Goal: Information Seeking & Learning: Learn about a topic

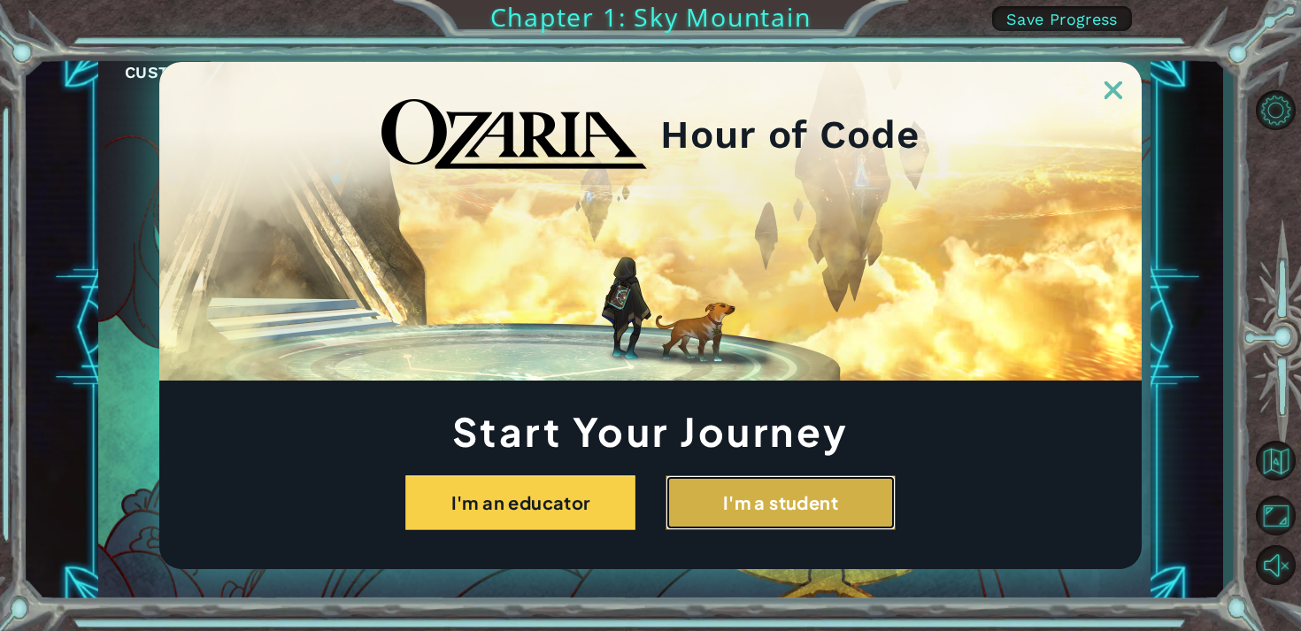
click at [736, 503] on button "I'm a student" at bounding box center [780, 502] width 230 height 55
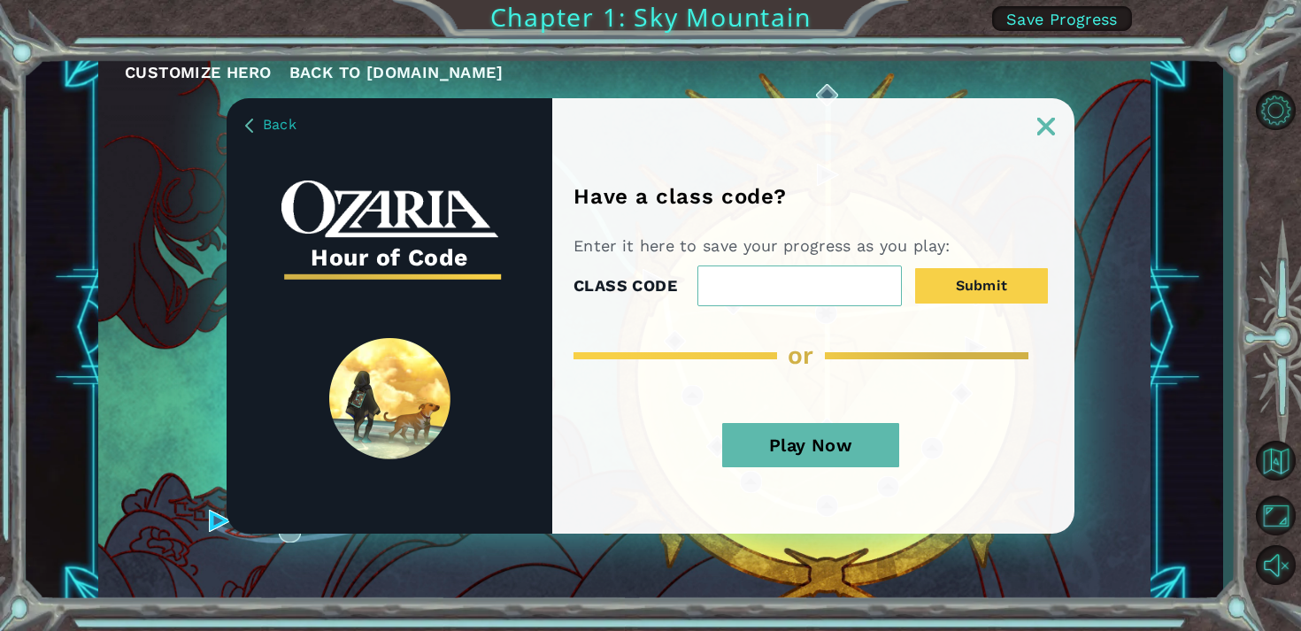
click at [817, 452] on button "Play Now" at bounding box center [810, 445] width 177 height 44
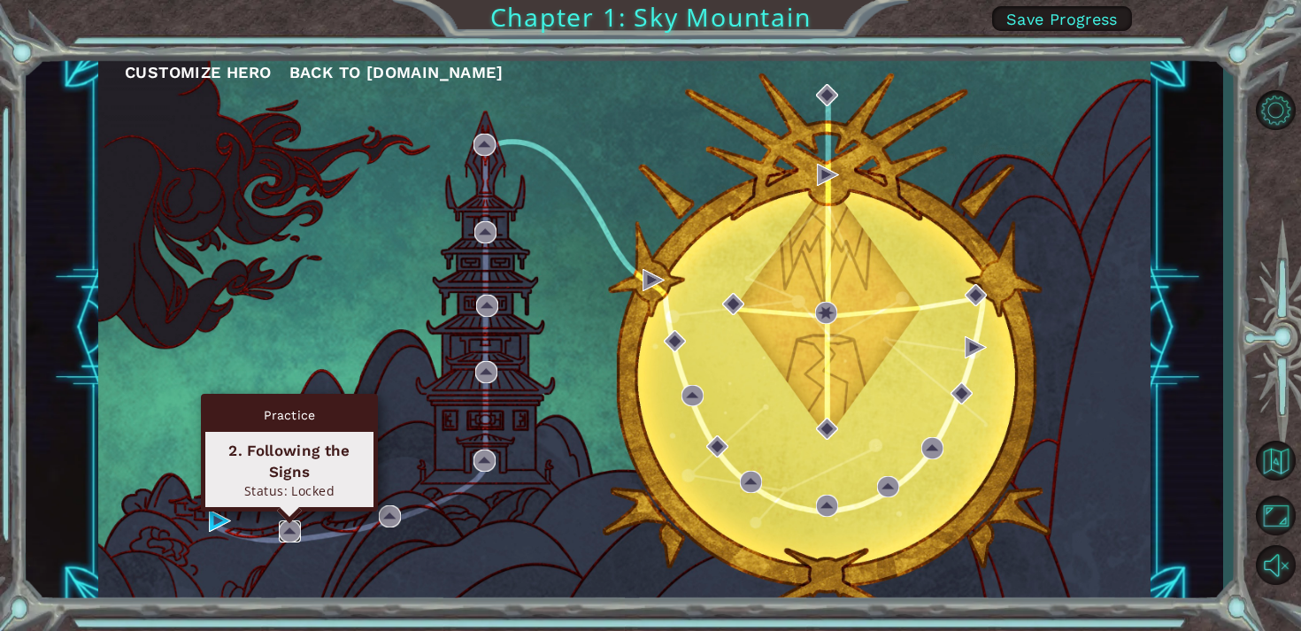
click at [295, 525] on img at bounding box center [290, 531] width 22 height 22
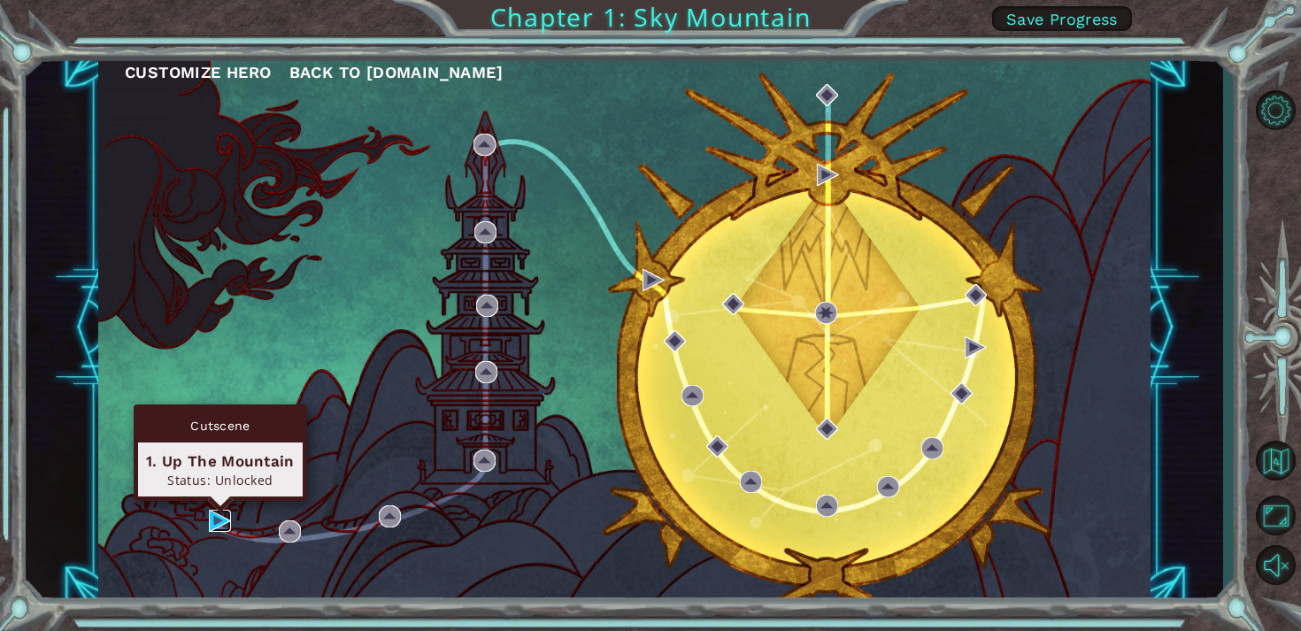
click at [225, 517] on img at bounding box center [220, 521] width 22 height 22
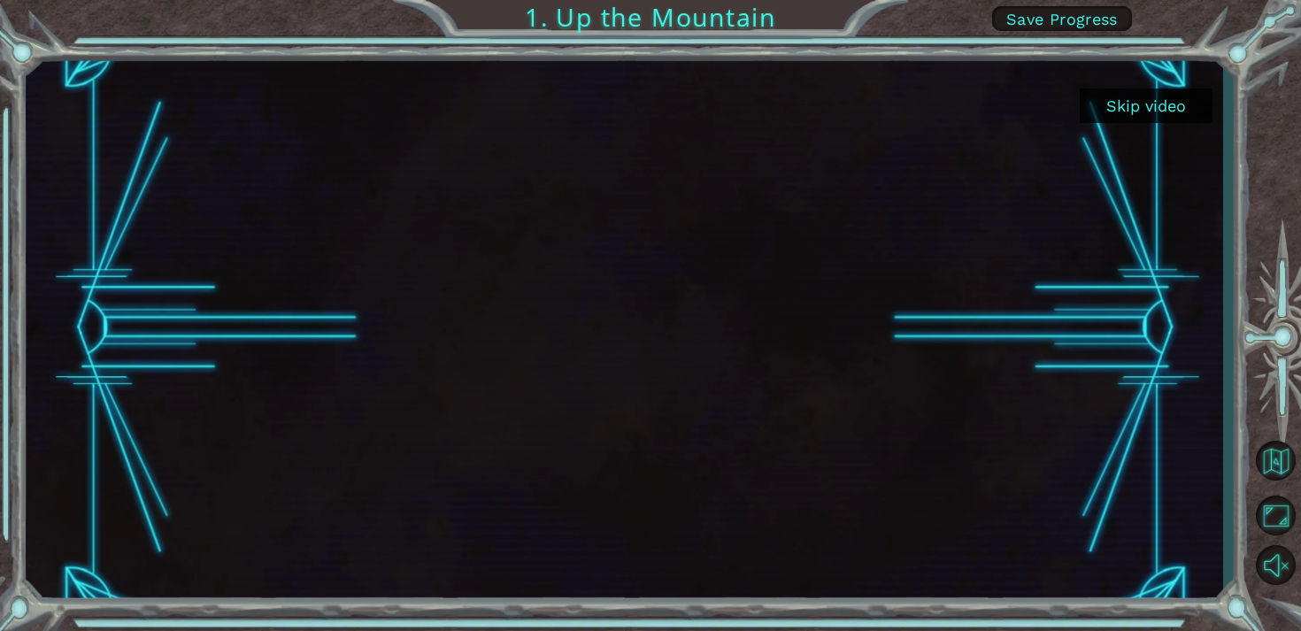
click at [1150, 103] on button "Skip video" at bounding box center [1146, 105] width 133 height 35
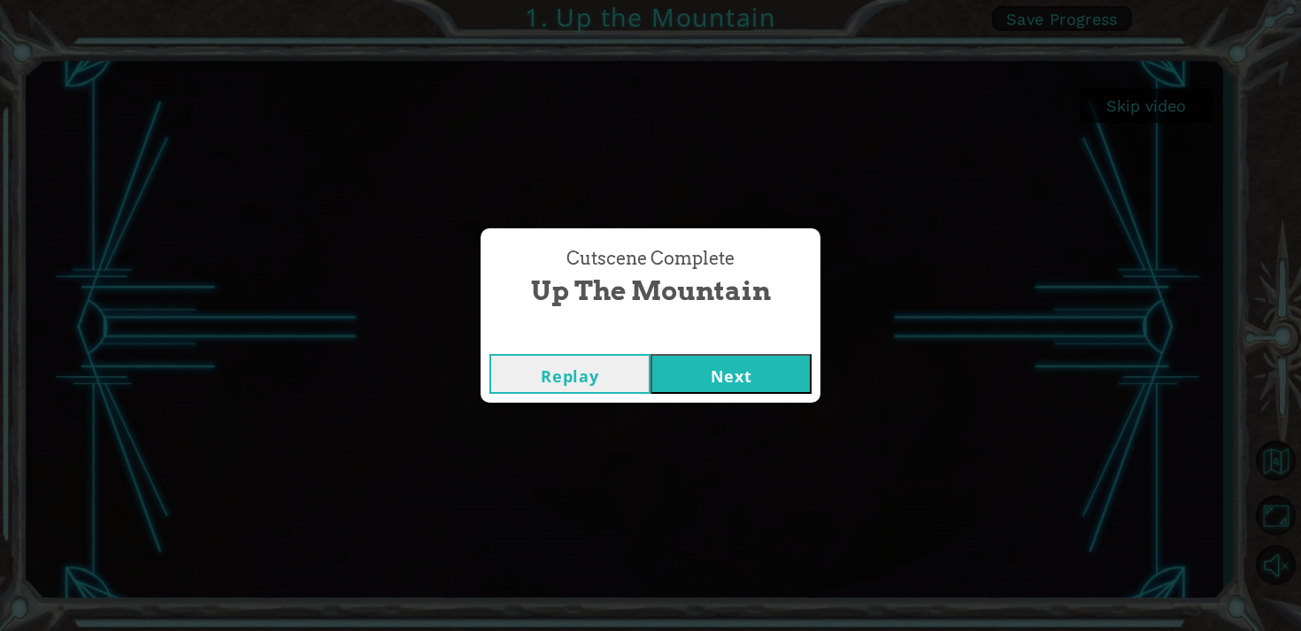
click at [740, 388] on button "Next" at bounding box center [730, 374] width 161 height 40
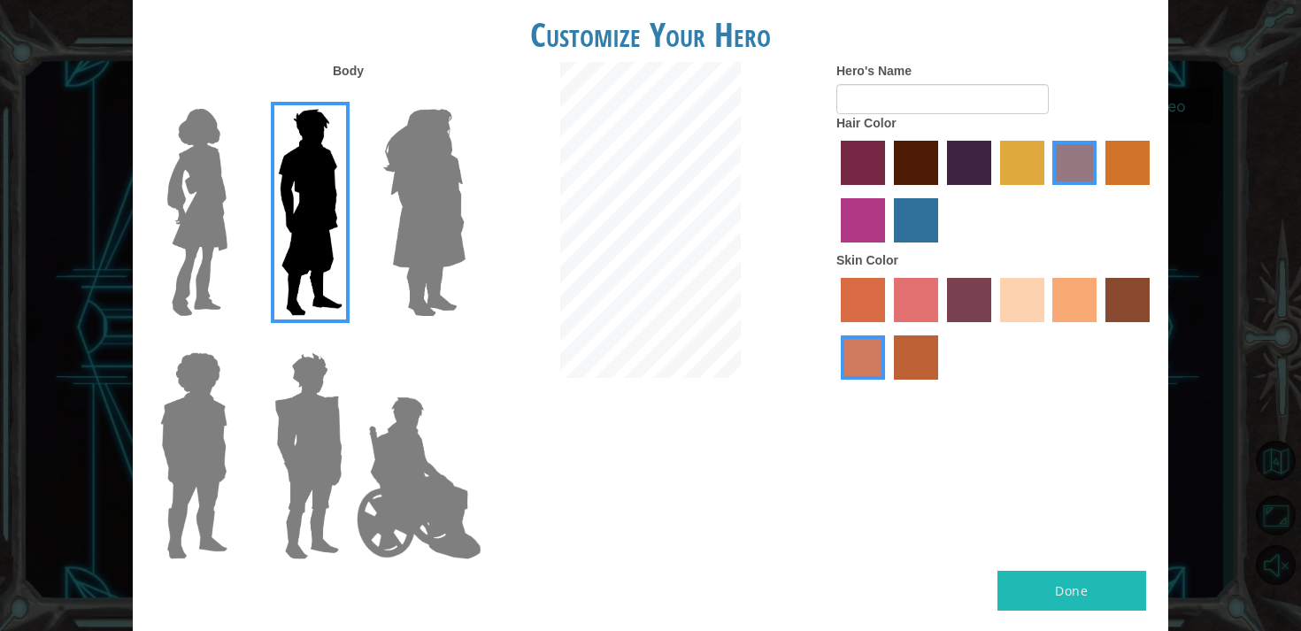
click at [443, 200] on img at bounding box center [424, 212] width 96 height 221
click at [465, 97] on input "Hero Amethyst" at bounding box center [465, 97] width 0 height 0
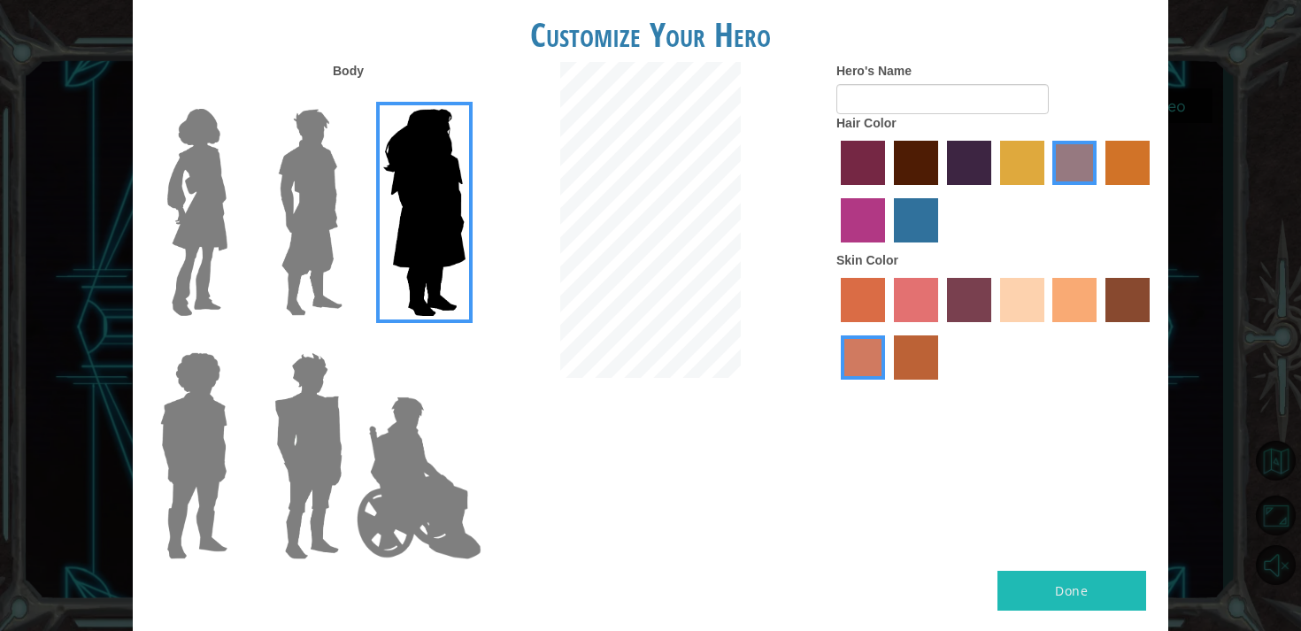
click at [207, 201] on img at bounding box center [197, 212] width 74 height 221
click at [235, 97] on input "Hero Connie" at bounding box center [235, 97] width 0 height 0
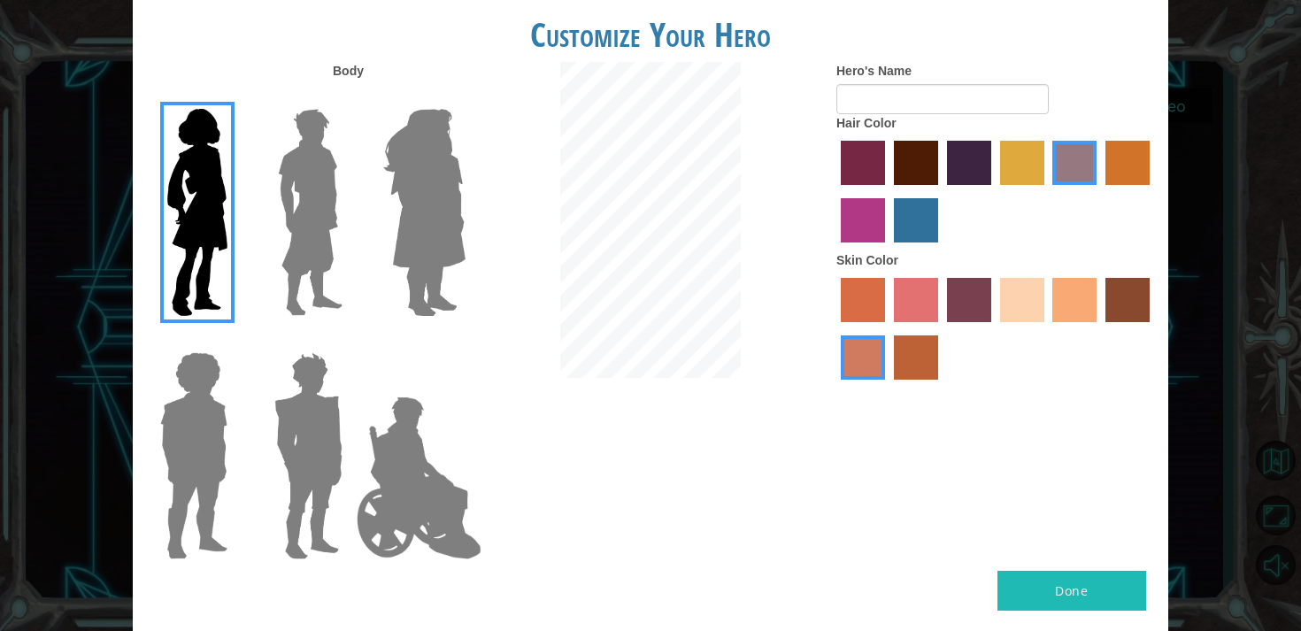
click at [233, 430] on img at bounding box center [193, 455] width 81 height 221
click at [235, 341] on input "Hero Steven" at bounding box center [235, 341] width 0 height 0
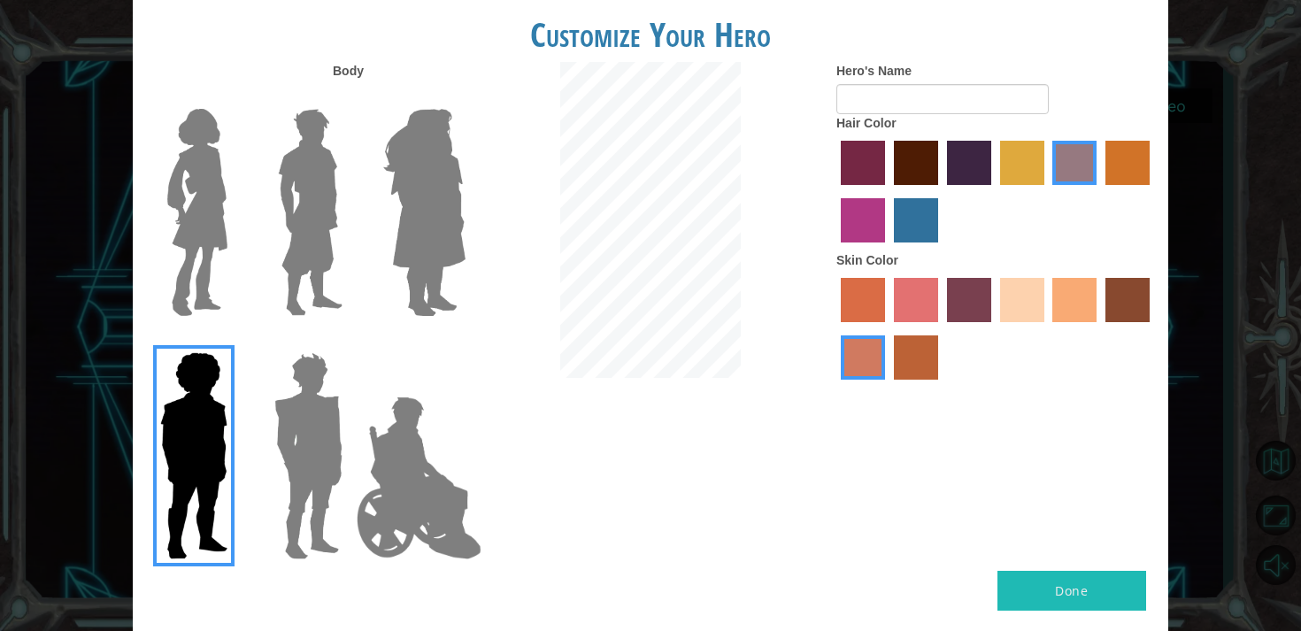
click at [327, 418] on img at bounding box center [308, 455] width 82 height 221
click at [350, 341] on input "Hero Garnet" at bounding box center [350, 341] width 0 height 0
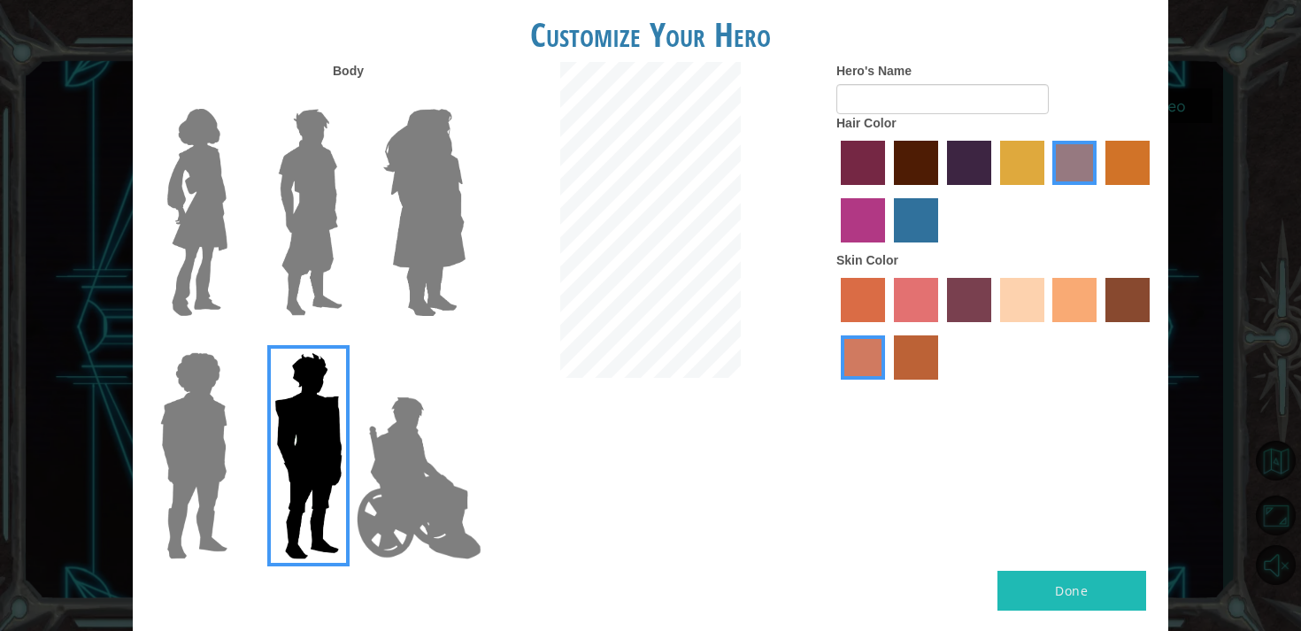
click at [447, 426] on img at bounding box center [419, 477] width 139 height 177
click at [465, 341] on input "Hero Jamie" at bounding box center [465, 341] width 0 height 0
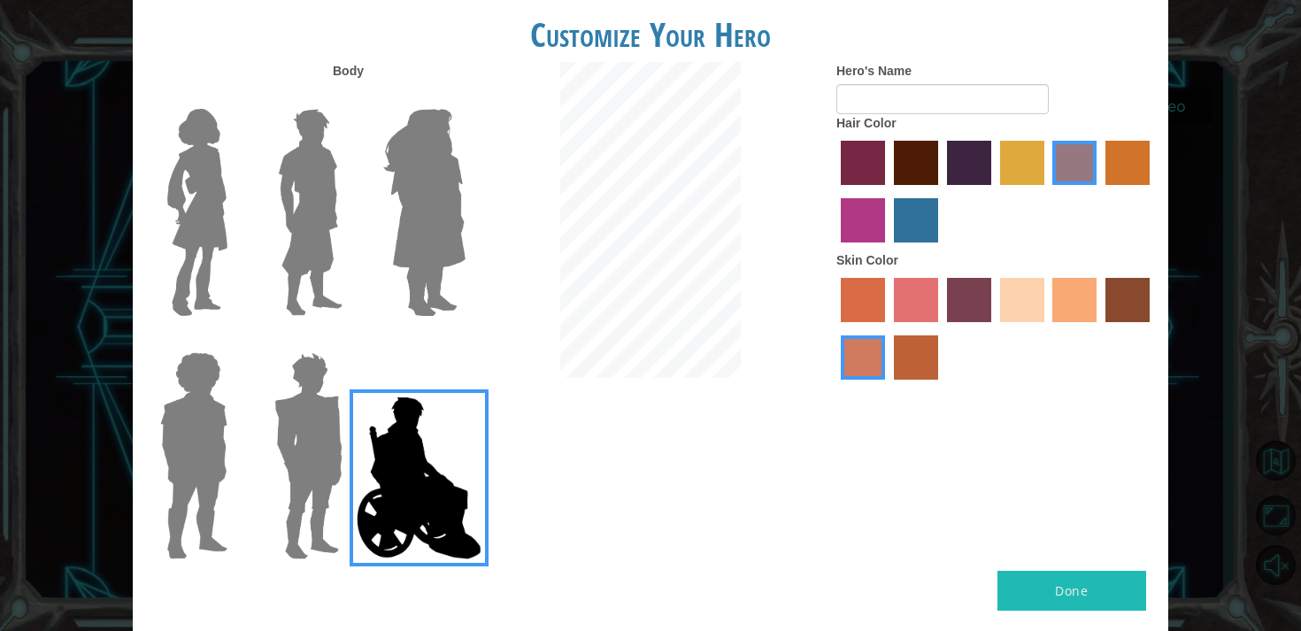
click at [235, 228] on div at bounding box center [190, 205] width 115 height 243
click at [203, 208] on img at bounding box center [197, 212] width 74 height 221
click at [235, 97] on input "Hero Connie" at bounding box center [235, 97] width 0 height 0
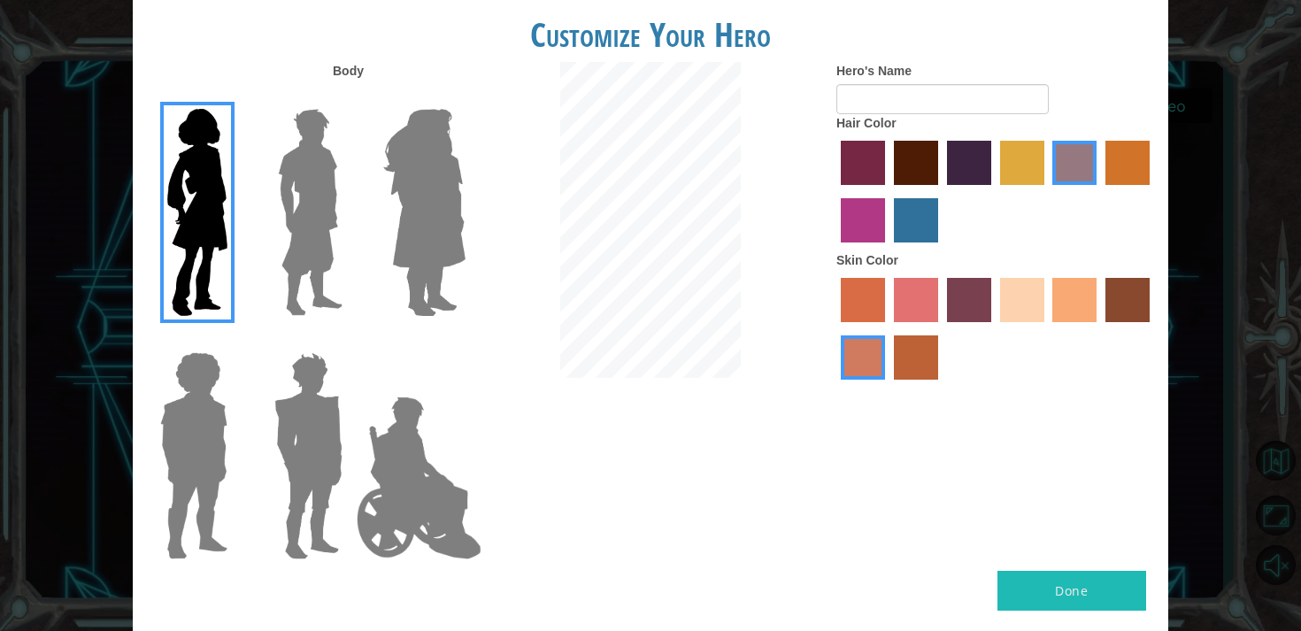
click at [923, 161] on label "maroon hair color" at bounding box center [916, 163] width 44 height 44
click at [888, 191] on input "maroon hair color" at bounding box center [888, 191] width 0 height 0
click at [972, 159] on label "hot purple hair color" at bounding box center [969, 163] width 44 height 44
click at [941, 191] on input "hot purple hair color" at bounding box center [941, 191] width 0 height 0
click at [1035, 164] on label "tulip tree hair color" at bounding box center [1022, 163] width 44 height 44
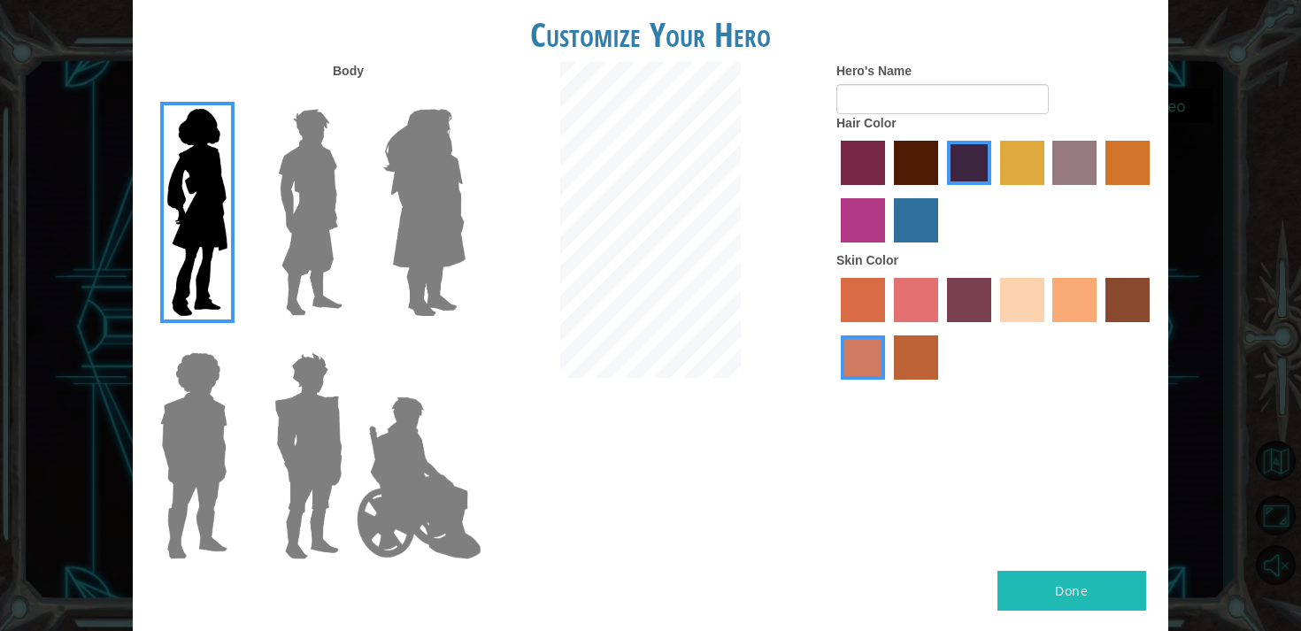
click at [994, 191] on input "tulip tree hair color" at bounding box center [994, 191] width 0 height 0
click at [973, 170] on label "hot purple hair color" at bounding box center [969, 163] width 44 height 44
click at [941, 191] on input "hot purple hair color" at bounding box center [941, 191] width 0 height 0
click at [917, 165] on label "maroon hair color" at bounding box center [916, 163] width 44 height 44
click at [888, 191] on input "maroon hair color" at bounding box center [888, 191] width 0 height 0
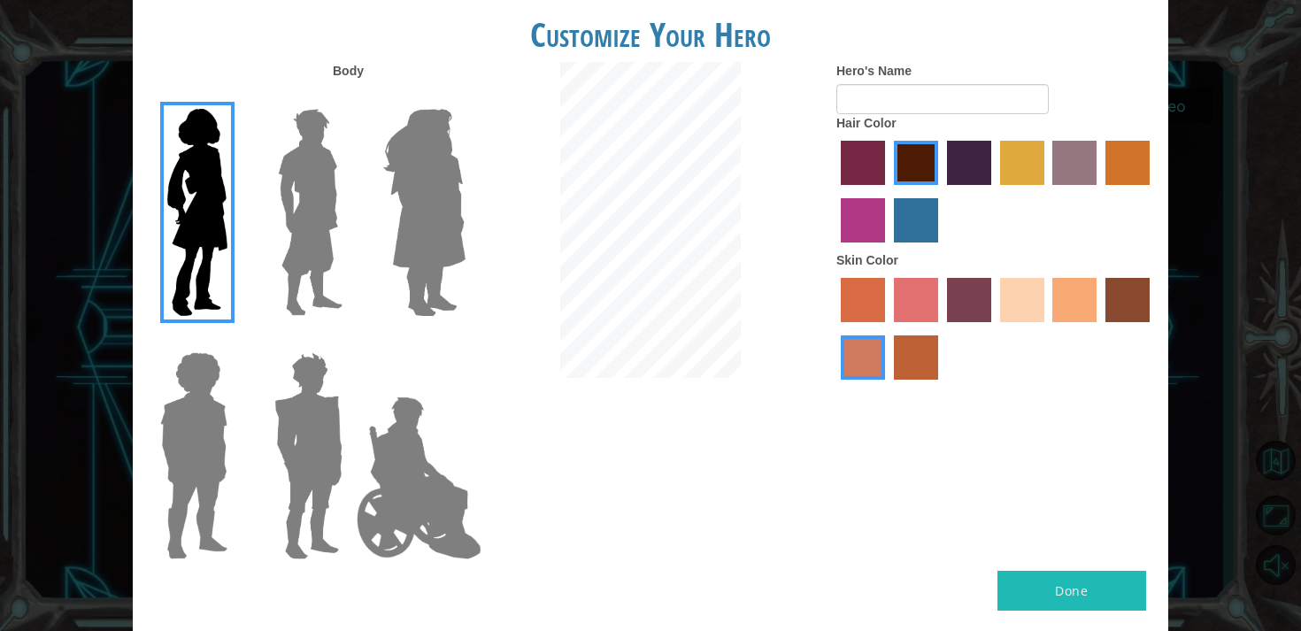
click at [1019, 304] on label "sandy beach skin color" at bounding box center [1022, 300] width 44 height 44
click at [994, 328] on input "sandy beach skin color" at bounding box center [994, 328] width 0 height 0
click at [1053, 304] on label "tacao skin color" at bounding box center [1074, 300] width 44 height 44
click at [1047, 328] on input "tacao skin color" at bounding box center [1047, 328] width 0 height 0
click at [1144, 307] on label "karma skin color" at bounding box center [1127, 300] width 44 height 44
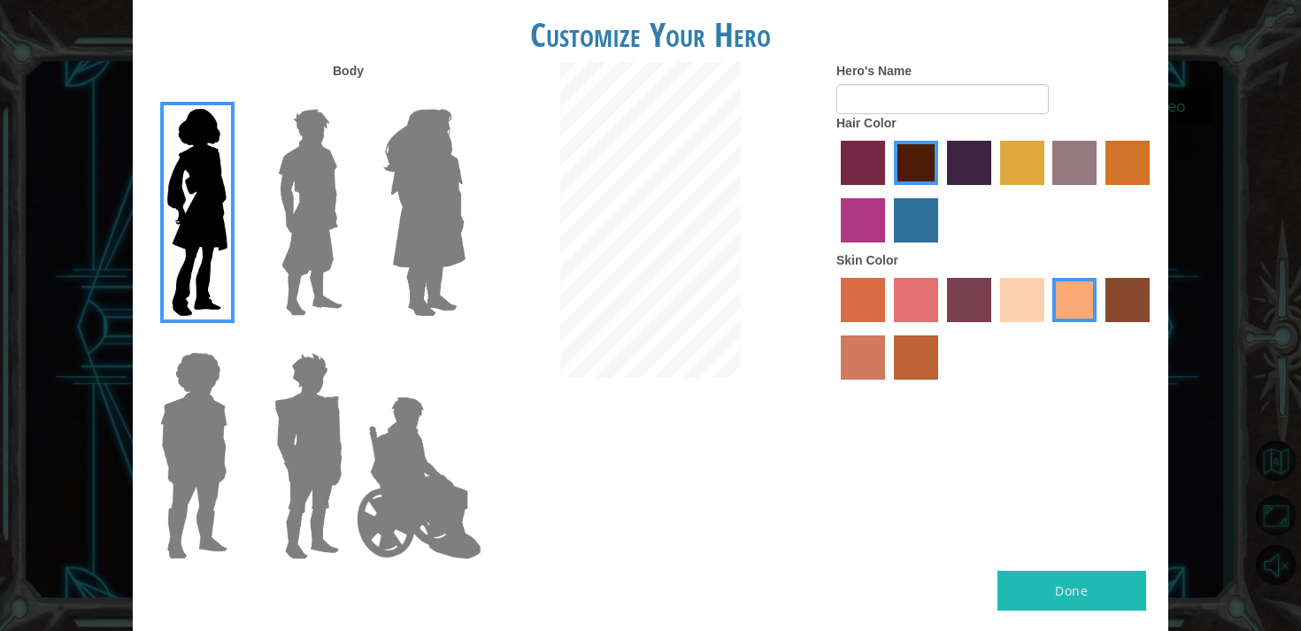
click at [1099, 328] on input "karma skin color" at bounding box center [1099, 328] width 0 height 0
click at [1059, 299] on label "tacao skin color" at bounding box center [1074, 300] width 44 height 44
click at [1047, 328] on input "tacao skin color" at bounding box center [1047, 328] width 0 height 0
click at [1042, 594] on button "Done" at bounding box center [1071, 591] width 149 height 40
type input "huge bloke"
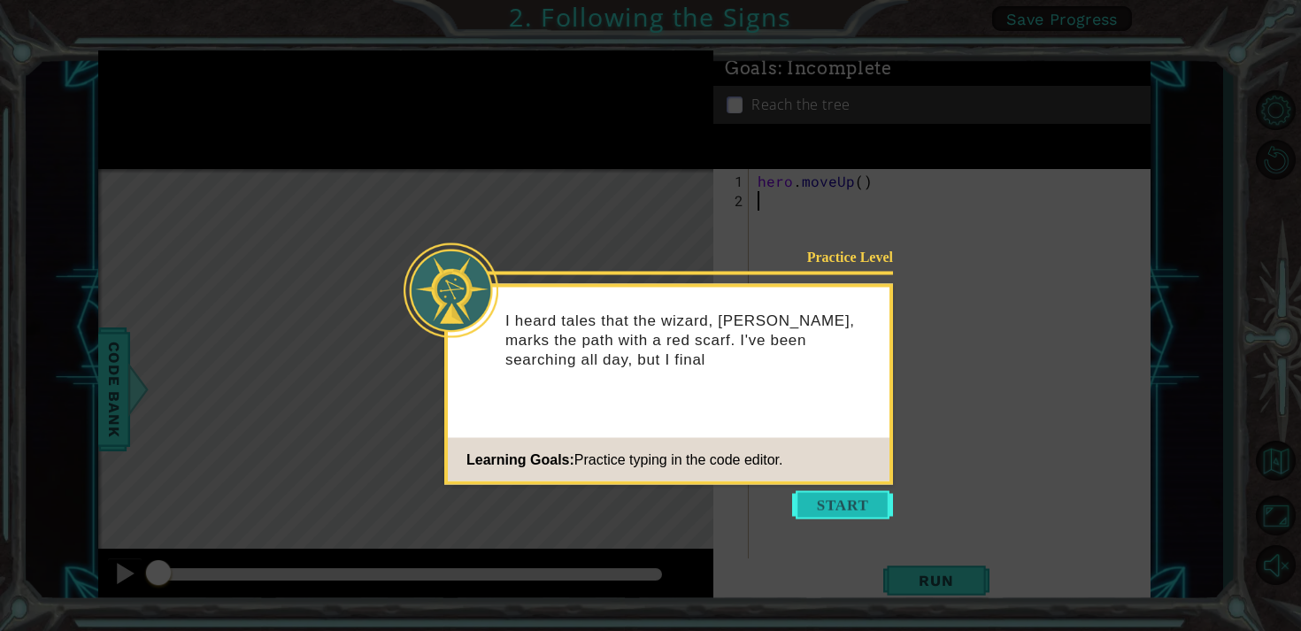
click at [844, 510] on button "Start" at bounding box center [842, 505] width 101 height 28
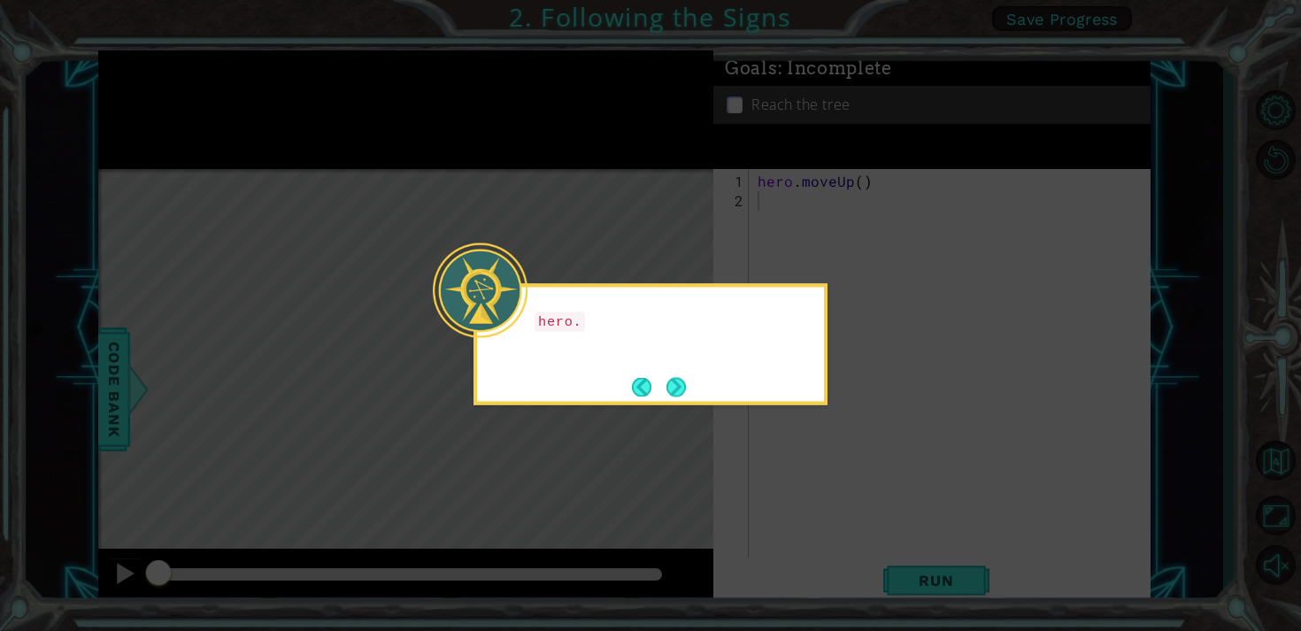
click at [848, 535] on icon at bounding box center [650, 315] width 1301 height 631
click at [679, 388] on button "Next" at bounding box center [675, 386] width 19 height 19
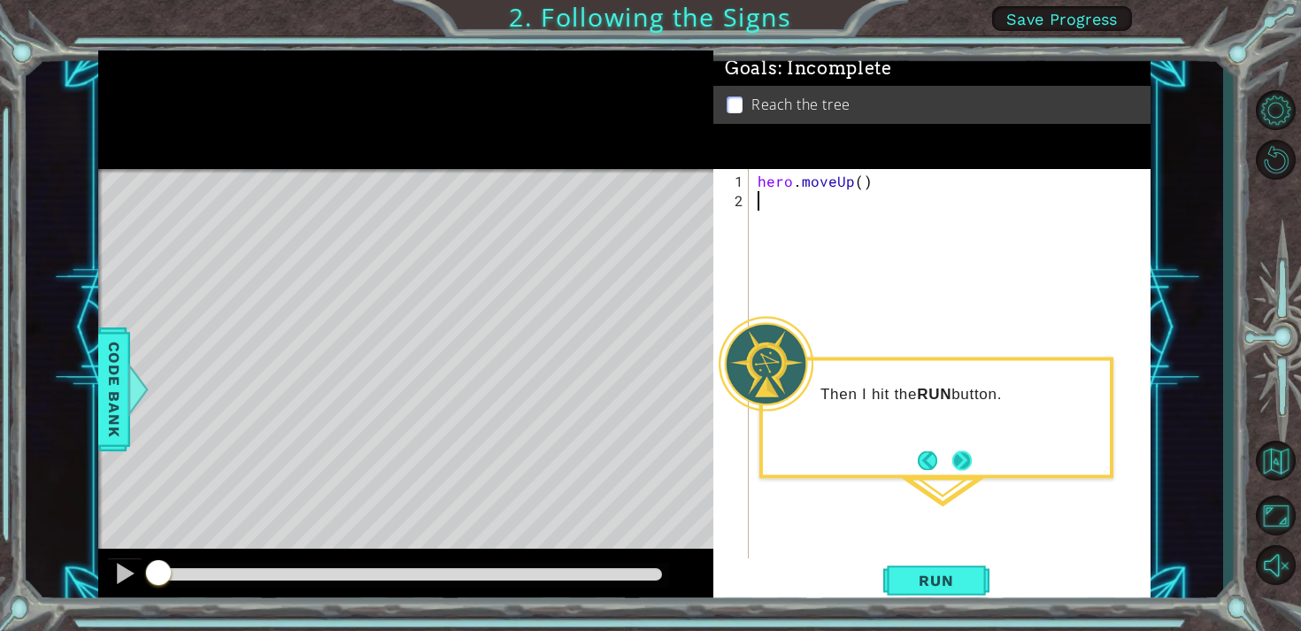
click at [966, 463] on button "Next" at bounding box center [962, 460] width 31 height 31
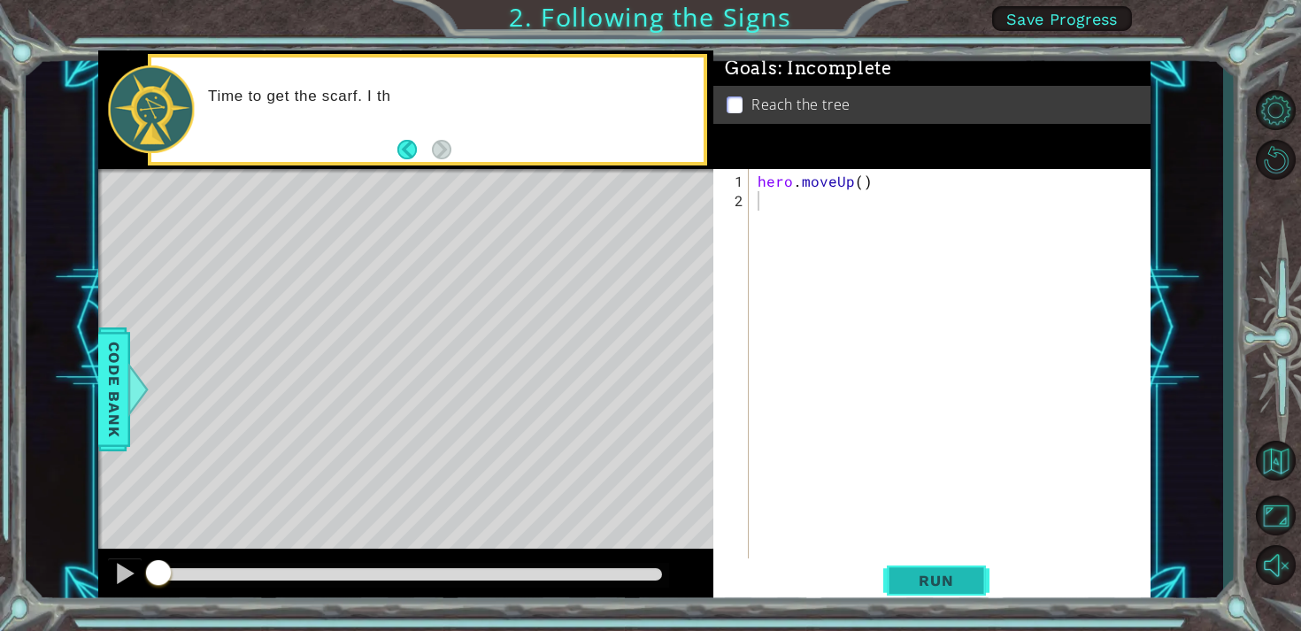
click at [949, 582] on span "Run" at bounding box center [936, 581] width 70 height 18
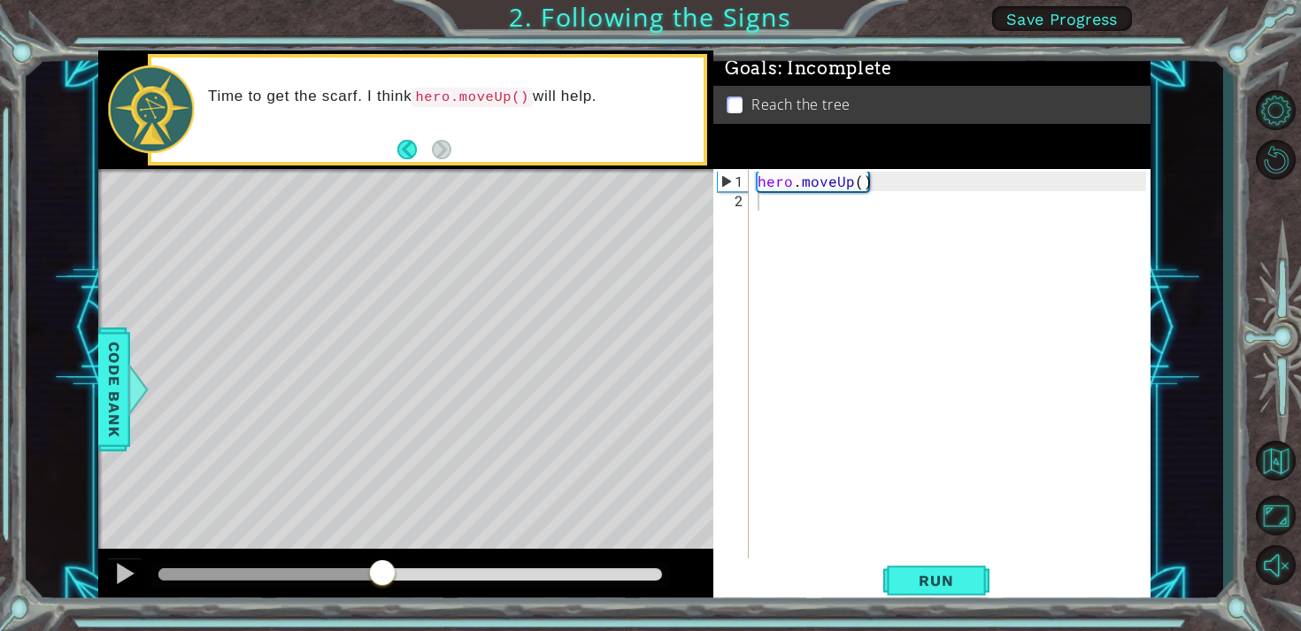
drag, startPoint x: 384, startPoint y: 579, endPoint x: 743, endPoint y: 586, distance: 359.4
click at [743, 586] on div "1 ההההההההההההההההההההההההההההההההההההההההההההההההההההההההההההההההההההההההההההה…" at bounding box center [624, 327] width 1052 height 555
click at [941, 581] on span "Run" at bounding box center [936, 581] width 70 height 18
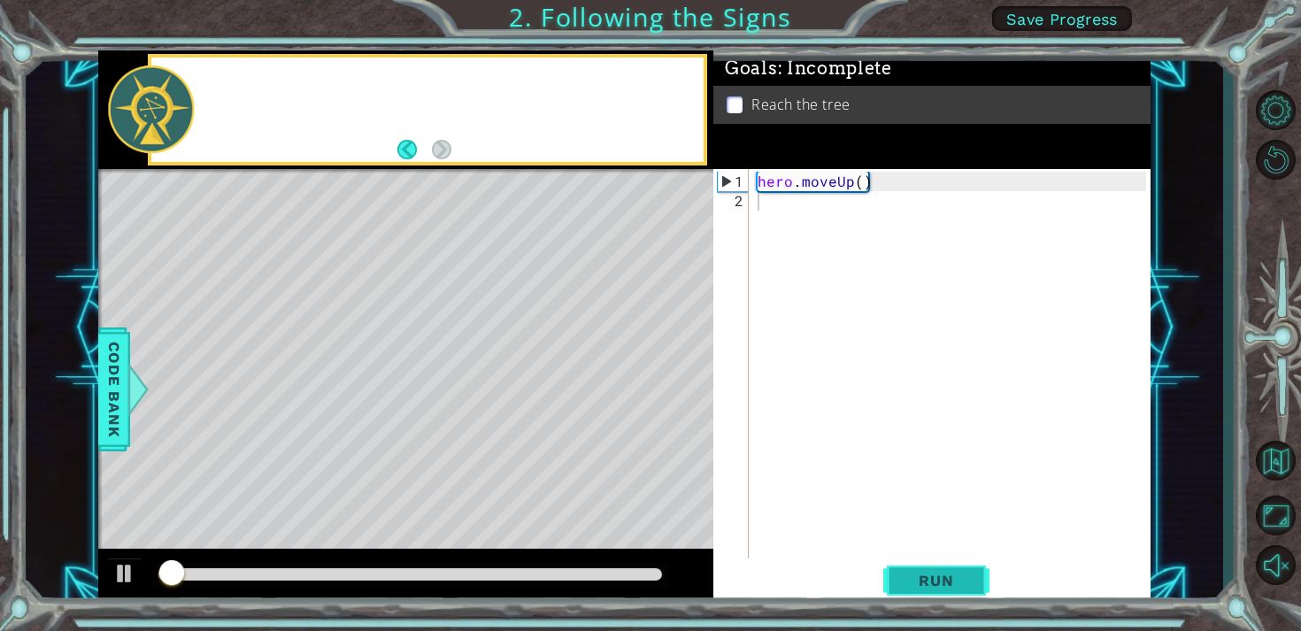
click at [941, 581] on span "Run" at bounding box center [936, 581] width 70 height 18
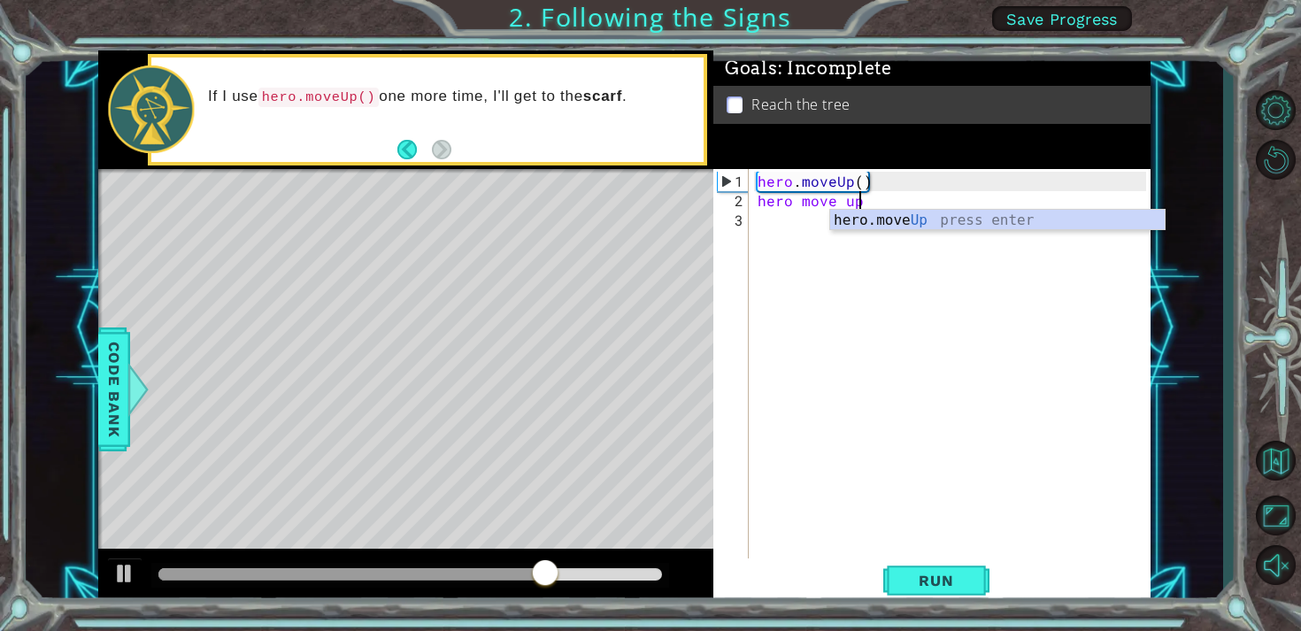
scroll to position [0, 5]
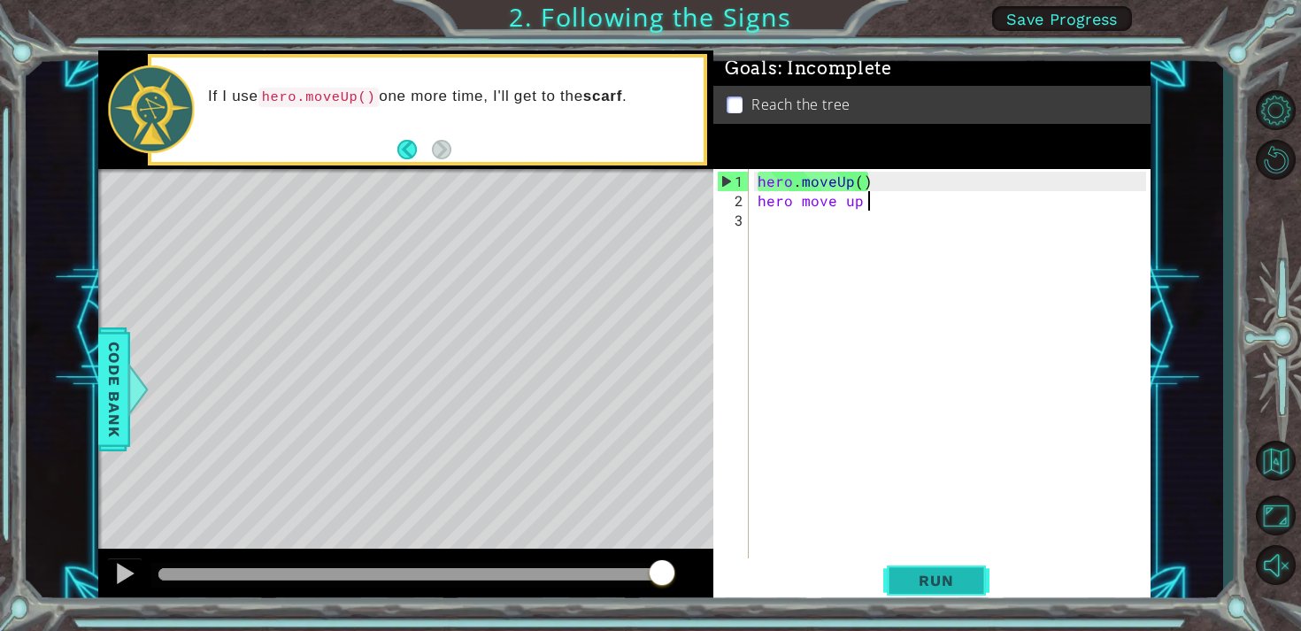
click at [930, 579] on span "Run" at bounding box center [936, 581] width 70 height 18
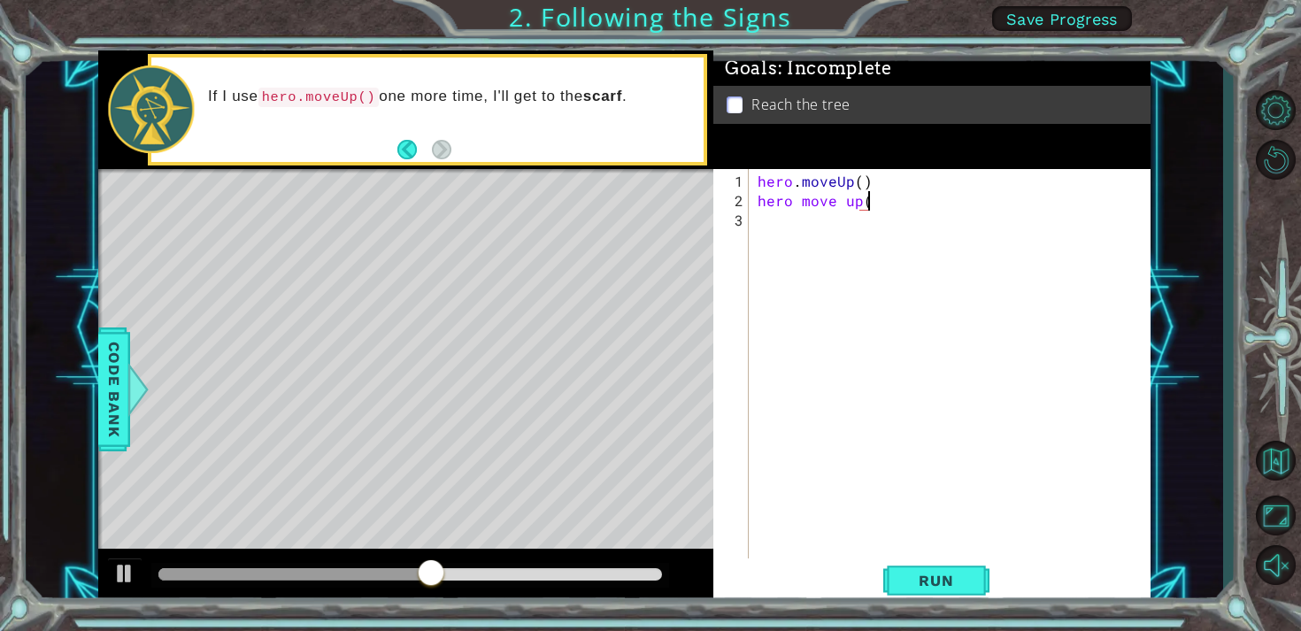
scroll to position [0, 6]
type textarea "hero move up()"
click at [934, 587] on span "Run" at bounding box center [936, 581] width 70 height 18
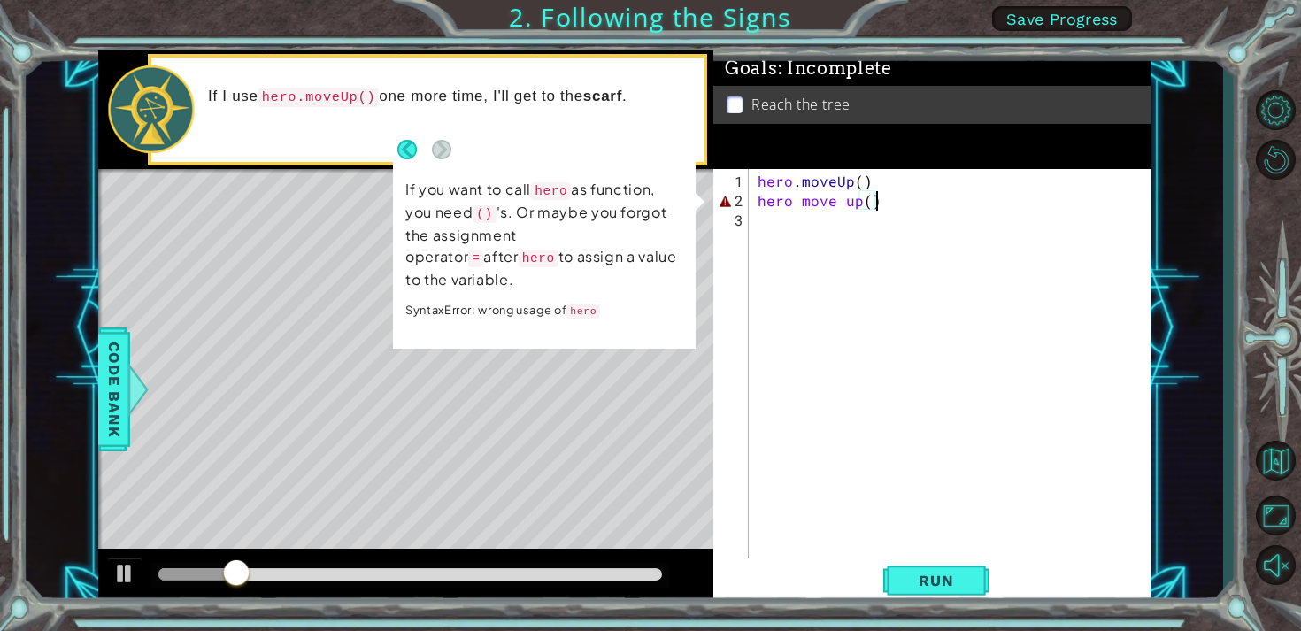
click at [796, 208] on div "hero . moveUp ( ) hero move up ( )" at bounding box center [954, 386] width 401 height 428
click at [795, 200] on div "hero . moveUp ( ) hero move up ( )" at bounding box center [954, 386] width 401 height 428
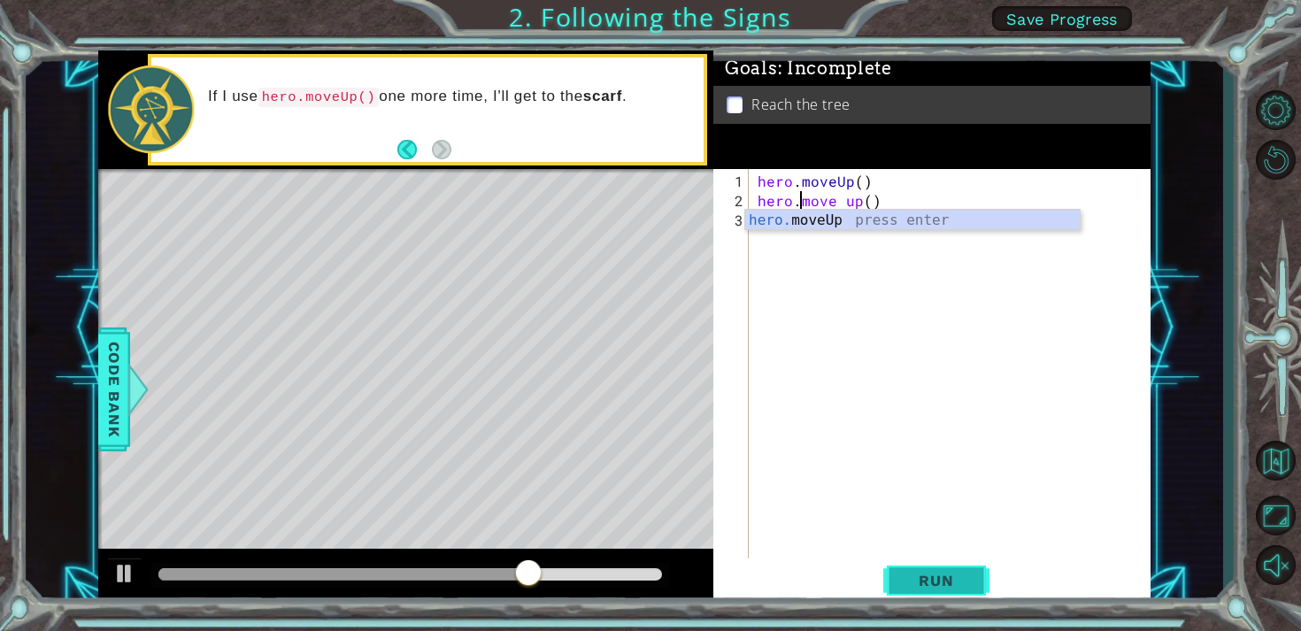
type textarea "hero. move up()"
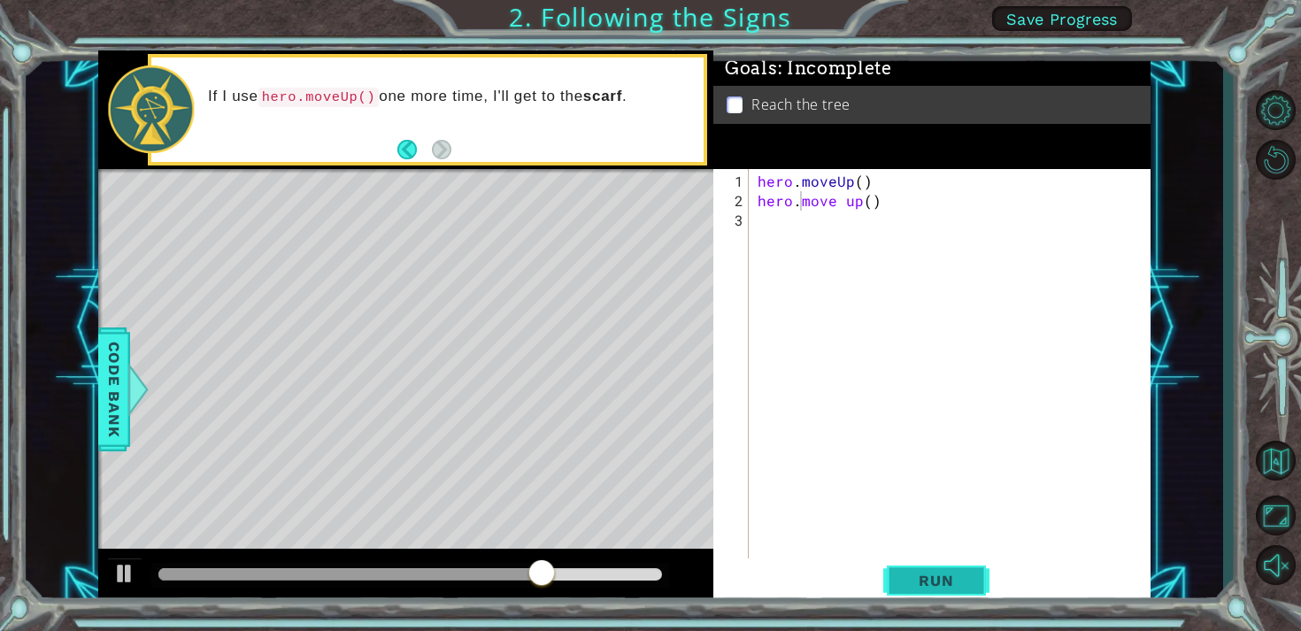
click at [952, 577] on span "Run" at bounding box center [936, 581] width 70 height 18
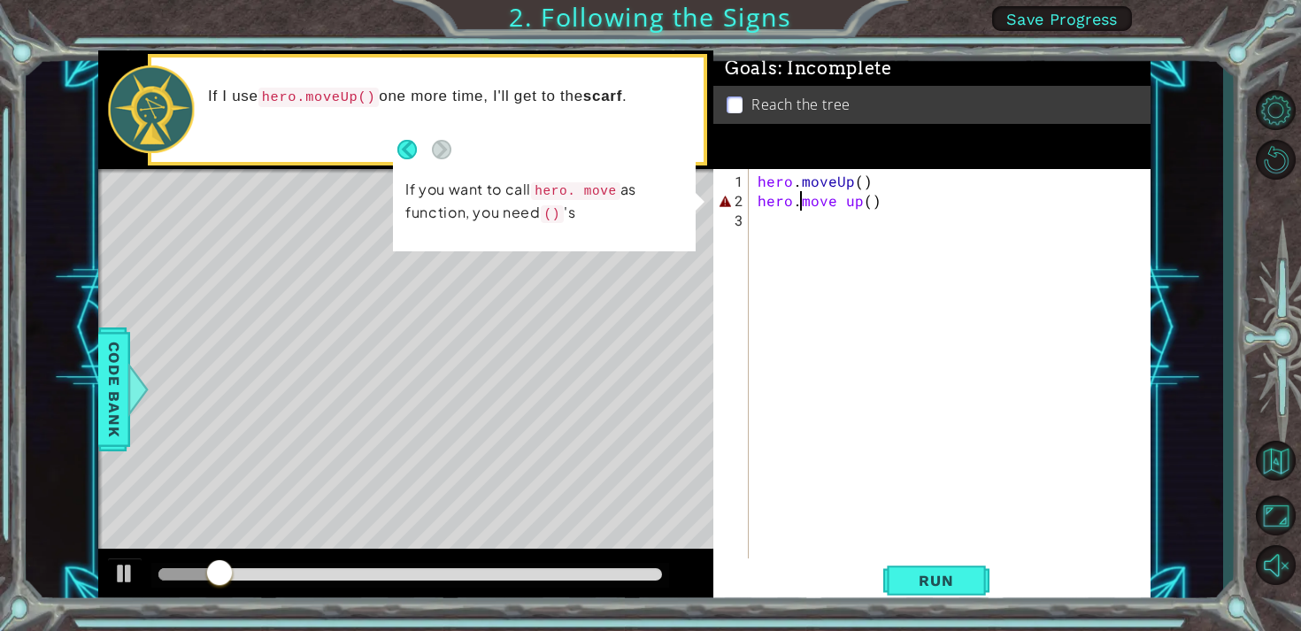
click at [818, 228] on div "hero . moveUp ( ) hero . move up ( )" at bounding box center [954, 386] width 401 height 428
click at [819, 207] on div "hero . moveUp ( ) hero . move up ( )" at bounding box center [954, 386] width 401 height 428
type textarea "hero. move up()"
click at [808, 226] on div "hero . moveUp ( ) hero . move up ( )" at bounding box center [954, 386] width 401 height 428
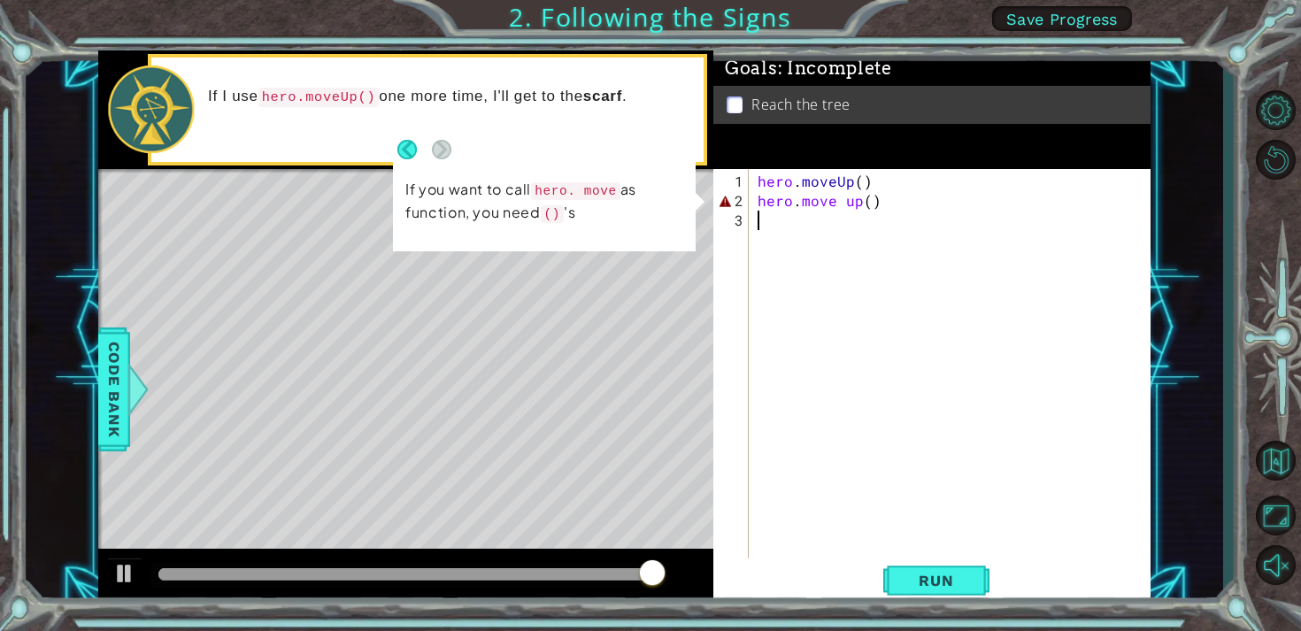
click at [853, 206] on div "hero . moveUp ( ) hero . move up ( )" at bounding box center [954, 386] width 401 height 428
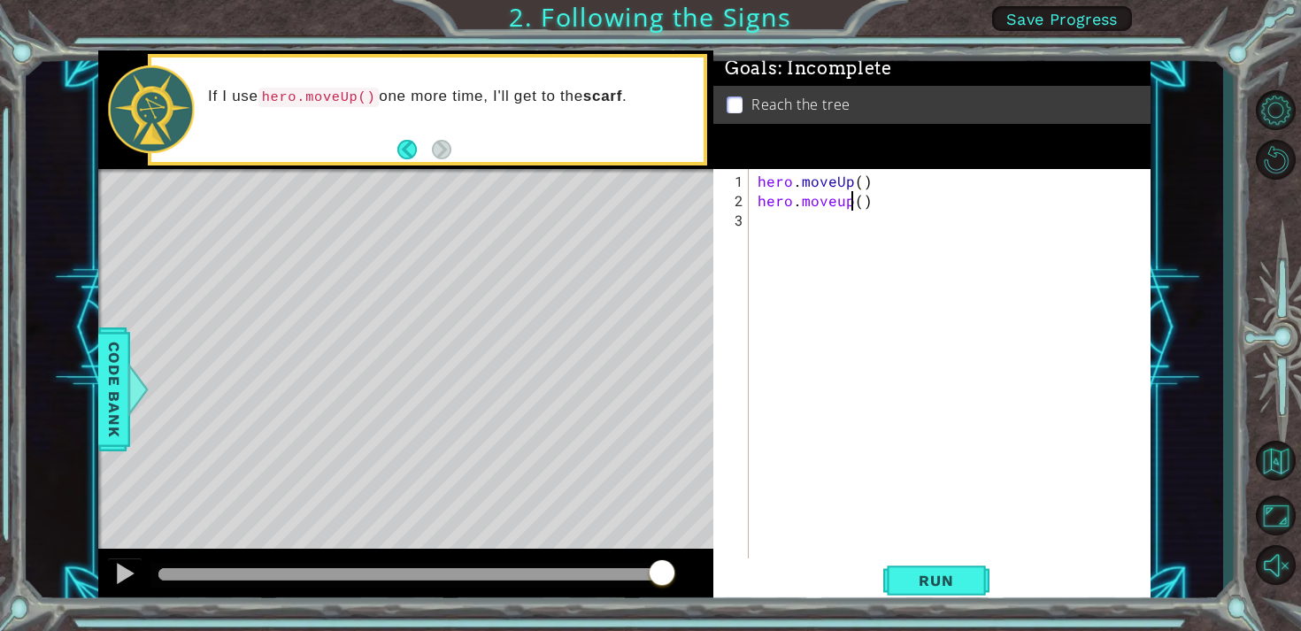
click at [850, 205] on div "hero . moveUp ( ) hero . moveup ( )" at bounding box center [954, 386] width 401 height 428
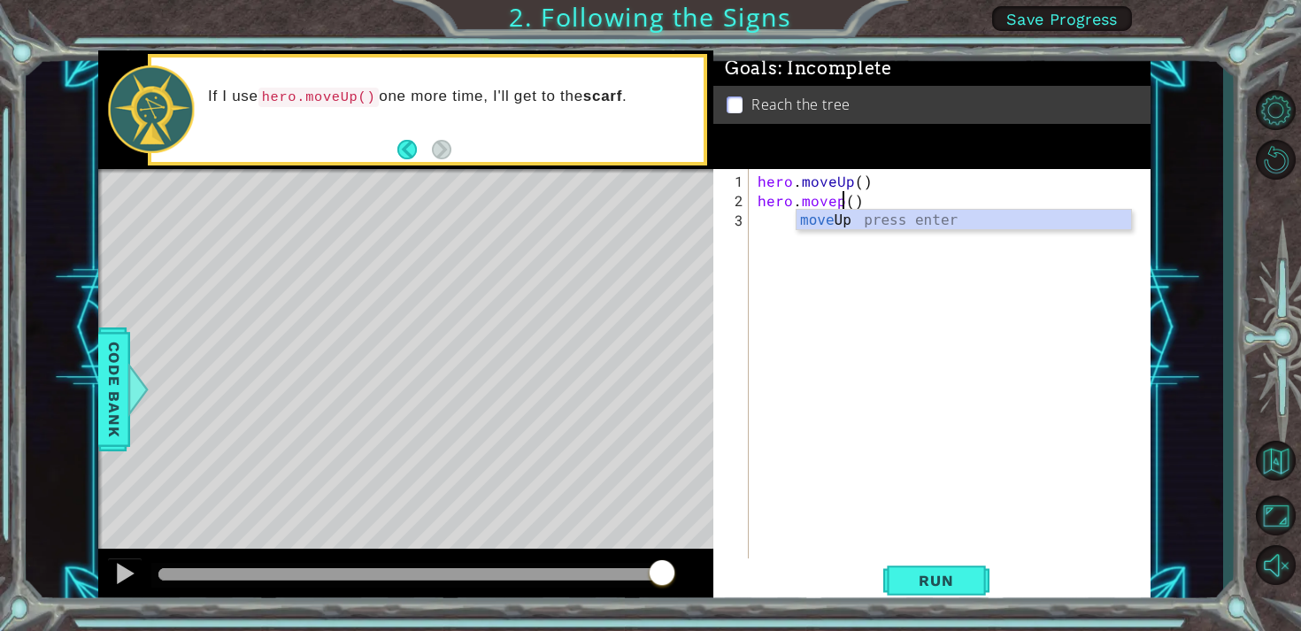
scroll to position [0, 5]
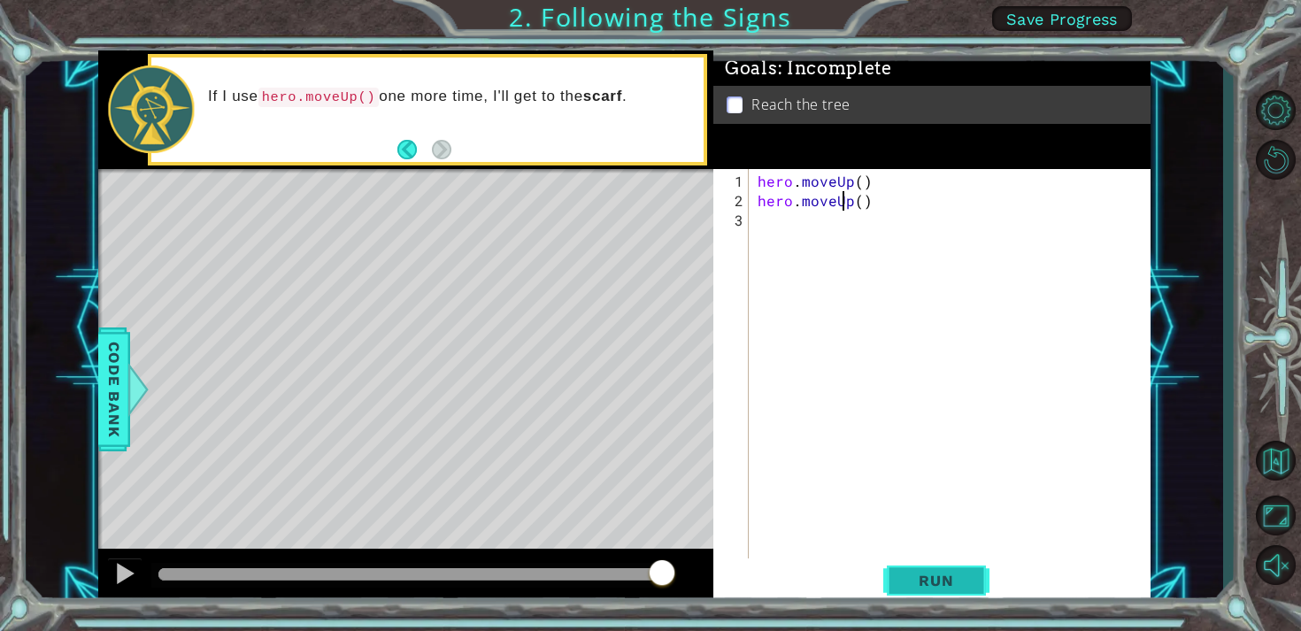
type textarea "hero.moveUp()"
click at [901, 574] on span "Run" at bounding box center [936, 581] width 70 height 18
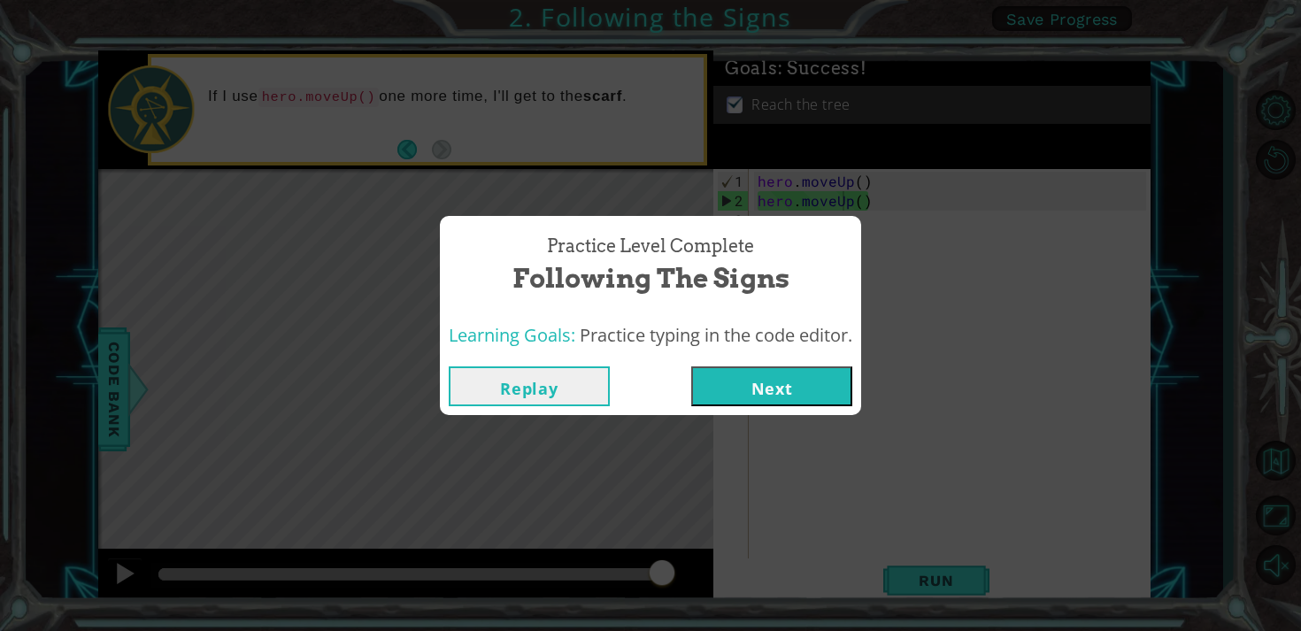
click at [795, 365] on div "Replay Next" at bounding box center [650, 387] width 421 height 58
click at [791, 381] on button "Next" at bounding box center [771, 386] width 161 height 40
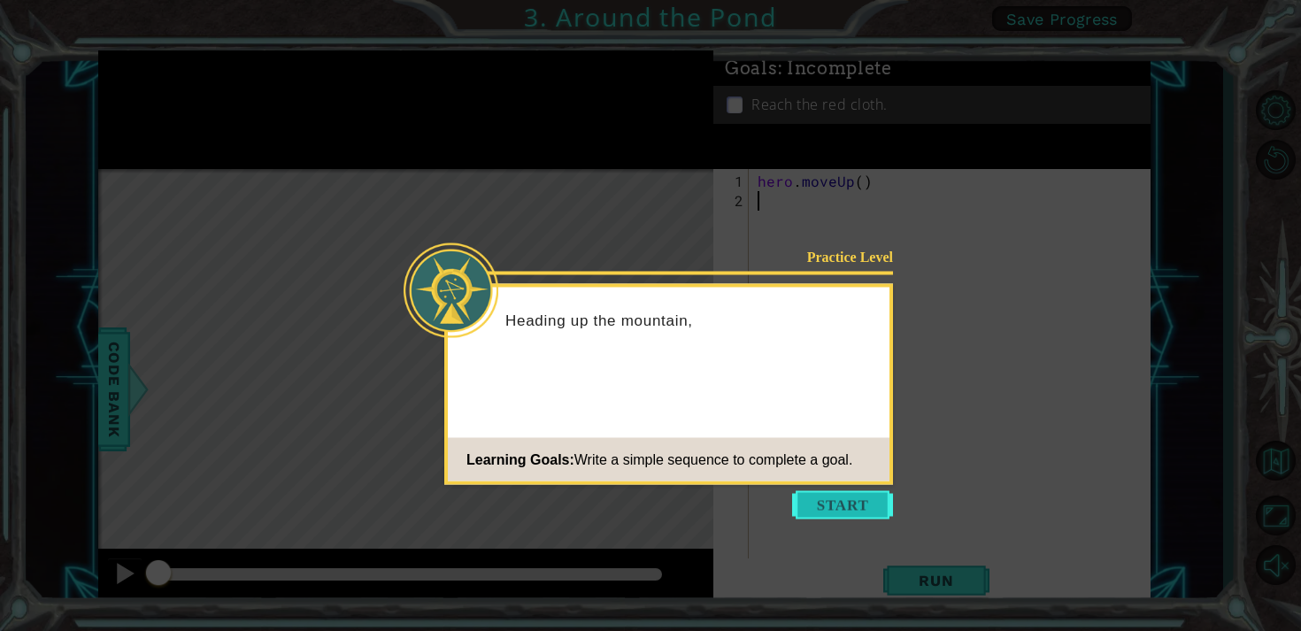
click at [839, 508] on button "Start" at bounding box center [842, 505] width 101 height 28
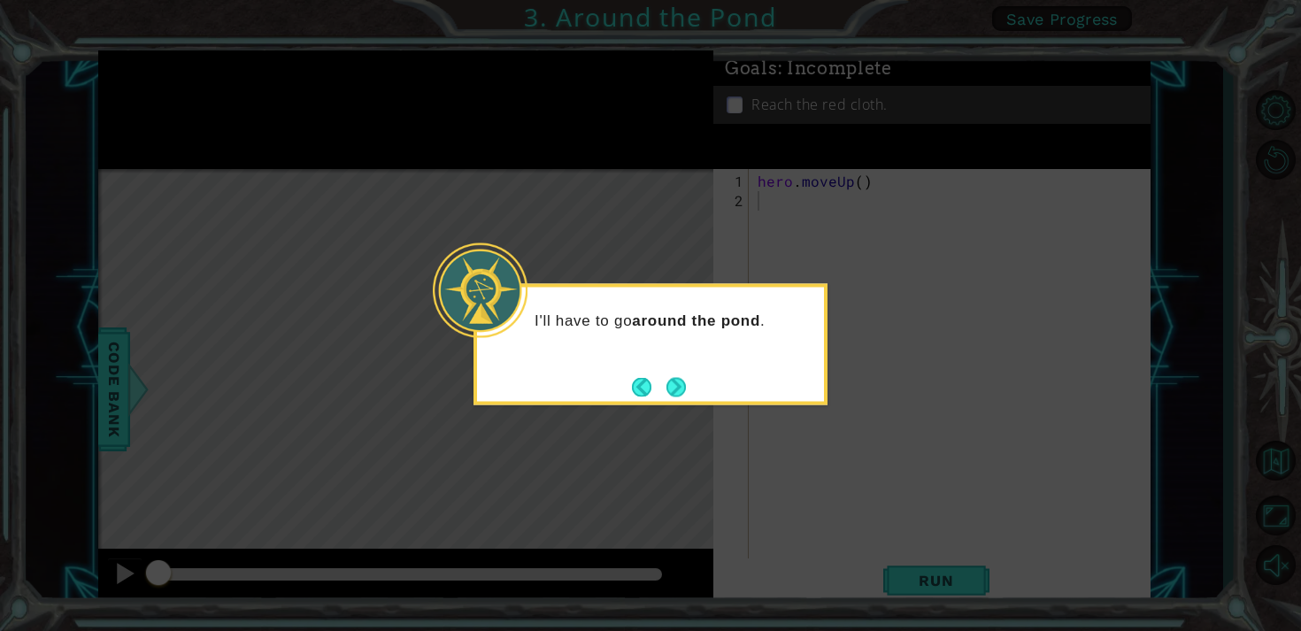
click at [669, 443] on icon at bounding box center [650, 315] width 1301 height 631
click at [684, 389] on button "Next" at bounding box center [676, 387] width 20 height 20
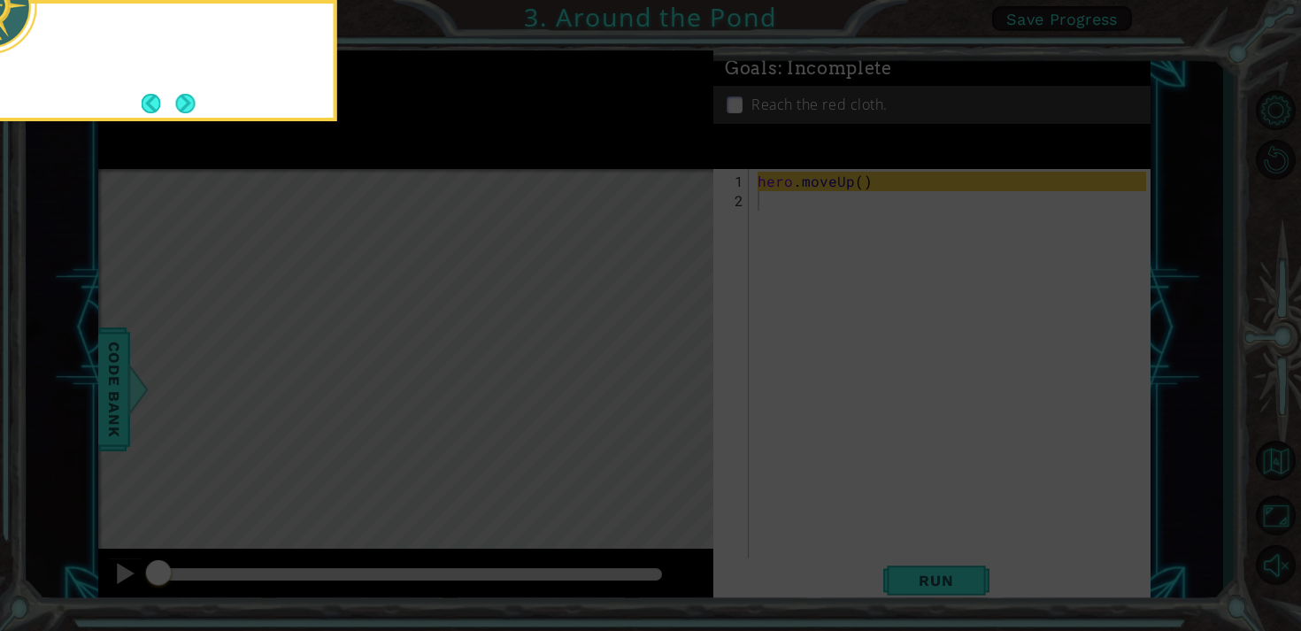
click at [684, 389] on icon at bounding box center [650, 94] width 1301 height 1073
click at [188, 109] on button "Next" at bounding box center [185, 103] width 21 height 21
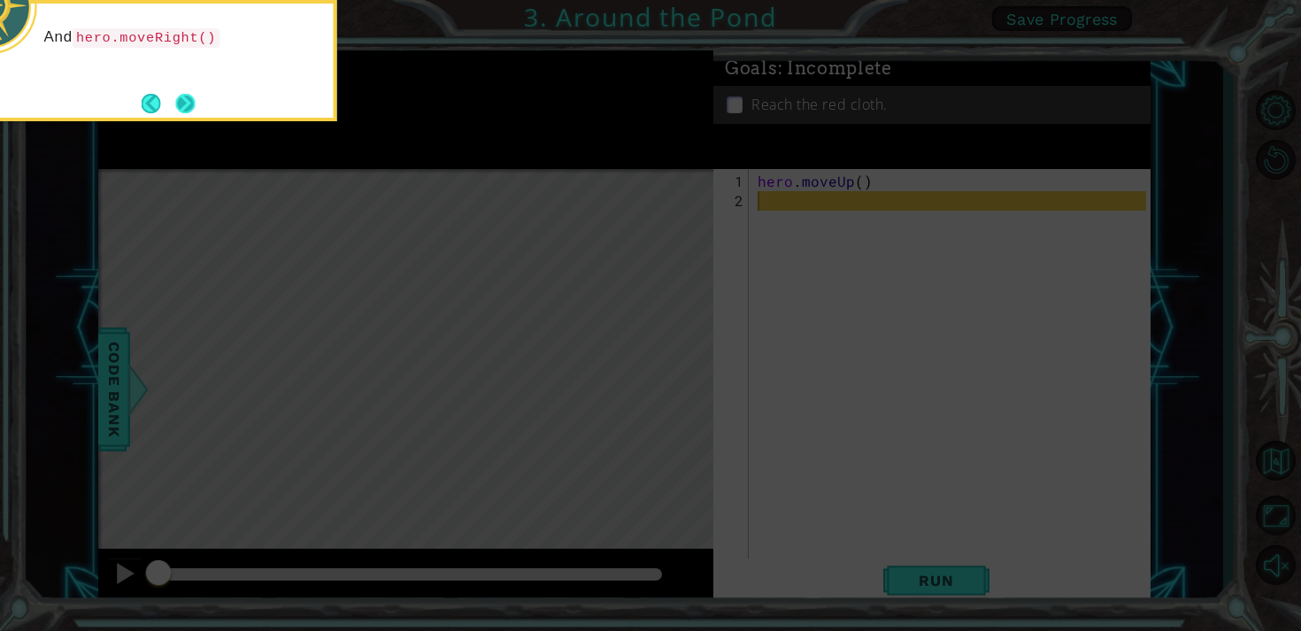
click at [195, 103] on button "Next" at bounding box center [185, 102] width 27 height 27
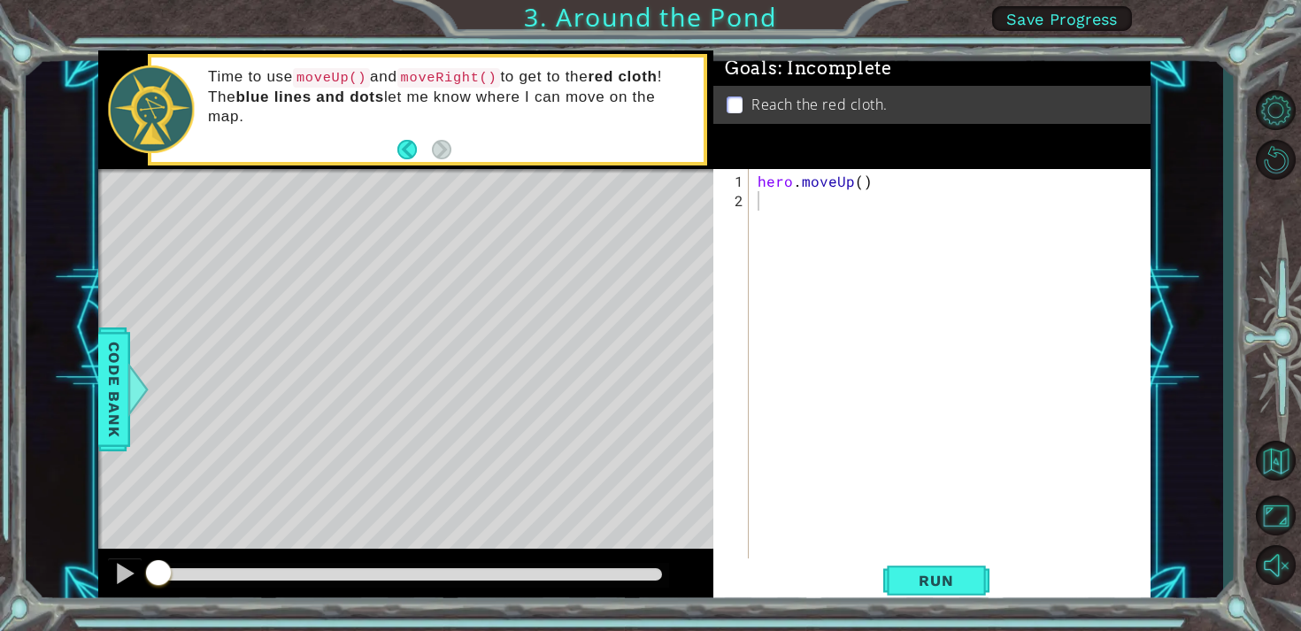
click at [786, 204] on div "hero . moveUp ( )" at bounding box center [954, 396] width 401 height 448
type textarea "h"
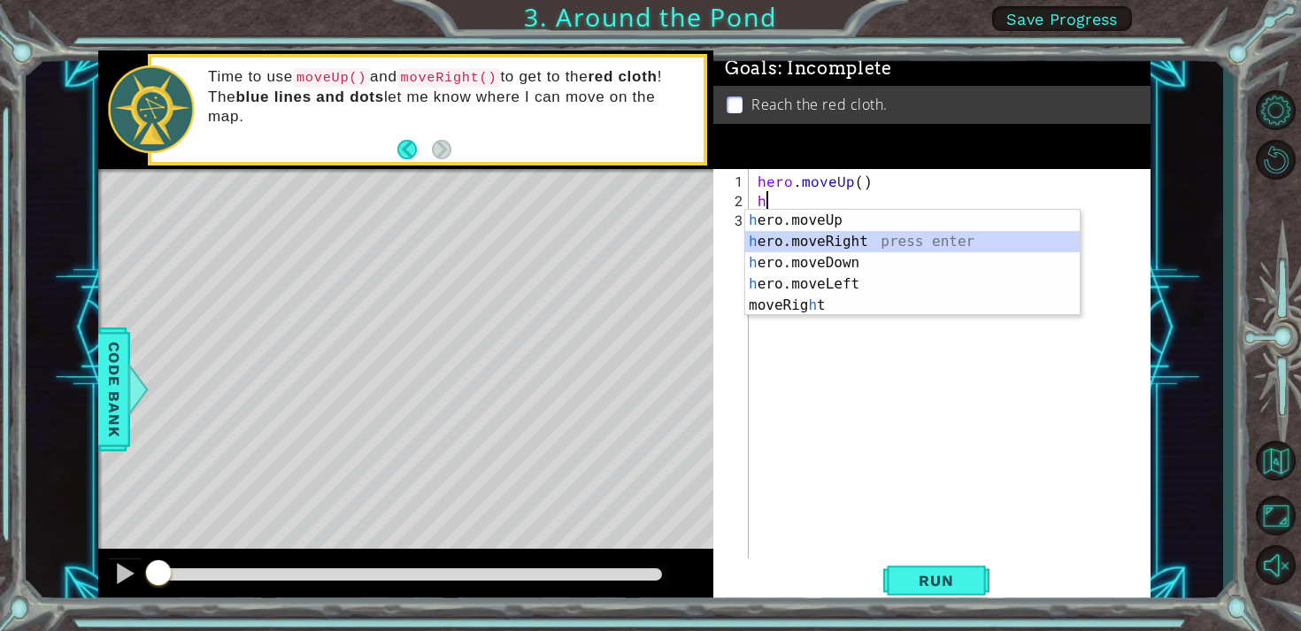
click at [804, 238] on div "h ero.moveUp press enter h ero.moveRight press enter h ero.moveDown press enter…" at bounding box center [912, 284] width 335 height 149
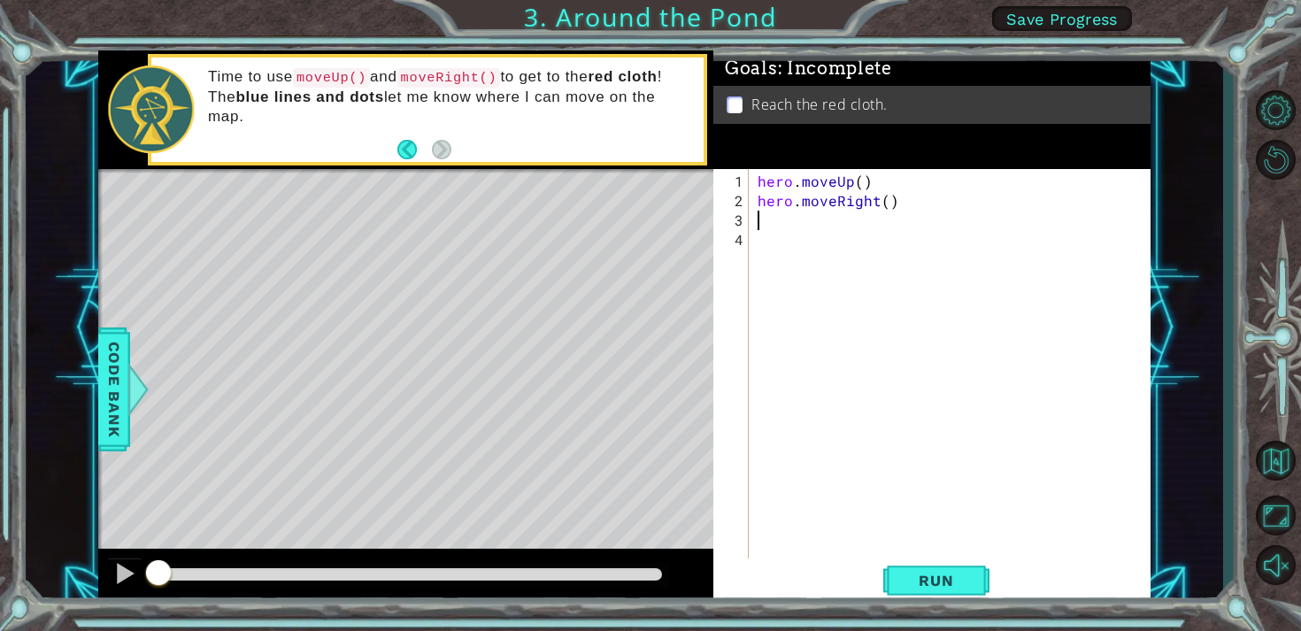
click at [776, 221] on div "hero . moveUp ( ) hero . moveRight ( )" at bounding box center [954, 386] width 401 height 428
click at [762, 221] on div "hero . moveUp ( ) hero . moveRight ( )" at bounding box center [954, 386] width 401 height 428
type textarea "h"
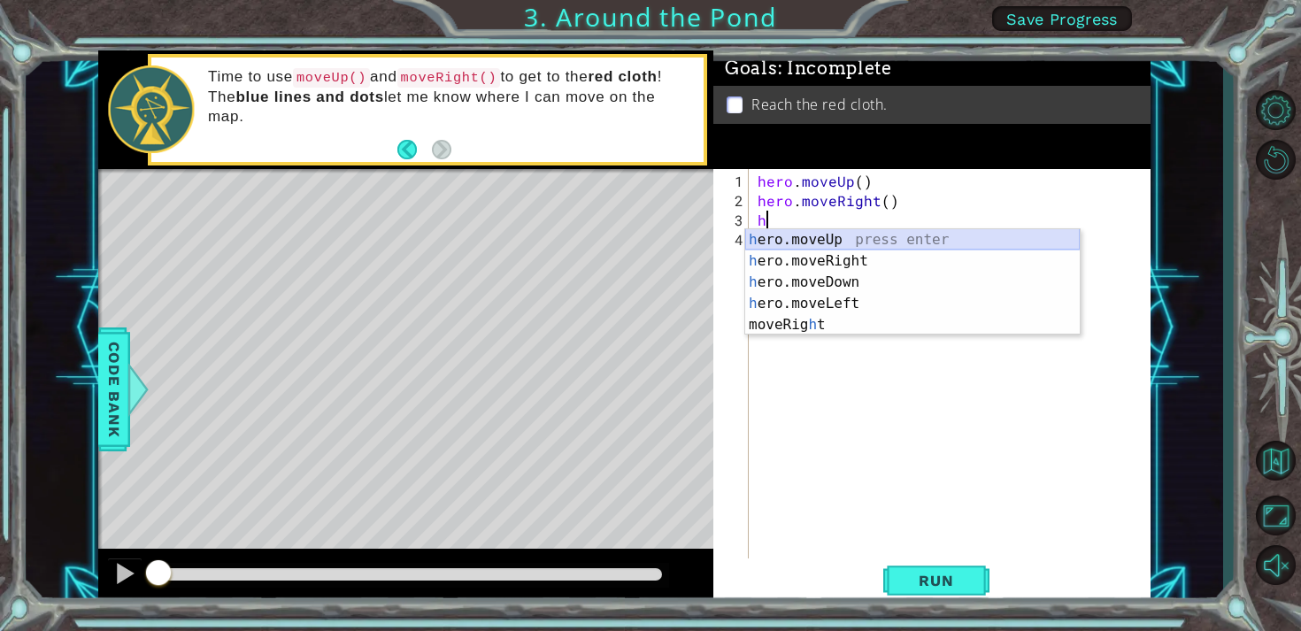
click at [787, 236] on div "h ero.moveUp press enter h ero.moveRight press enter h ero.moveDown press enter…" at bounding box center [912, 303] width 335 height 149
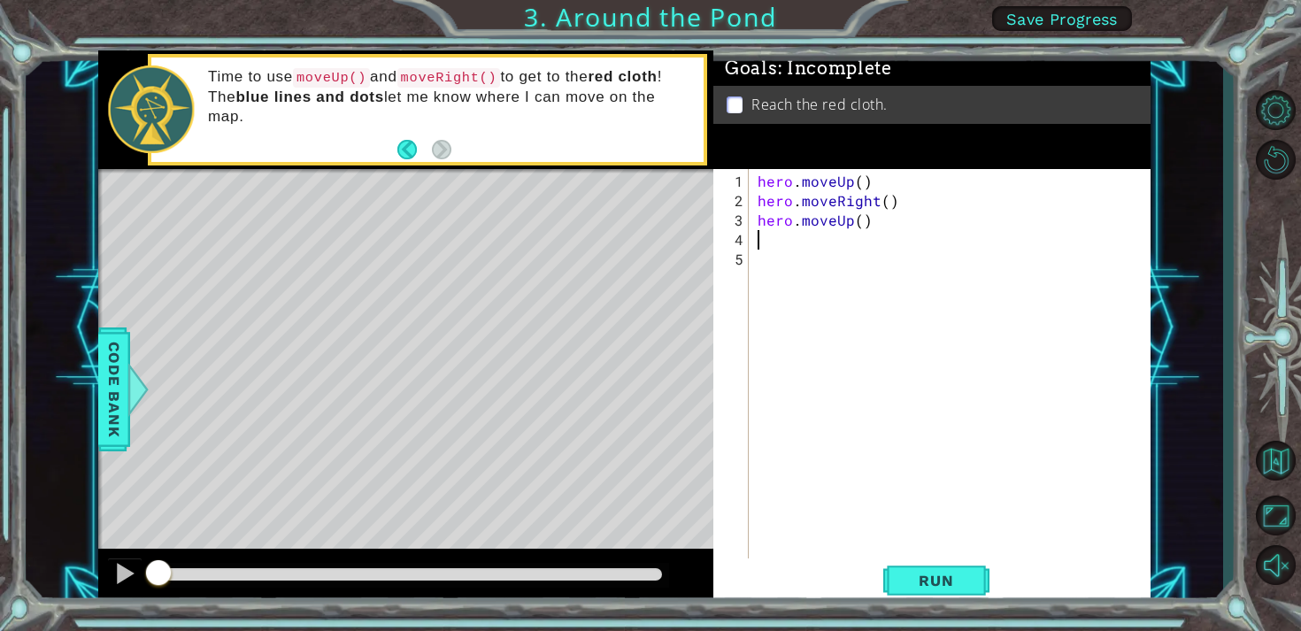
click at [777, 253] on div "hero . moveUp ( ) hero . moveRight ( ) hero . moveUp ( )" at bounding box center [954, 386] width 401 height 428
click at [765, 249] on div "hero . moveUp ( ) hero . moveRight ( ) hero . moveUp ( )" at bounding box center [954, 386] width 401 height 428
click at [763, 240] on div "hero . moveUp ( ) hero . moveRight ( ) hero . moveUp ( )" at bounding box center [954, 386] width 401 height 428
type textarea "h"
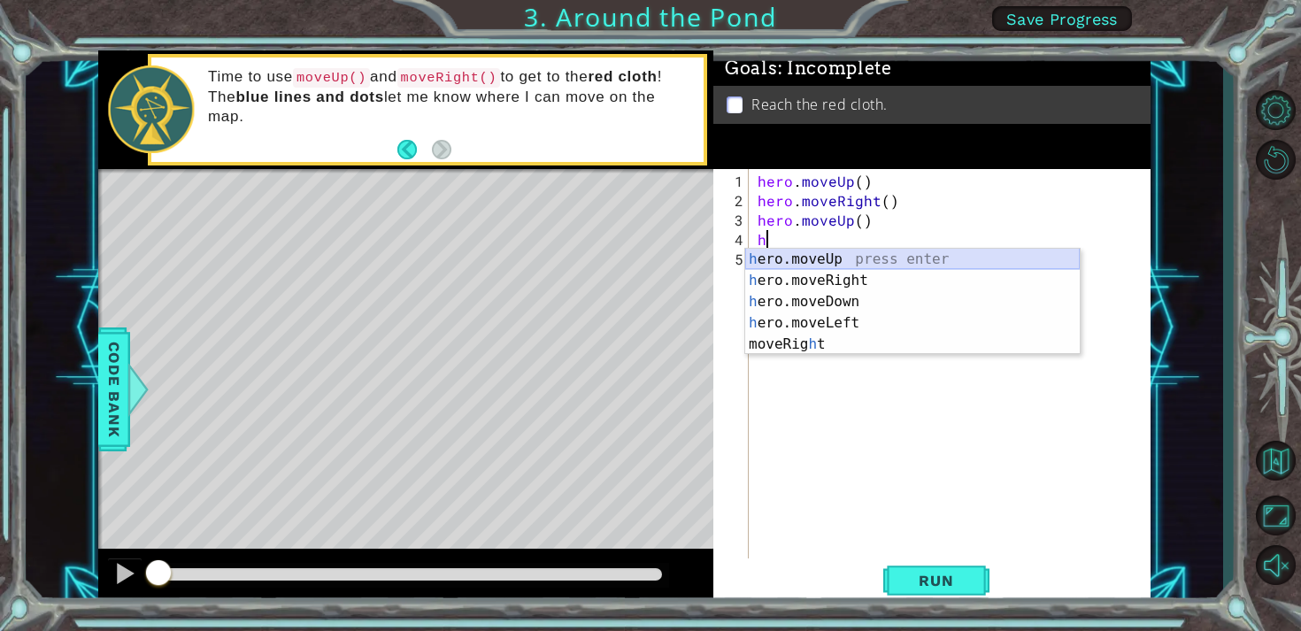
click at [767, 260] on div "h ero.moveUp press enter h ero.moveRight press enter h ero.moveDown press enter…" at bounding box center [912, 323] width 335 height 149
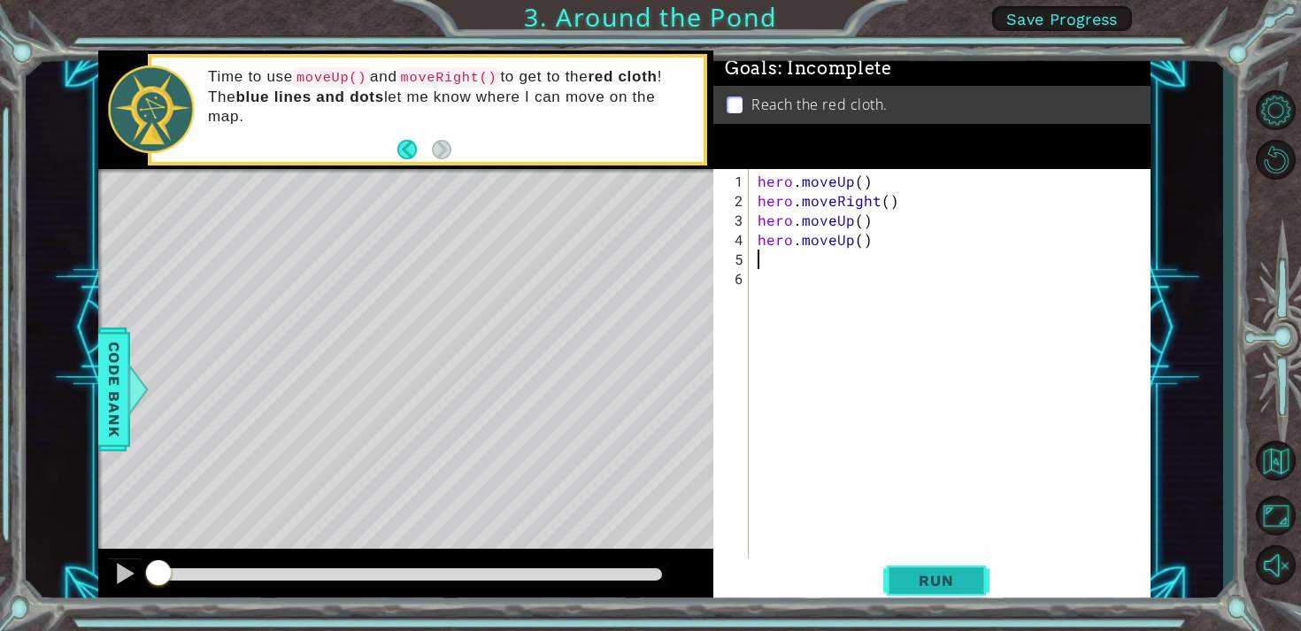
click at [942, 582] on span "Run" at bounding box center [936, 581] width 70 height 18
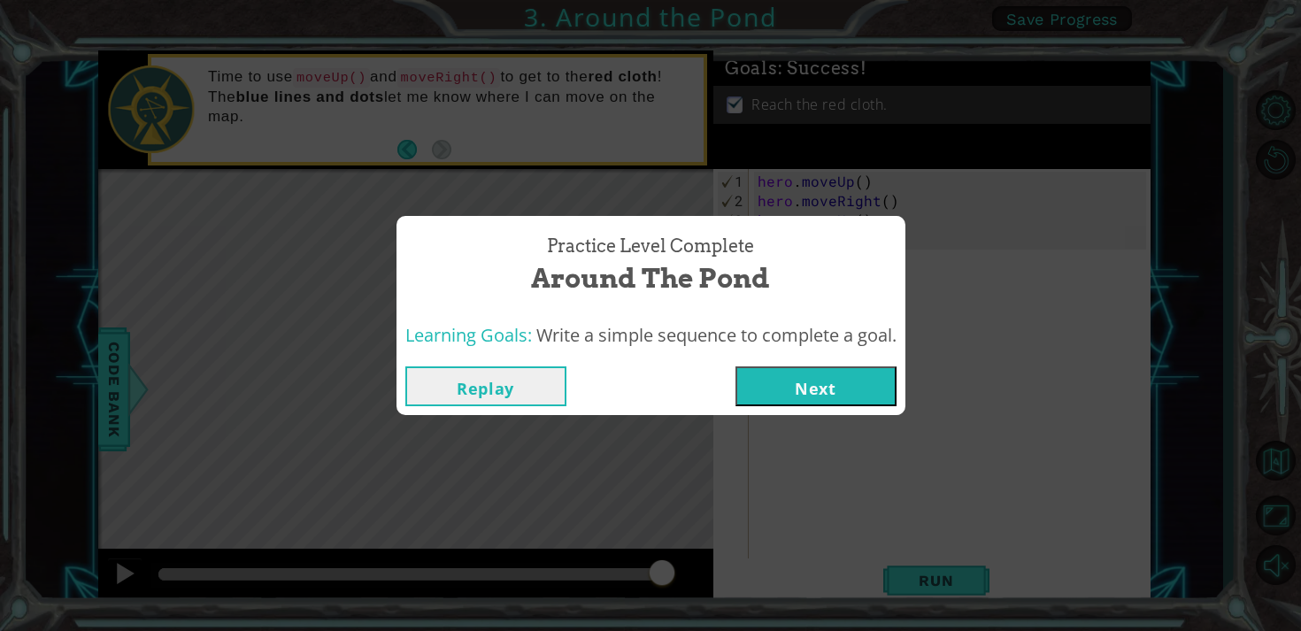
click at [859, 368] on button "Next" at bounding box center [815, 386] width 161 height 40
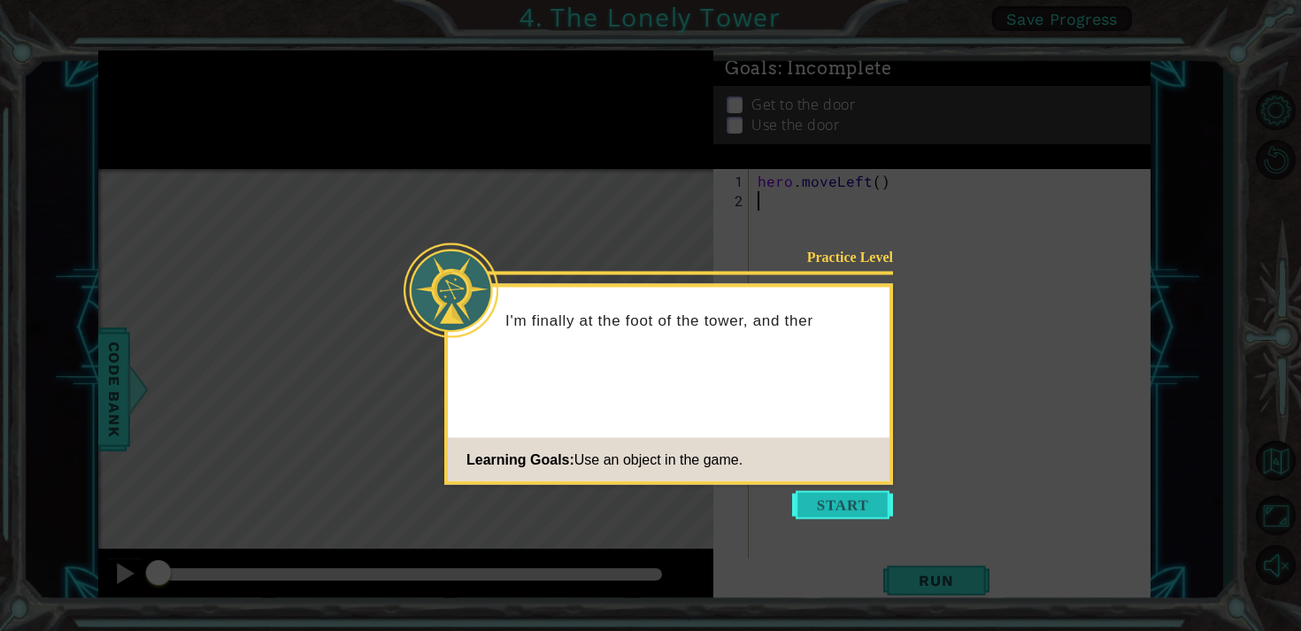
click at [858, 505] on button "Start" at bounding box center [842, 505] width 101 height 28
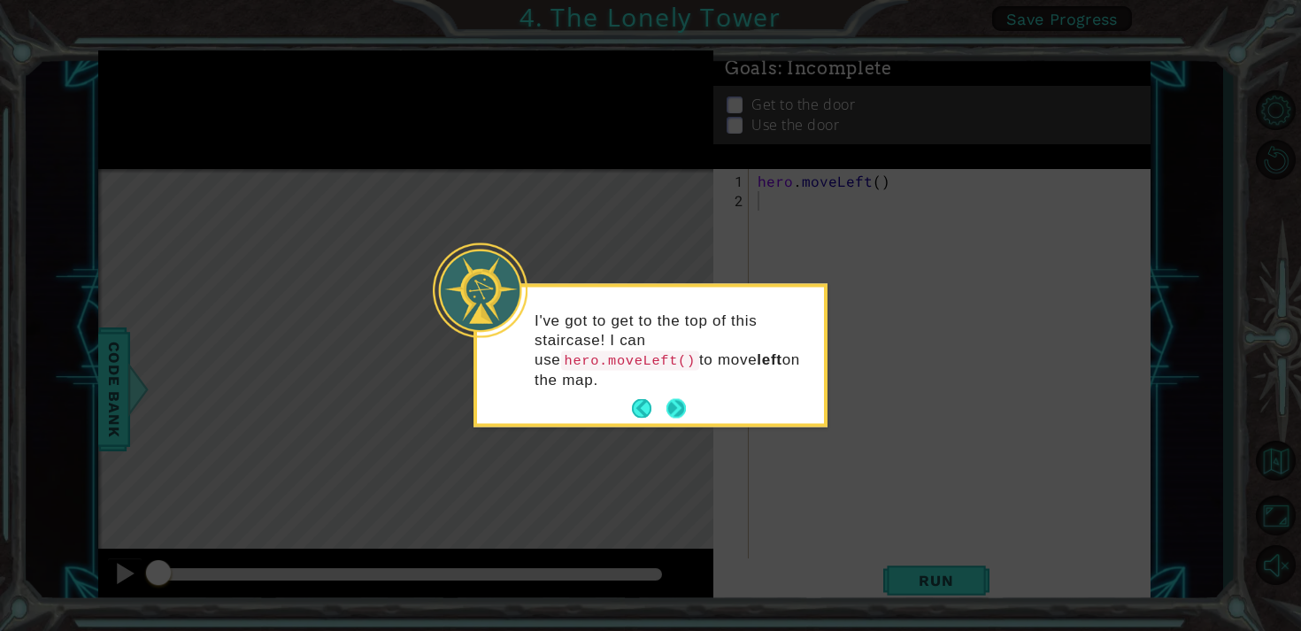
click at [674, 412] on button "Next" at bounding box center [675, 408] width 19 height 19
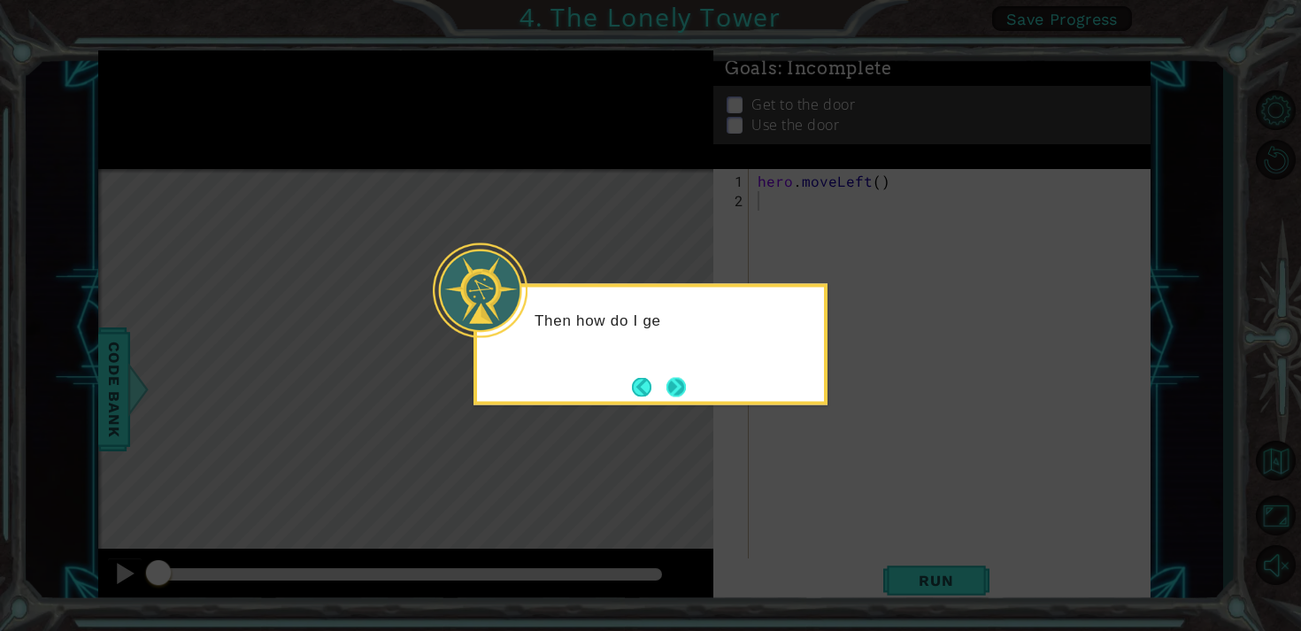
click at [677, 387] on button "Next" at bounding box center [675, 386] width 19 height 19
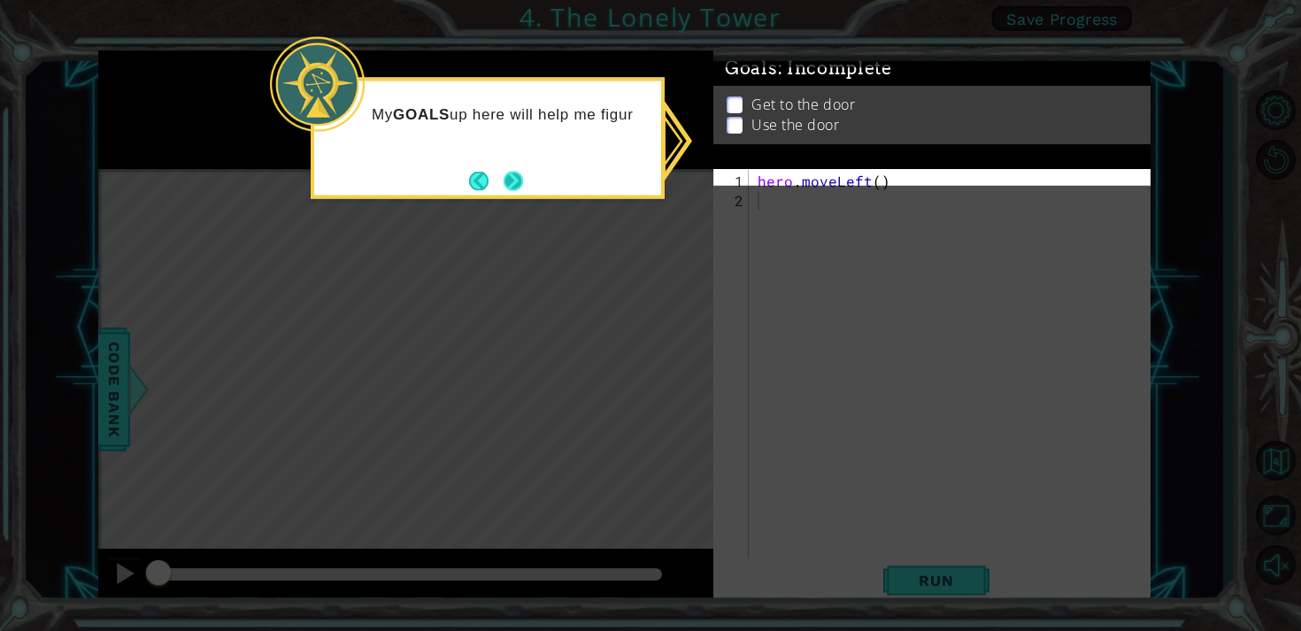
click at [511, 185] on button "Next" at bounding box center [514, 181] width 20 height 20
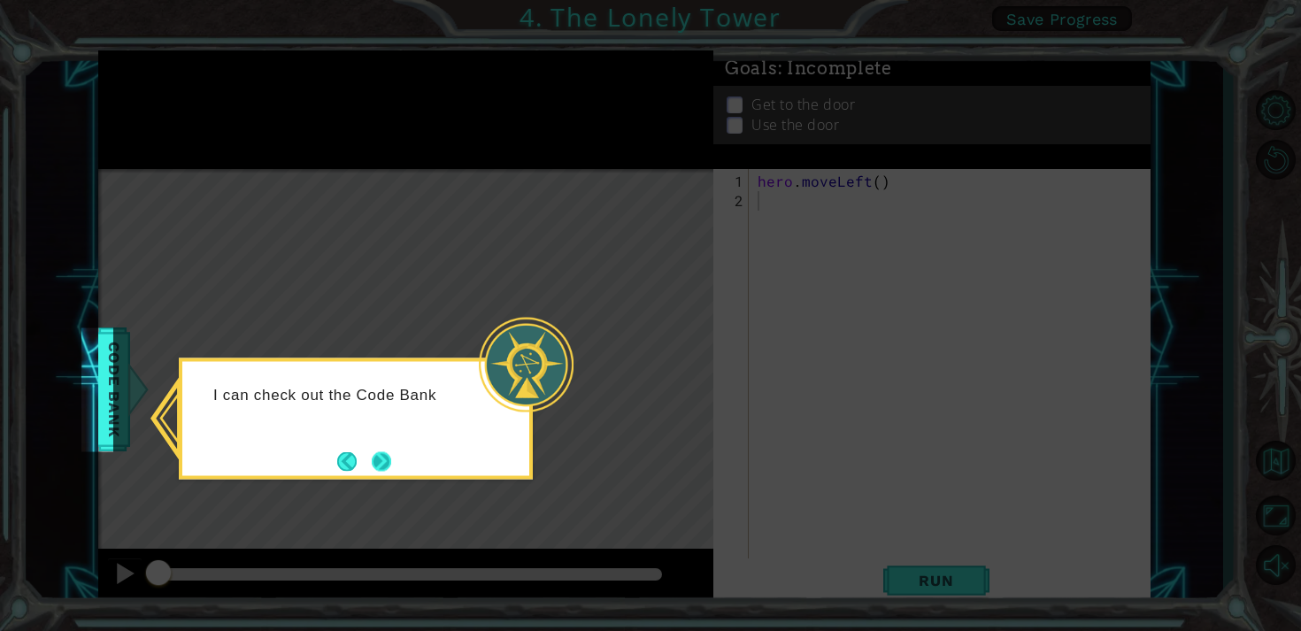
click at [388, 452] on button "Next" at bounding box center [380, 461] width 27 height 27
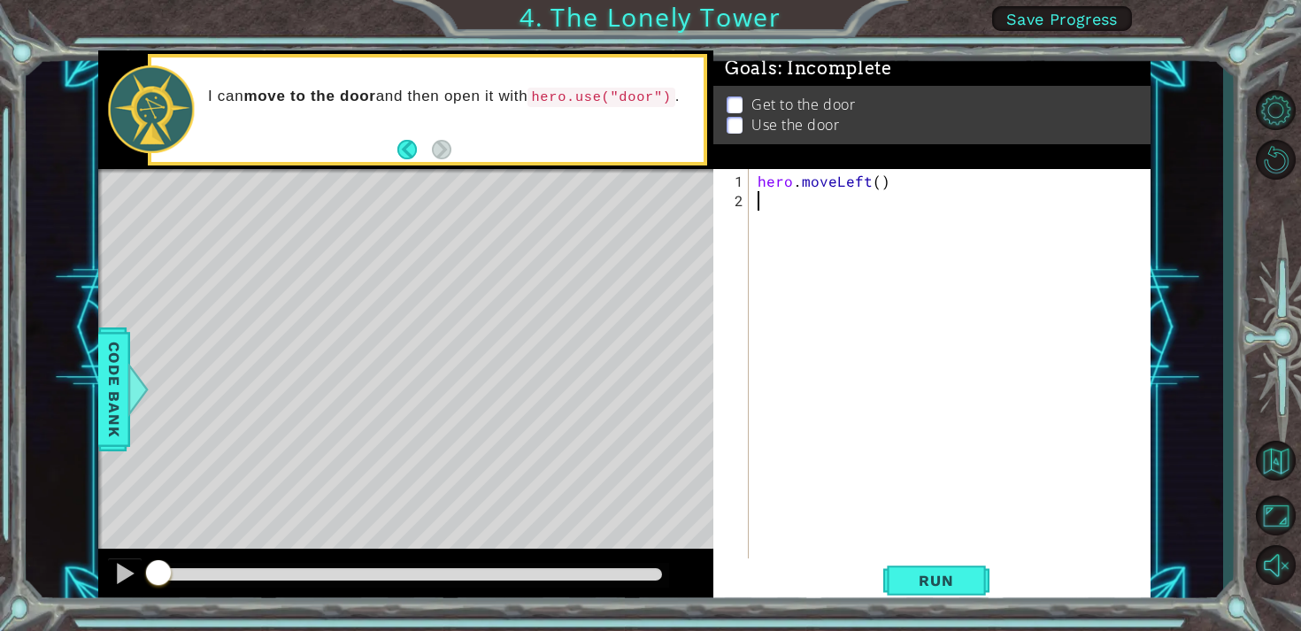
type textarea "h"
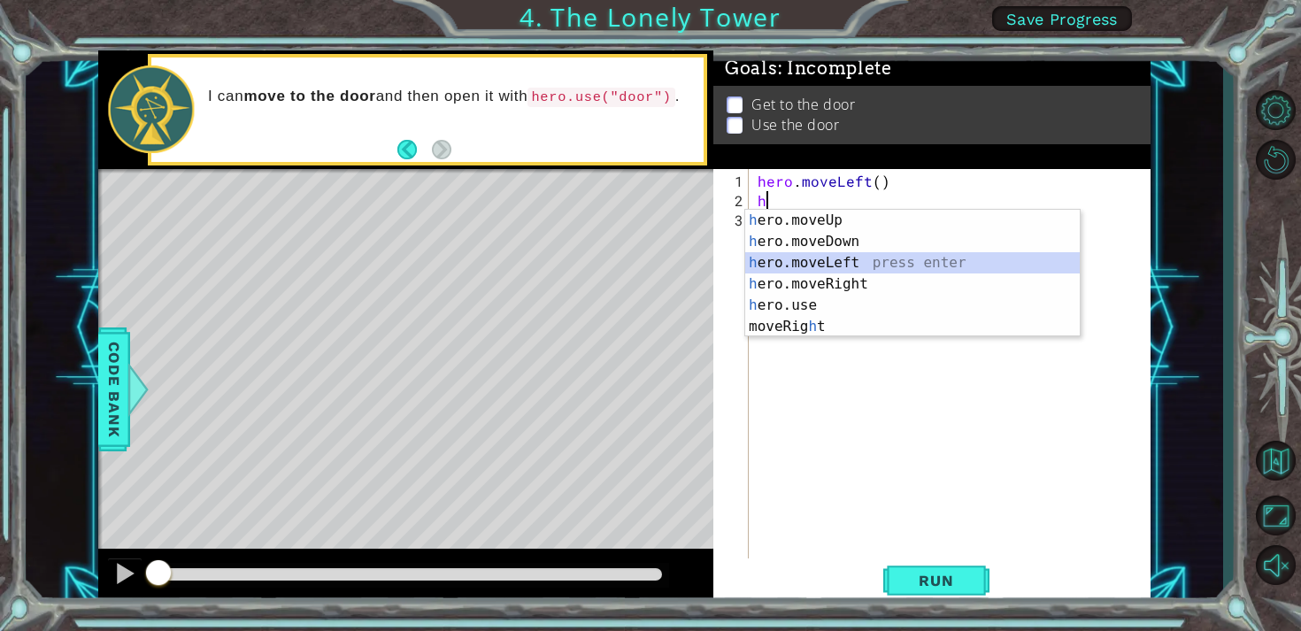
click at [789, 261] on div "h ero.moveUp press enter h ero.moveDown press enter h ero.moveLeft press enter …" at bounding box center [912, 295] width 335 height 170
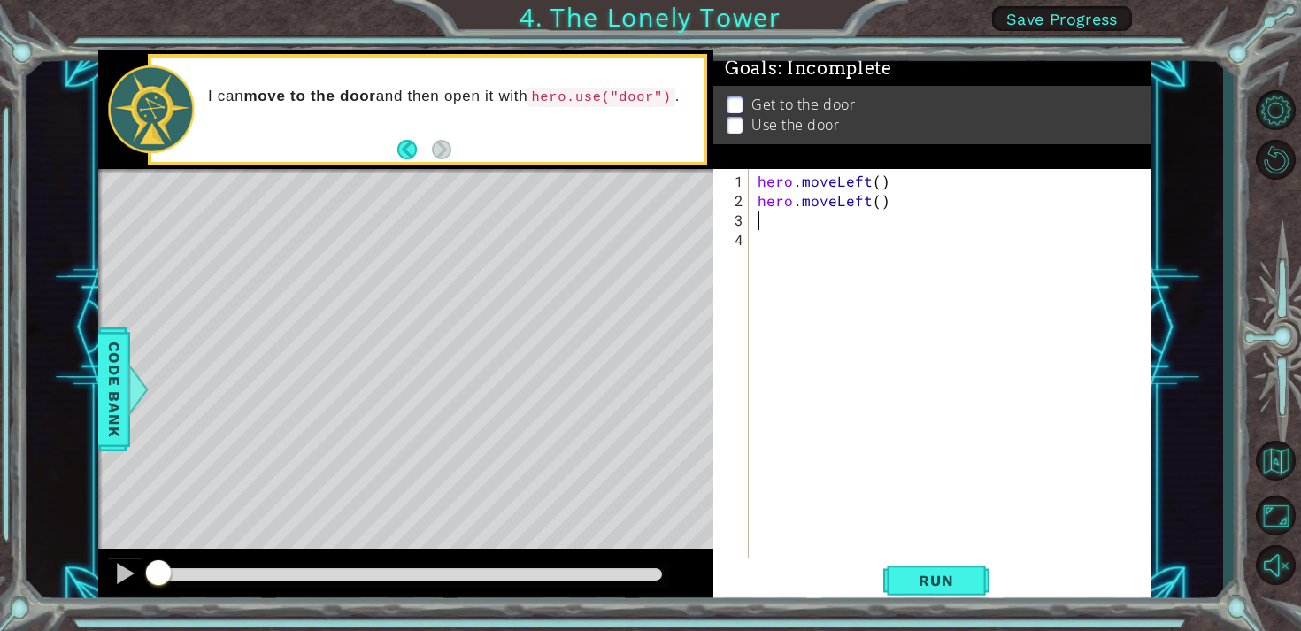
type textarea "h"
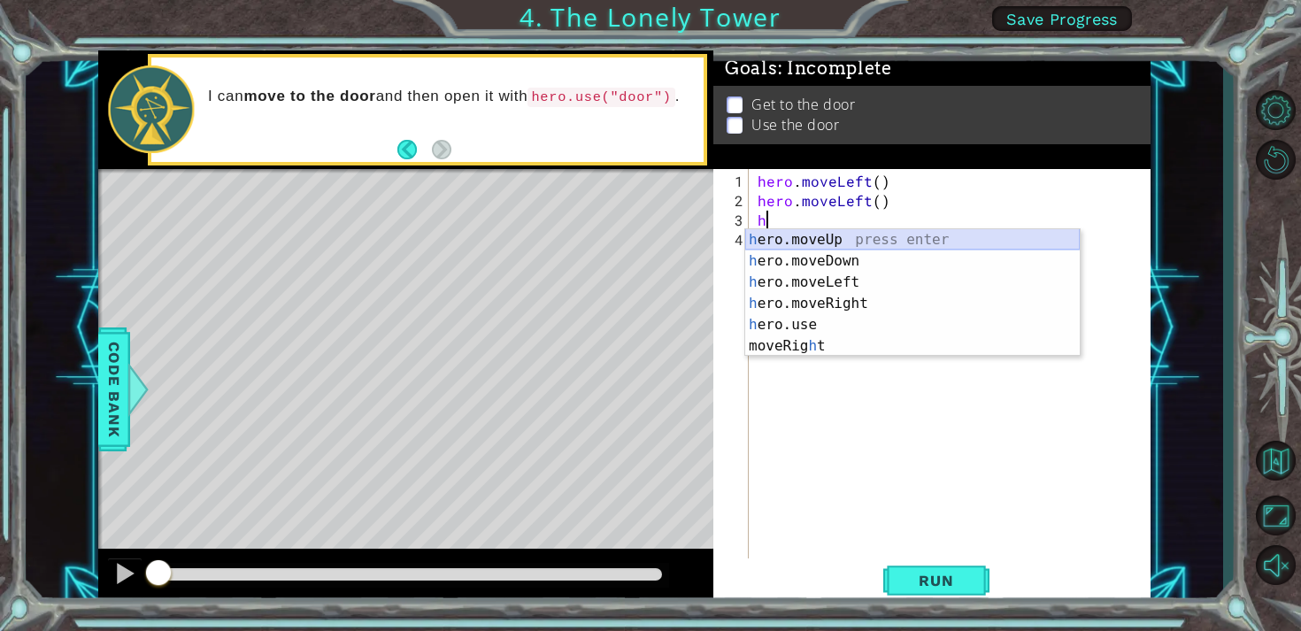
click at [834, 238] on div "h ero.moveUp press enter h ero.moveDown press enter h ero.moveLeft press enter …" at bounding box center [912, 314] width 335 height 170
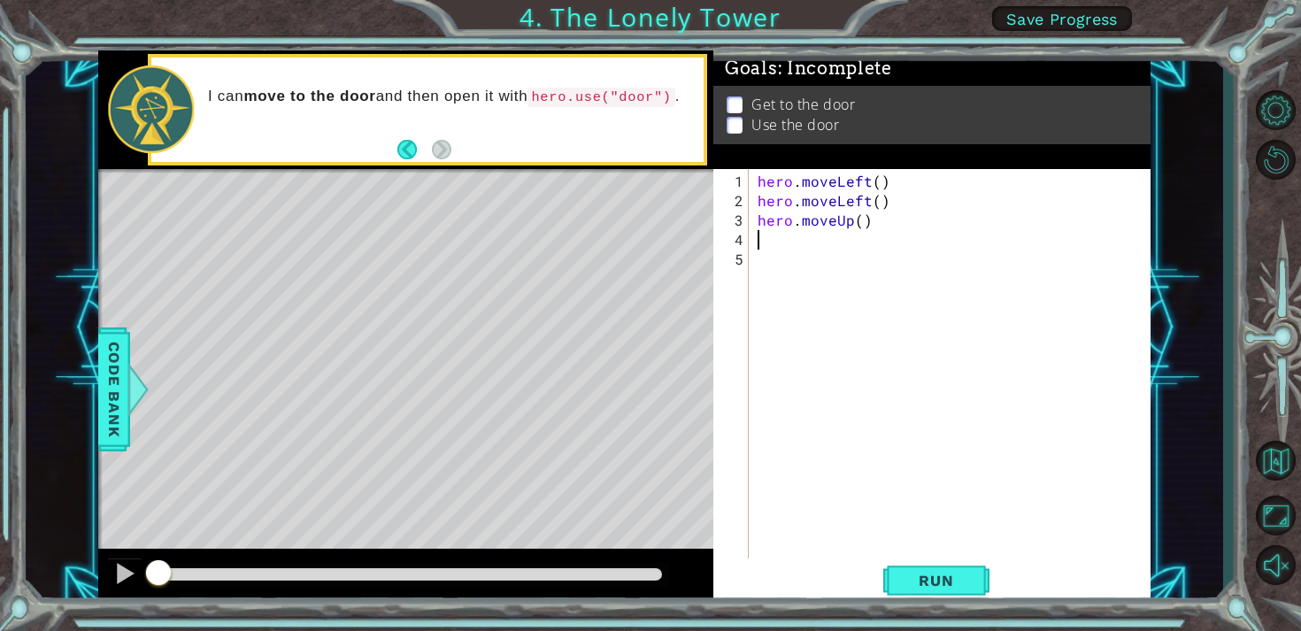
type textarea "h"
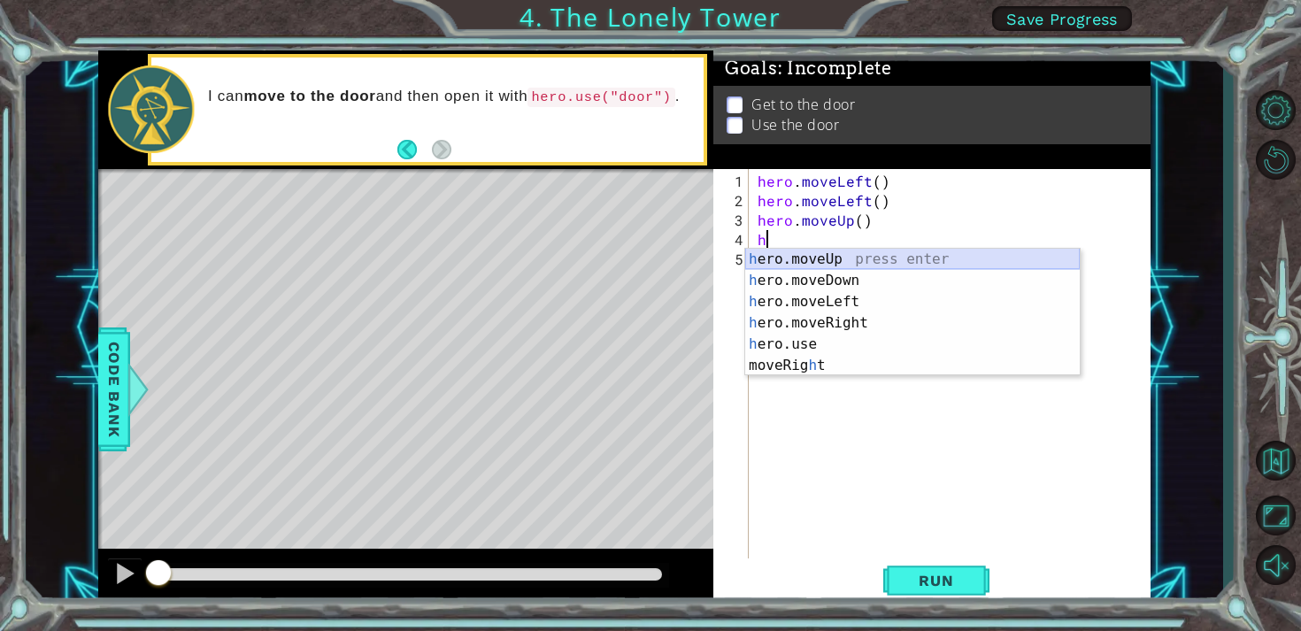
click at [821, 258] on div "h ero.moveUp press enter h ero.moveDown press enter h ero.moveLeft press enter …" at bounding box center [912, 334] width 335 height 170
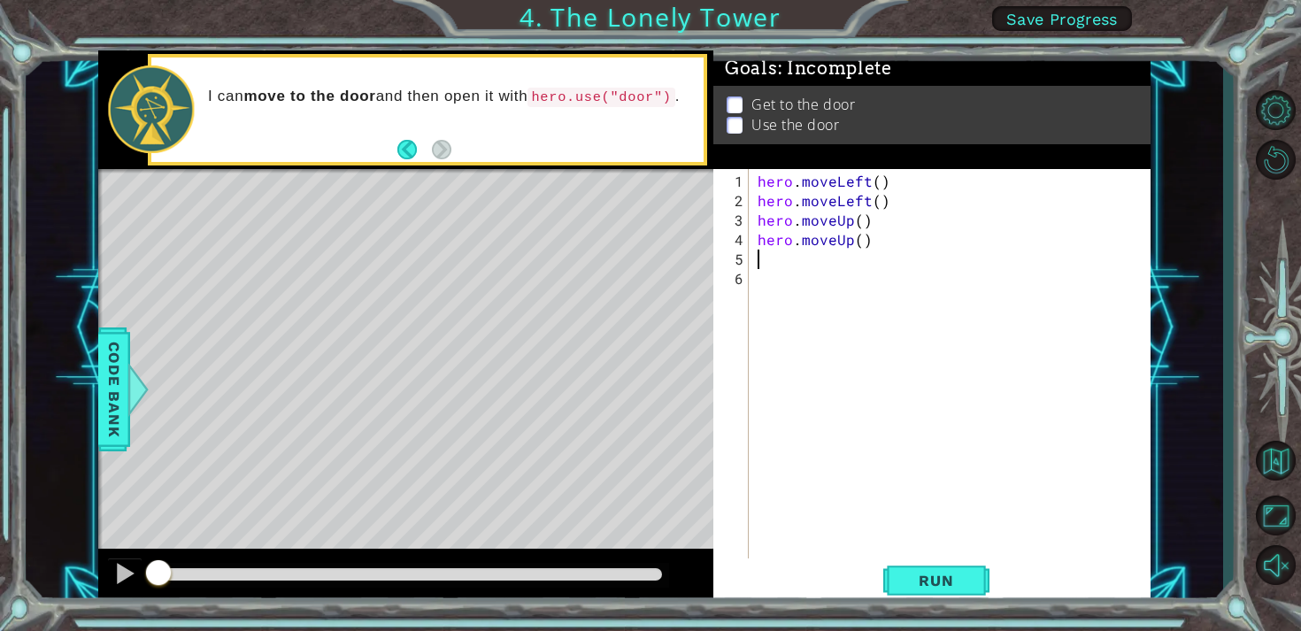
type textarea "h"
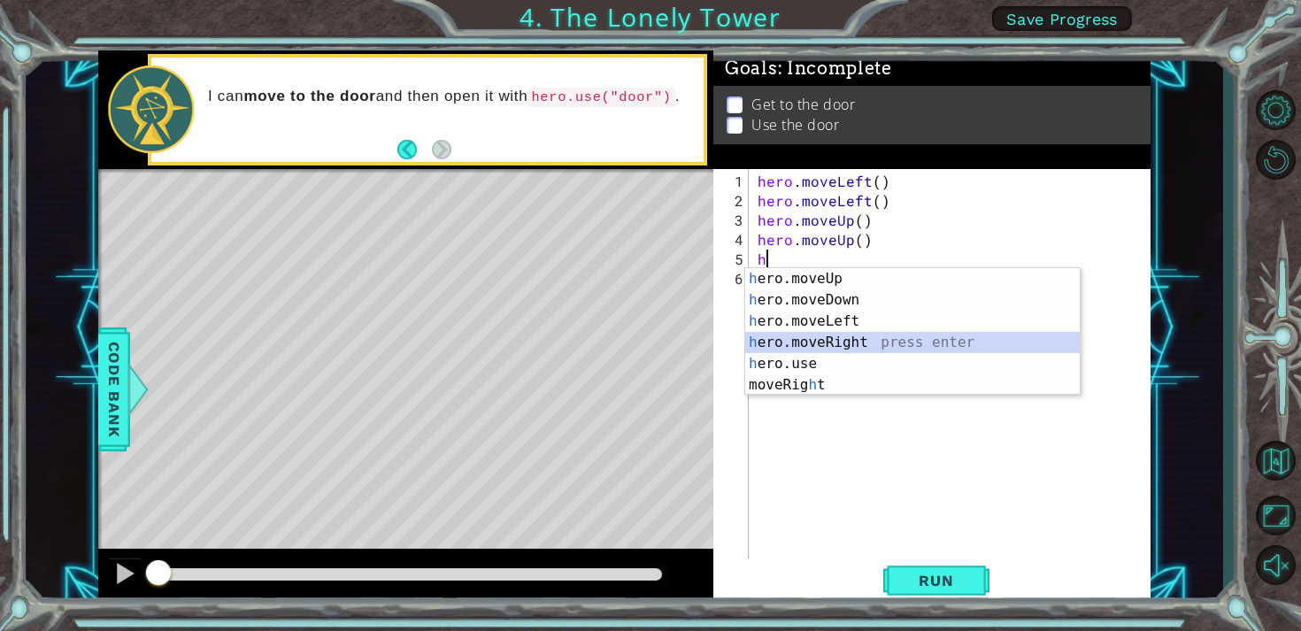
click at [783, 334] on div "h ero.moveUp press enter h ero.moveDown press enter h ero.moveLeft press enter …" at bounding box center [912, 353] width 335 height 170
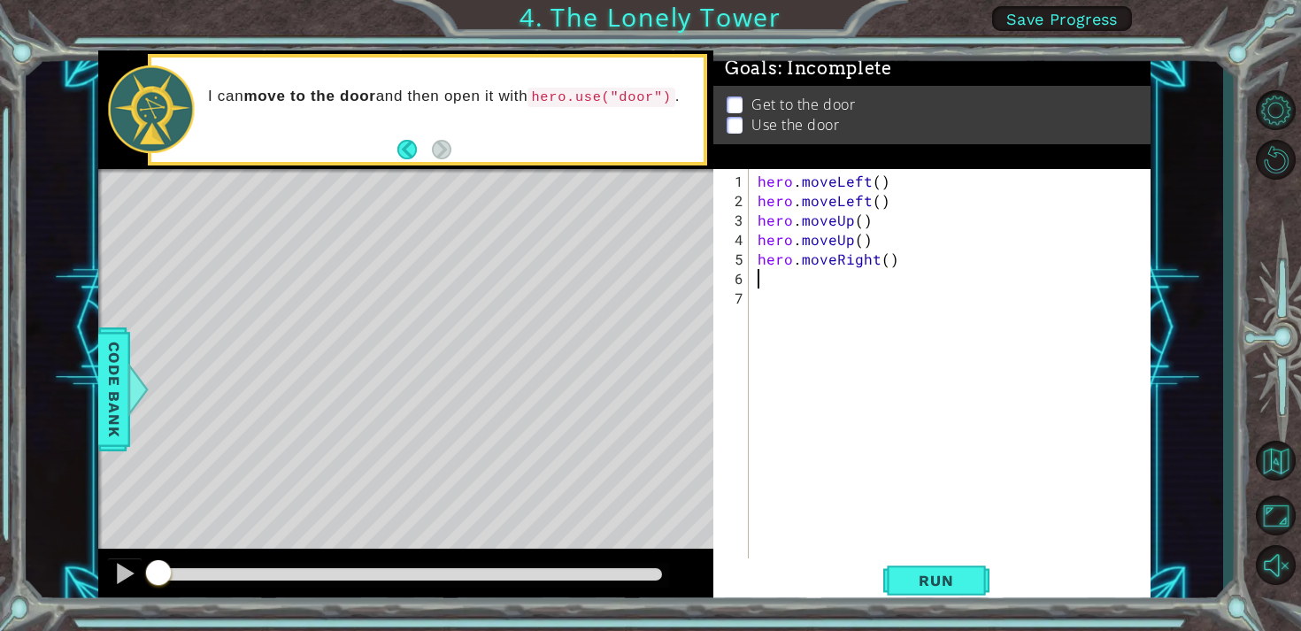
type textarea "h"
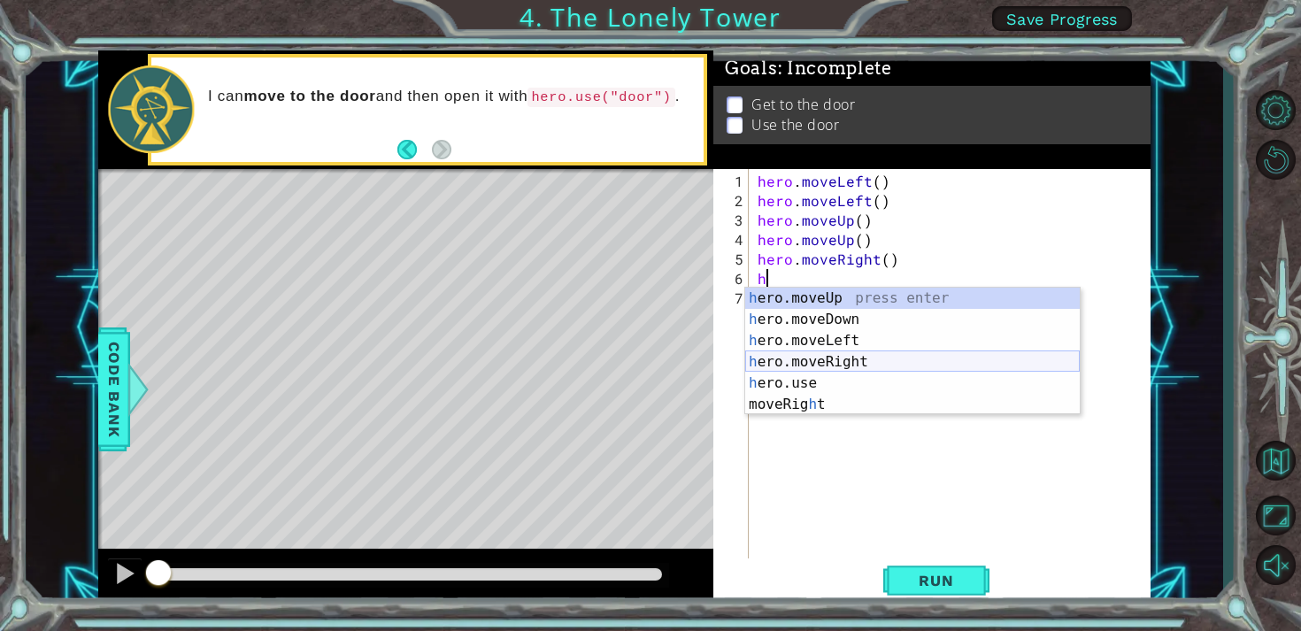
click at [820, 359] on div "h ero.moveUp press enter h ero.moveDown press enter h ero.moveLeft press enter …" at bounding box center [912, 373] width 335 height 170
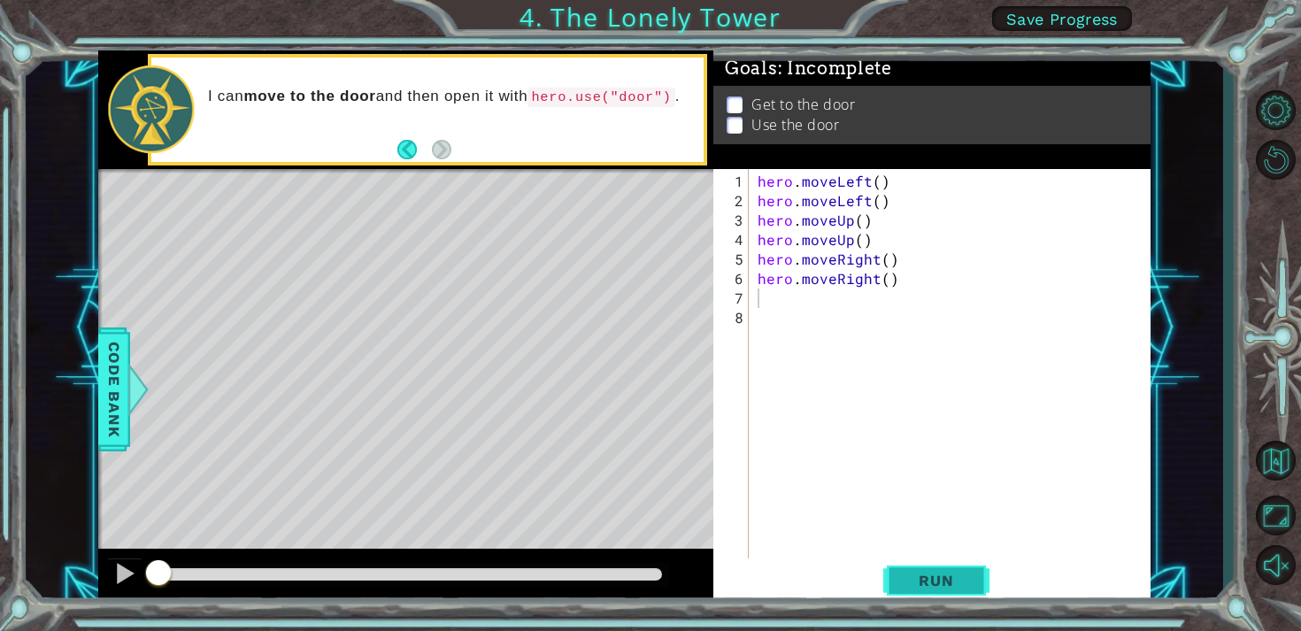
click at [933, 579] on span "Run" at bounding box center [936, 581] width 70 height 18
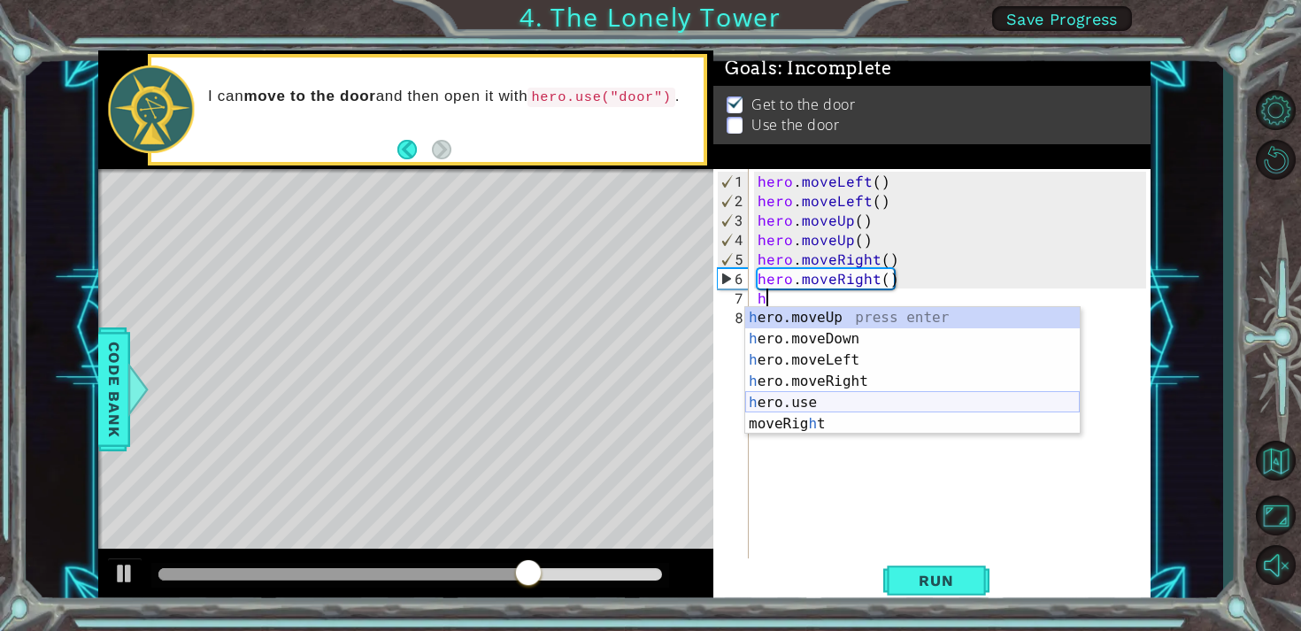
click at [827, 404] on div "h ero.moveUp press enter h ero.moveDown press enter h ero.moveLeft press enter …" at bounding box center [912, 392] width 335 height 170
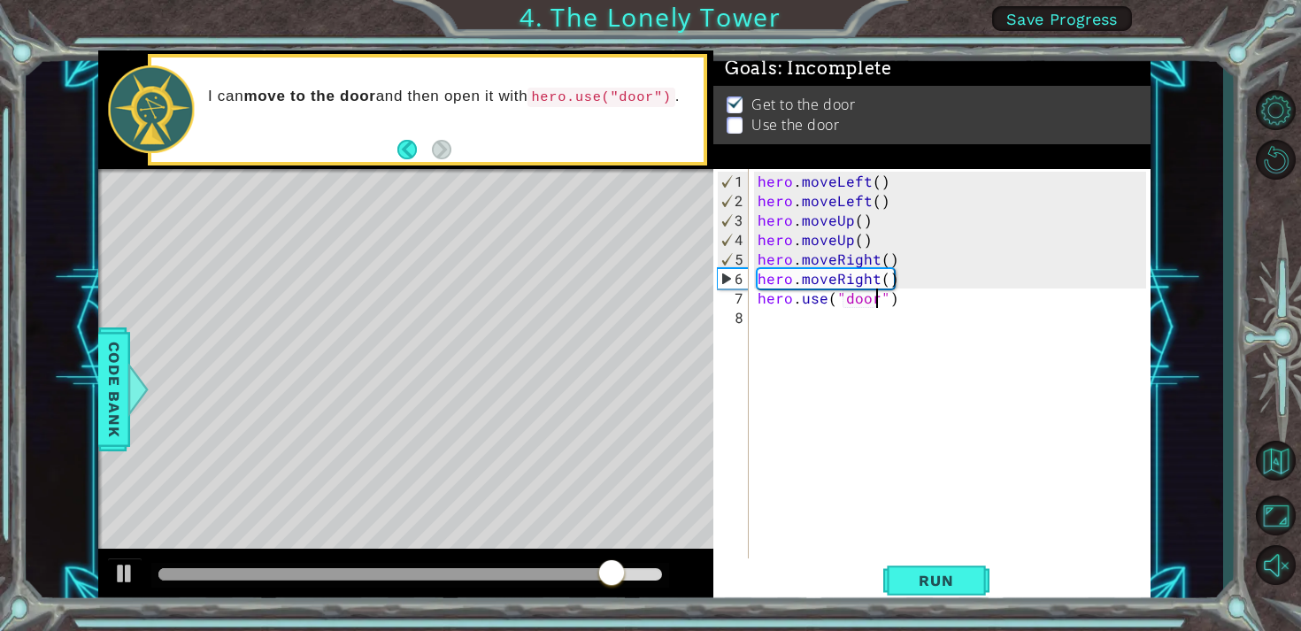
scroll to position [0, 7]
type textarea "hero.use("door")"
click at [951, 582] on span "Run" at bounding box center [936, 581] width 70 height 18
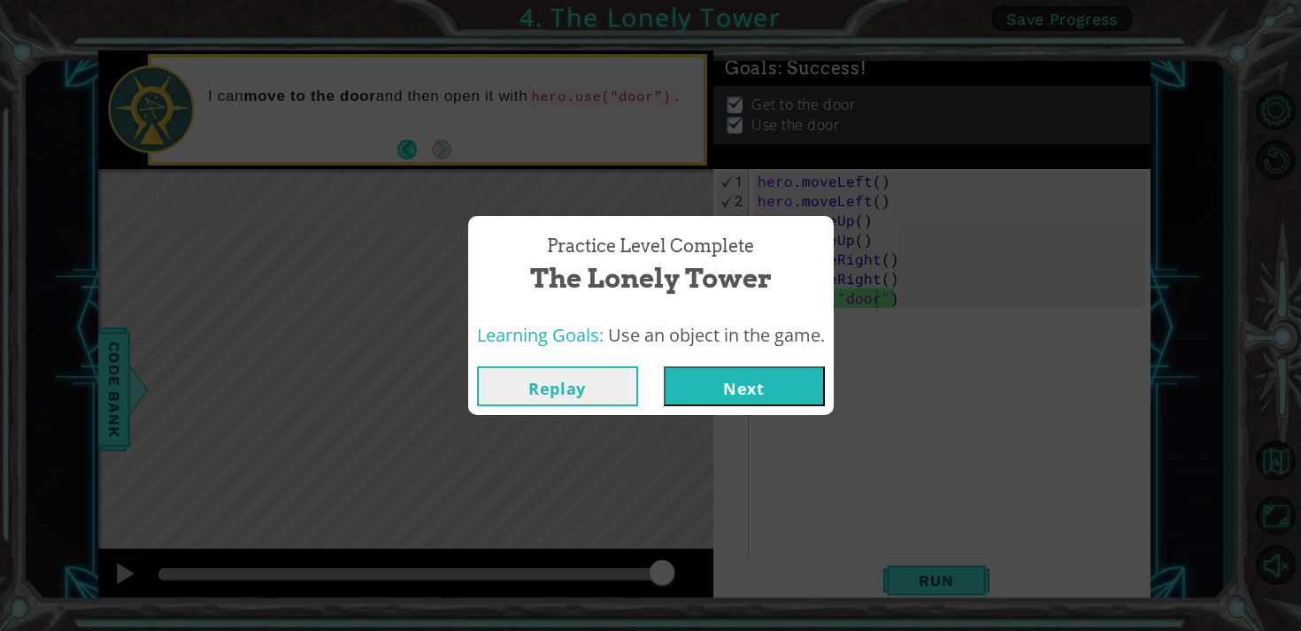
click at [744, 376] on button "Next" at bounding box center [744, 386] width 161 height 40
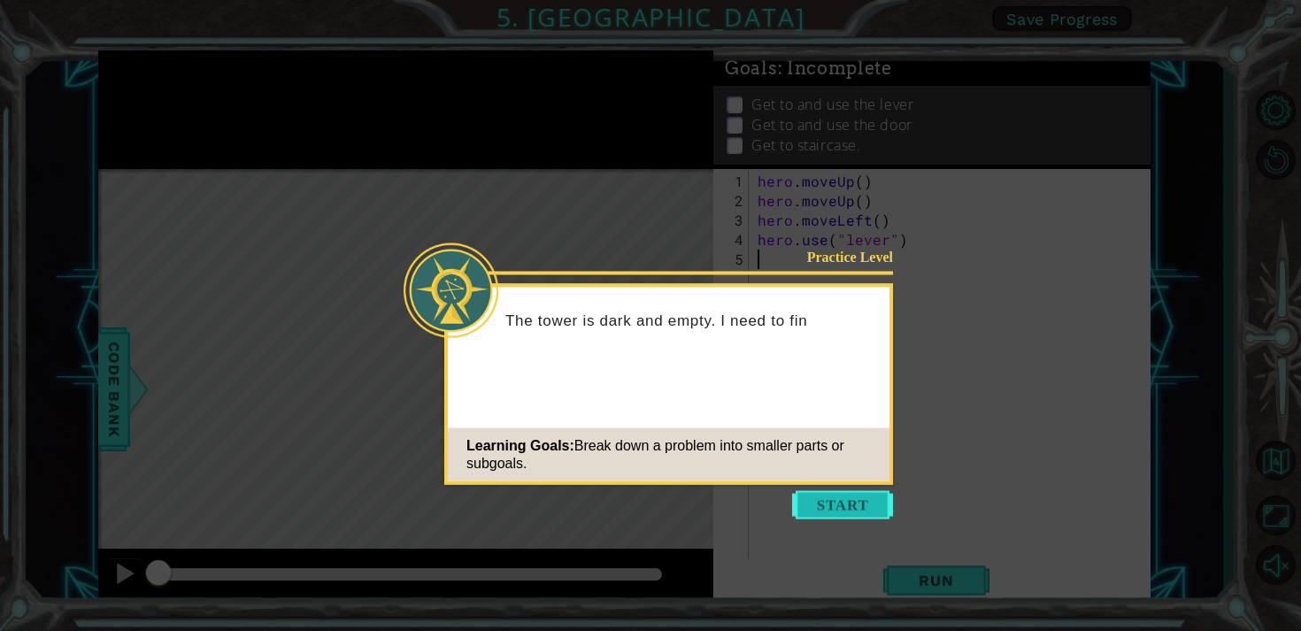
click at [849, 504] on button "Start" at bounding box center [842, 505] width 101 height 28
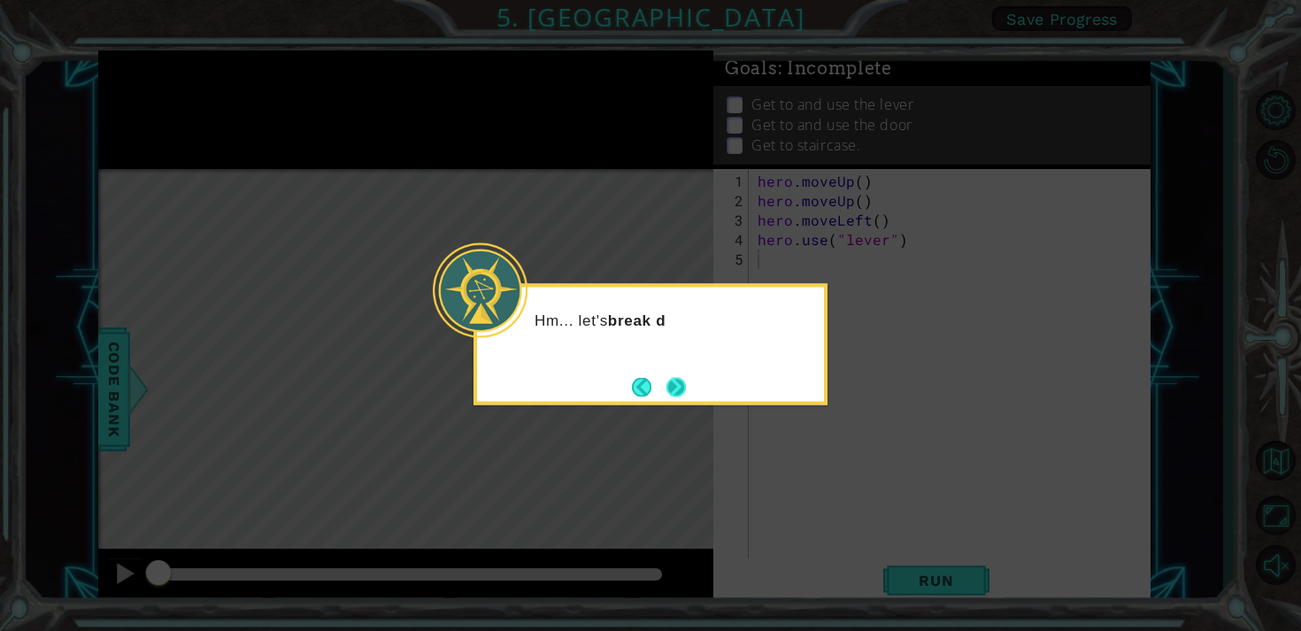
click at [671, 391] on button "Next" at bounding box center [675, 386] width 21 height 21
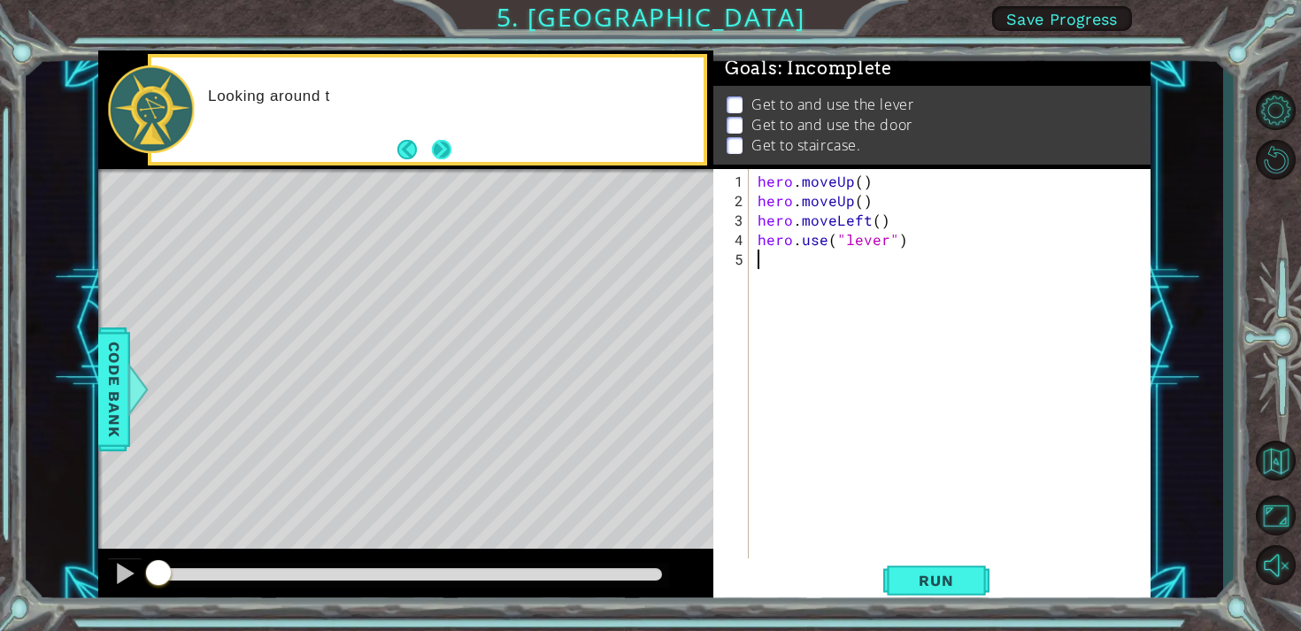
click at [442, 150] on button "Next" at bounding box center [441, 150] width 26 height 26
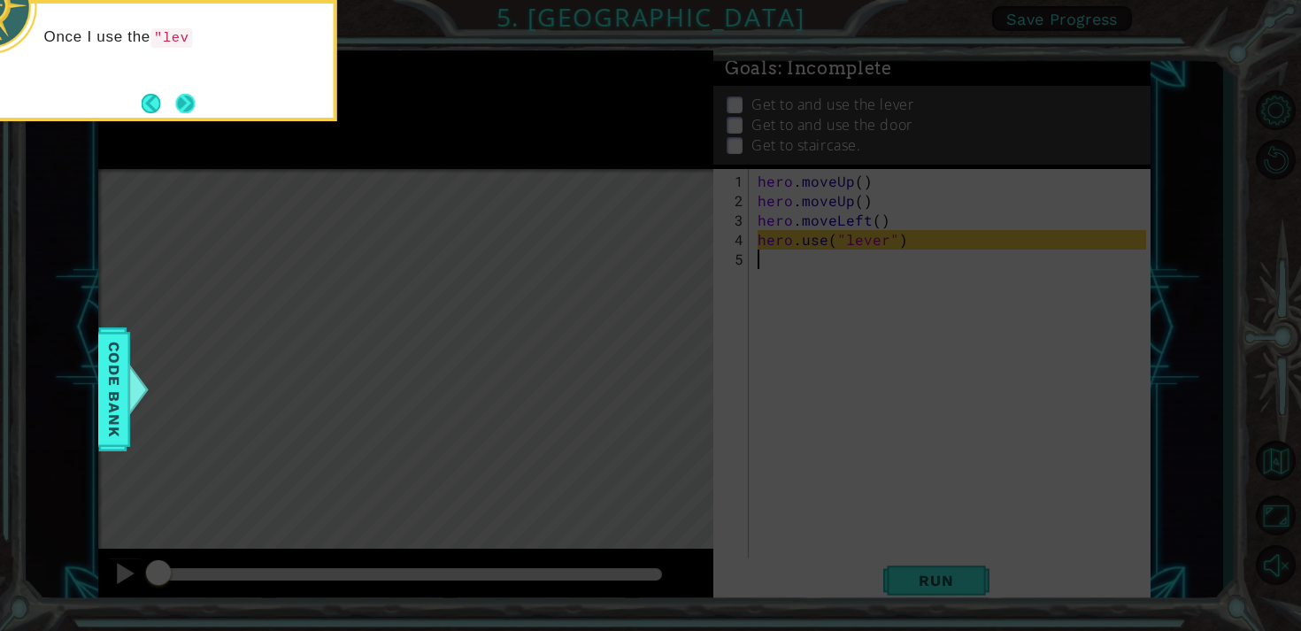
click at [174, 108] on button "Next" at bounding box center [185, 103] width 23 height 23
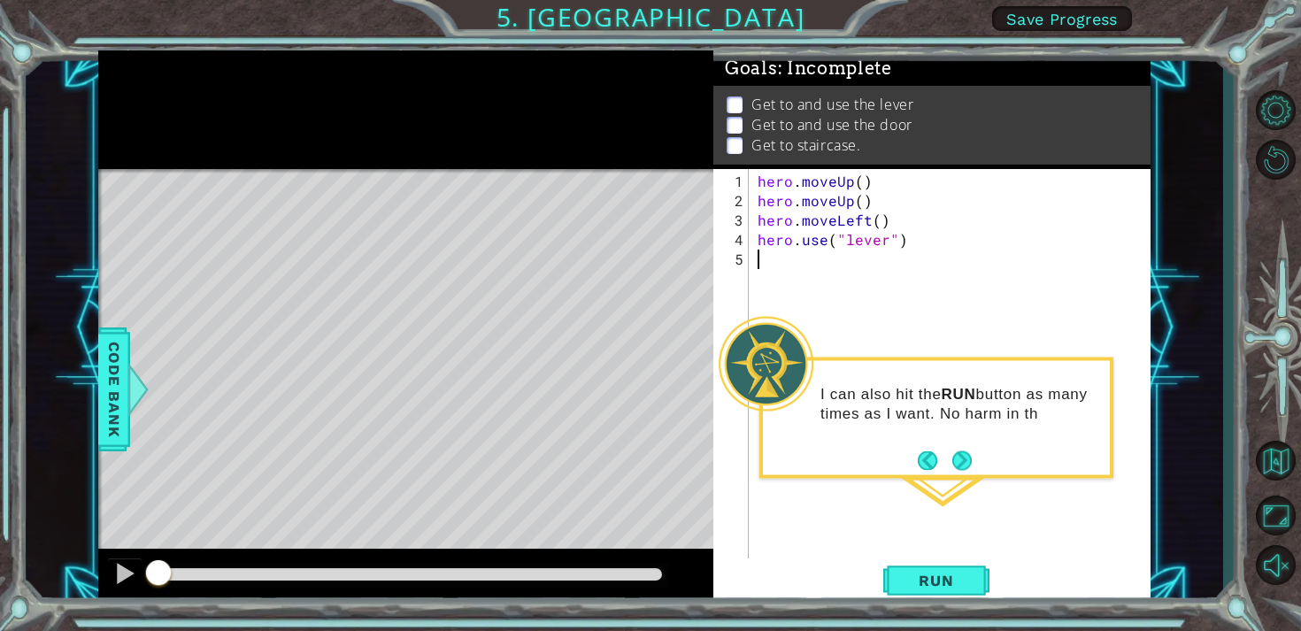
click at [962, 466] on button "Next" at bounding box center [962, 460] width 20 height 20
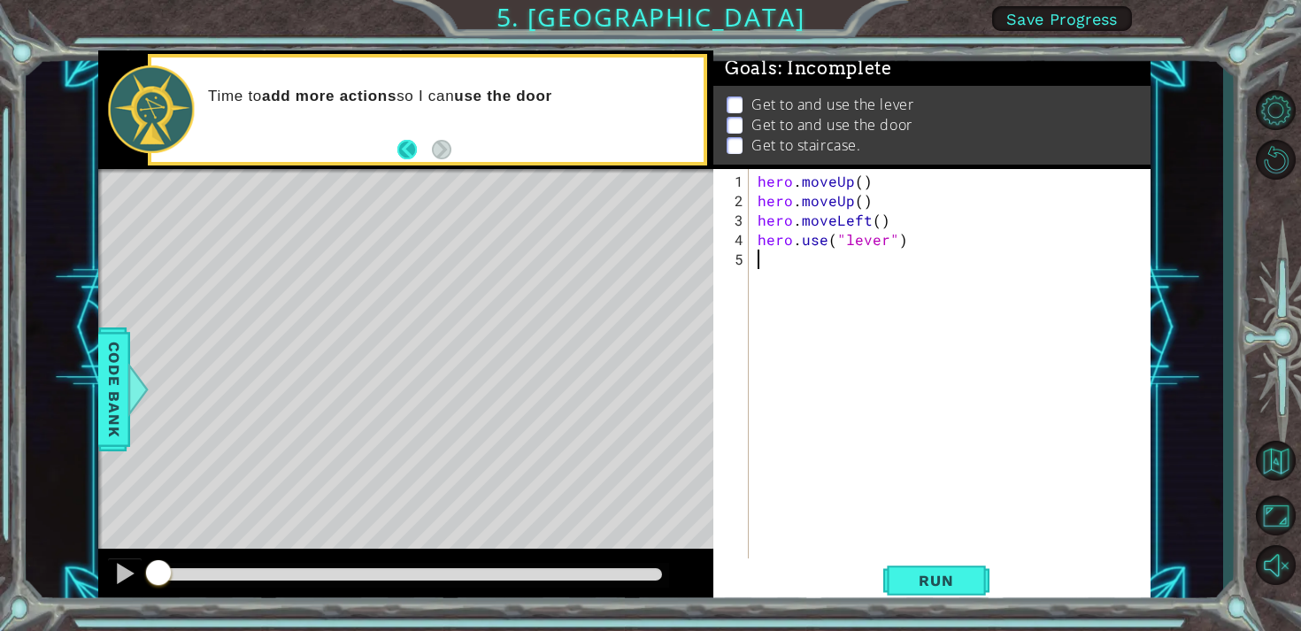
click at [406, 150] on button "Back" at bounding box center [414, 149] width 35 height 19
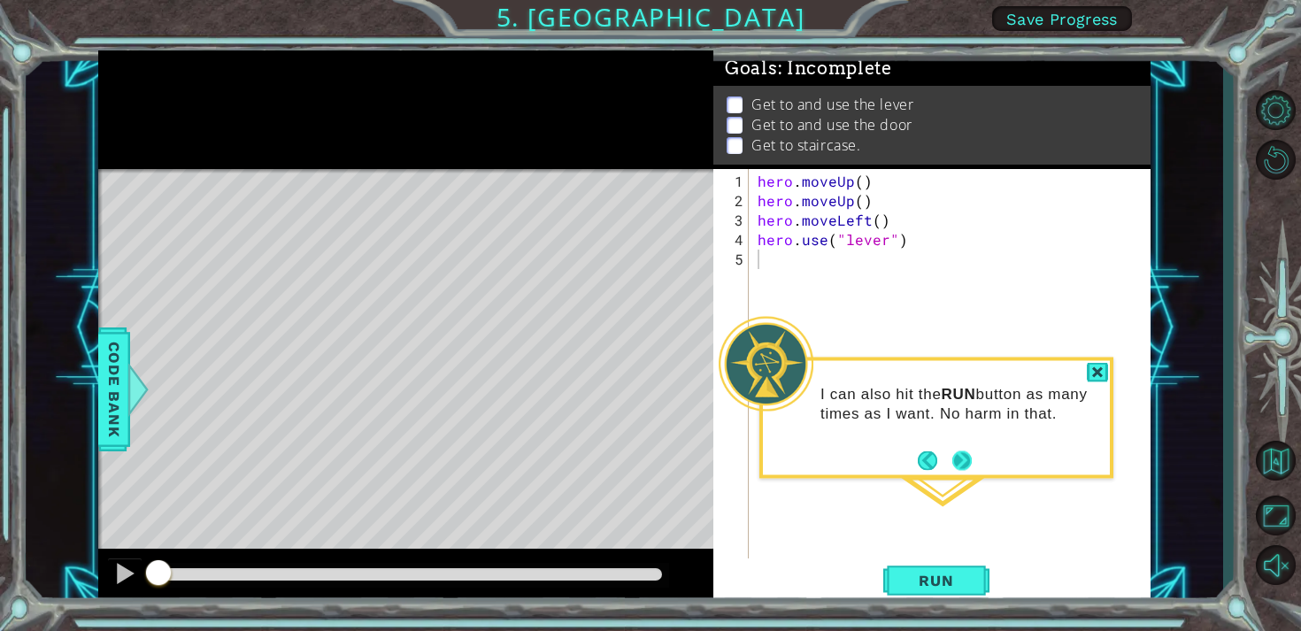
click at [966, 458] on button "Next" at bounding box center [962, 460] width 25 height 25
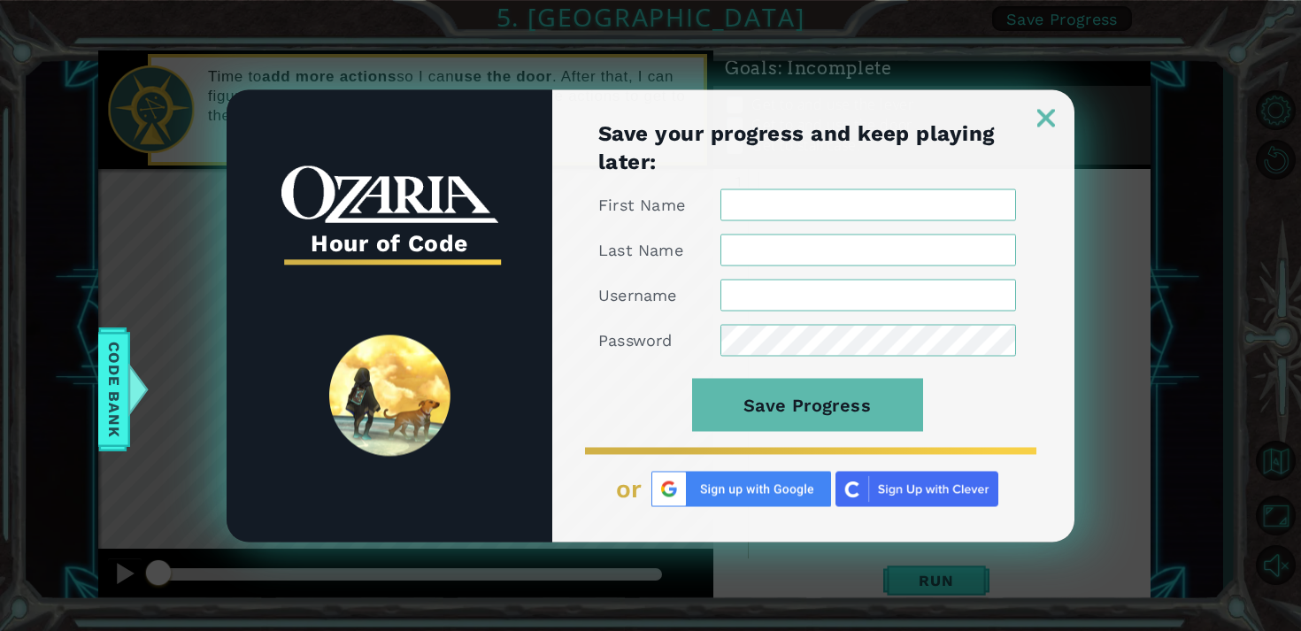
click at [1038, 100] on link at bounding box center [1046, 107] width 57 height 14
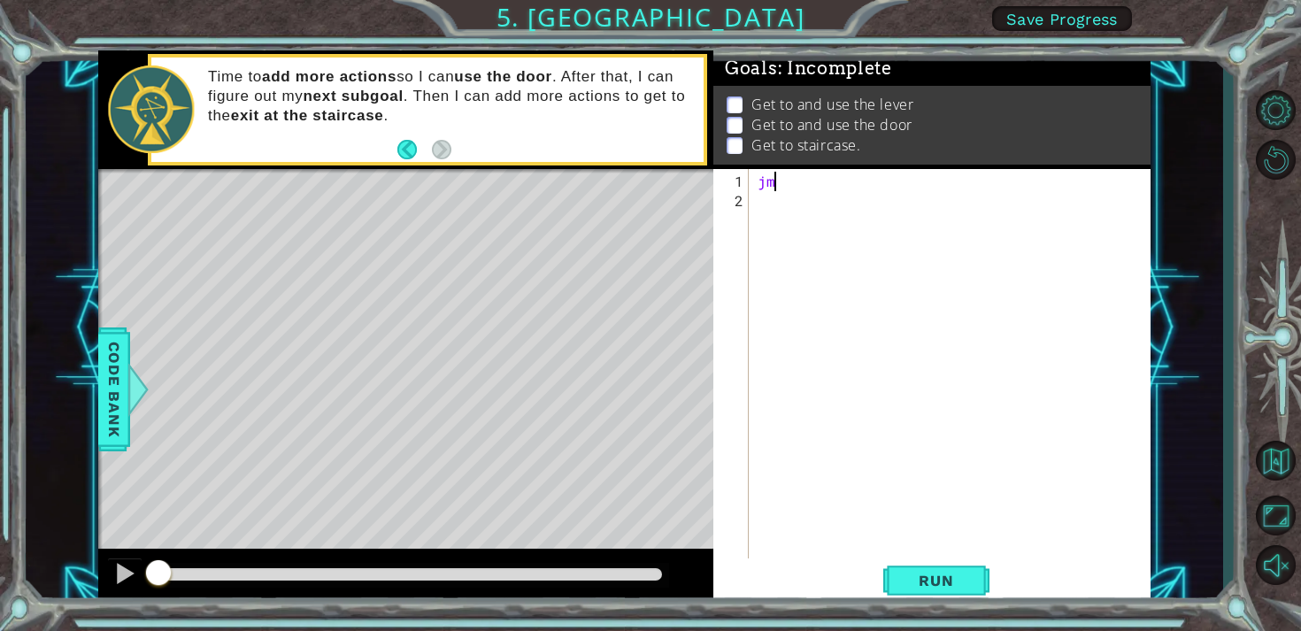
type textarea "j"
type textarea "h"
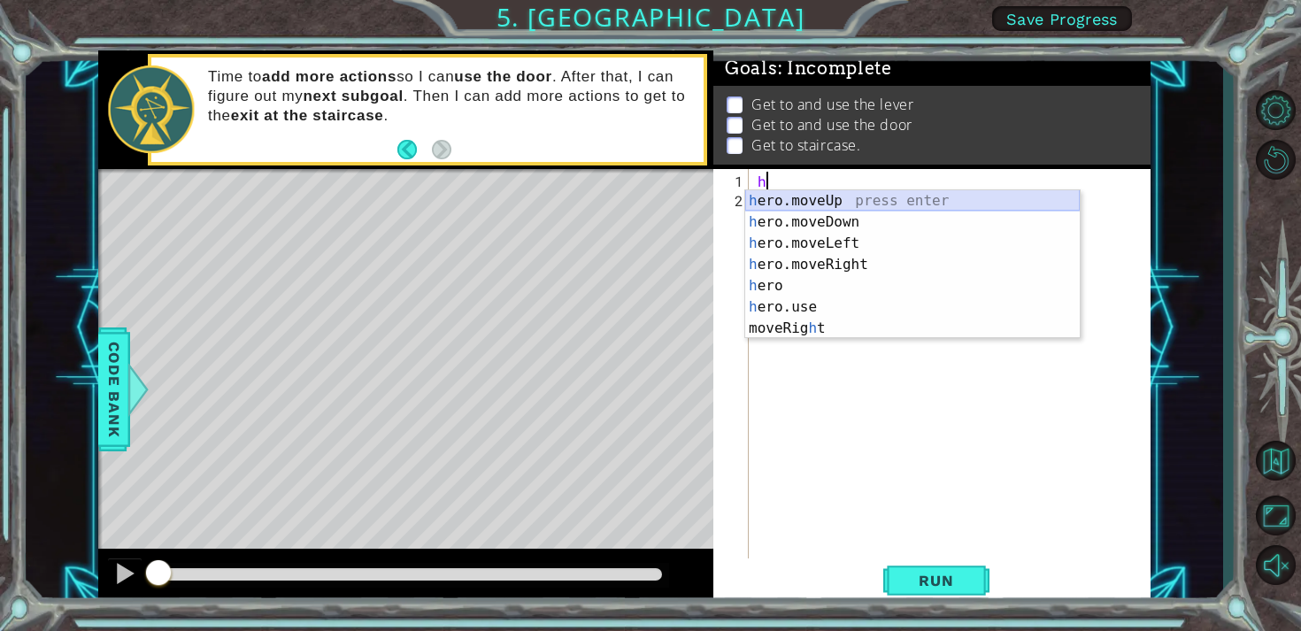
click at [818, 201] on div "h ero.moveUp press enter h ero.moveDown press enter h ero.moveLeft press enter …" at bounding box center [912, 285] width 335 height 191
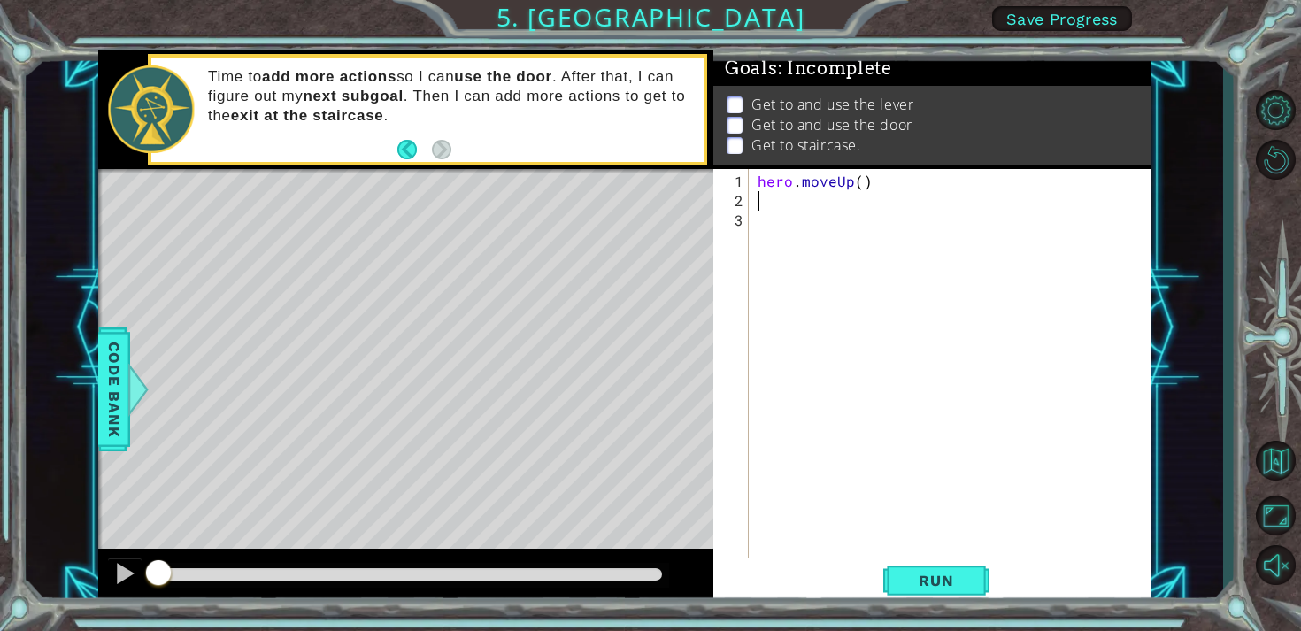
type textarea "h"
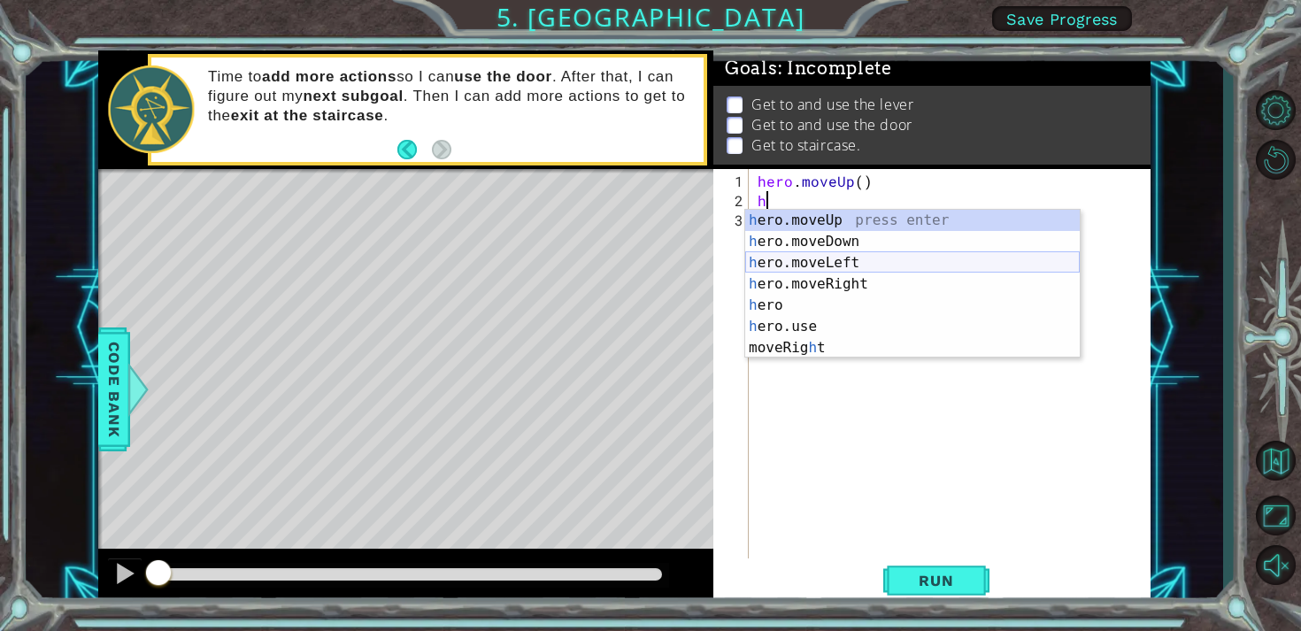
click at [823, 258] on div "h ero.moveUp press enter h ero.moveDown press enter h ero.moveLeft press enter …" at bounding box center [912, 305] width 335 height 191
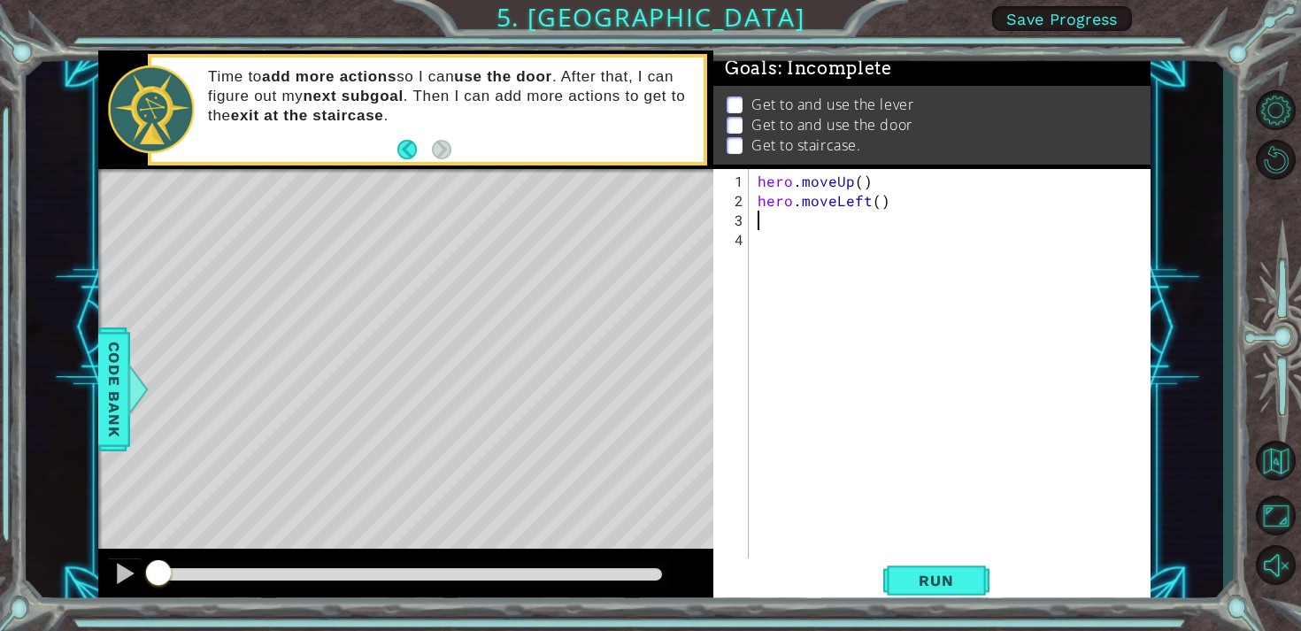
type textarea "h"
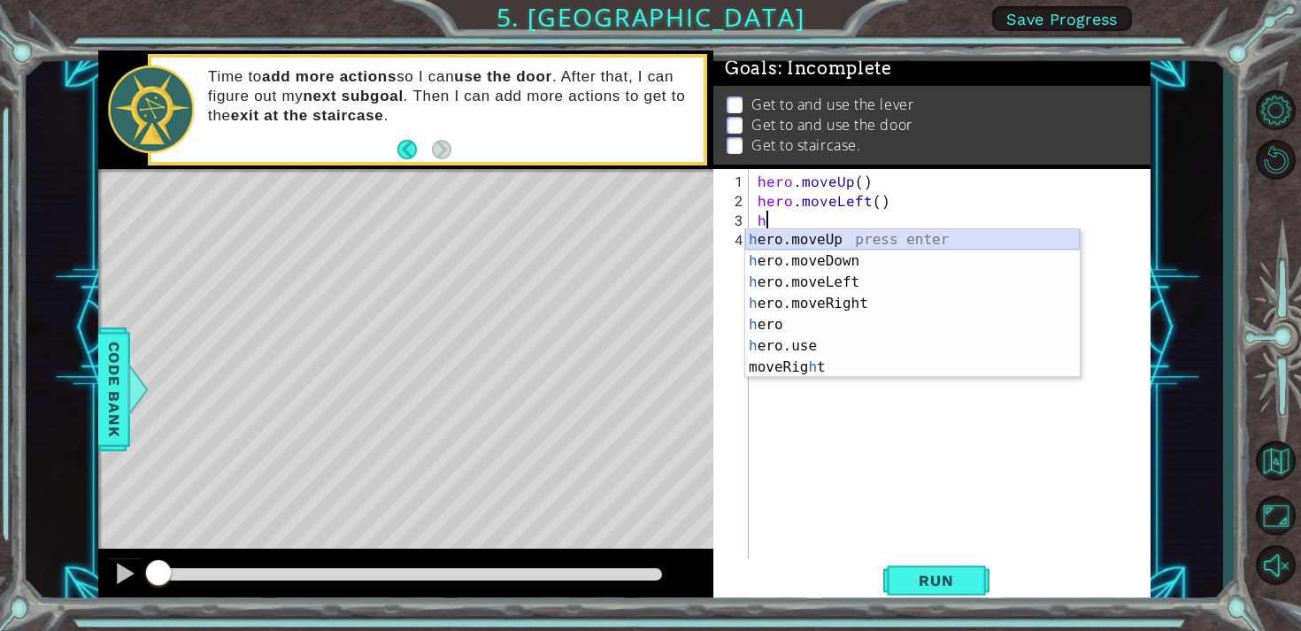
click at [819, 238] on div "h ero.moveUp press enter h ero.moveDown press enter h ero.moveLeft press enter …" at bounding box center [912, 324] width 335 height 191
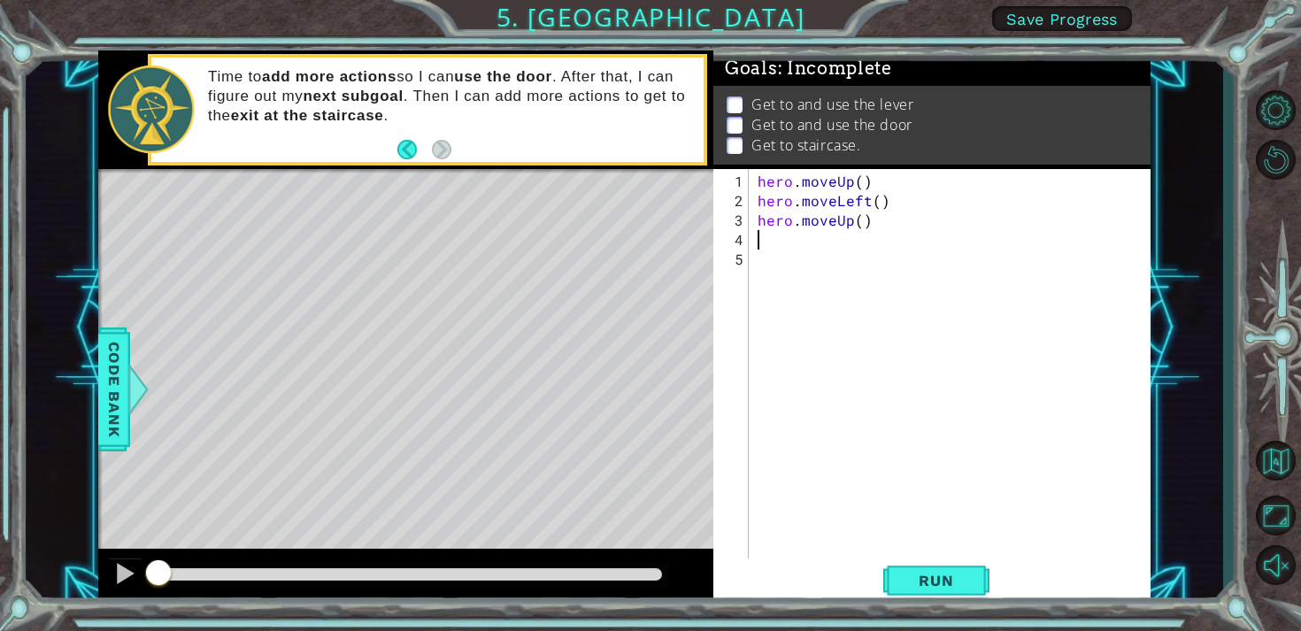
type textarea "h"
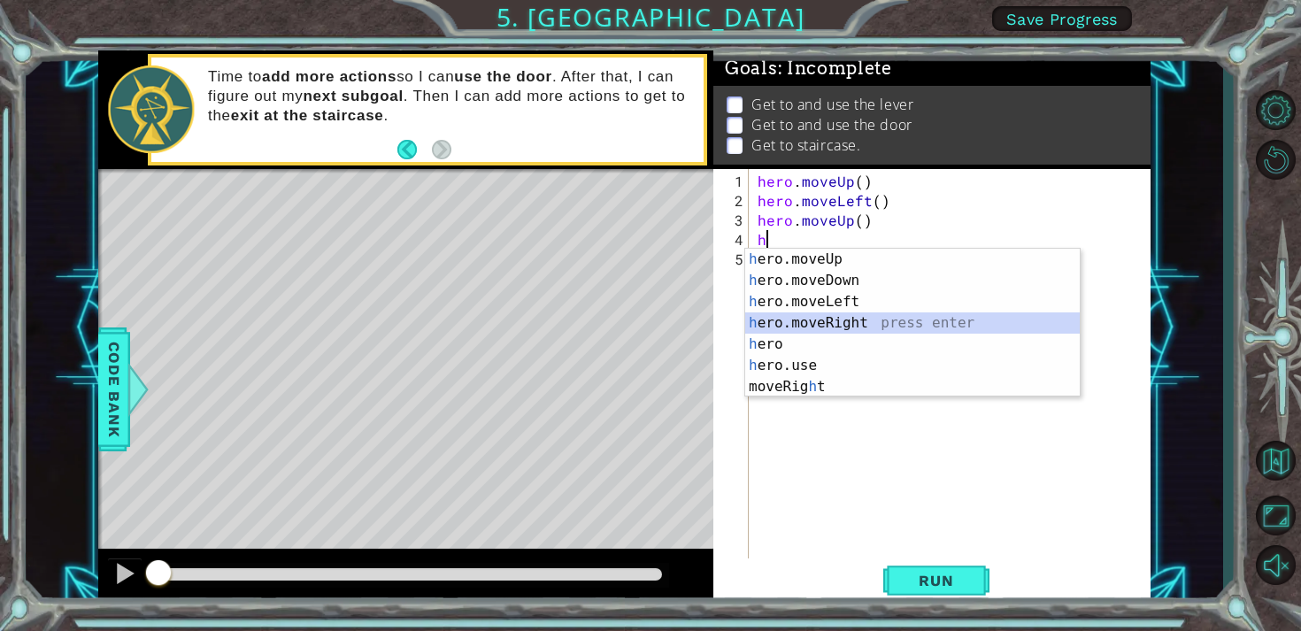
click at [819, 323] on div "h ero.moveUp press enter h ero.moveDown press enter h ero.moveLeft press enter …" at bounding box center [912, 344] width 335 height 191
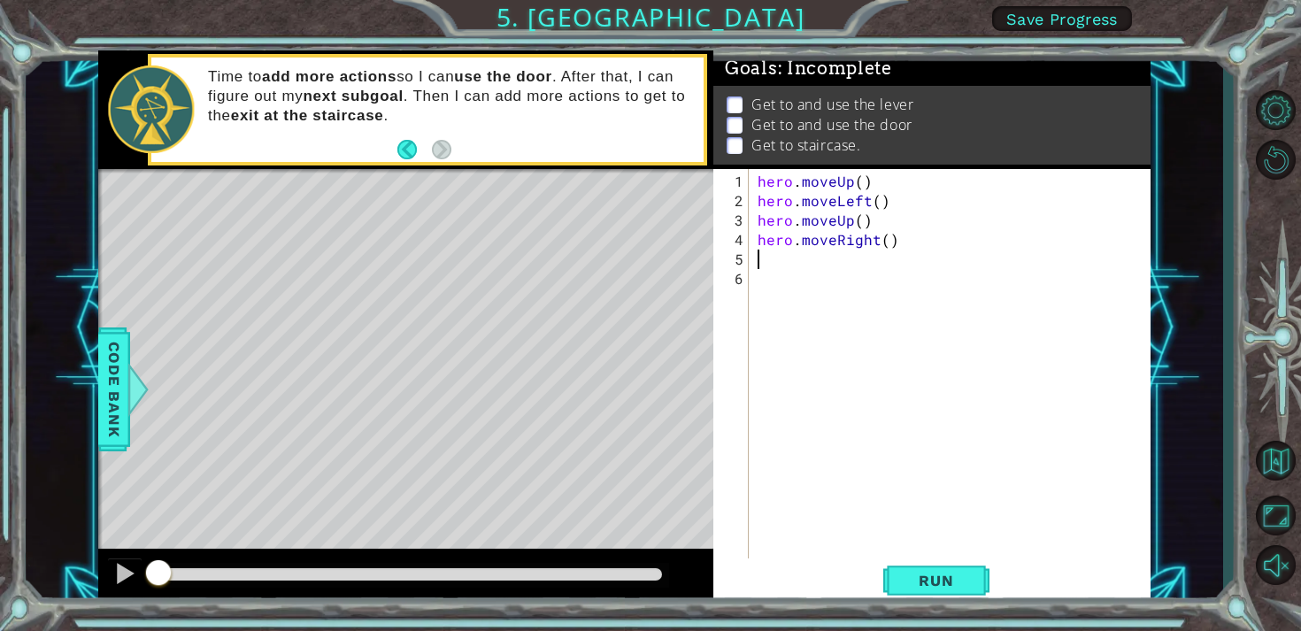
type textarea "h"
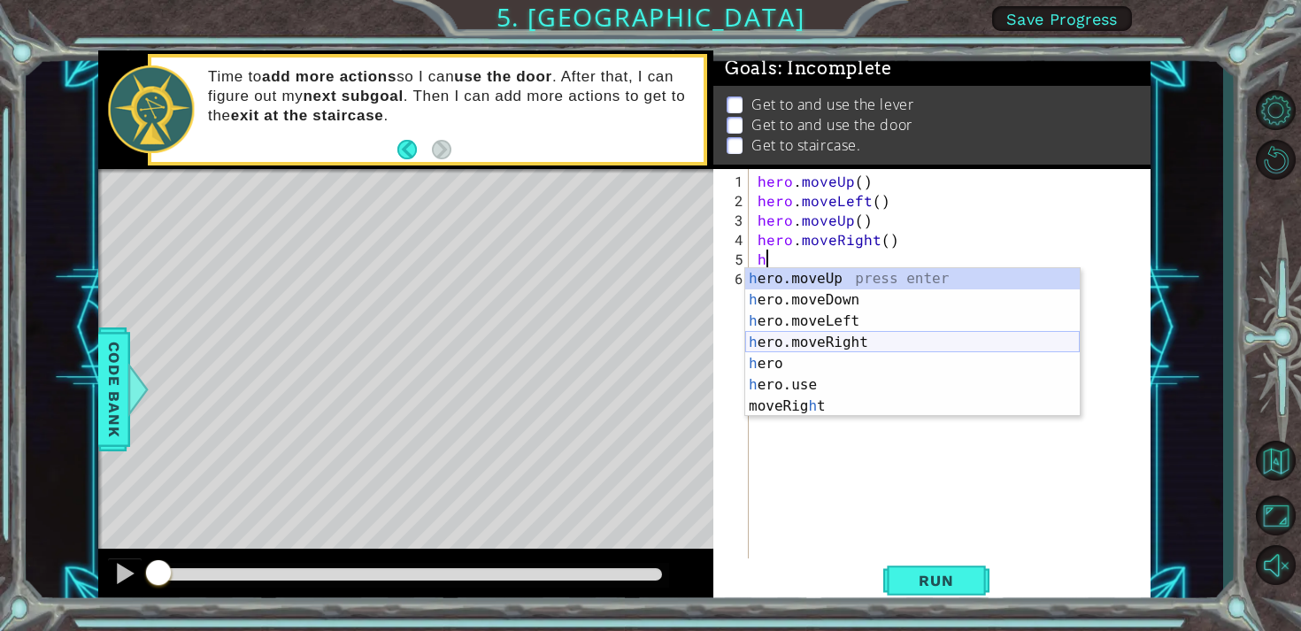
click at [805, 339] on div "h ero.moveUp press enter h ero.moveDown press enter h ero.moveLeft press enter …" at bounding box center [912, 363] width 335 height 191
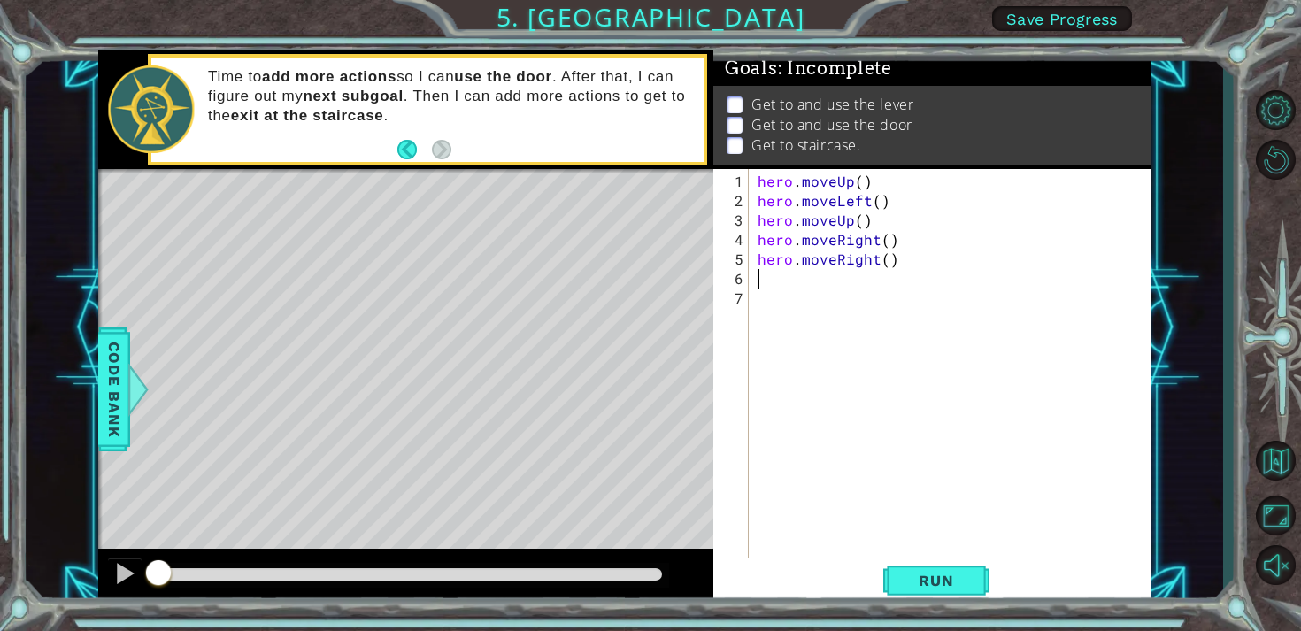
type textarea "h"
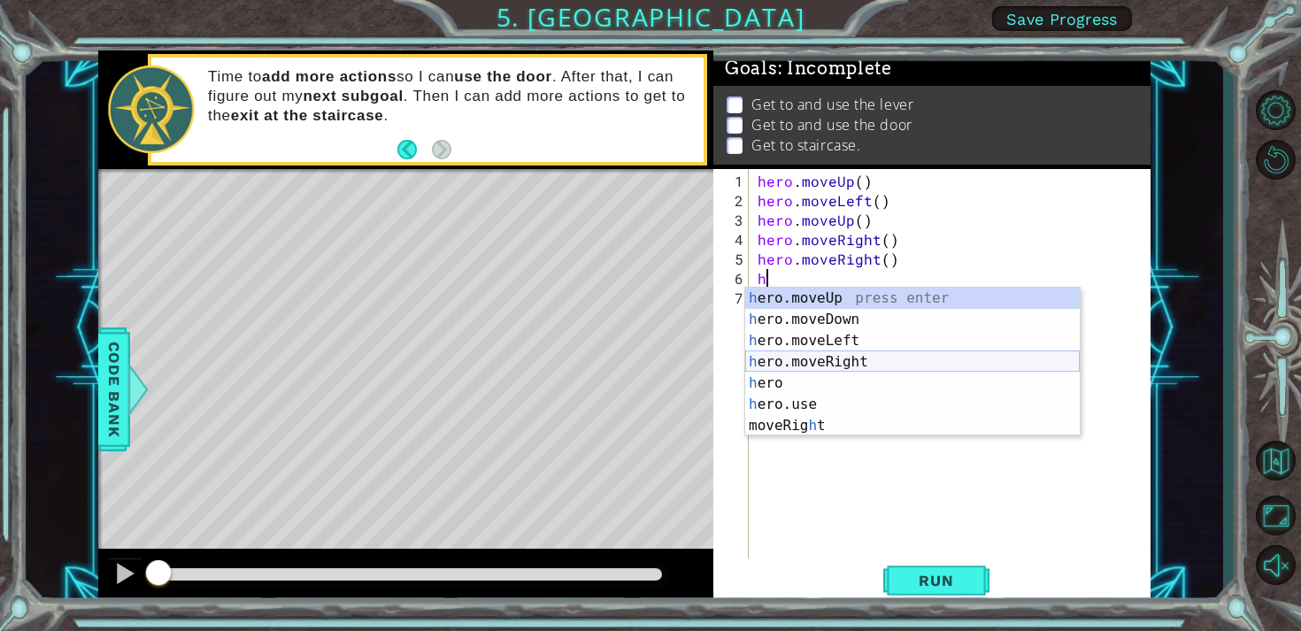
click at [809, 355] on div "h ero.moveUp press enter h ero.moveDown press enter h ero.moveLeft press enter …" at bounding box center [912, 383] width 335 height 191
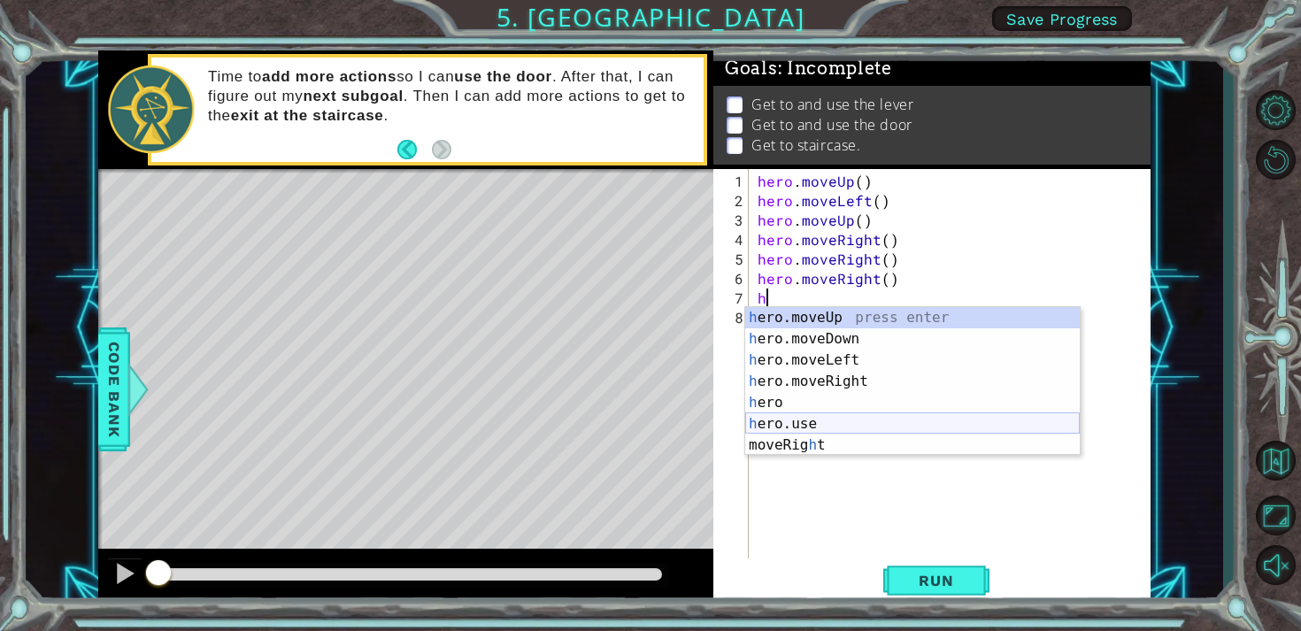
click at [798, 415] on div "h ero.moveUp press enter h ero.moveDown press enter h ero.moveLeft press enter …" at bounding box center [912, 402] width 335 height 191
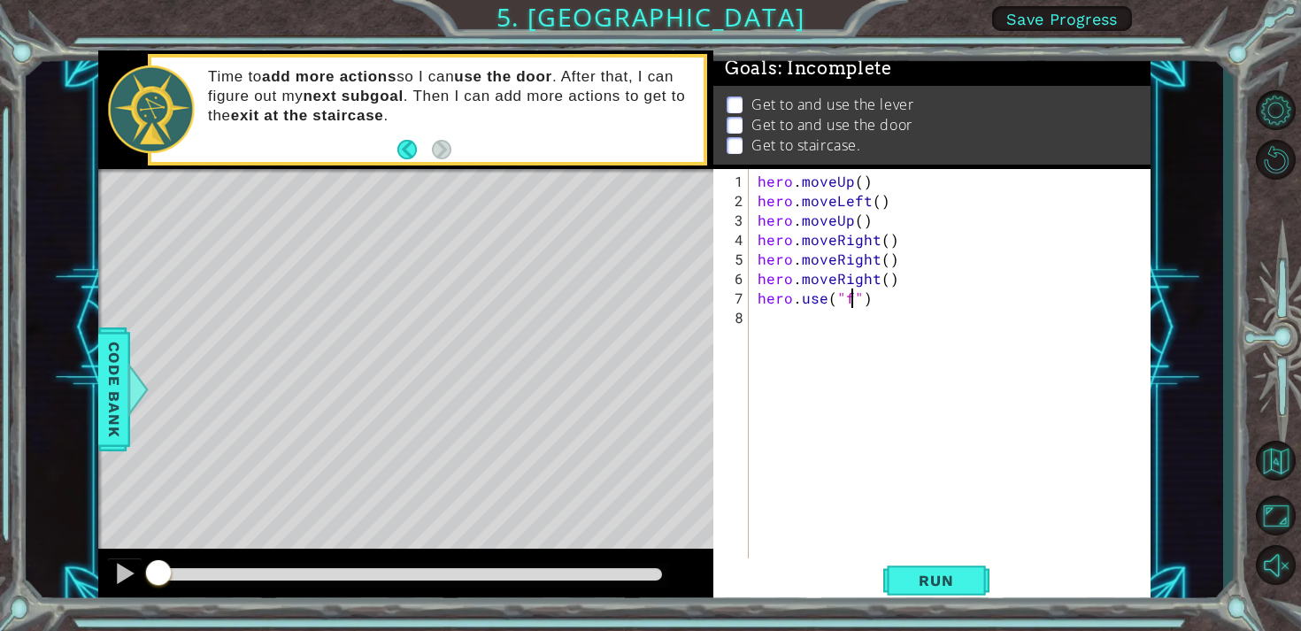
scroll to position [0, 5]
type textarea "hero.use("door")"
click at [790, 337] on div "hero . moveUp ( ) hero . moveLeft ( ) hero . moveUp ( ) hero . moveRight ( ) he…" at bounding box center [954, 386] width 401 height 428
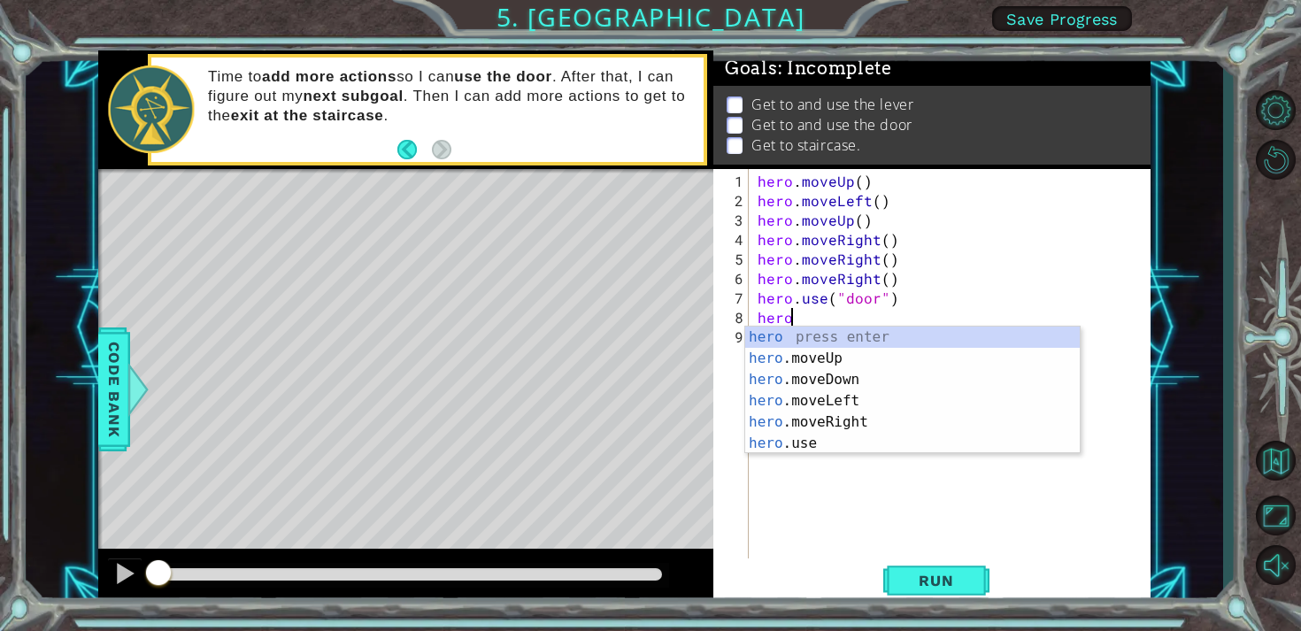
scroll to position [0, 1]
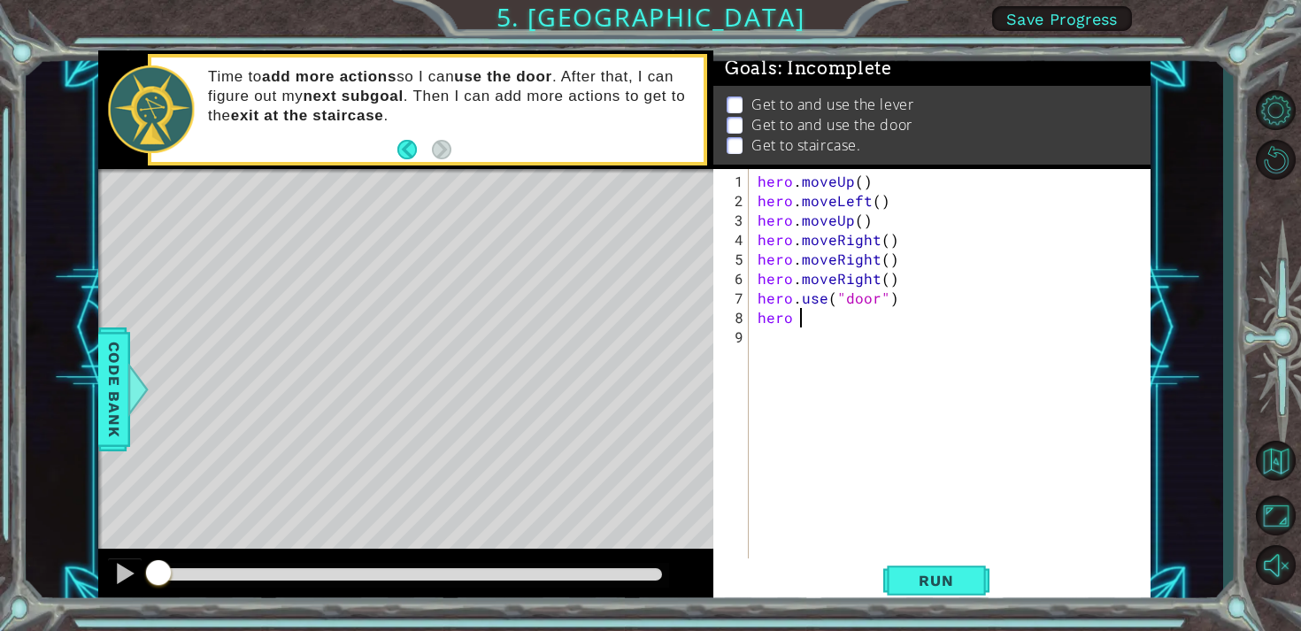
type textarea "hero"
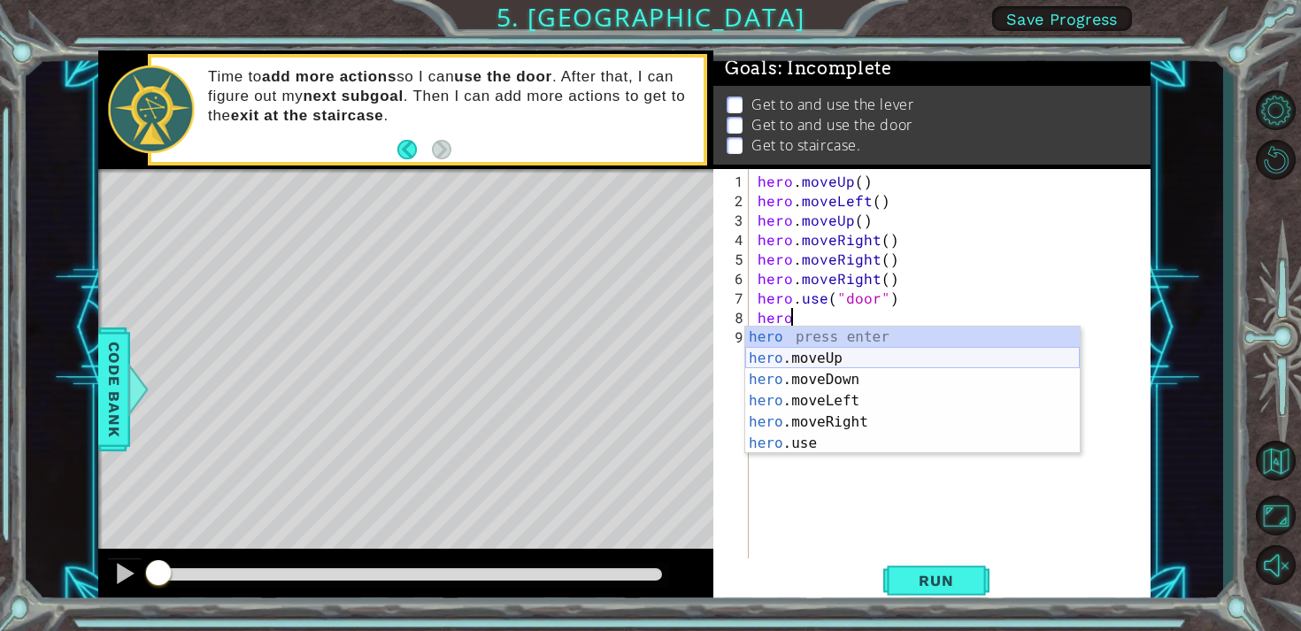
click at [800, 360] on div "hero press enter hero .moveUp press enter hero .moveDown press enter hero .move…" at bounding box center [912, 412] width 335 height 170
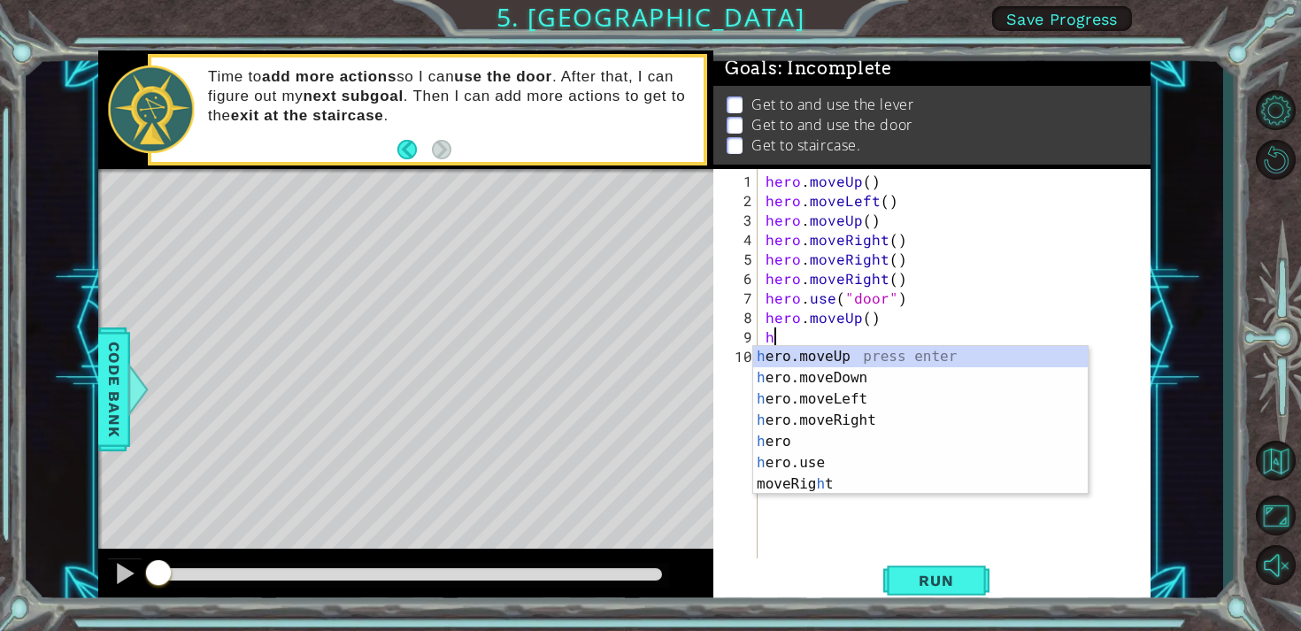
click at [845, 320] on div "hero . moveUp ( ) hero . moveLeft ( ) hero . moveUp ( ) hero . moveRight ( ) he…" at bounding box center [958, 386] width 393 height 428
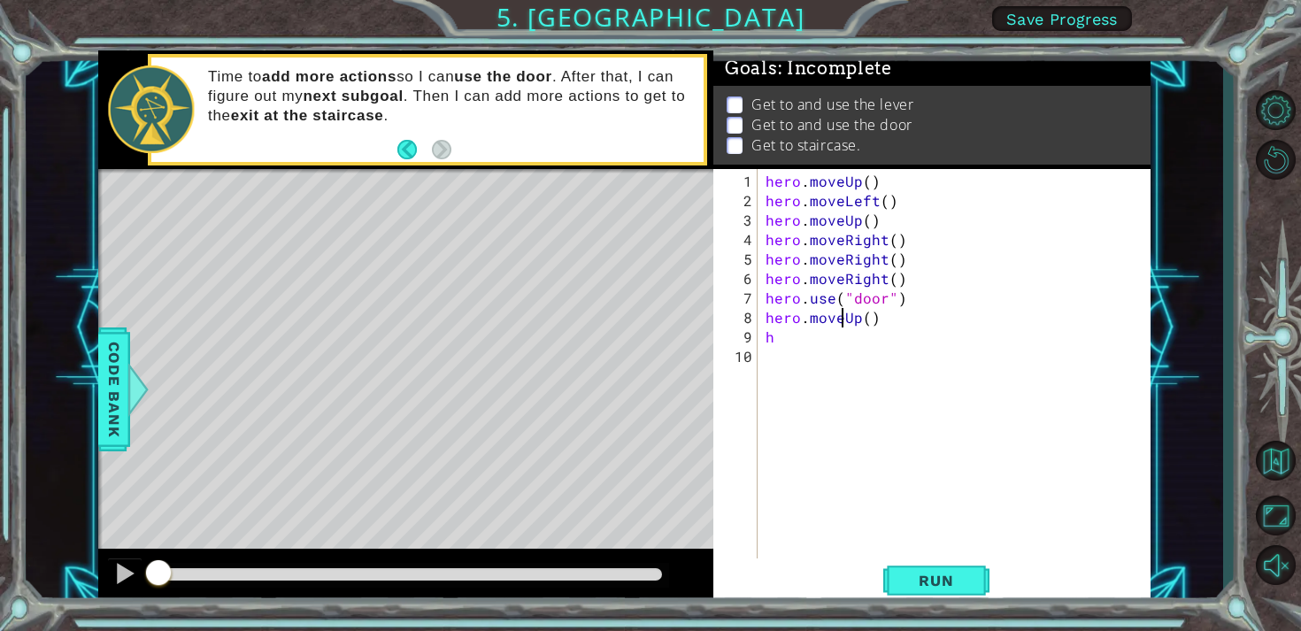
click at [859, 319] on div "hero . moveUp ( ) hero . moveLeft ( ) hero . moveUp ( ) hero . moveRight ( ) he…" at bounding box center [958, 386] width 393 height 428
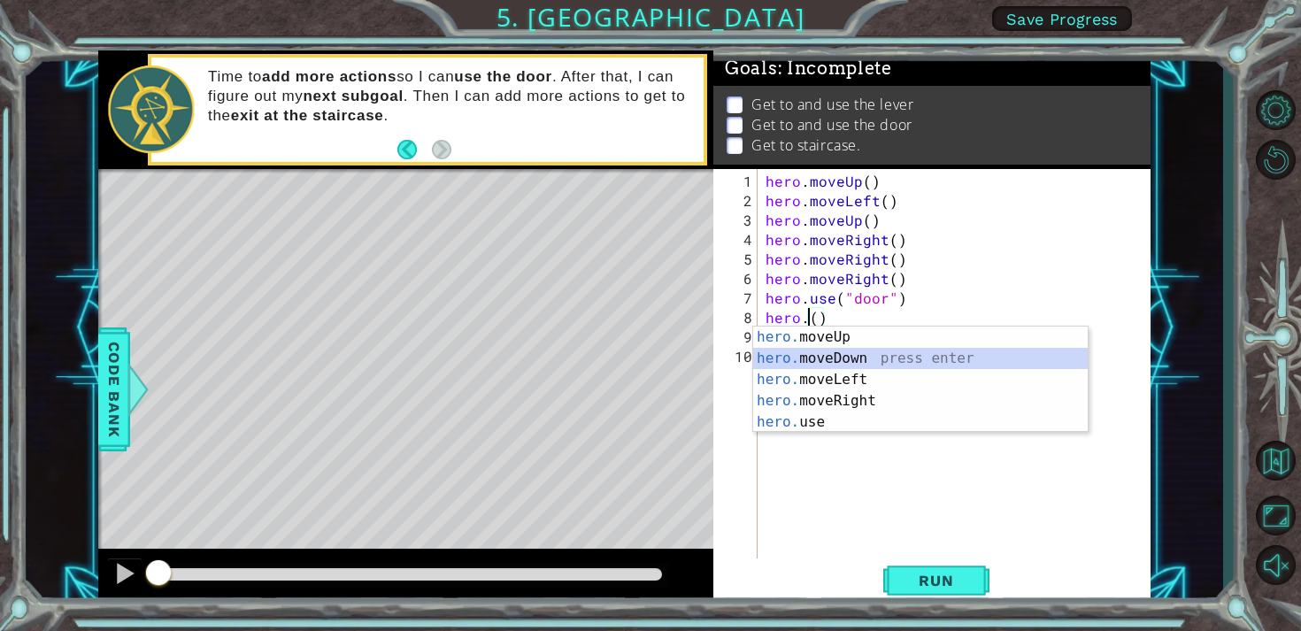
click at [869, 368] on div "hero. moveUp press enter hero. moveDown press enter hero. moveLeft press enter …" at bounding box center [920, 401] width 335 height 149
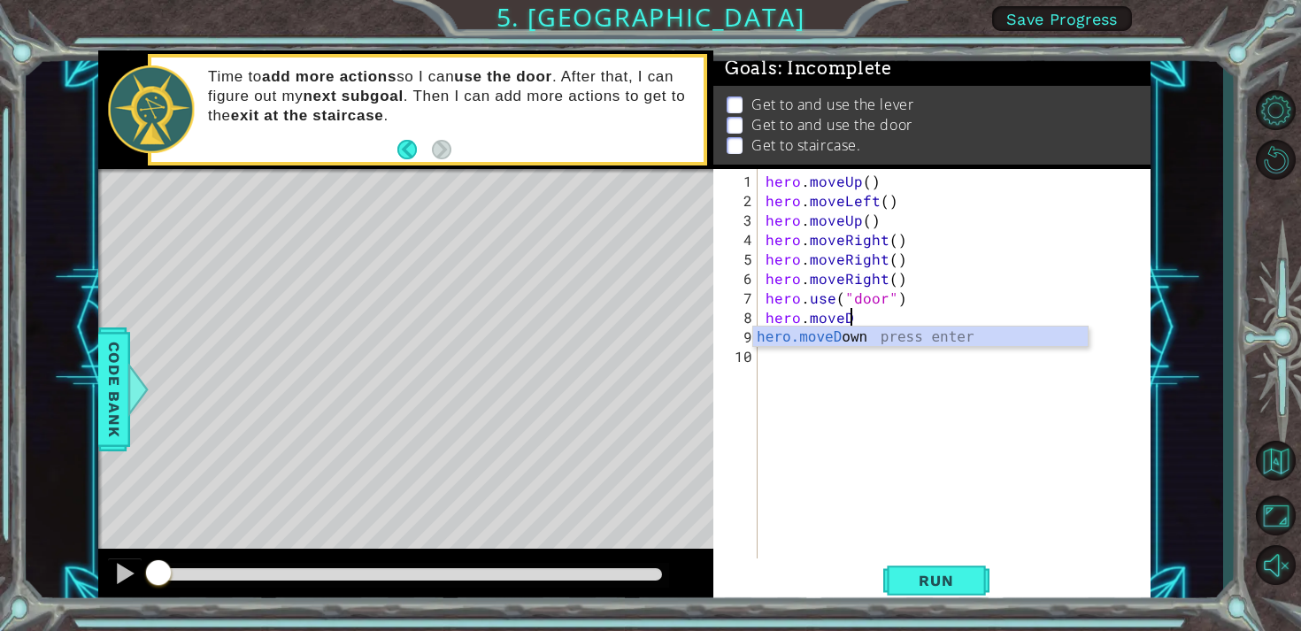
type textarea "hero.move"
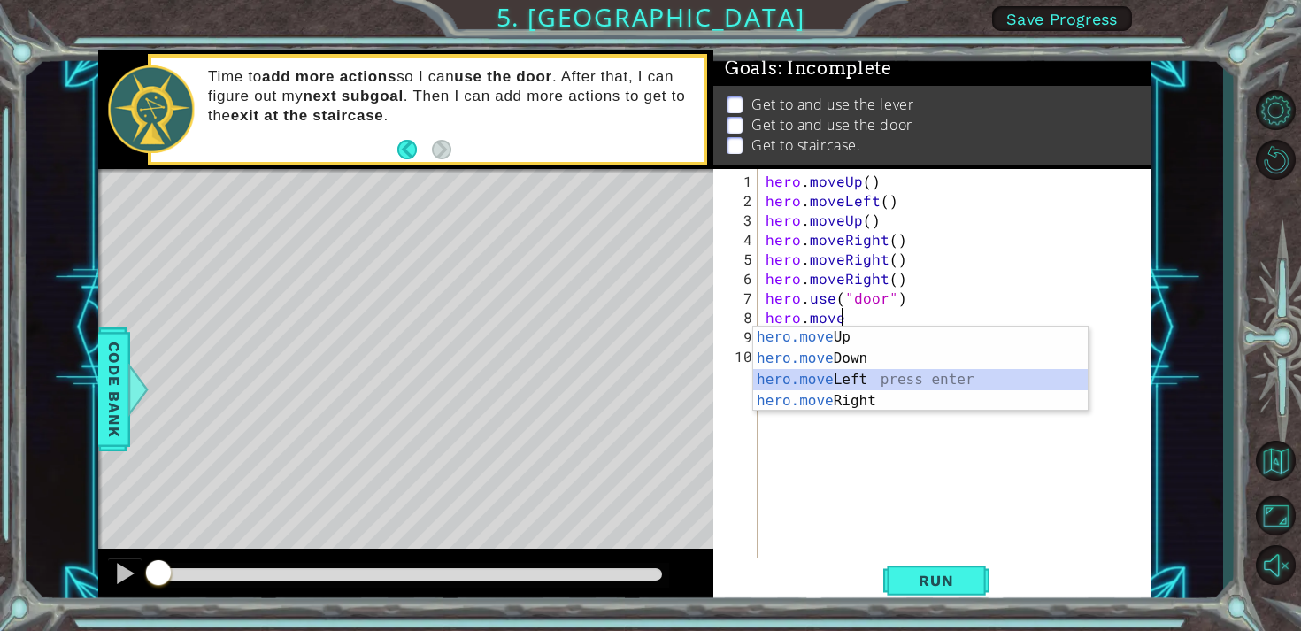
click at [881, 379] on div "hero.move Up press enter hero.move Down press enter hero.move Left press enter …" at bounding box center [920, 390] width 335 height 127
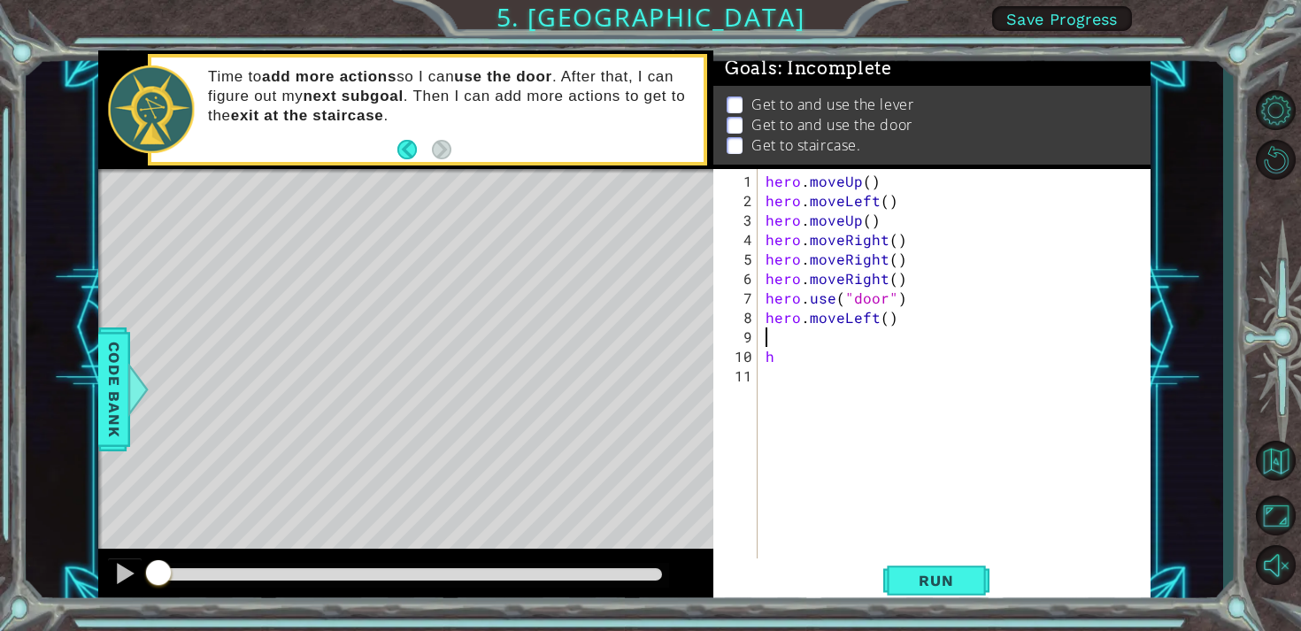
click at [822, 365] on div "hero . moveUp ( ) hero . moveLeft ( ) hero . moveUp ( ) hero . moveRight ( ) he…" at bounding box center [958, 386] width 393 height 428
type textarea "h"
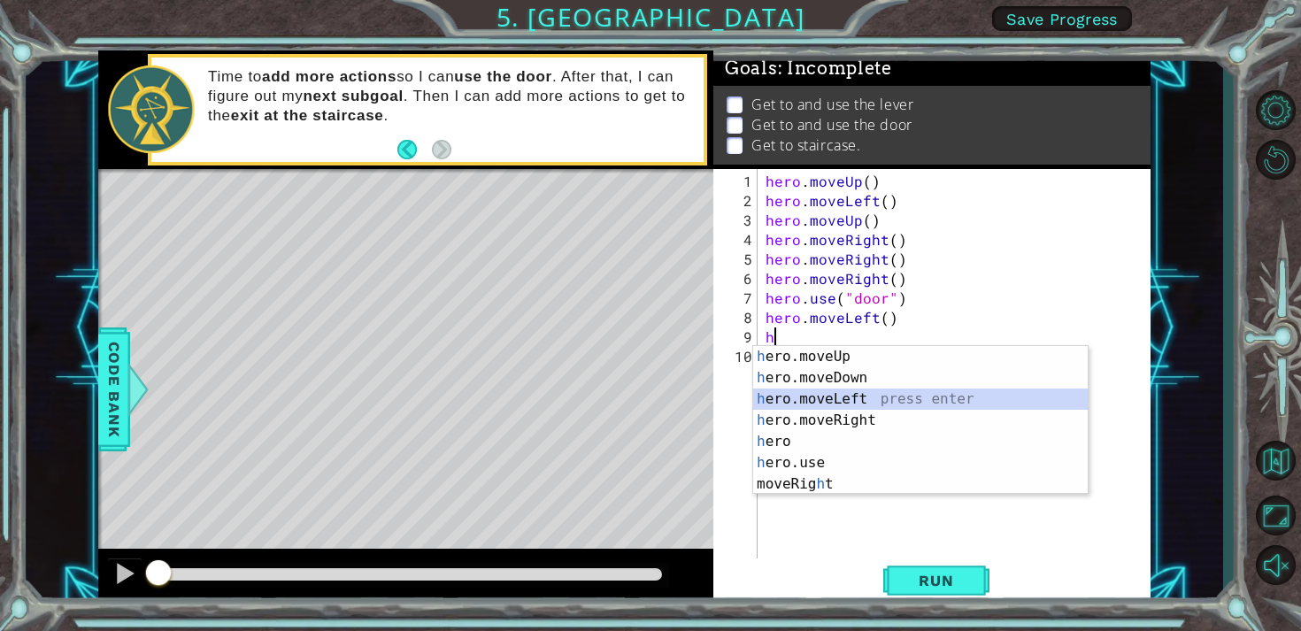
click at [820, 398] on div "h ero.moveUp press enter h ero.moveDown press enter h ero.moveLeft press enter …" at bounding box center [920, 441] width 335 height 191
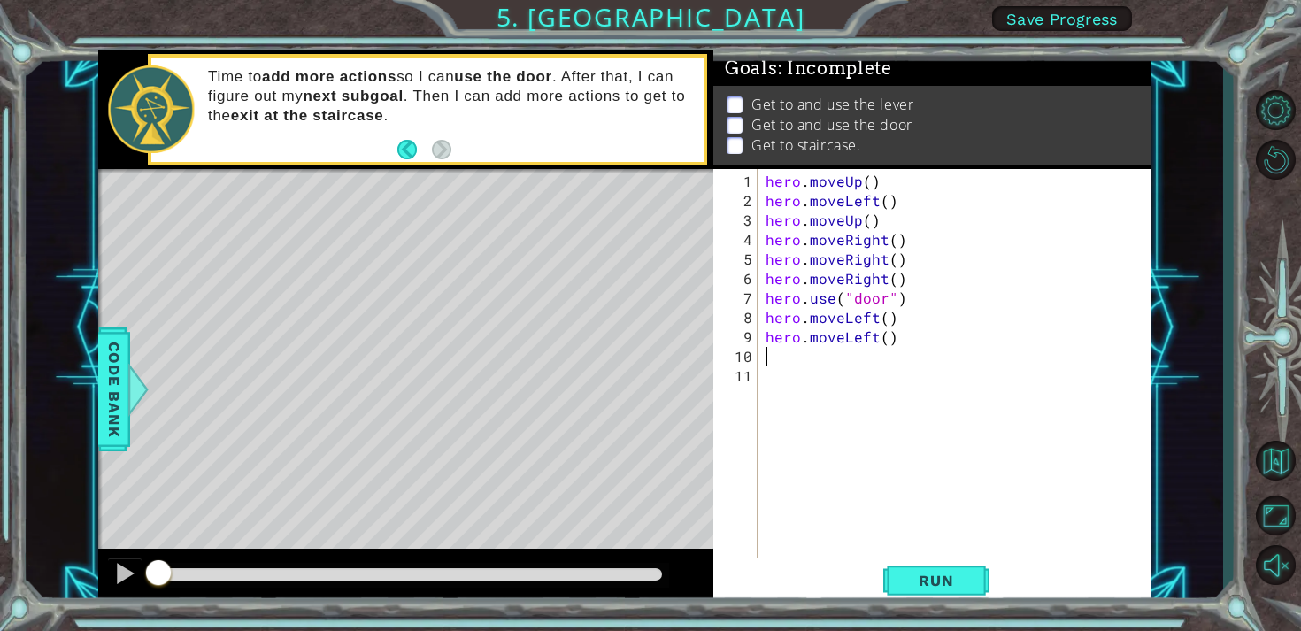
type textarea "h"
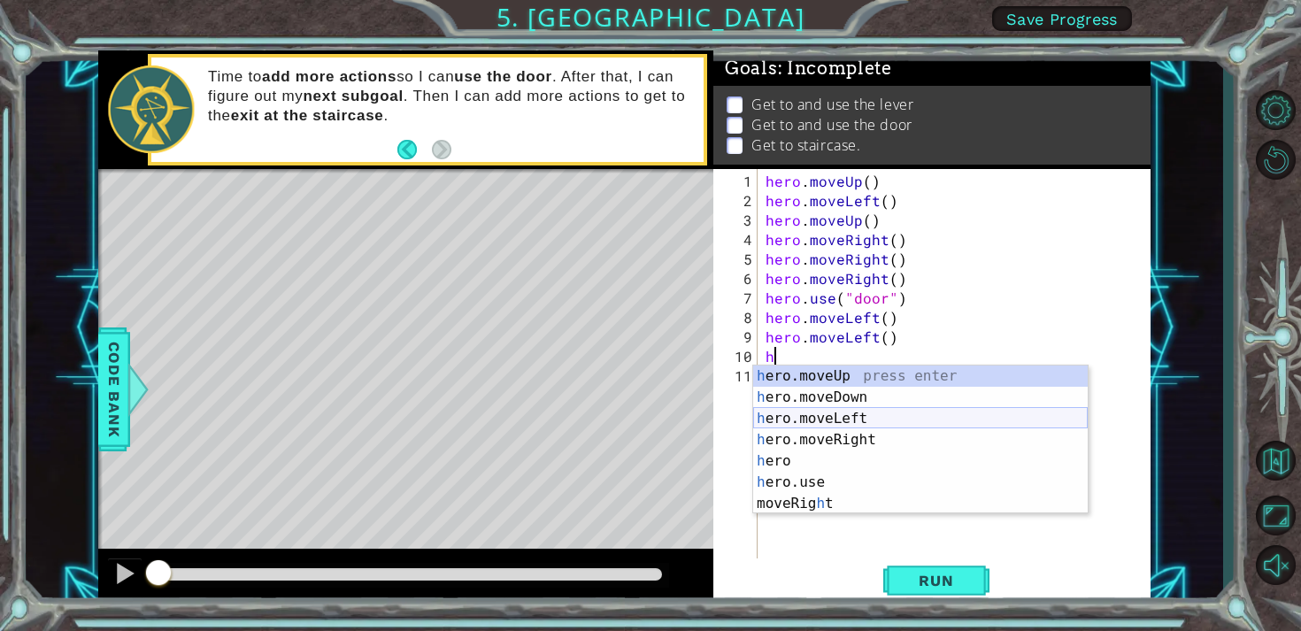
click at [796, 416] on div "h ero.moveUp press enter h ero.moveDown press enter h ero.moveLeft press enter …" at bounding box center [920, 460] width 335 height 191
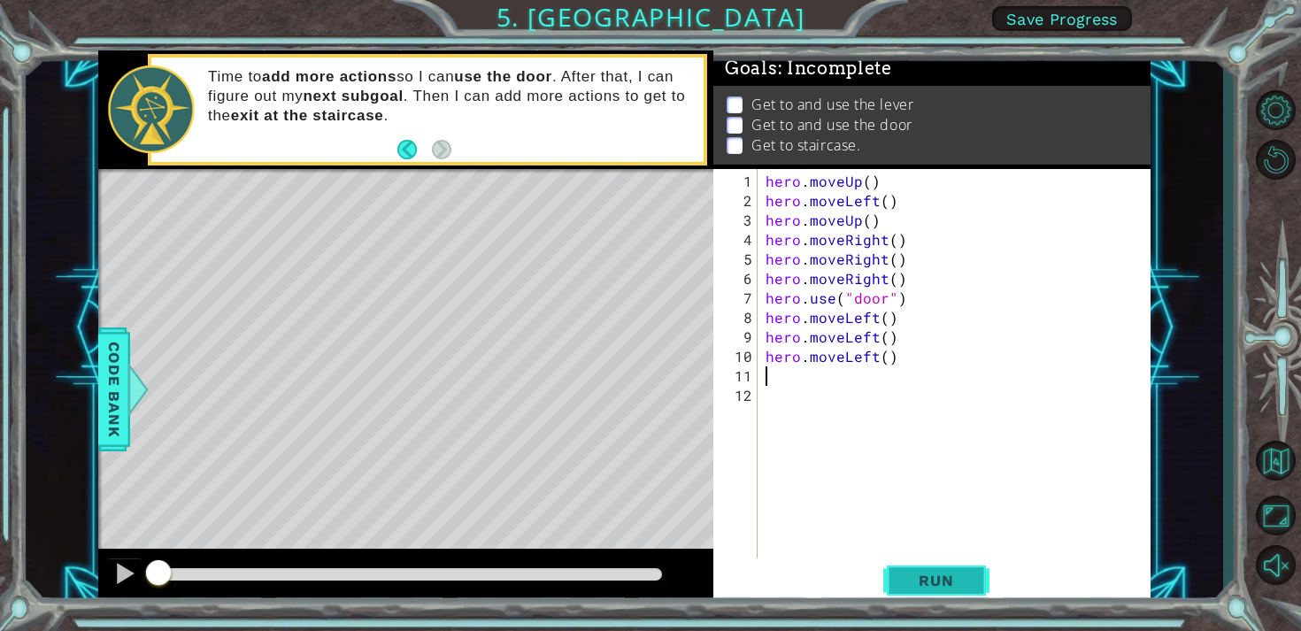
click at [949, 580] on span "Run" at bounding box center [936, 581] width 70 height 18
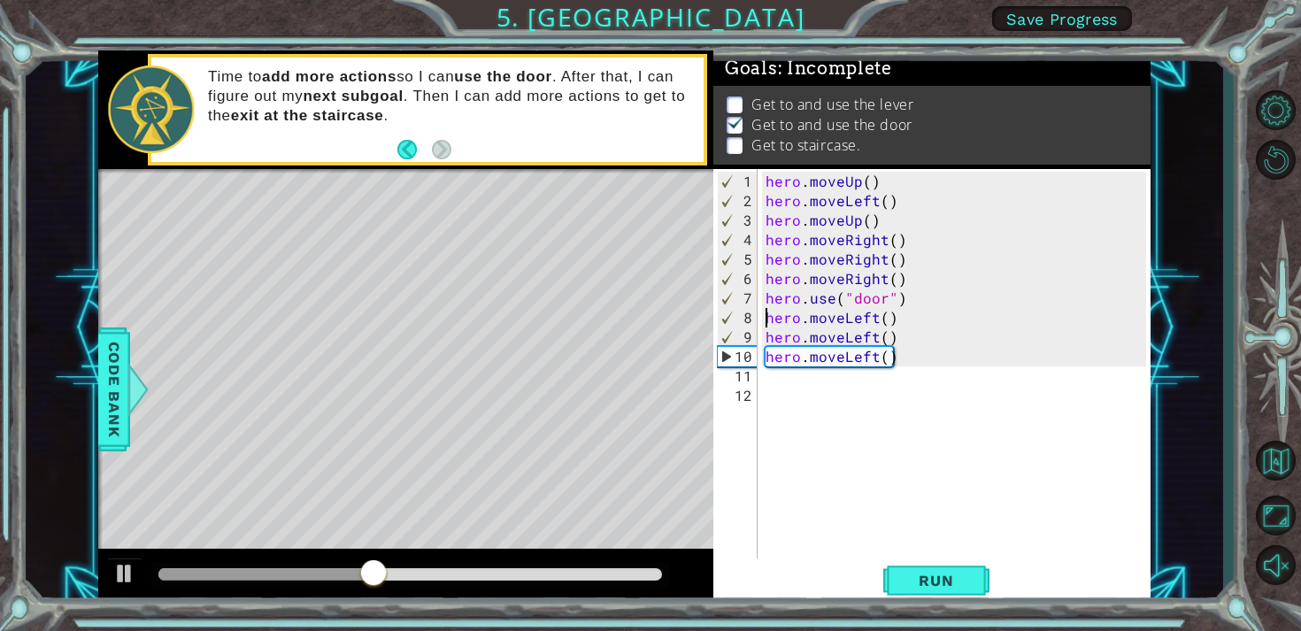
click at [765, 319] on div "hero . moveUp ( ) hero . moveLeft ( ) hero . moveUp ( ) hero . moveRight ( ) he…" at bounding box center [958, 386] width 393 height 428
type textarea "hero.moveLeft()"
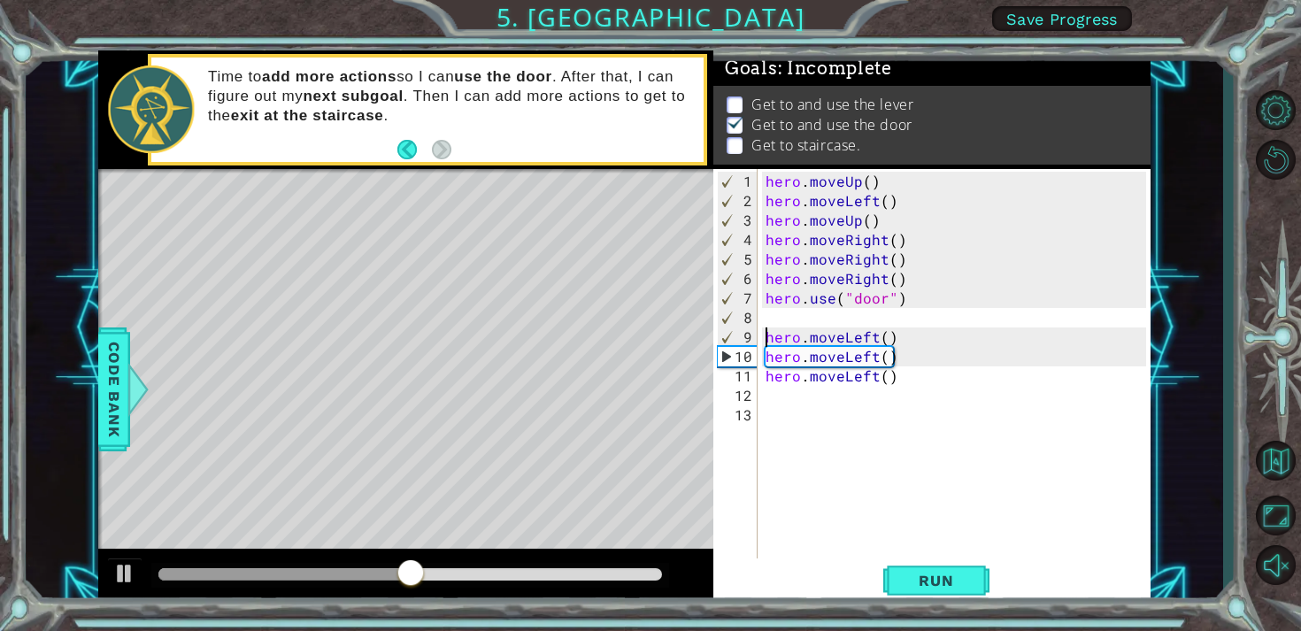
click at [763, 321] on div "hero . moveUp ( ) hero . moveLeft ( ) hero . moveUp ( ) hero . moveRight ( ) he…" at bounding box center [958, 386] width 393 height 428
type textarea "h"
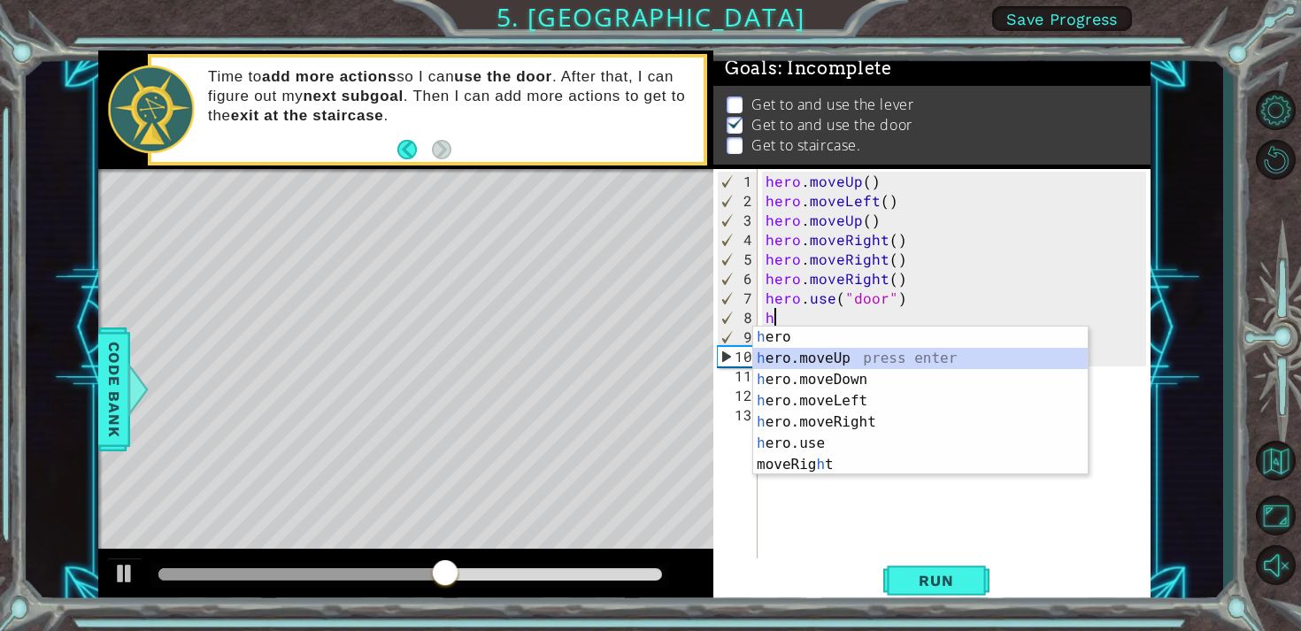
click at [801, 365] on div "h ero press enter h ero.moveUp press enter h ero.moveDown press enter h ero.mov…" at bounding box center [920, 422] width 335 height 191
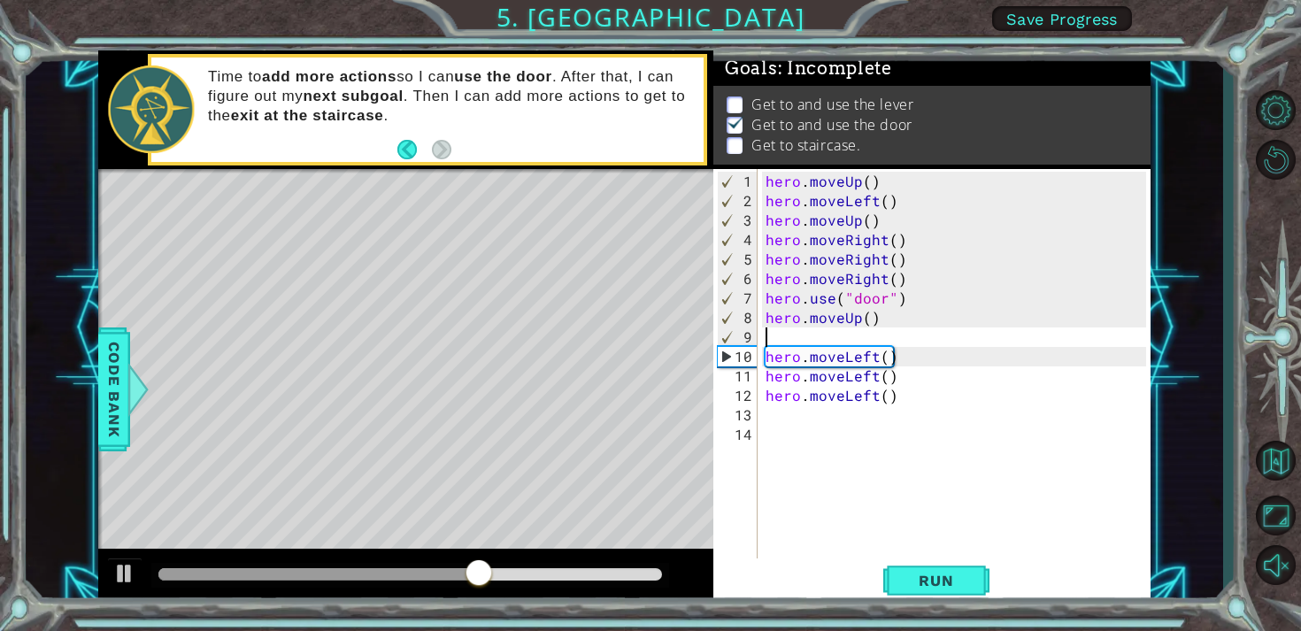
click at [765, 423] on div "hero . moveUp ( ) hero . moveLeft ( ) hero . moveUp ( ) hero . moveRight ( ) he…" at bounding box center [958, 386] width 393 height 428
click at [760, 352] on div "1 2 3 4 5 6 7 8 9 10 11 12 13 14 hero . moveUp ( ) hero . moveLeft ( ) hero . m…" at bounding box center [929, 363] width 433 height 389
click at [765, 358] on div "hero . moveUp ( ) hero . moveLeft ( ) hero . moveUp ( ) hero . moveRight ( ) he…" at bounding box center [958, 386] width 393 height 428
type textarea "hero.moveLeft()"
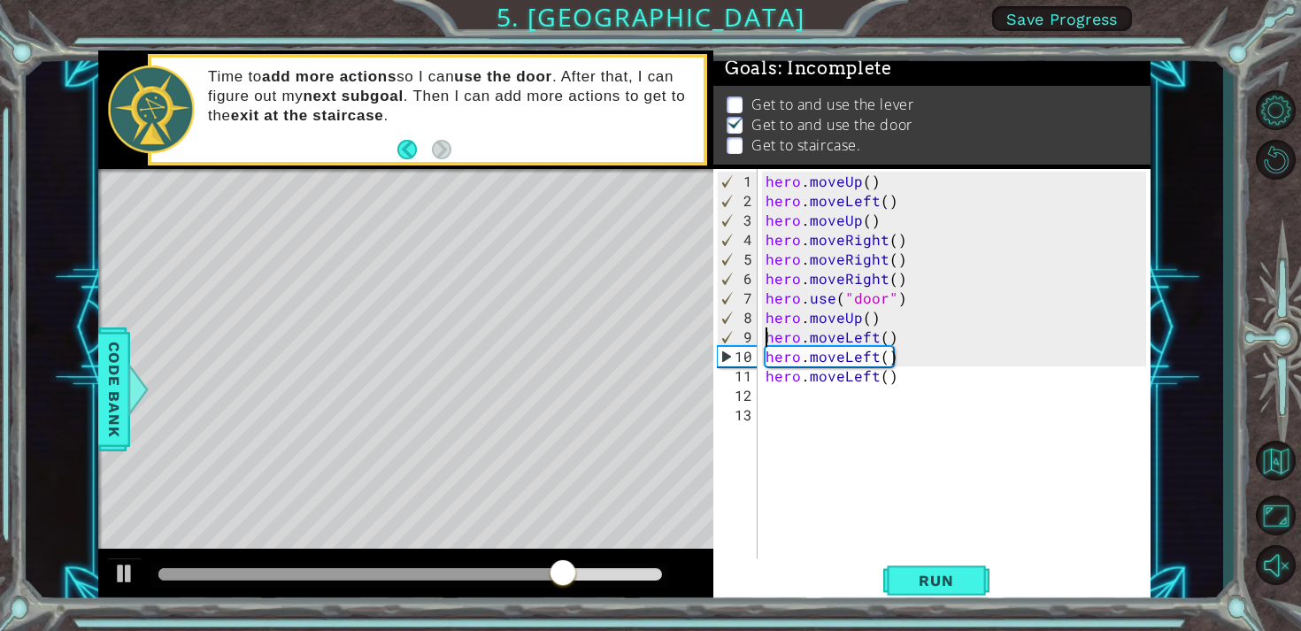
click at [771, 406] on div "hero . moveUp ( ) hero . moveLeft ( ) hero . moveUp ( ) hero . moveRight ( ) he…" at bounding box center [958, 386] width 393 height 428
click at [771, 396] on div "hero . moveUp ( ) hero . moveLeft ( ) hero . moveUp ( ) hero . moveRight ( ) he…" at bounding box center [958, 386] width 393 height 428
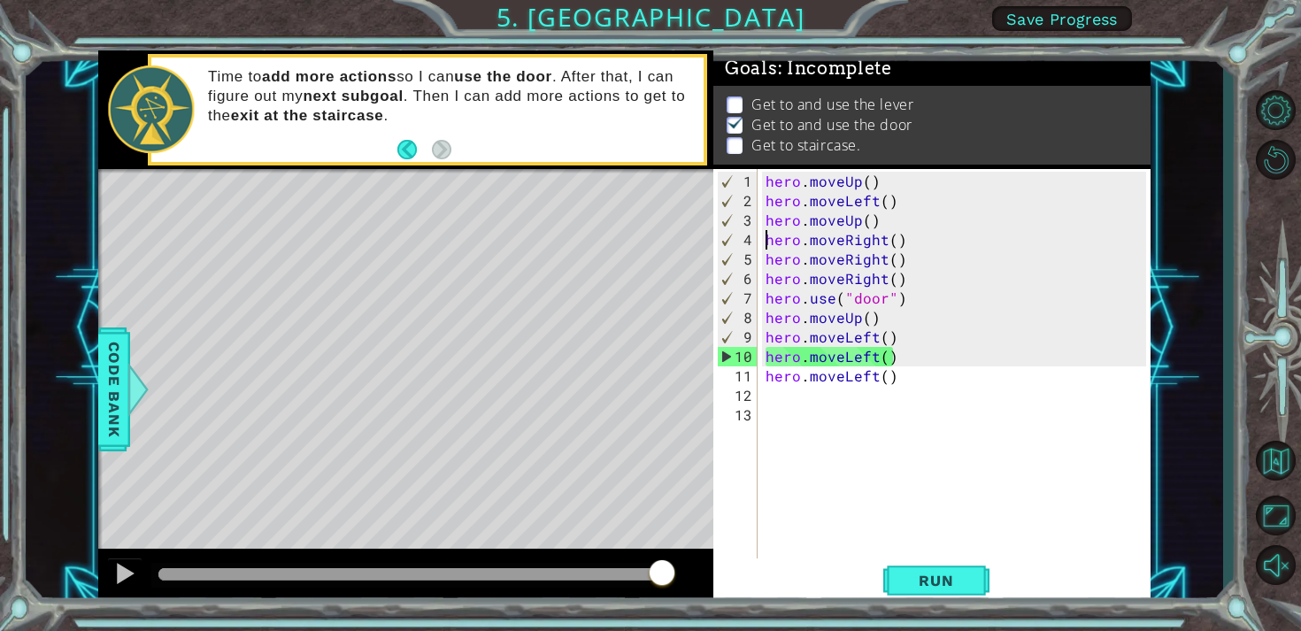
click at [765, 242] on div "hero . moveUp ( ) hero . moveLeft ( ) hero . moveUp ( ) hero . moveRight ( ) he…" at bounding box center [958, 386] width 393 height 428
type textarea "hero.moveRight()"
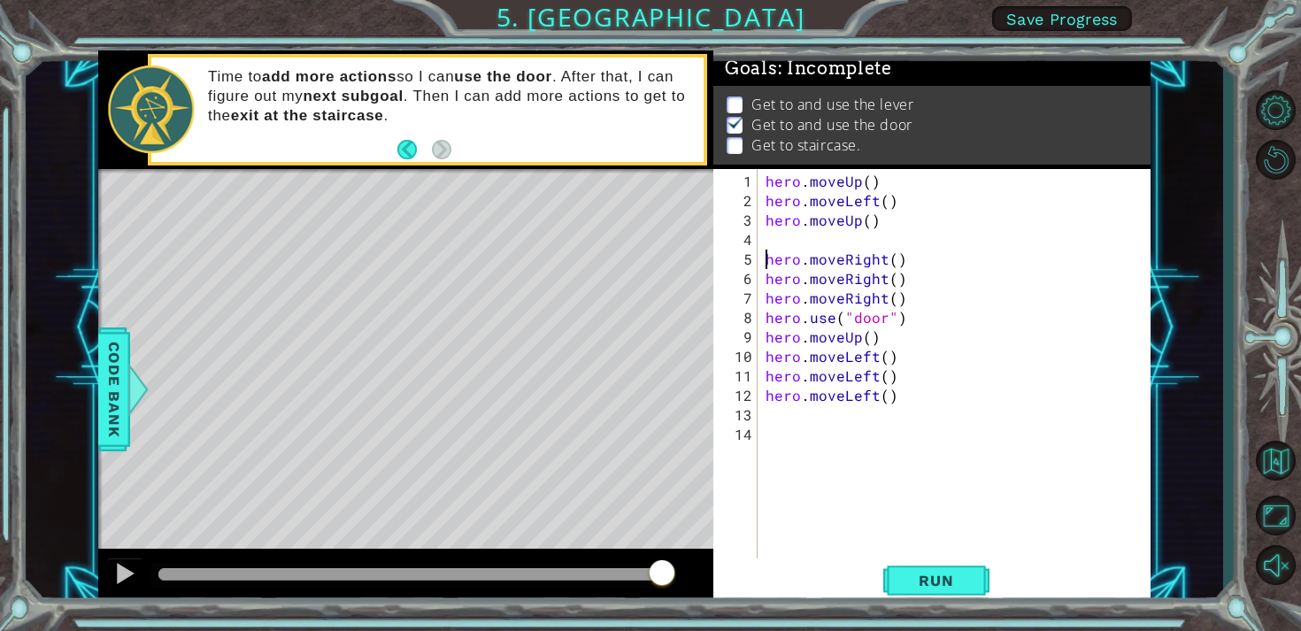
click at [768, 235] on div "hero . moveUp ( ) hero . moveLeft ( ) hero . moveUp ( ) hero . moveRight ( ) he…" at bounding box center [958, 386] width 393 height 428
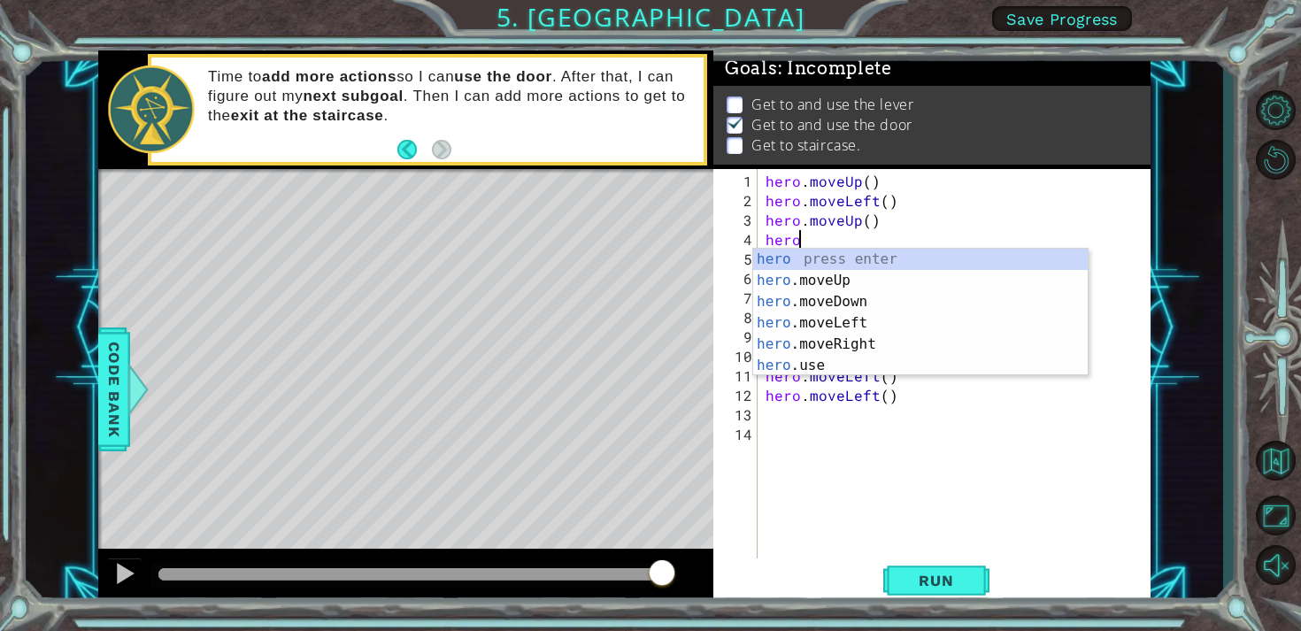
scroll to position [0, 1]
click at [805, 365] on div "hero press enter hero .moveUp press enter hero .moveDown press enter hero .move…" at bounding box center [920, 334] width 335 height 170
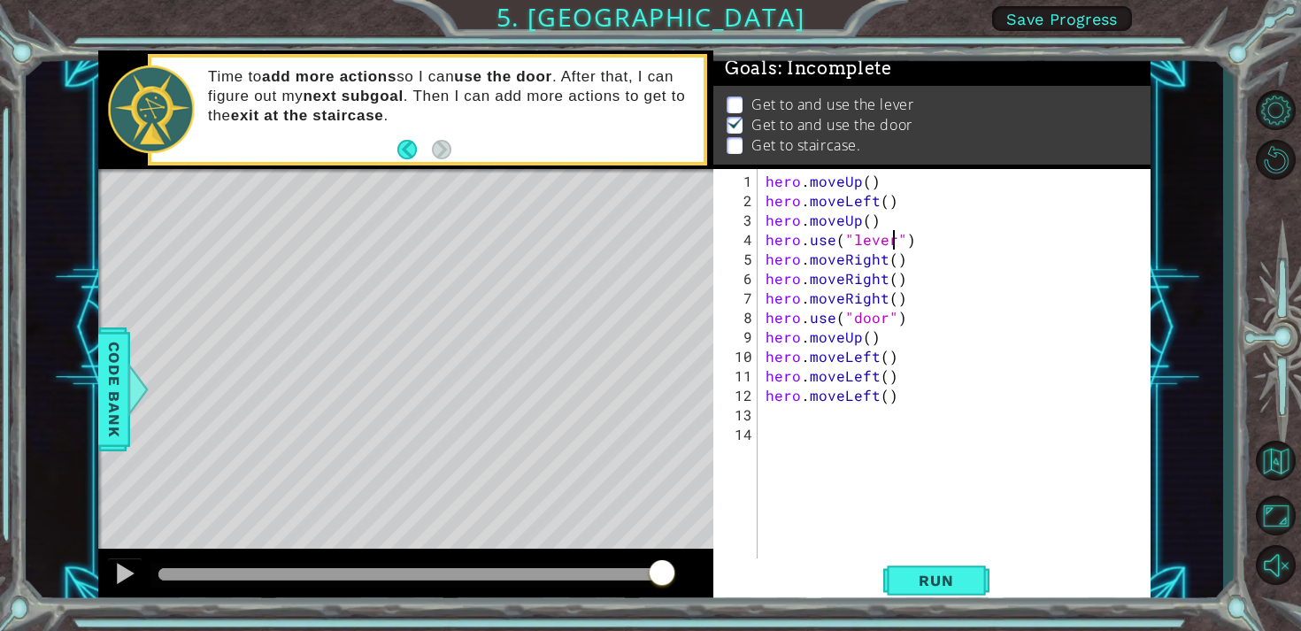
scroll to position [0, 8]
click at [951, 572] on span "Run" at bounding box center [936, 581] width 70 height 18
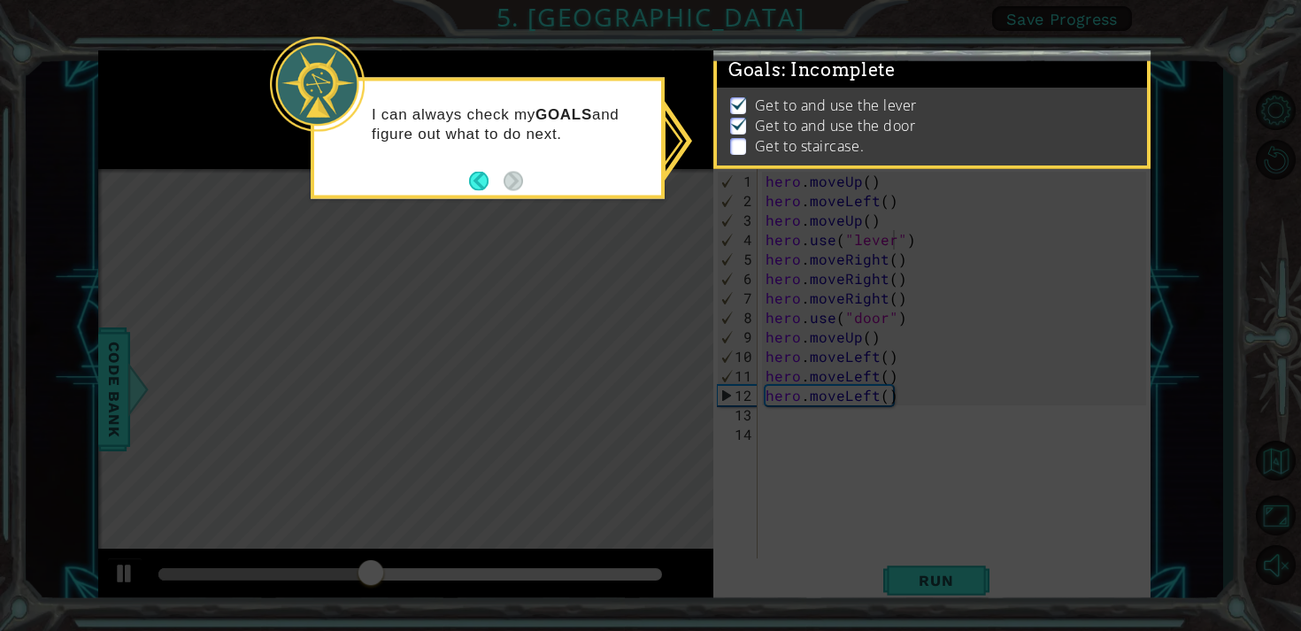
click at [539, 281] on icon at bounding box center [650, 315] width 1301 height 631
click at [558, 136] on p "I can always check my GOALS and figure out what to do next." at bounding box center [510, 123] width 277 height 39
click at [847, 453] on icon at bounding box center [650, 315] width 1301 height 631
click at [734, 149] on p at bounding box center [738, 146] width 16 height 17
click at [733, 118] on img at bounding box center [739, 123] width 18 height 14
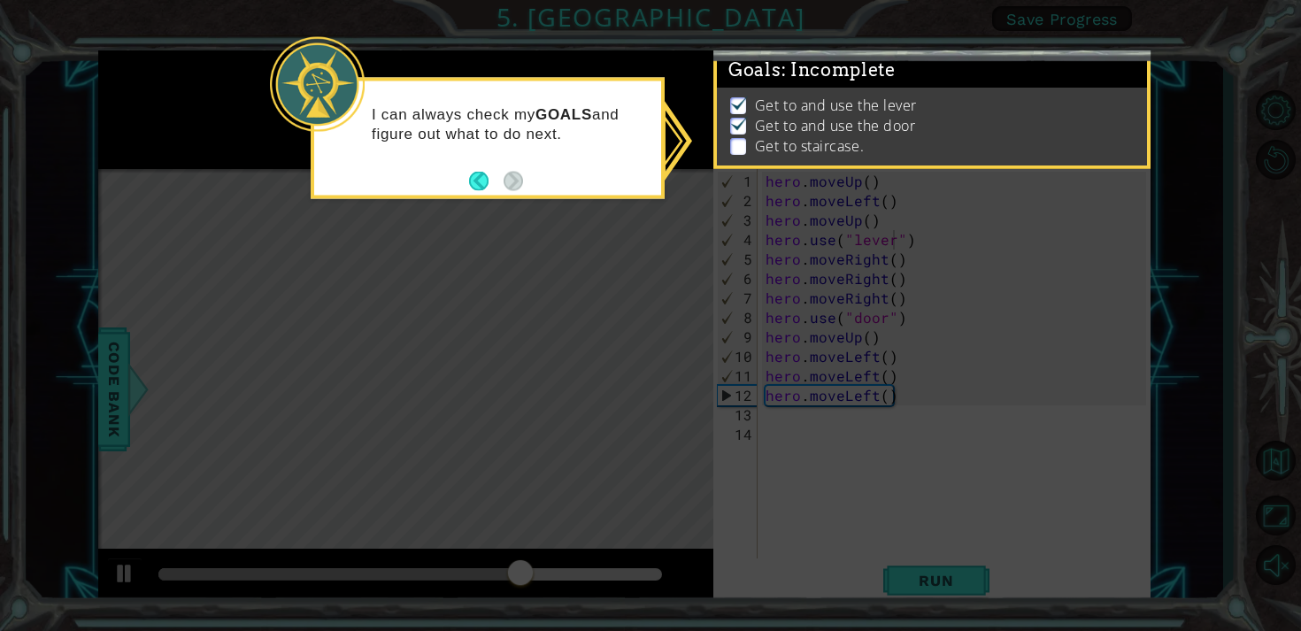
click at [742, 92] on div "Get to and use the lever Get to and use the door Get to staircase." at bounding box center [932, 127] width 430 height 79
click at [609, 447] on icon at bounding box center [650, 315] width 1301 height 631
click at [486, 172] on button "Back" at bounding box center [486, 180] width 35 height 19
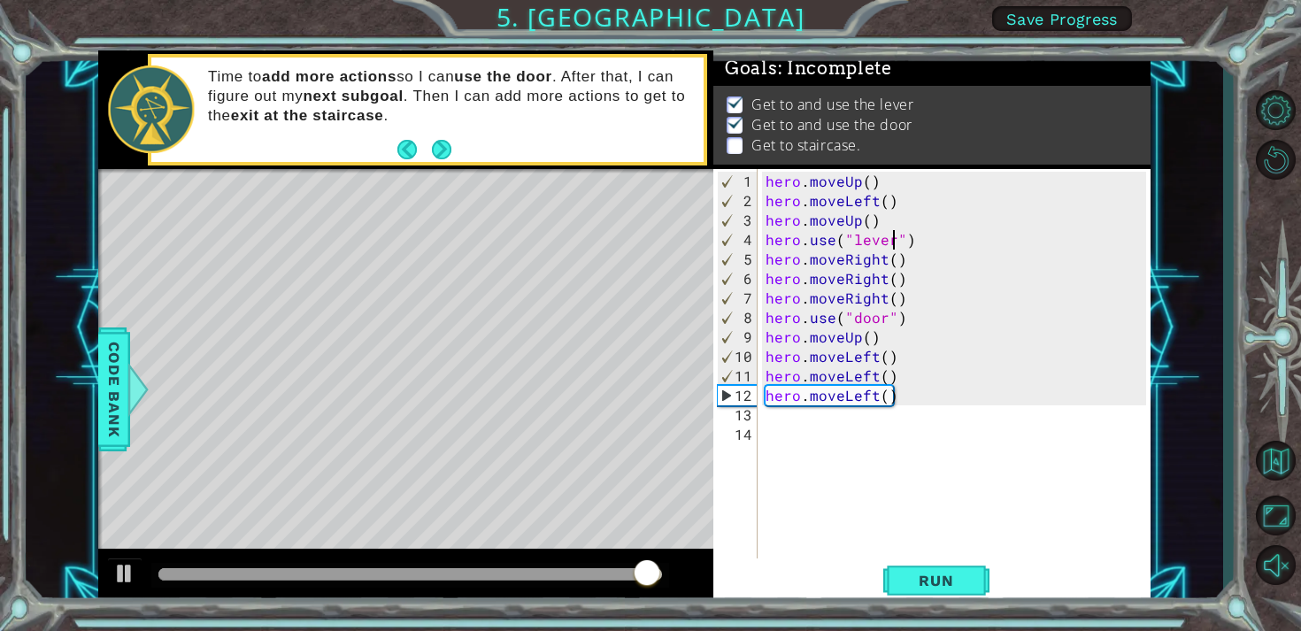
click at [764, 358] on div "hero . moveUp ( ) hero . moveLeft ( ) hero . moveUp ( ) hero . use ( "lever" ) …" at bounding box center [958, 386] width 393 height 428
type textarea "hero.moveLeft()"
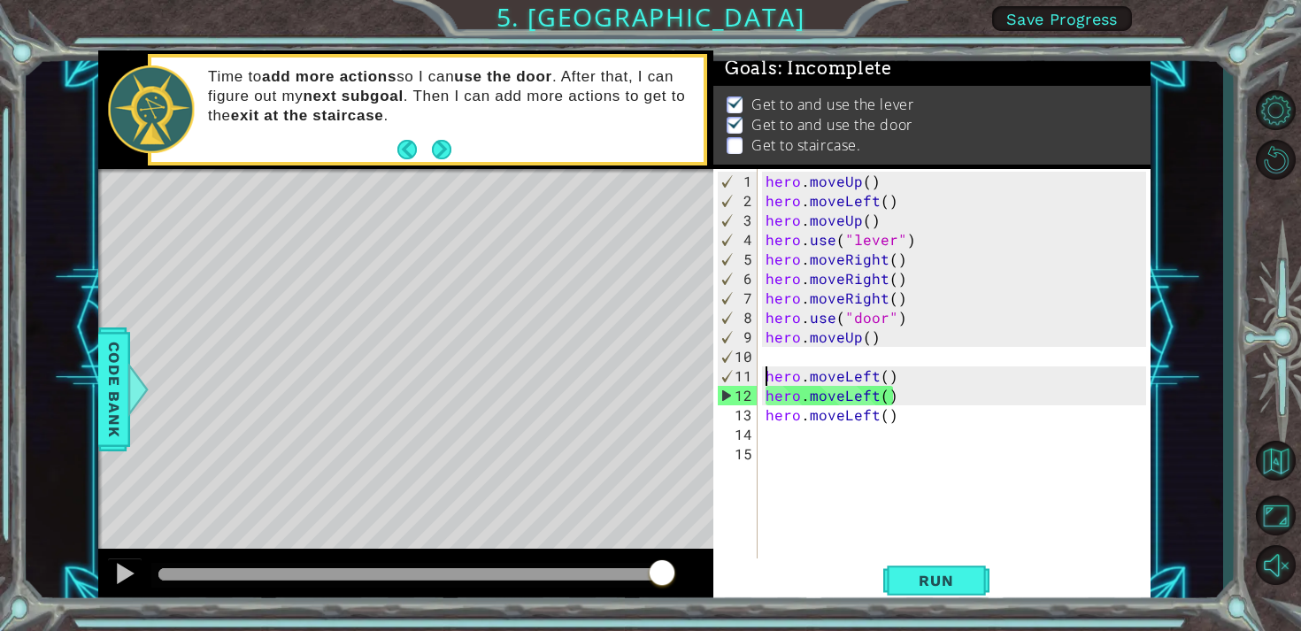
click at [768, 350] on div "hero . moveUp ( ) hero . moveLeft ( ) hero . moveUp ( ) hero . use ( "lever" ) …" at bounding box center [958, 386] width 393 height 428
type textarea "h"
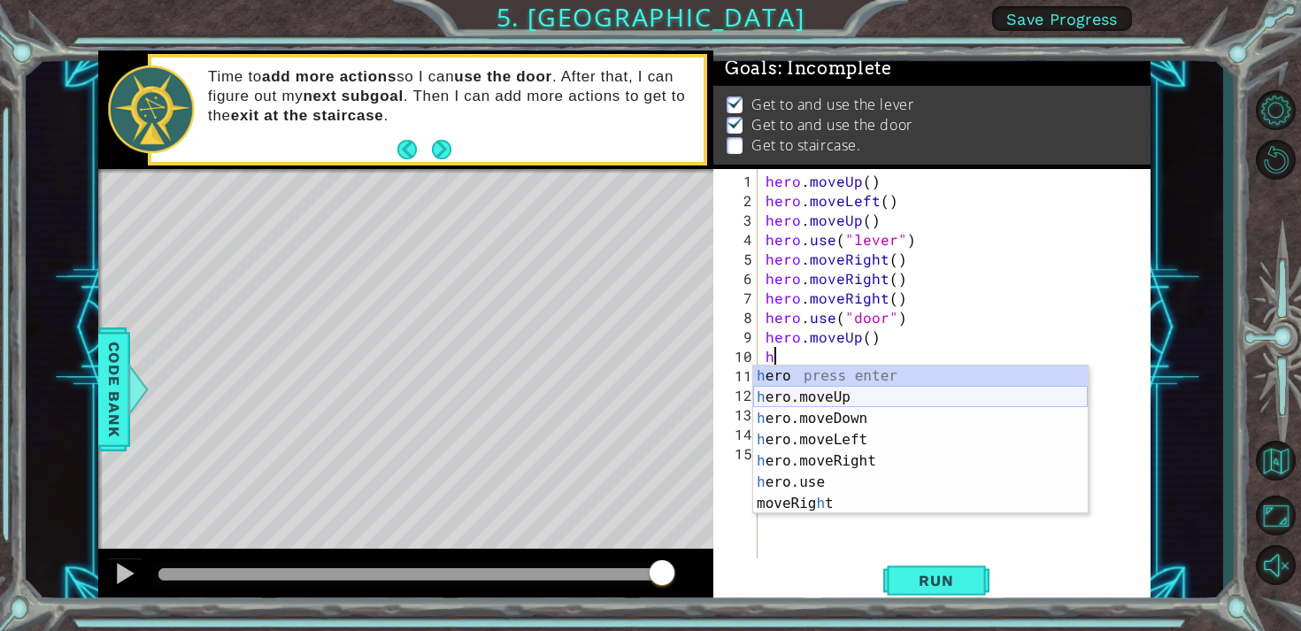
click at [855, 392] on div "h ero press enter h ero.moveUp press enter h ero.moveDown press enter h ero.mov…" at bounding box center [920, 460] width 335 height 191
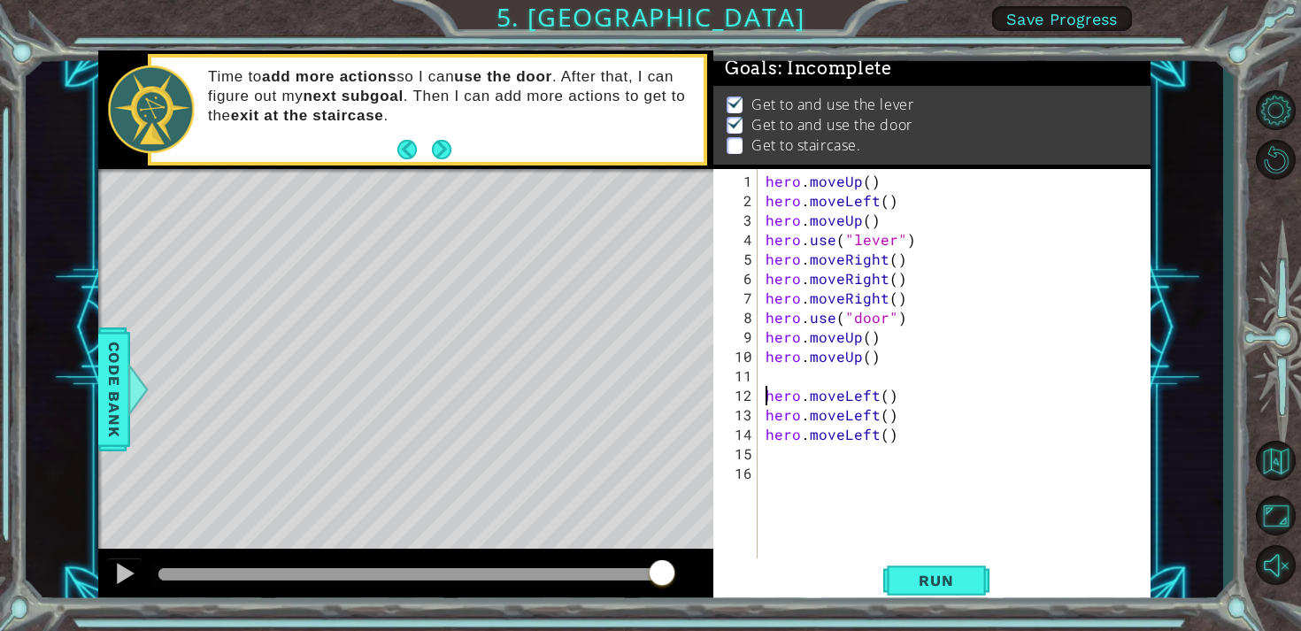
click at [763, 396] on div "hero . moveUp ( ) hero . moveLeft ( ) hero . moveUp ( ) hero . use ( "lever" ) …" at bounding box center [958, 386] width 393 height 428
type textarea "hero.moveLeft()"
click at [917, 588] on span "Run" at bounding box center [936, 581] width 70 height 18
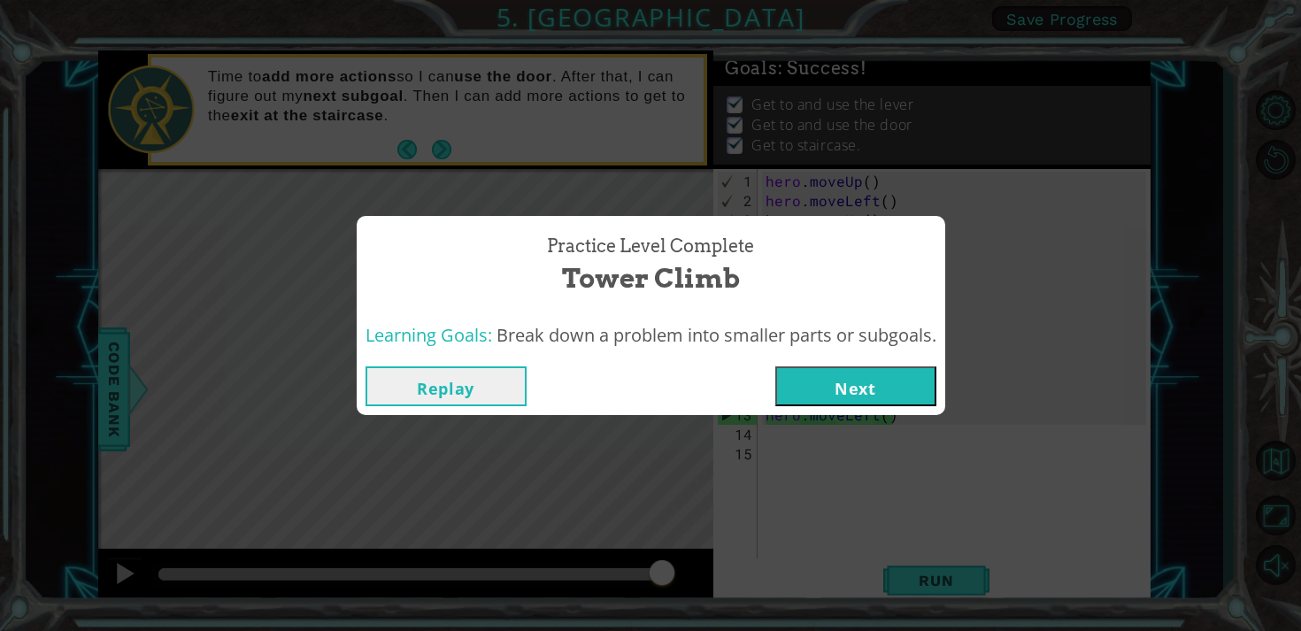
click at [904, 375] on button "Next" at bounding box center [855, 386] width 161 height 40
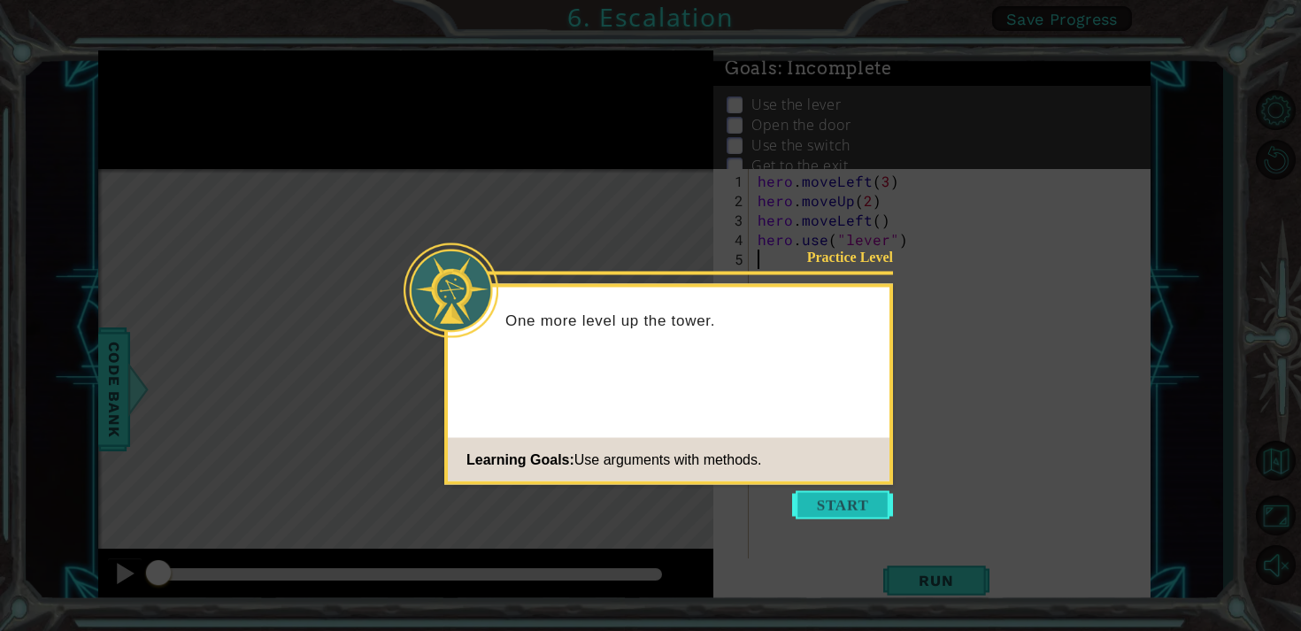
click at [858, 504] on button "Start" at bounding box center [842, 505] width 101 height 28
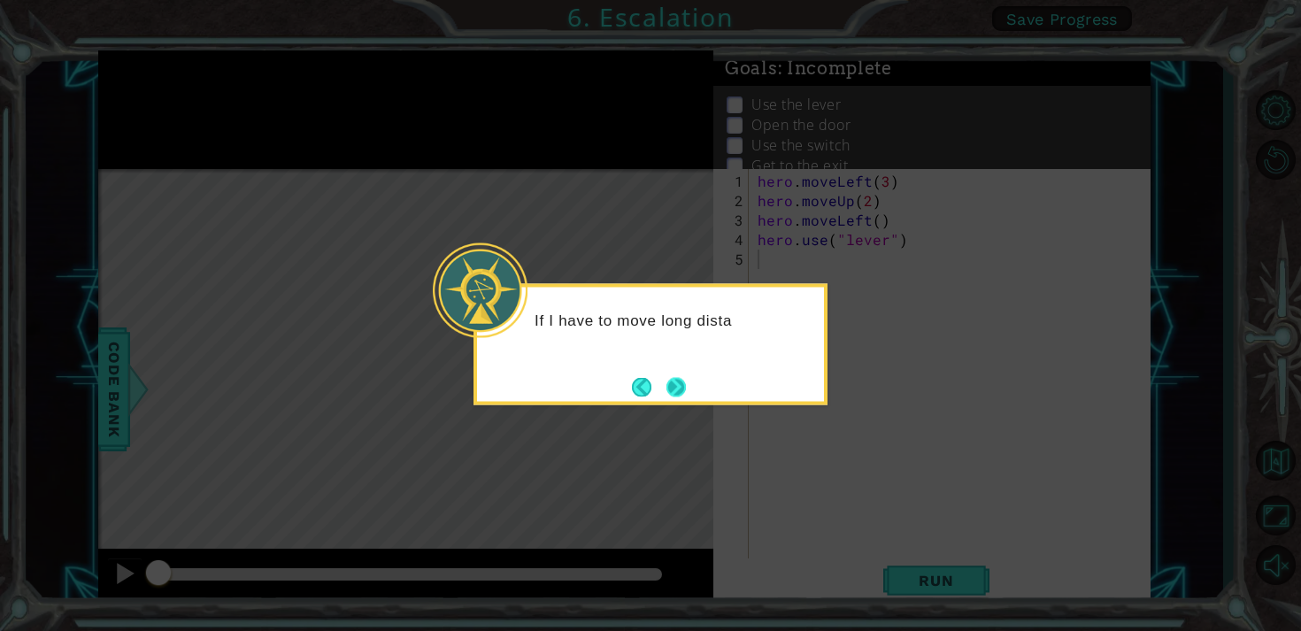
click at [677, 387] on button "Next" at bounding box center [676, 387] width 32 height 32
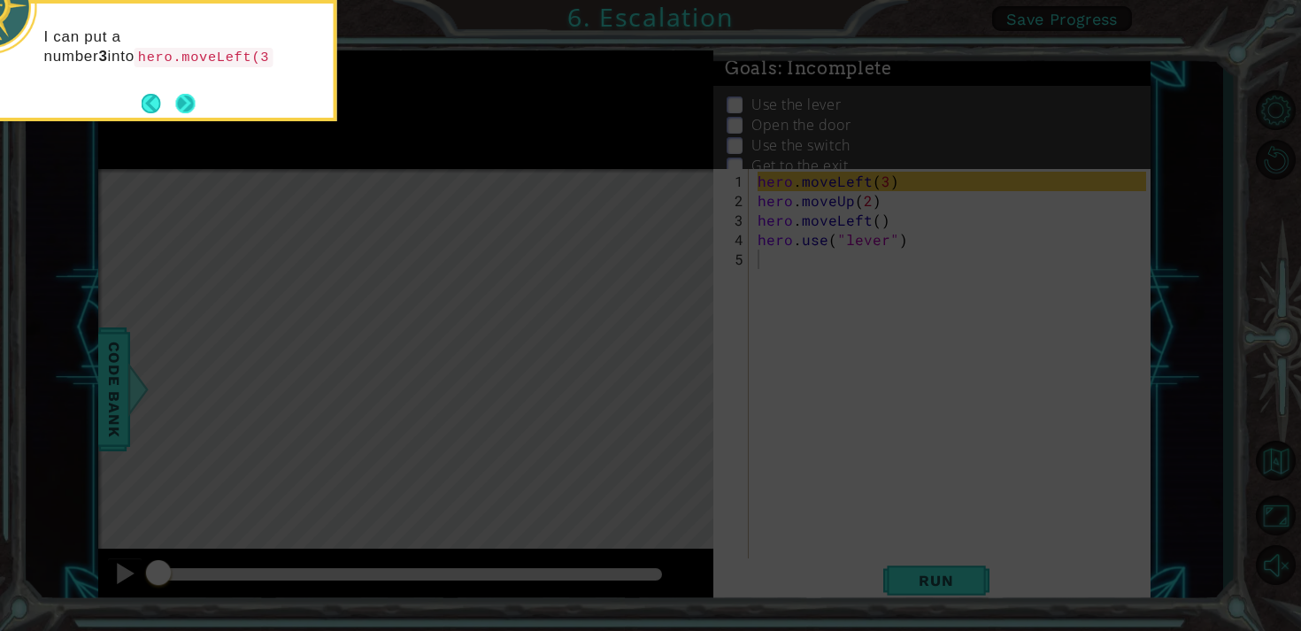
click at [191, 105] on button "Next" at bounding box center [185, 103] width 19 height 19
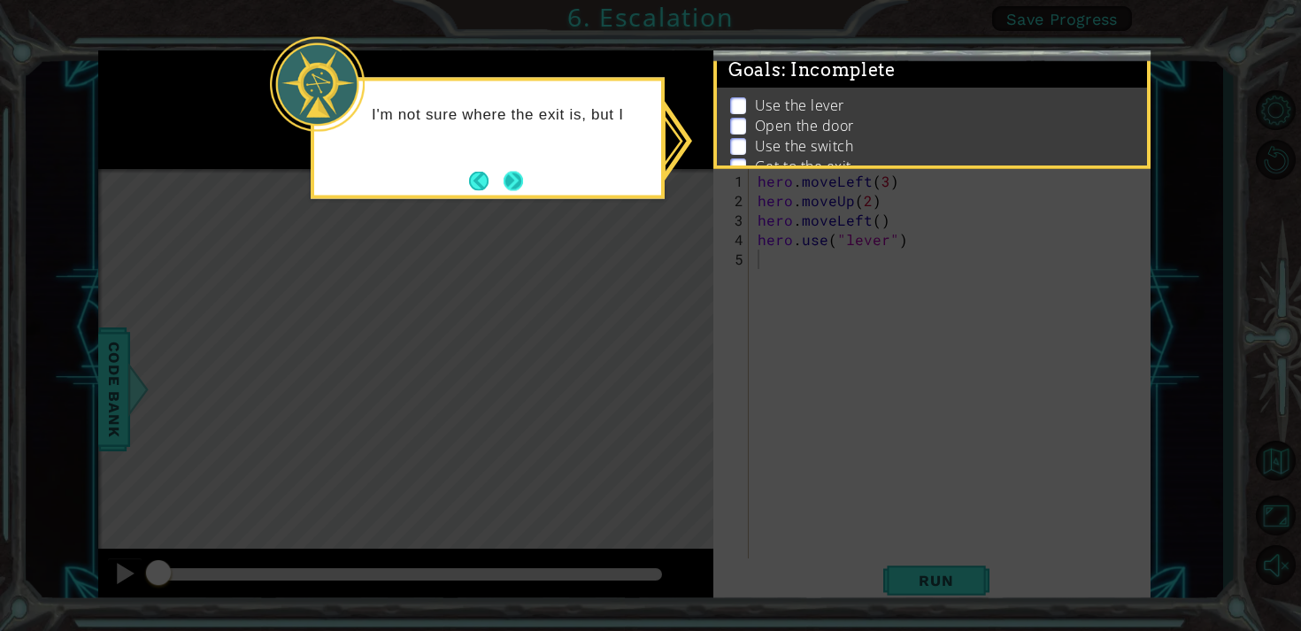
click at [513, 188] on button "Next" at bounding box center [513, 181] width 26 height 26
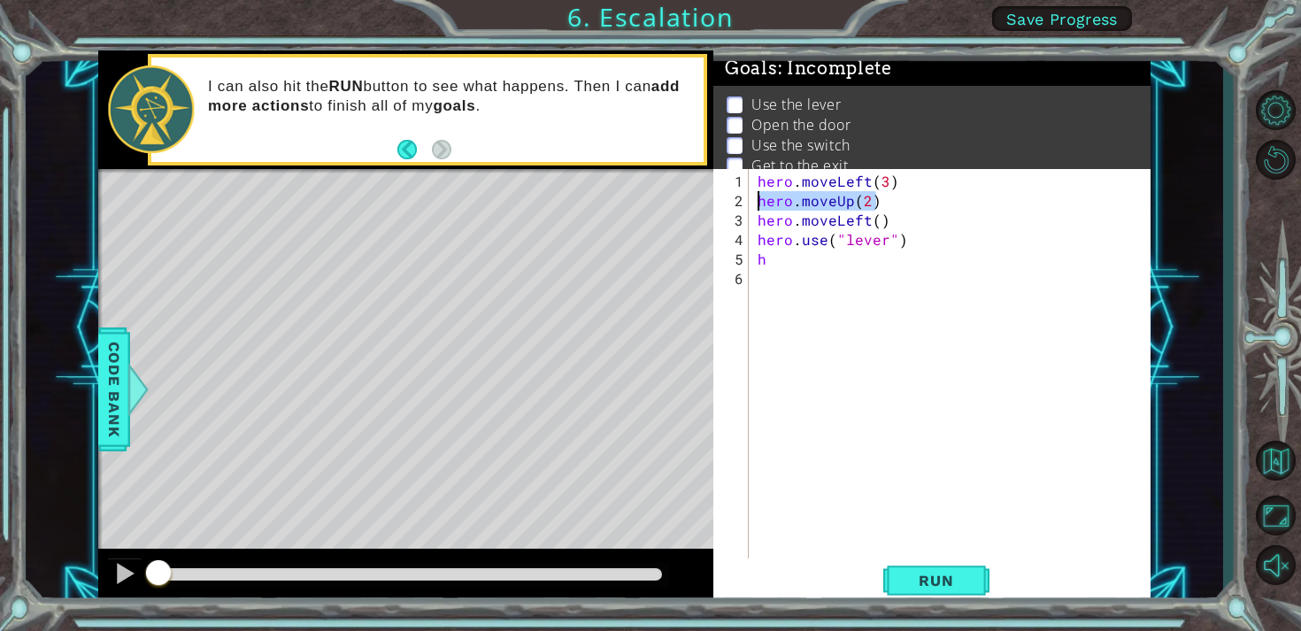
drag, startPoint x: 879, startPoint y: 198, endPoint x: 758, endPoint y: 202, distance: 121.3
click at [758, 202] on div "hero . moveLeft ( 3 ) hero . moveUp ( 2 ) hero . moveLeft ( ) hero . use ( "lev…" at bounding box center [954, 386] width 401 height 428
type textarea "hero.moveUp(2)"
click at [753, 257] on div "1 2 3 4 5 6 hero . moveLeft ( 3 ) hero . moveLeft ( ) hero . use ( "lever" ) h …" at bounding box center [929, 363] width 433 height 389
click at [754, 261] on div "hero . moveLeft ( 3 ) hero . moveLeft ( ) hero . use ( "lever" ) h" at bounding box center [954, 386] width 401 height 428
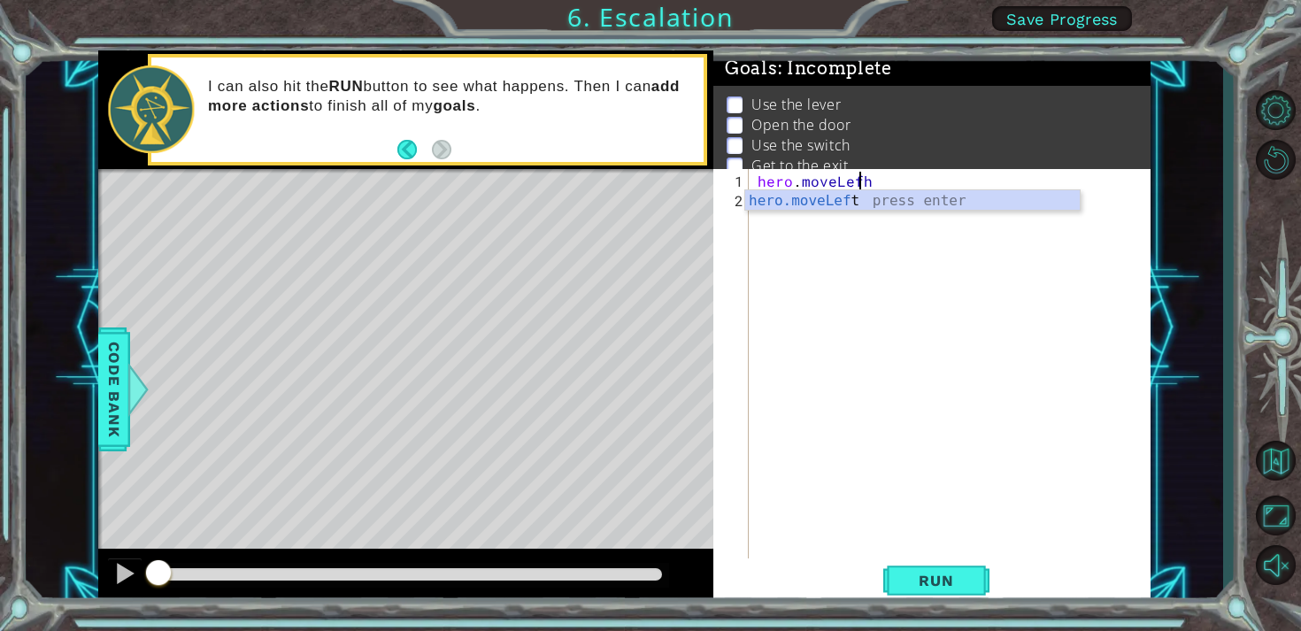
scroll to position [0, 6]
type textarea "hero.moveLeft()h"
click at [900, 191] on div "hero . moveLeft ( ) h" at bounding box center [954, 386] width 401 height 428
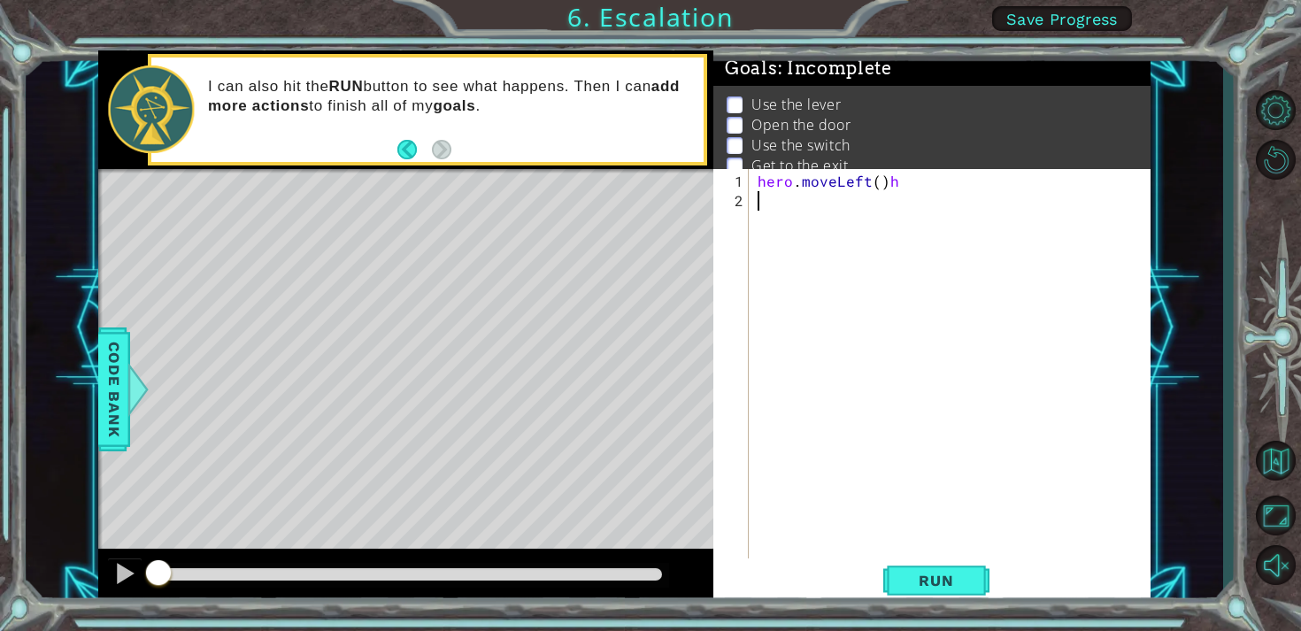
click at [893, 181] on div "hero . moveLeft ( ) h" at bounding box center [954, 386] width 401 height 428
type textarea "hero.moveLeft()"
click at [771, 210] on div "hero . moveLeft ( )" at bounding box center [954, 386] width 401 height 428
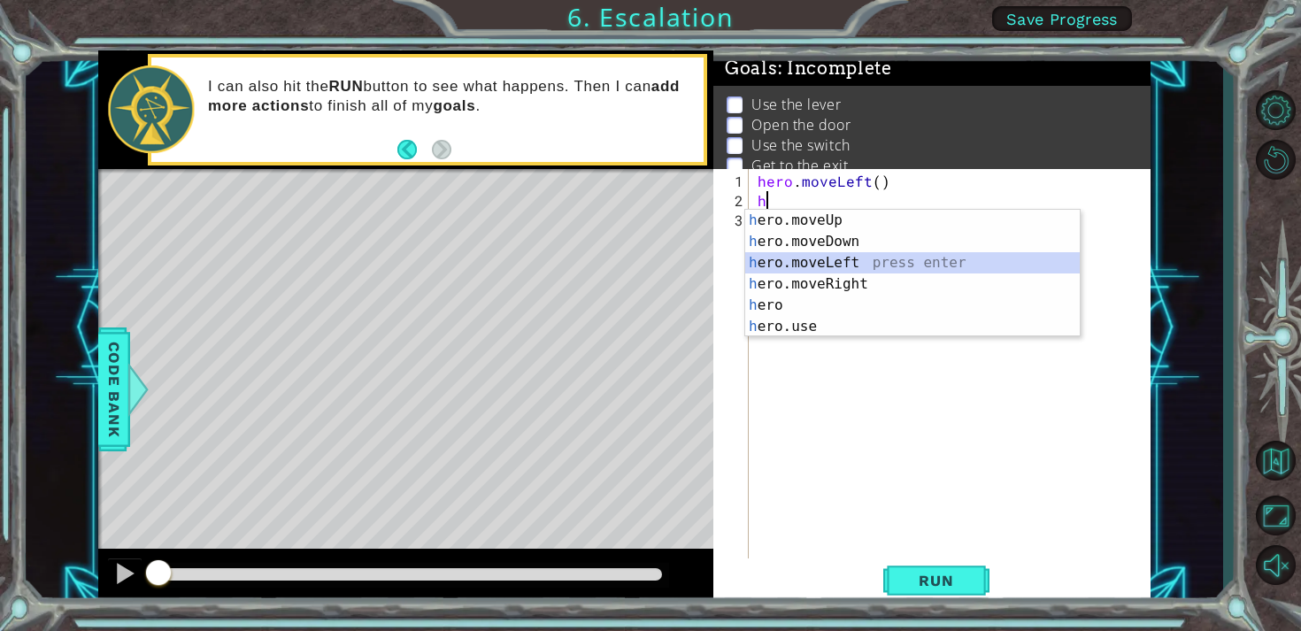
click at [810, 258] on div "h ero.moveUp press enter h ero.moveDown press enter h ero.moveLeft press enter …" at bounding box center [912, 295] width 335 height 170
type textarea "hero.moveLeft(1)"
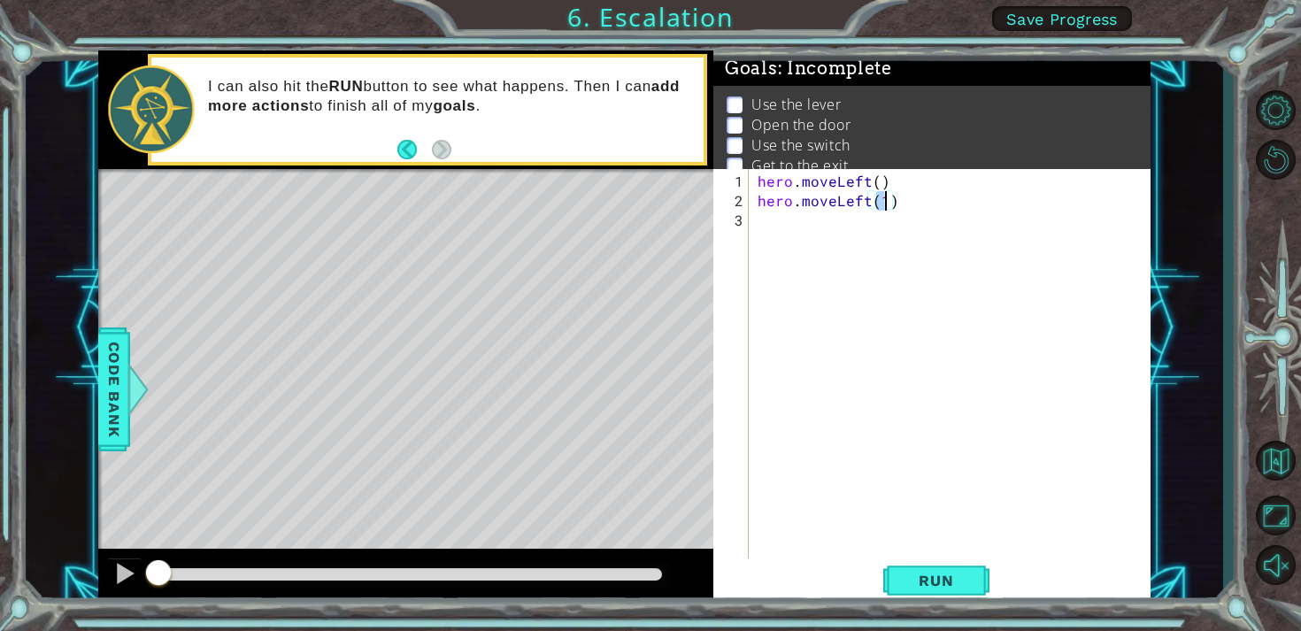
click at [792, 228] on div "hero . moveLeft ( ) hero . moveLeft ( 1 )" at bounding box center [954, 386] width 401 height 428
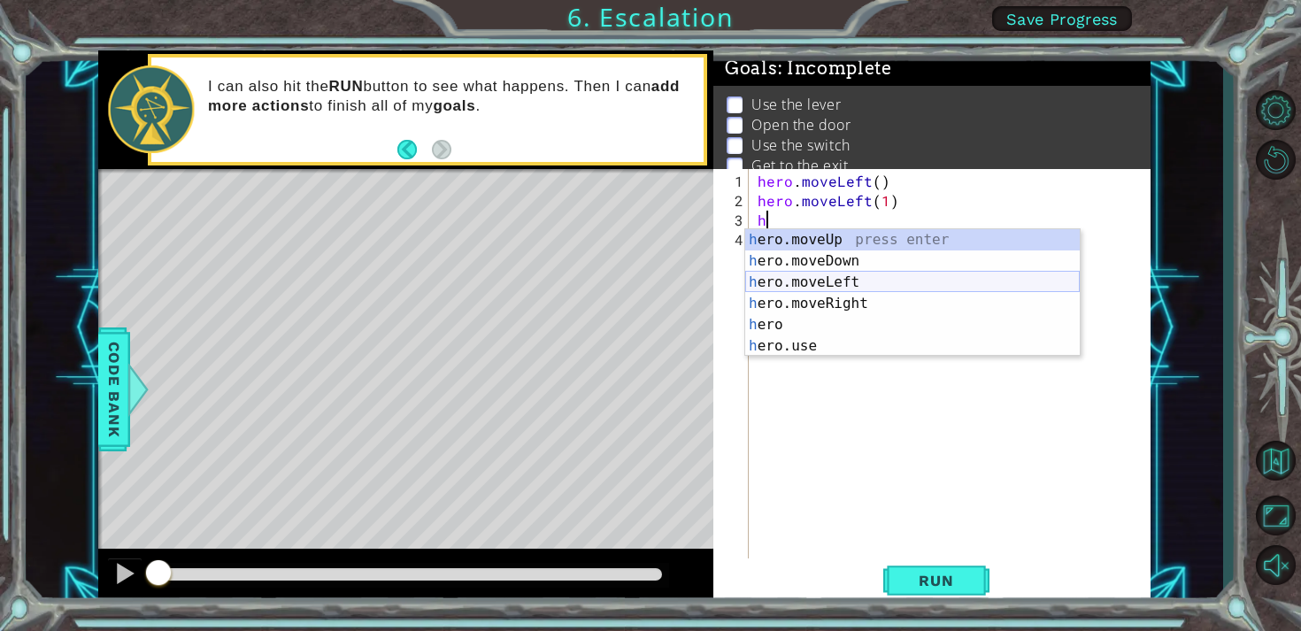
click at [806, 279] on div "h ero.moveUp press enter h ero.moveDown press enter h ero.moveLeft press enter …" at bounding box center [912, 314] width 335 height 170
type textarea "hero.moveLeft(1)"
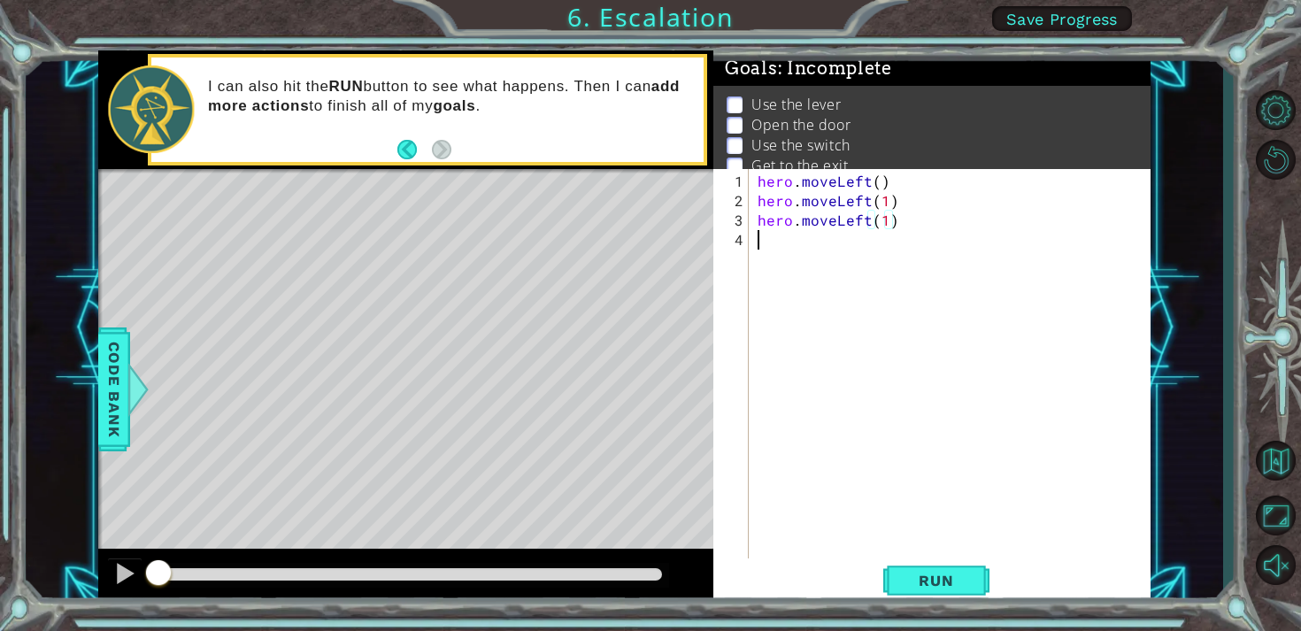
click at [781, 243] on div "hero . moveLeft ( ) hero . moveLeft ( 1 ) hero . moveLeft ( 1 )" at bounding box center [954, 386] width 401 height 428
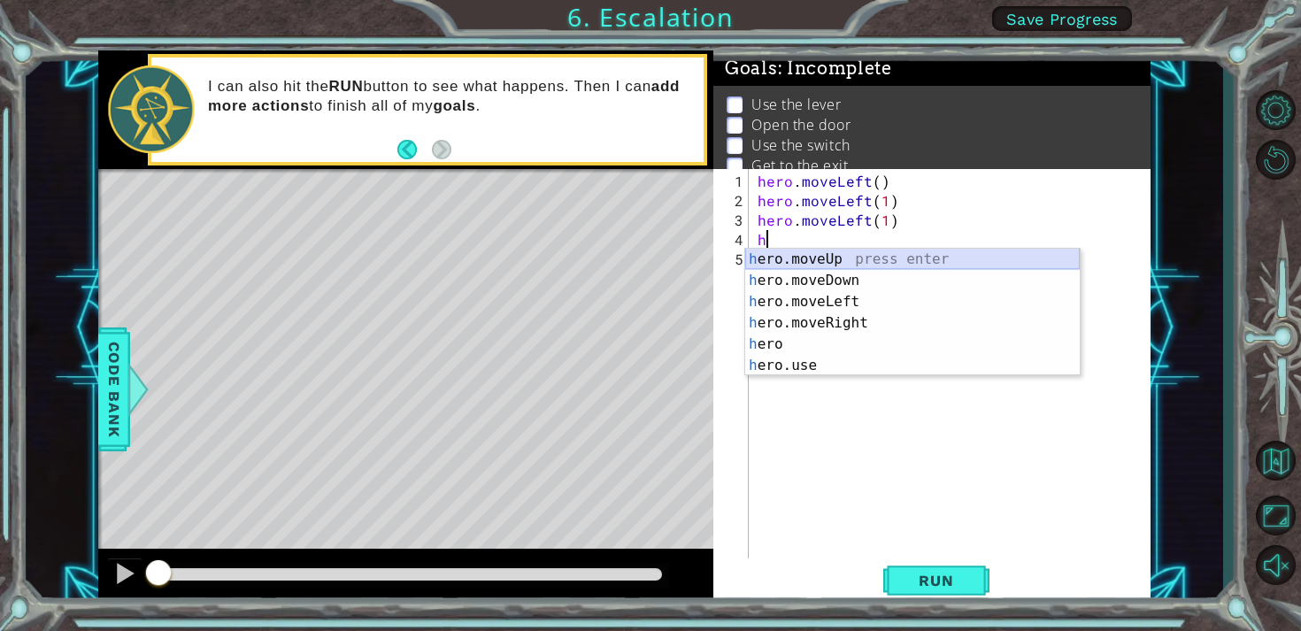
click at [801, 259] on div "h ero.moveUp press enter h ero.moveDown press enter h ero.moveLeft press enter …" at bounding box center [912, 334] width 335 height 170
type textarea "hero.moveUp(1)"
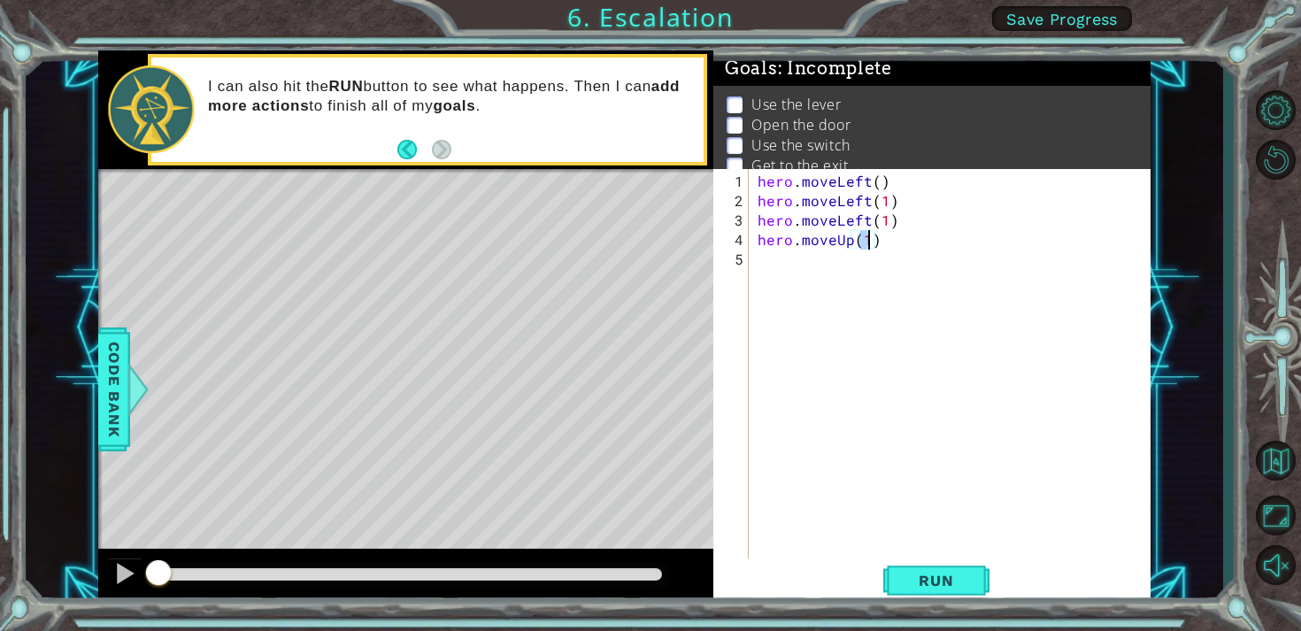
click at [792, 265] on div "hero . moveLeft ( ) hero . moveLeft ( 1 ) hero . moveLeft ( 1 ) hero . moveUp (…" at bounding box center [954, 386] width 401 height 428
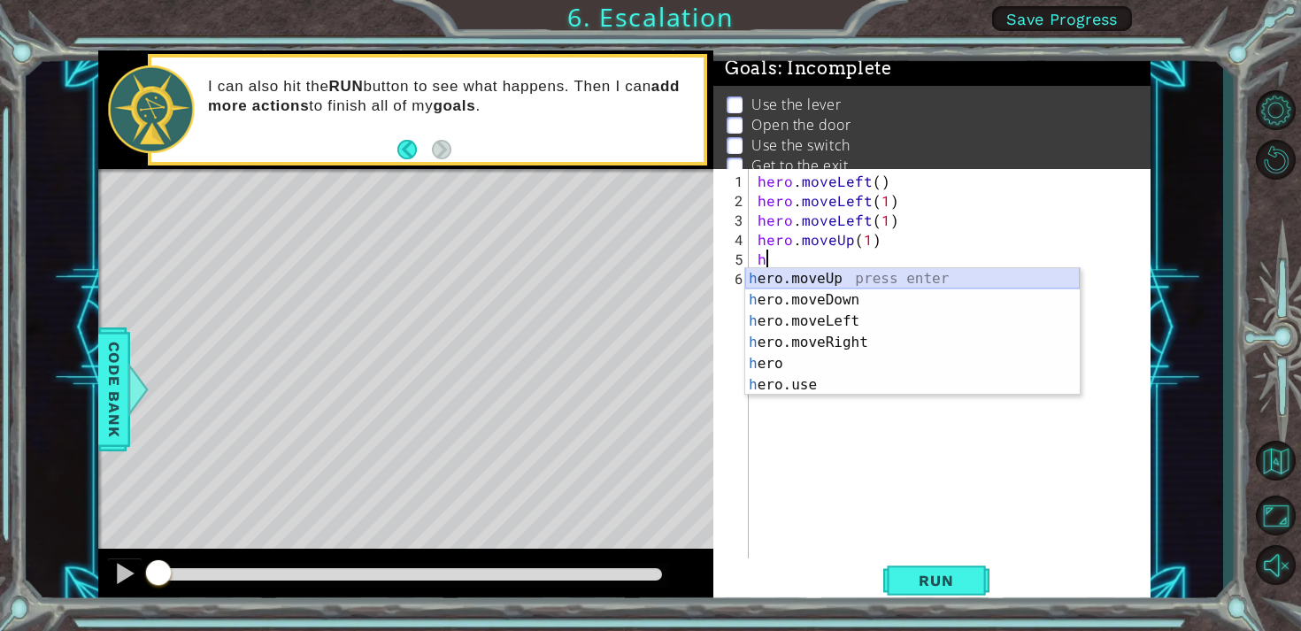
click at [808, 270] on div "h ero.moveUp press enter h ero.moveDown press enter h ero.moveLeft press enter …" at bounding box center [912, 353] width 335 height 170
type textarea "hero.moveUp(1)"
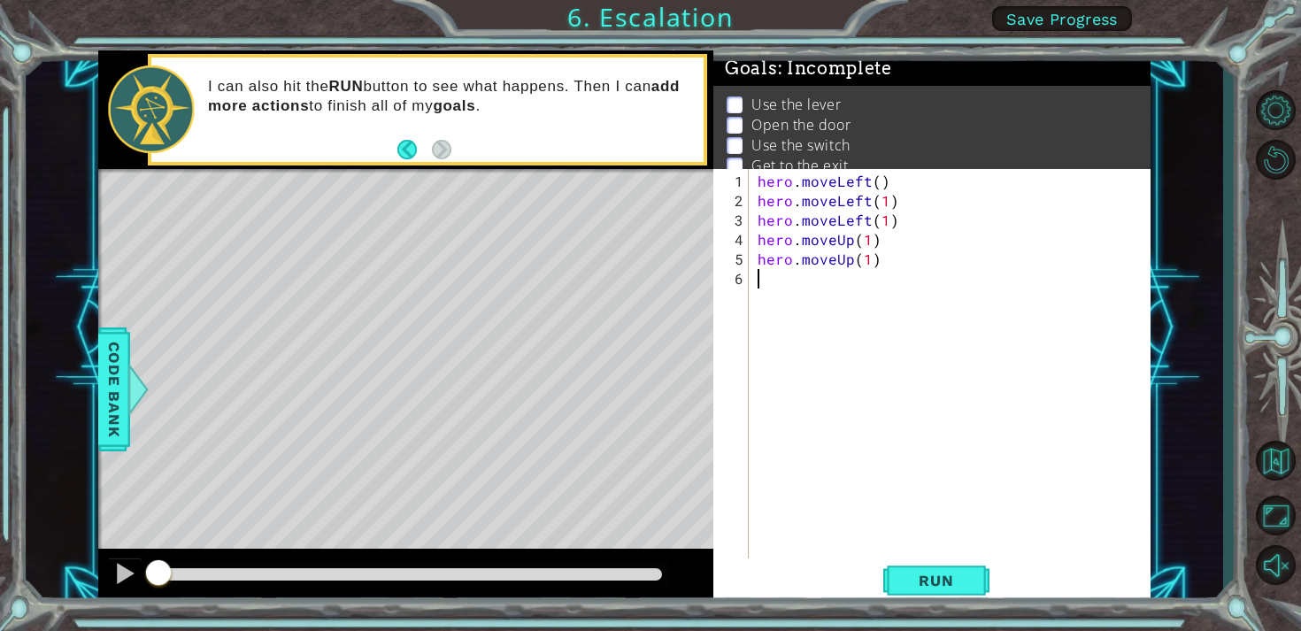
click at [796, 292] on div "hero . moveLeft ( ) hero . moveLeft ( 1 ) hero . moveLeft ( 1 ) hero . moveUp (…" at bounding box center [954, 386] width 401 height 428
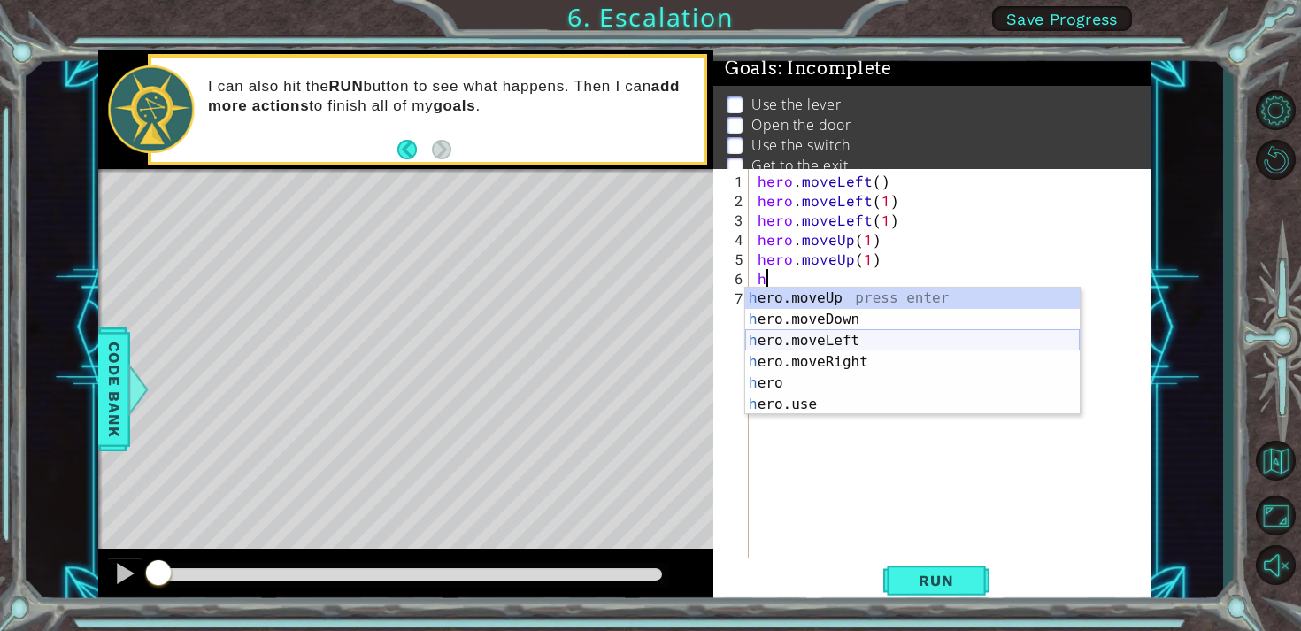
click at [810, 334] on div "h ero.moveUp press enter h ero.moveDown press enter h ero.moveLeft press enter …" at bounding box center [912, 373] width 335 height 170
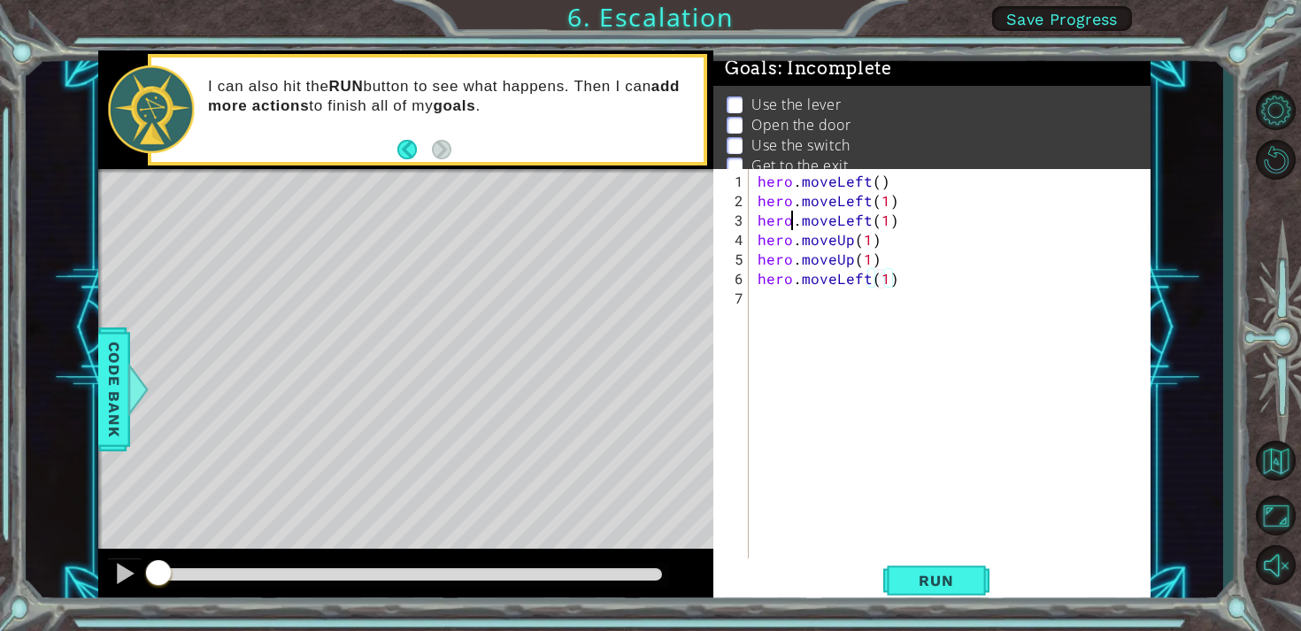
click at [789, 301] on div "hero . moveLeft ( ) hero . moveLeft ( 1 ) hero . moveLeft ( 1 ) hero . moveUp (…" at bounding box center [954, 386] width 401 height 428
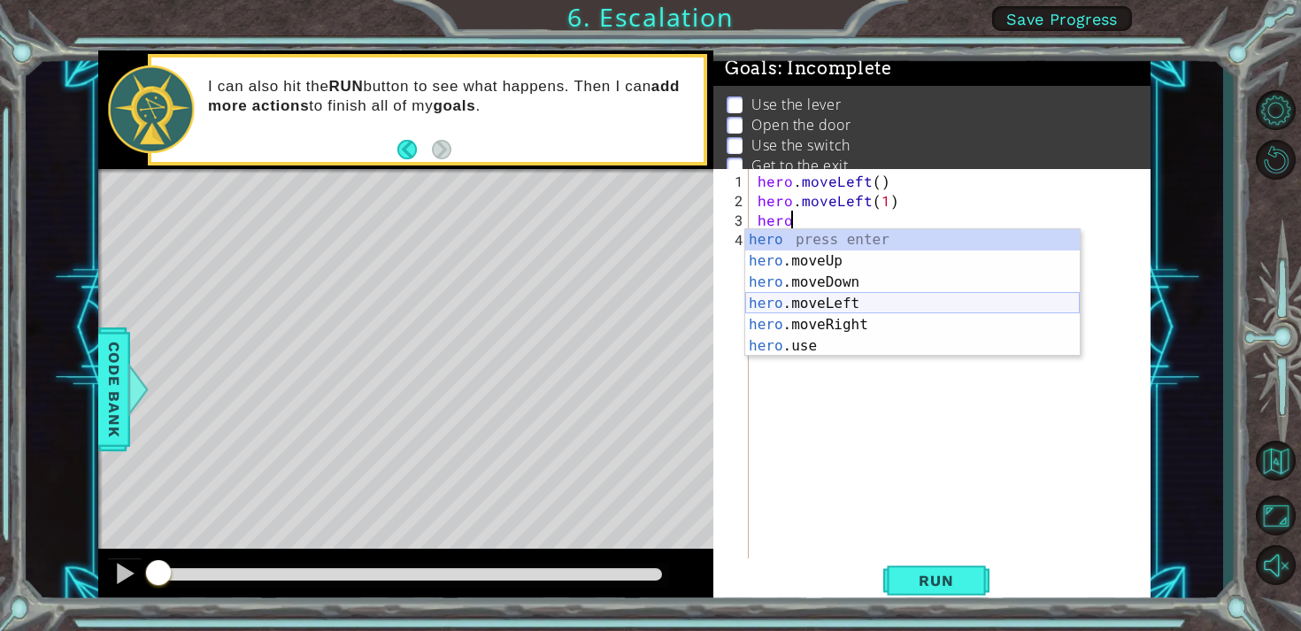
click at [790, 300] on div "hero press enter hero .moveUp press enter hero .moveDown press enter hero .move…" at bounding box center [912, 314] width 335 height 170
type textarea "hero.moveLeft(1)"
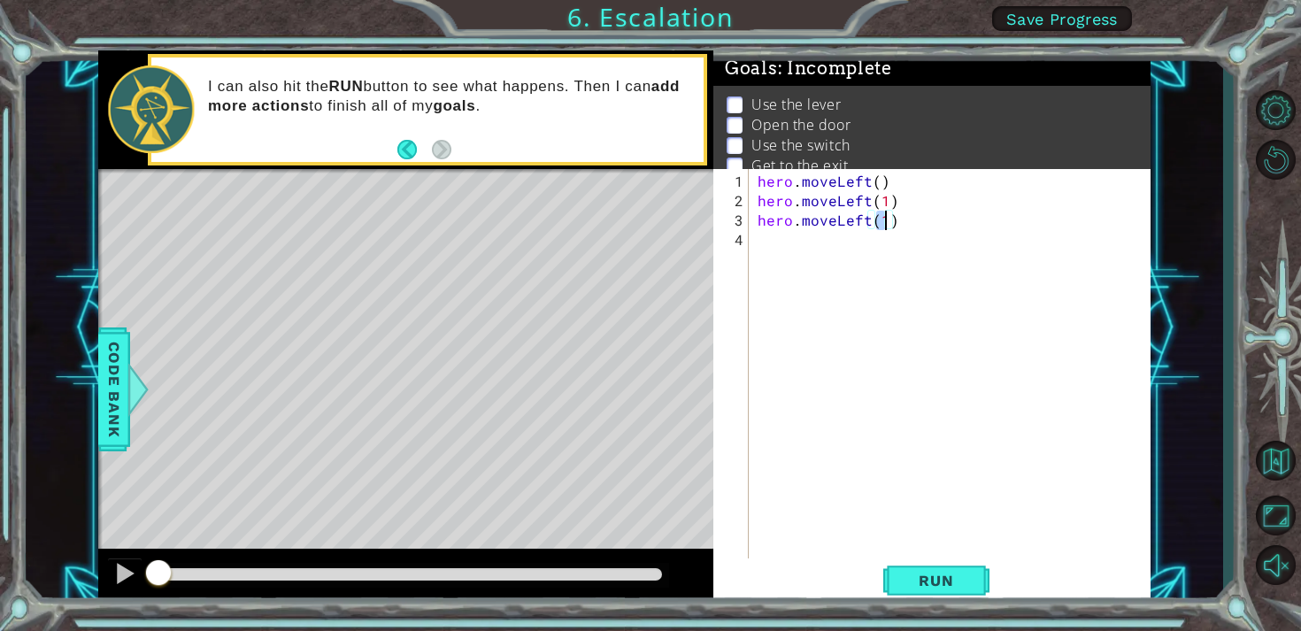
click at [804, 263] on div "hero . moveLeft ( ) hero . moveLeft ( 1 ) hero . moveLeft ( 1 )" at bounding box center [954, 386] width 401 height 428
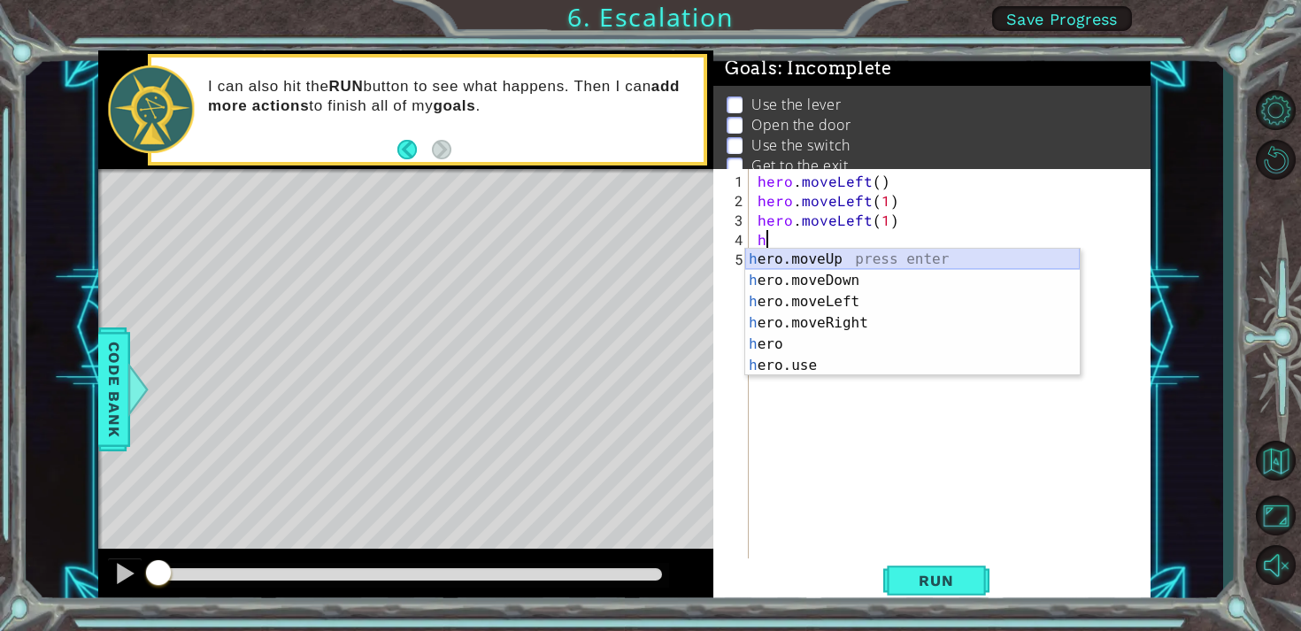
click at [829, 251] on div "h ero.moveUp press enter h ero.moveDown press enter h ero.moveLeft press enter …" at bounding box center [912, 334] width 335 height 170
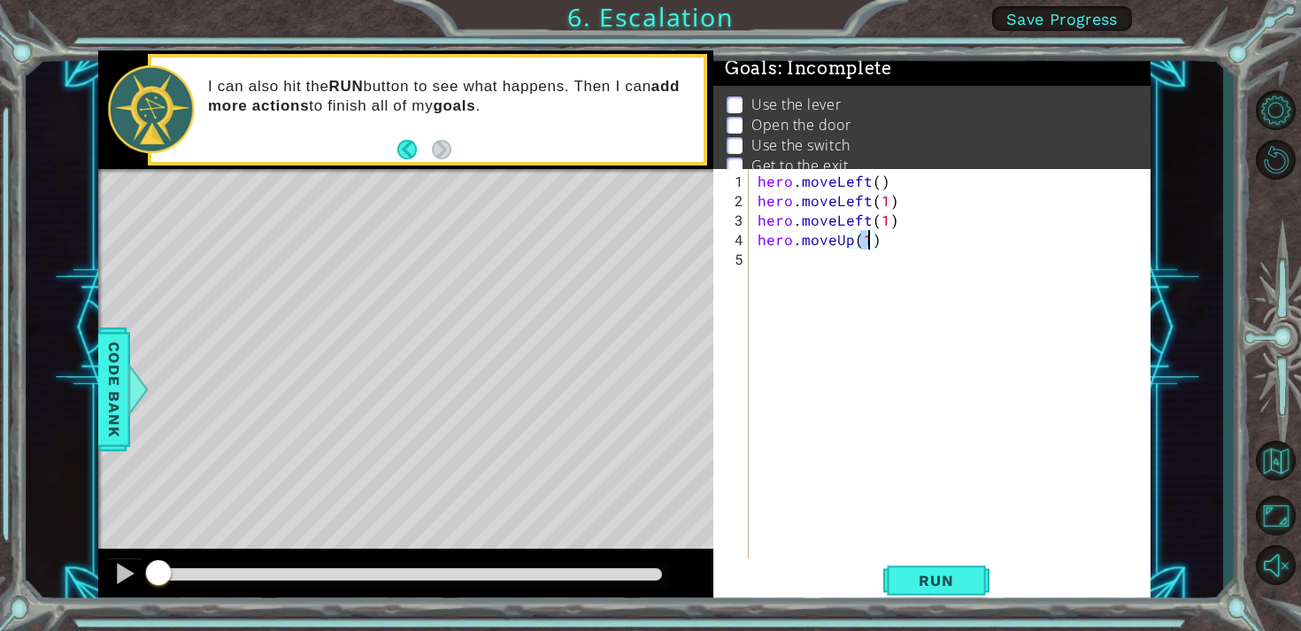
scroll to position [0, 7]
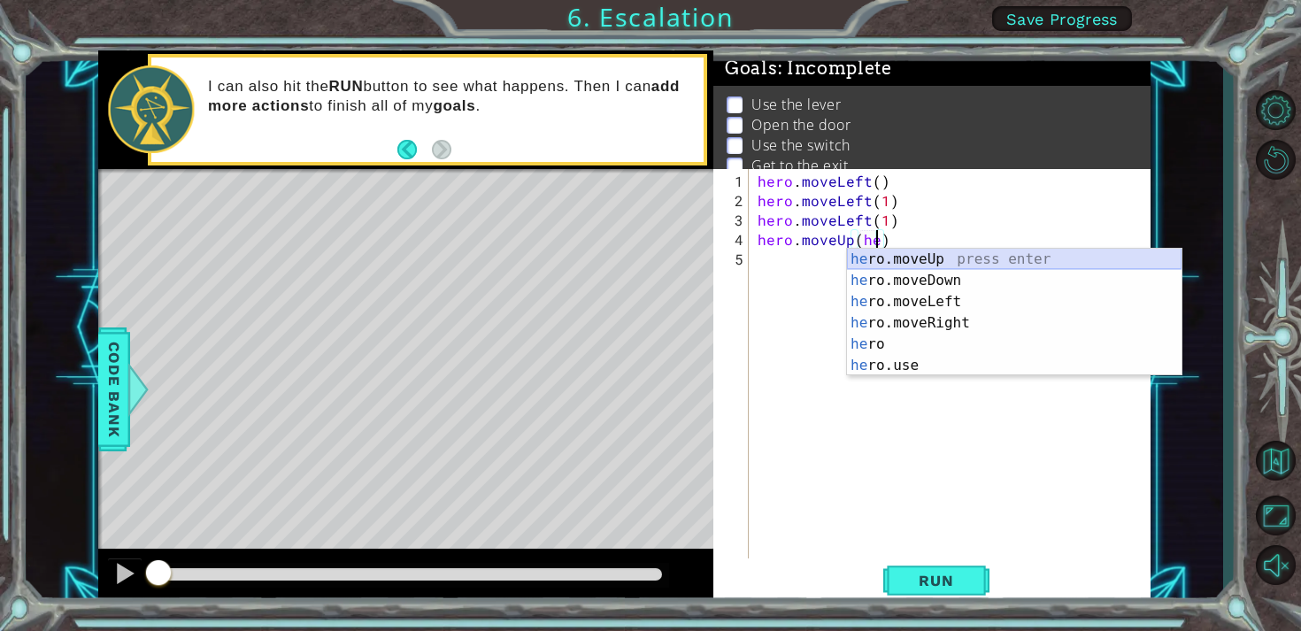
click at [867, 255] on div "he ro.moveUp press enter he ro.moveDown press enter he ro.moveLeft press enter …" at bounding box center [1014, 334] width 335 height 170
type textarea "hero.moveUp(1)"
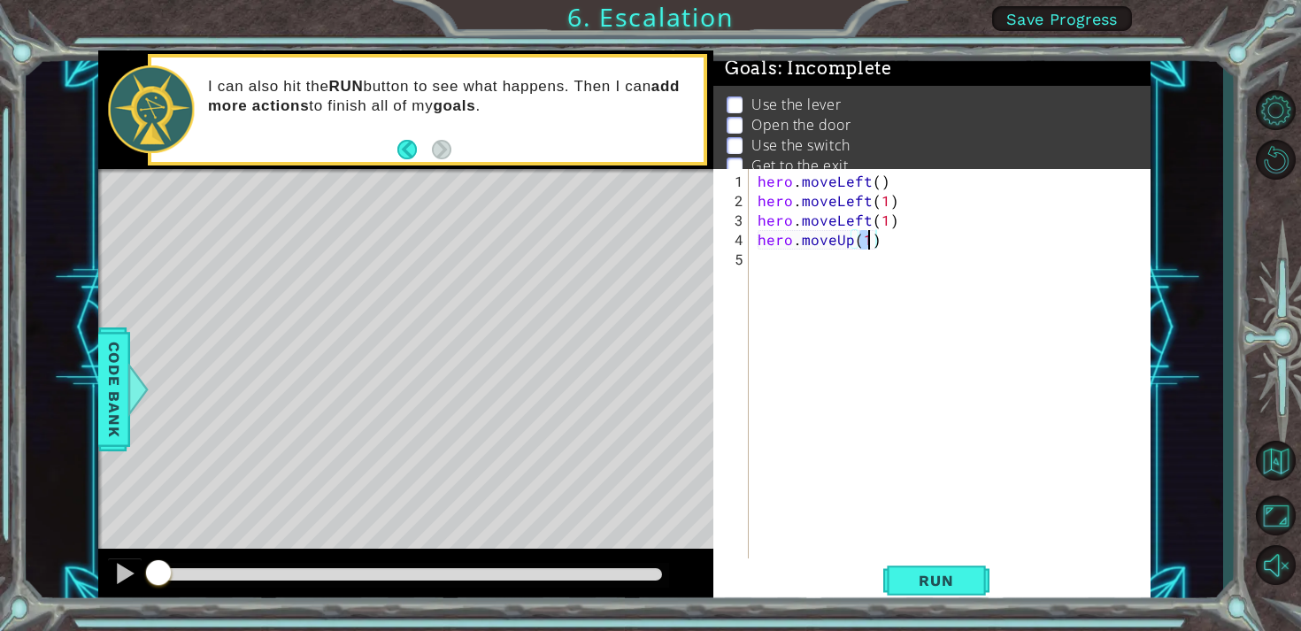
scroll to position [0, 6]
click at [817, 267] on div "hero . moveLeft ( ) hero . moveLeft ( 1 ) hero . moveLeft ( 1 ) hero . moveUp (…" at bounding box center [954, 386] width 401 height 428
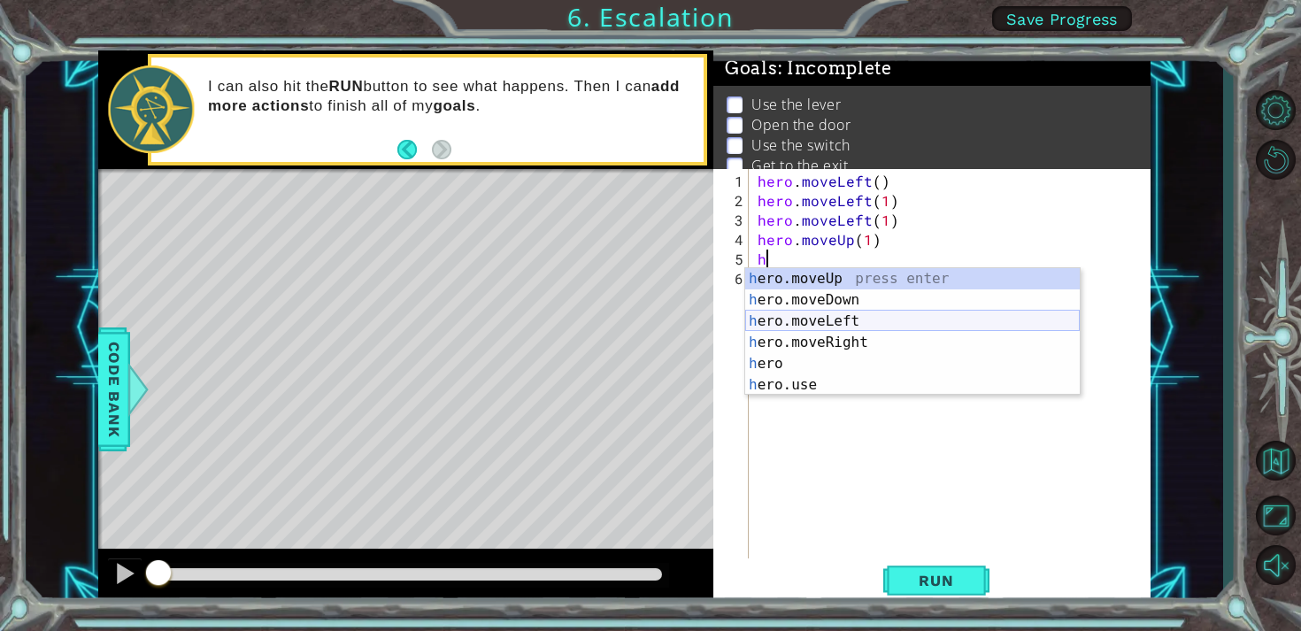
click at [827, 319] on div "h ero.moveUp press enter h ero.moveDown press enter h ero.moveLeft press enter …" at bounding box center [912, 353] width 335 height 170
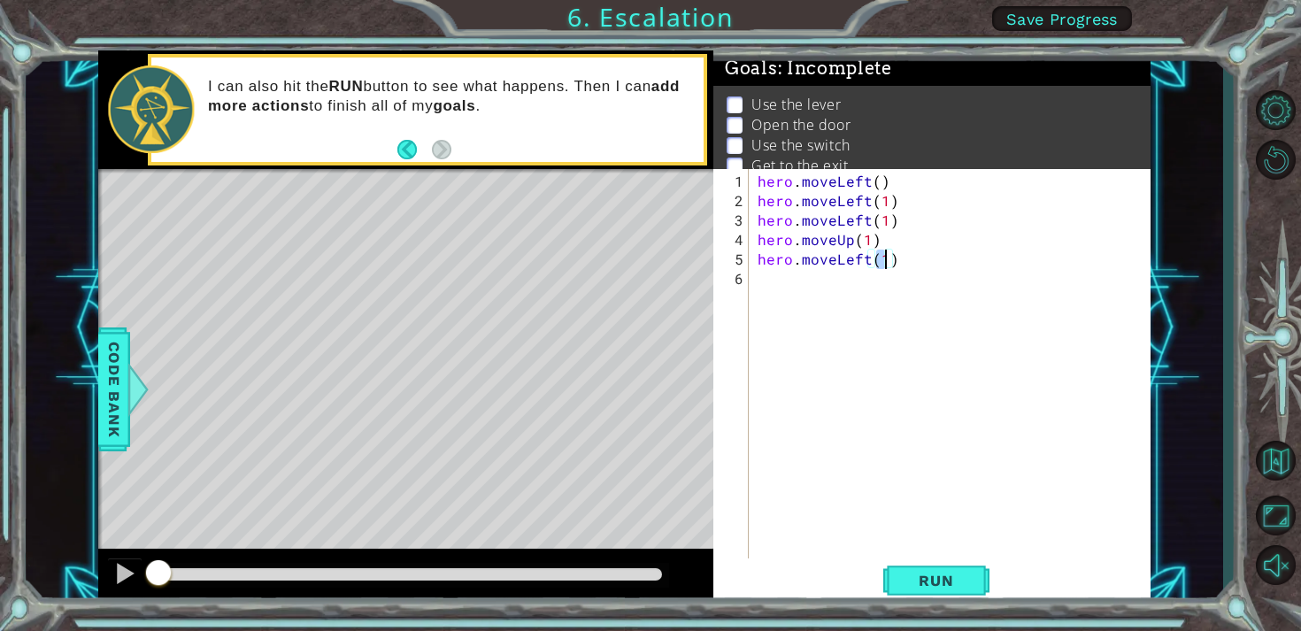
click at [877, 177] on div "hero . moveLeft ( ) hero . moveLeft ( 1 ) hero . moveLeft ( 1 ) hero . moveUp (…" at bounding box center [954, 386] width 401 height 428
type textarea "hero.moveLeft(1)"
drag, startPoint x: 896, startPoint y: 260, endPoint x: 760, endPoint y: 260, distance: 136.3
click at [760, 260] on div "hero . moveLeft ( 1 ) hero . moveLeft ( 1 ) hero . moveLeft ( 1 ) hero . moveUp…" at bounding box center [954, 386] width 401 height 428
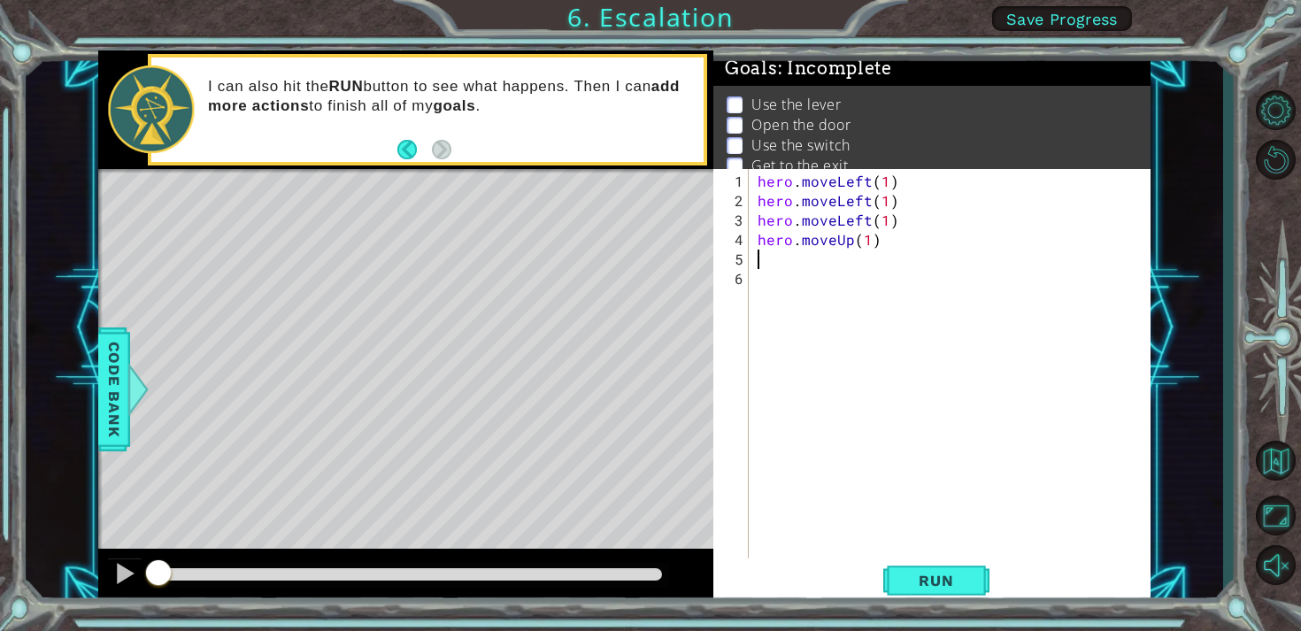
scroll to position [0, 0]
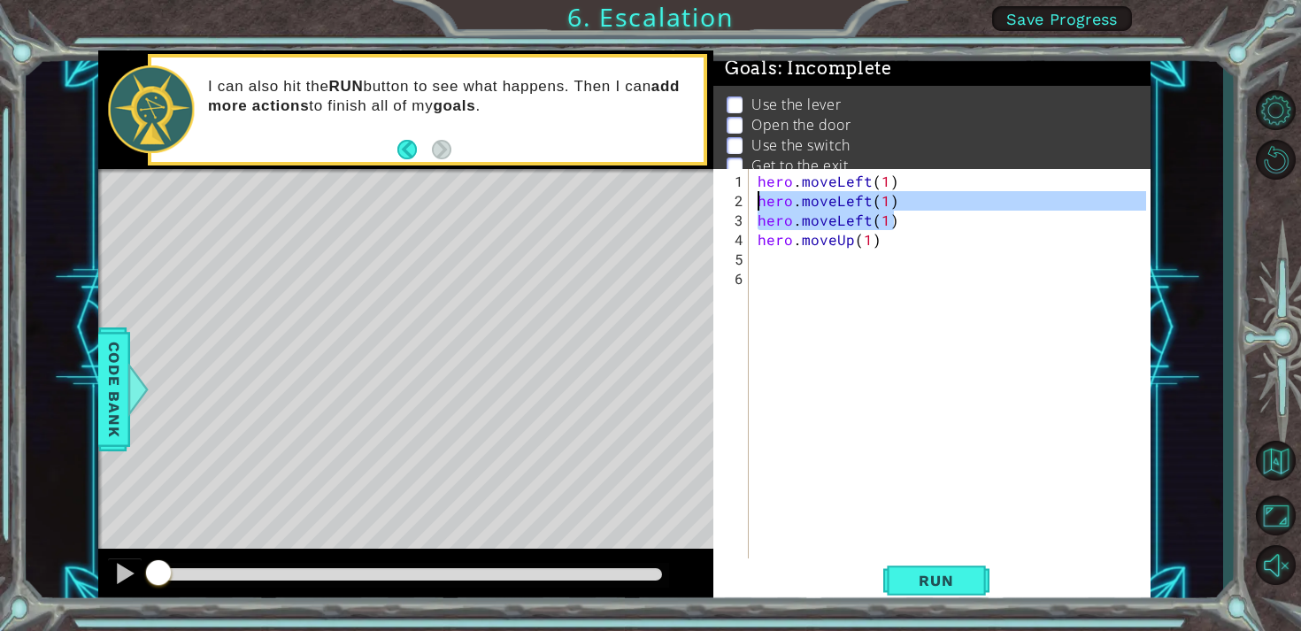
drag, startPoint x: 895, startPoint y: 223, endPoint x: 750, endPoint y: 202, distance: 146.7
click at [750, 202] on div "1 2 3 4 5 6 hero . moveLeft ( 1 ) hero . moveLeft ( 1 ) hero . moveLeft ( 1 ) h…" at bounding box center [929, 363] width 433 height 389
type textarea "hero.moveLeft(1) hero.moveLeft(1)"
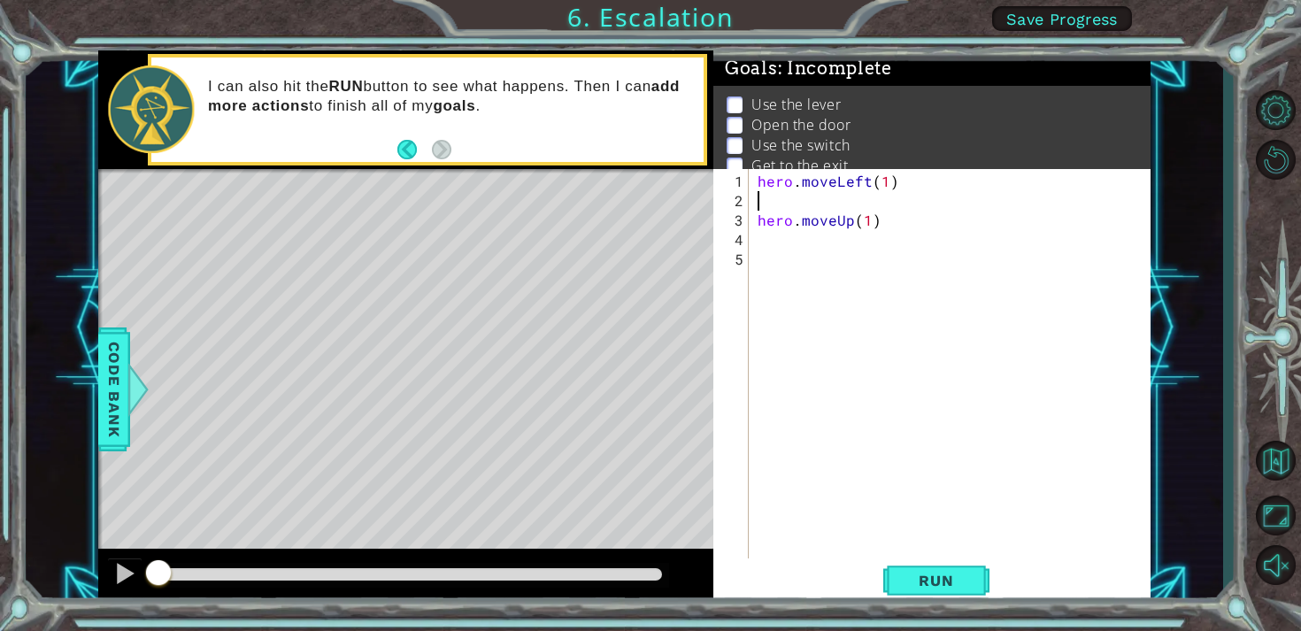
click at [751, 222] on div "1 2 3 4 5 hero . moveLeft ( 1 ) hero . moveUp ( 1 ) ההההההההההההההההההההההההההה…" at bounding box center [929, 363] width 433 height 389
click at [757, 224] on div "hero . moveLeft ( 1 ) hero . moveUp ( 1 )" at bounding box center [954, 386] width 401 height 428
click at [867, 201] on div "hero . moveLeft ( 1 ) hero . moveUp ( 1 )" at bounding box center [954, 386] width 401 height 428
click at [880, 179] on div "hero . moveLeft ( 1 ) hero . moveUp ( 2 )" at bounding box center [954, 386] width 401 height 428
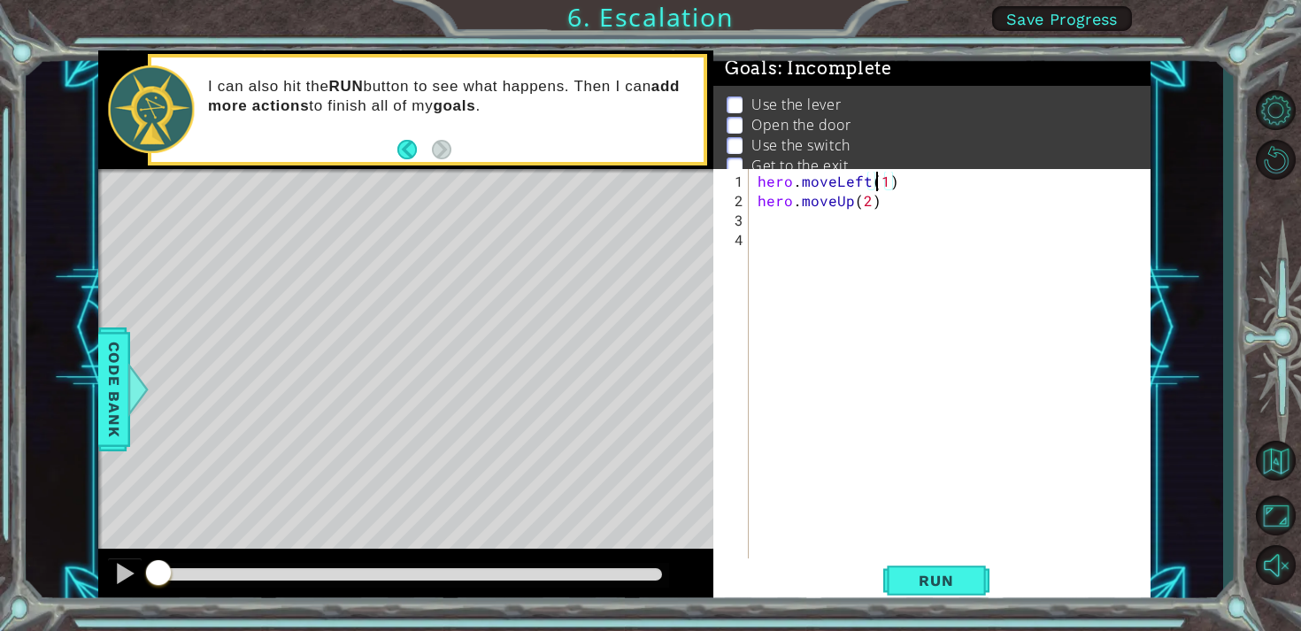
click at [882, 182] on div "hero . moveLeft ( 1 ) hero . moveUp ( 2 )" at bounding box center [954, 386] width 401 height 428
type textarea "hero.moveLeft(3)"
click at [828, 230] on div "hero . moveLeft ( 3 ) hero . moveUp ( 2 )" at bounding box center [954, 386] width 401 height 428
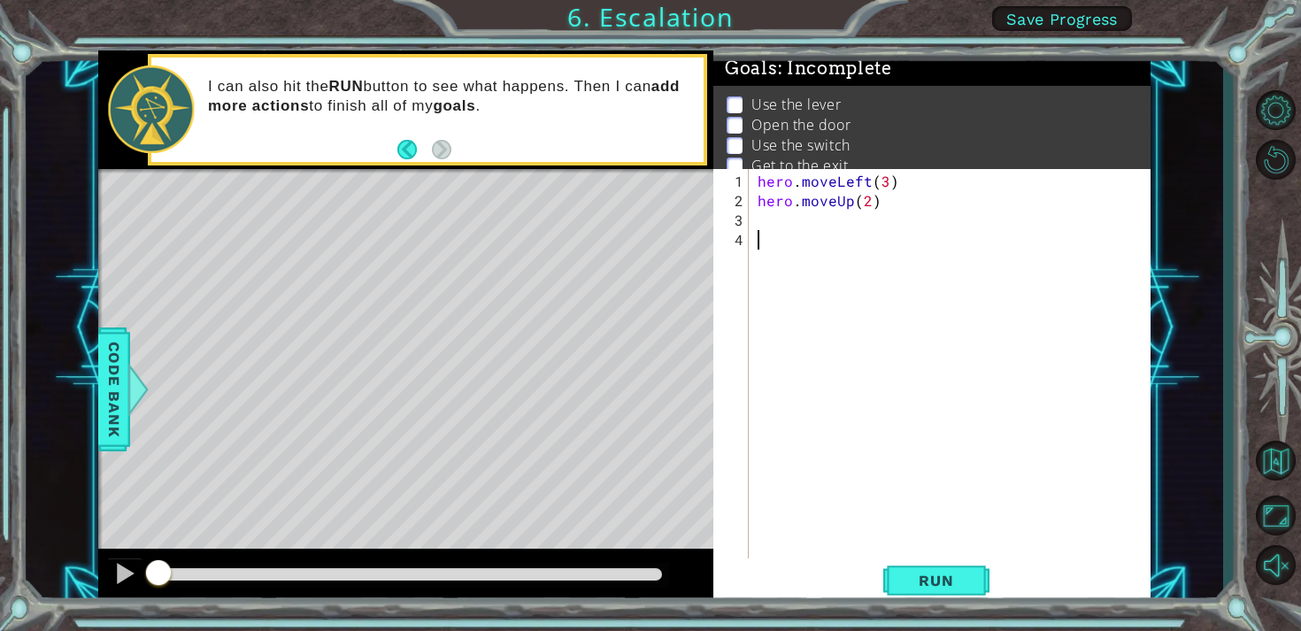
click at [760, 220] on div "hero . moveLeft ( 3 ) hero . moveUp ( 2 )" at bounding box center [954, 386] width 401 height 428
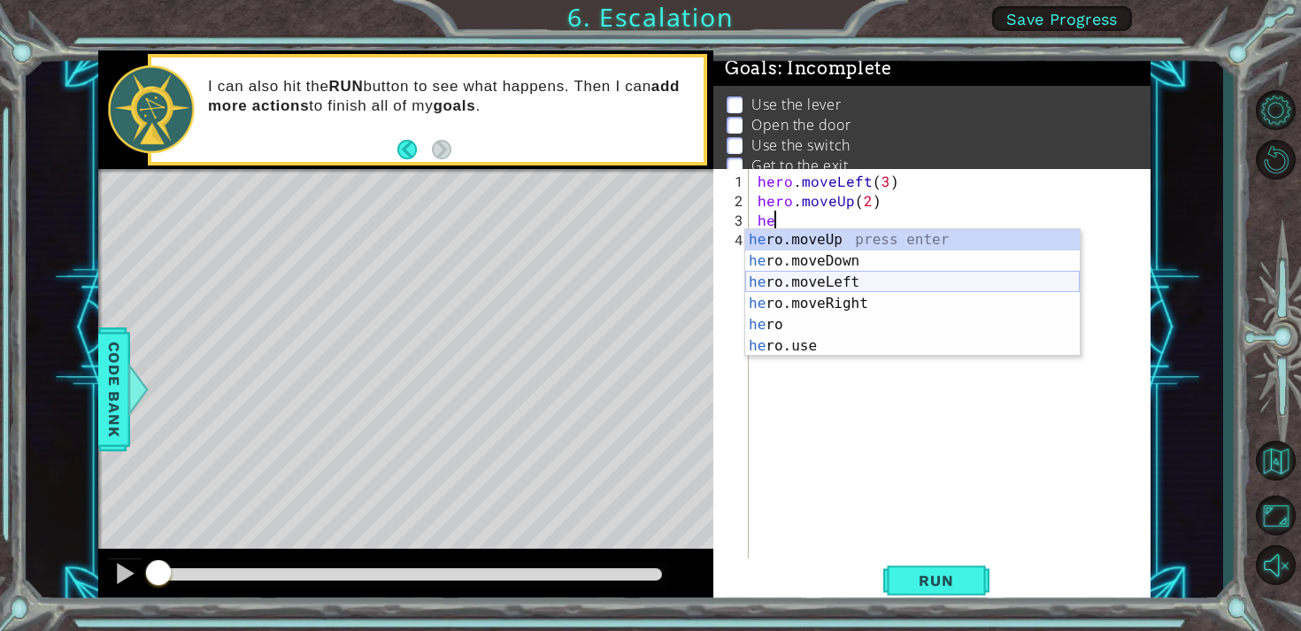
click at [784, 284] on div "he ro.moveUp press enter he ro.moveDown press enter he ro.moveLeft press enter …" at bounding box center [912, 314] width 335 height 170
type textarea "hero.moveLeft(1)"
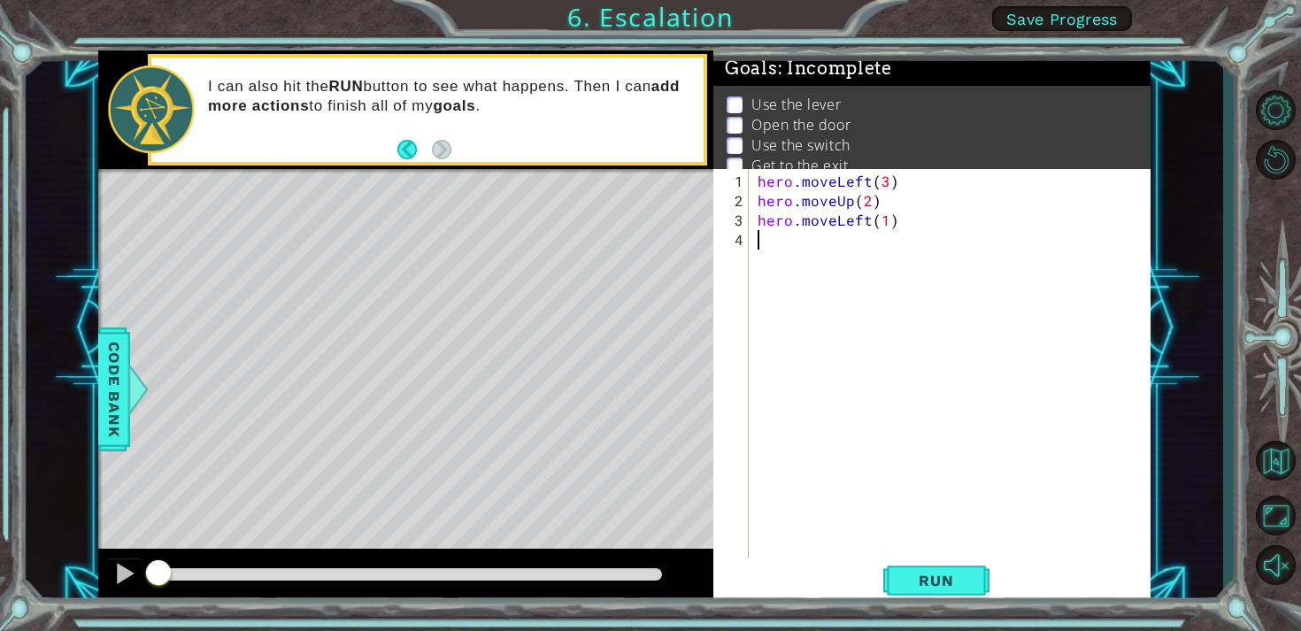
click at [770, 254] on div "hero . moveLeft ( 3 ) hero . moveUp ( 2 ) hero . moveLeft ( 1 )" at bounding box center [954, 386] width 401 height 428
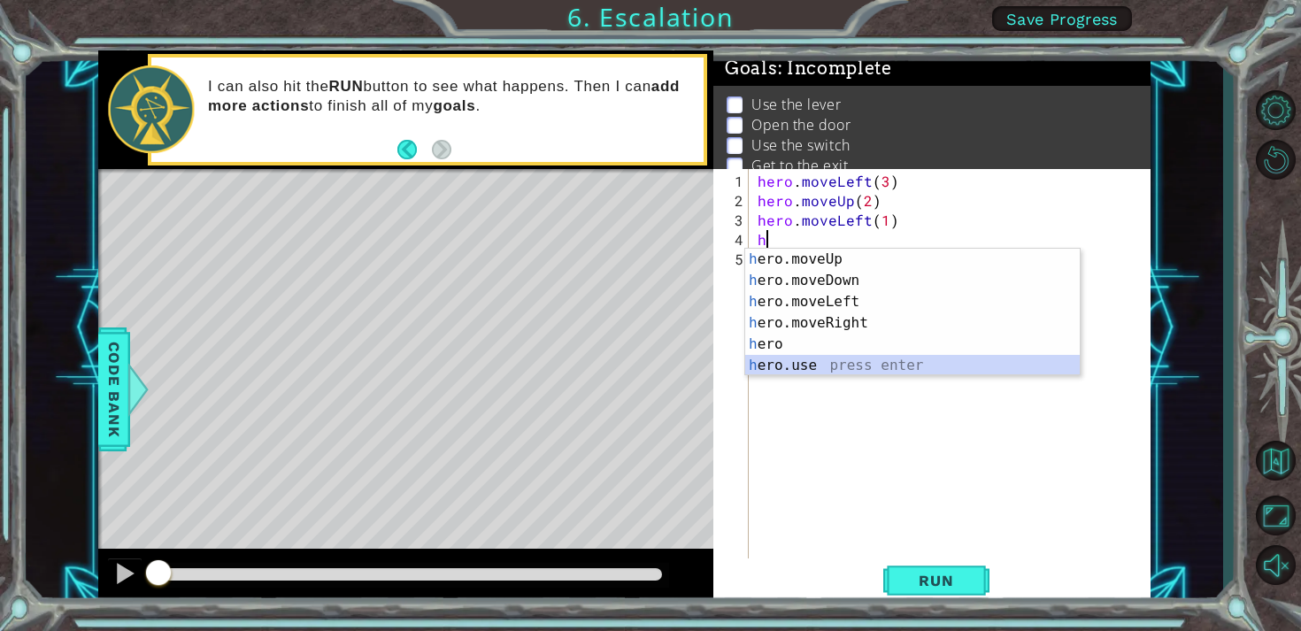
click at [788, 358] on div "h ero.moveUp press enter h ero.moveDown press enter h ero.moveLeft press enter …" at bounding box center [912, 334] width 335 height 170
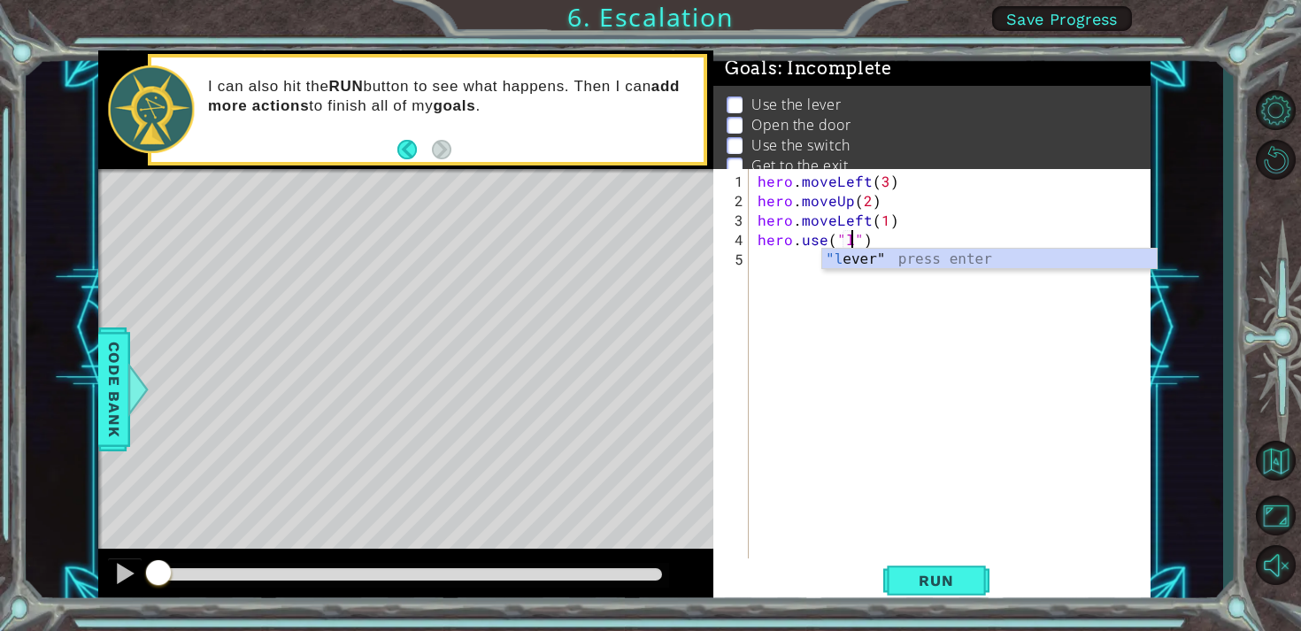
scroll to position [0, 6]
type textarea "hero.use("lever")"
click at [773, 254] on div "hero . moveLeft ( 3 ) hero . moveUp ( 2 ) hero . moveLeft ( 1 ) hero . use ( "l…" at bounding box center [954, 386] width 401 height 428
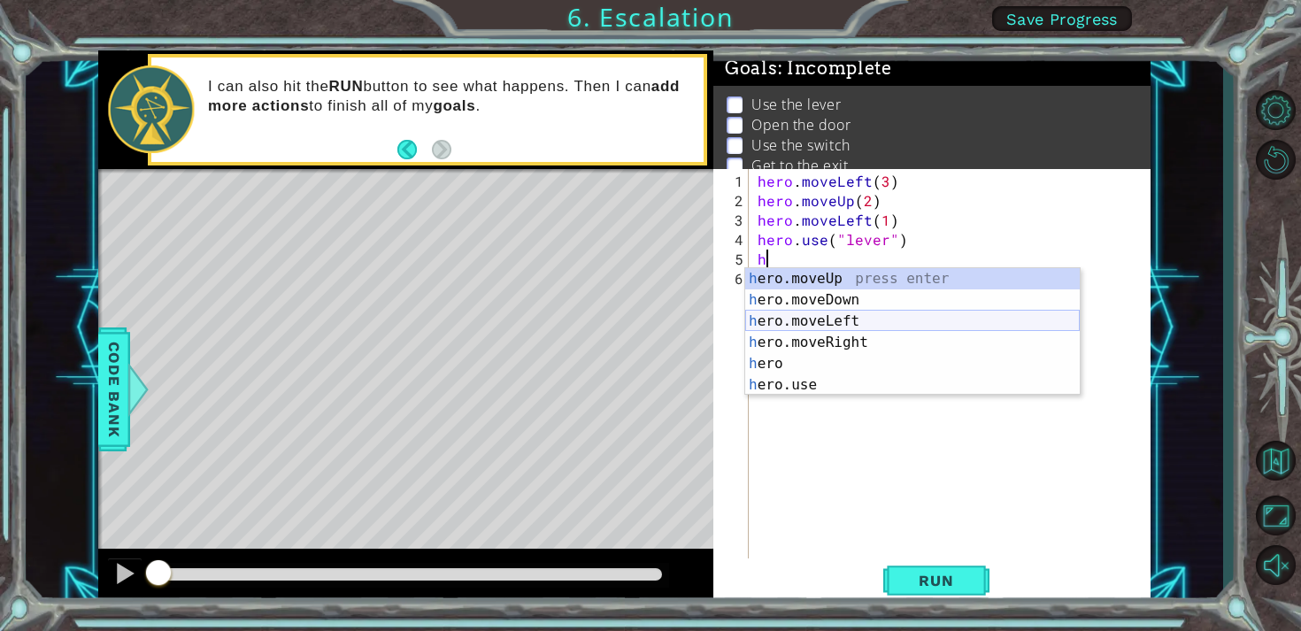
click at [804, 317] on div "h ero.moveUp press enter h ero.moveDown press enter h ero.moveLeft press enter …" at bounding box center [912, 353] width 335 height 170
type textarea "hero.moveLeft(1)"
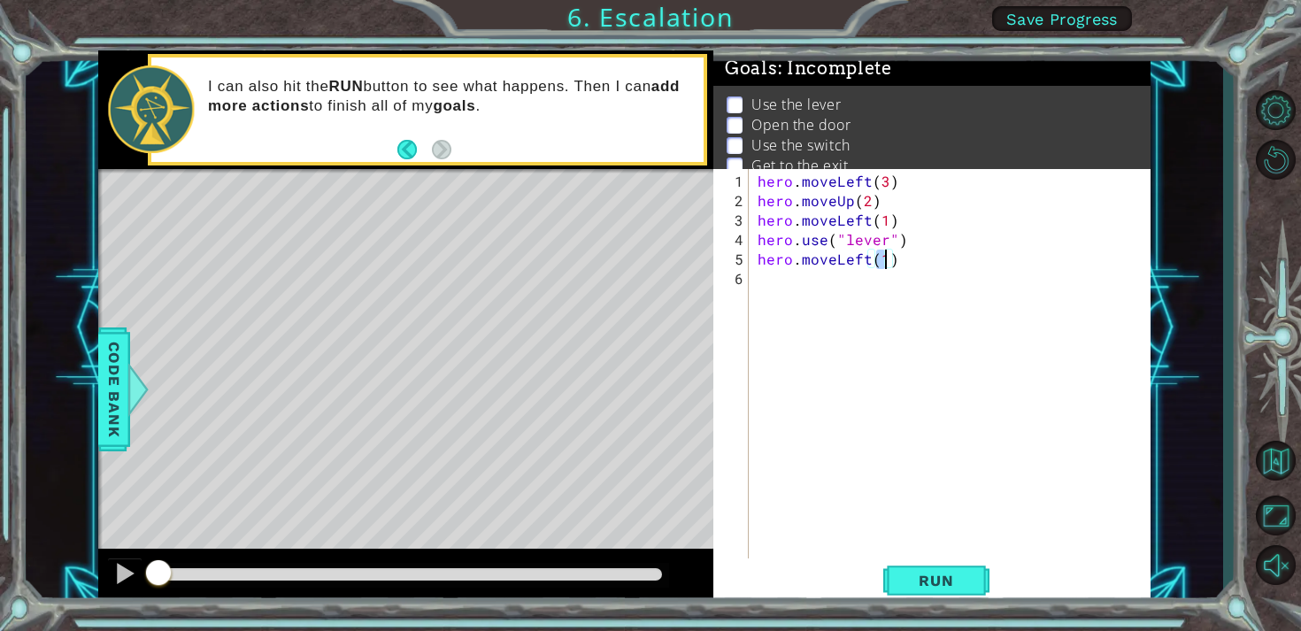
click at [764, 273] on div "hero . moveLeft ( 3 ) hero . moveUp ( 2 ) hero . moveLeft ( 1 ) hero . use ( "l…" at bounding box center [954, 386] width 401 height 428
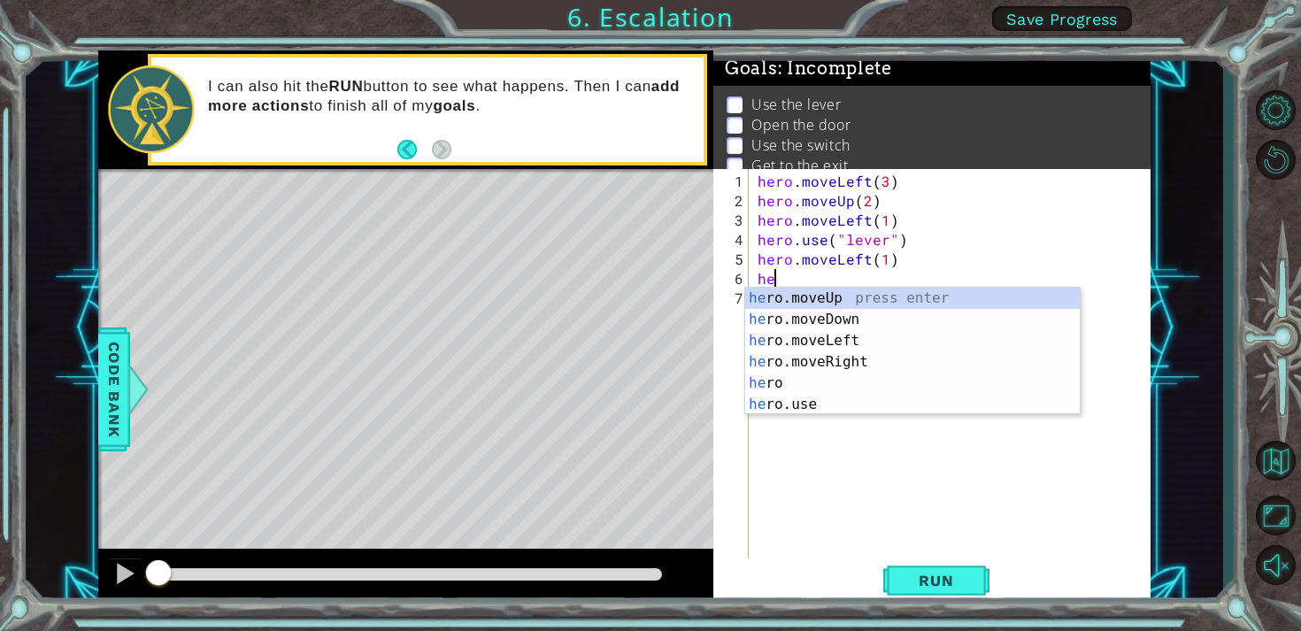
scroll to position [0, 1]
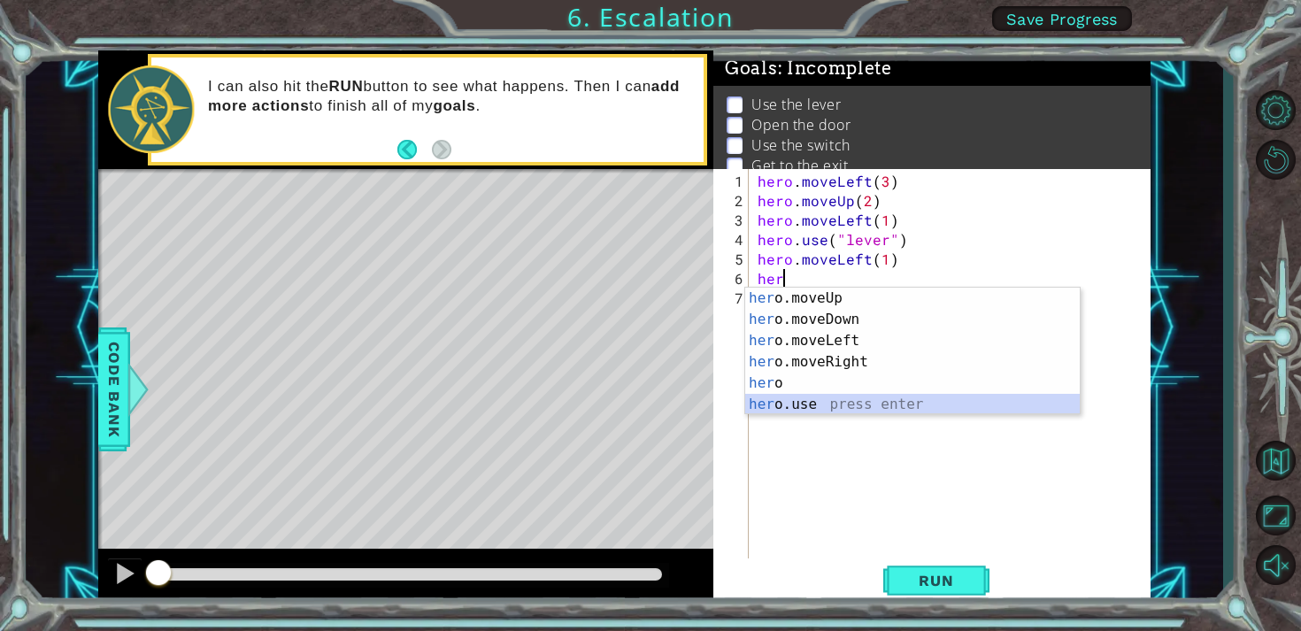
click at [797, 405] on div "her o.moveUp press enter her o.moveDown press enter her o.moveLeft press enter …" at bounding box center [912, 373] width 335 height 170
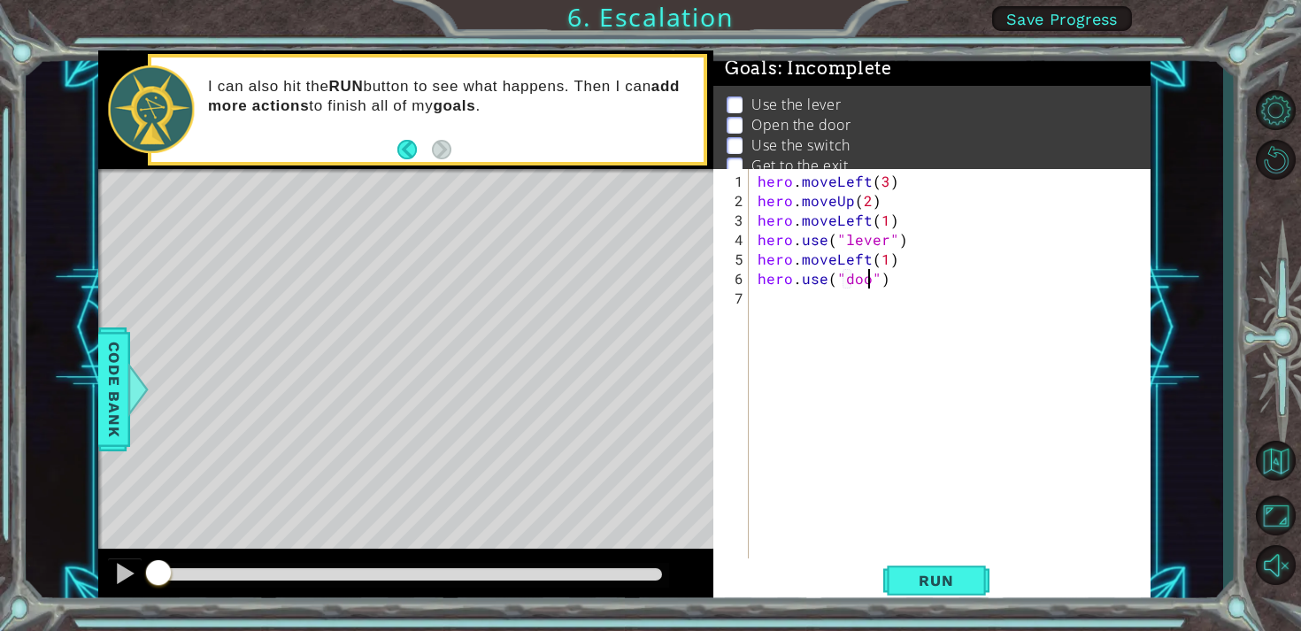
scroll to position [0, 7]
type textarea "hero.use("door")"
click at [780, 297] on div "hero . moveLeft ( 3 ) hero . moveUp ( 2 ) hero . moveLeft ( 1 ) hero . use ( "l…" at bounding box center [954, 386] width 401 height 428
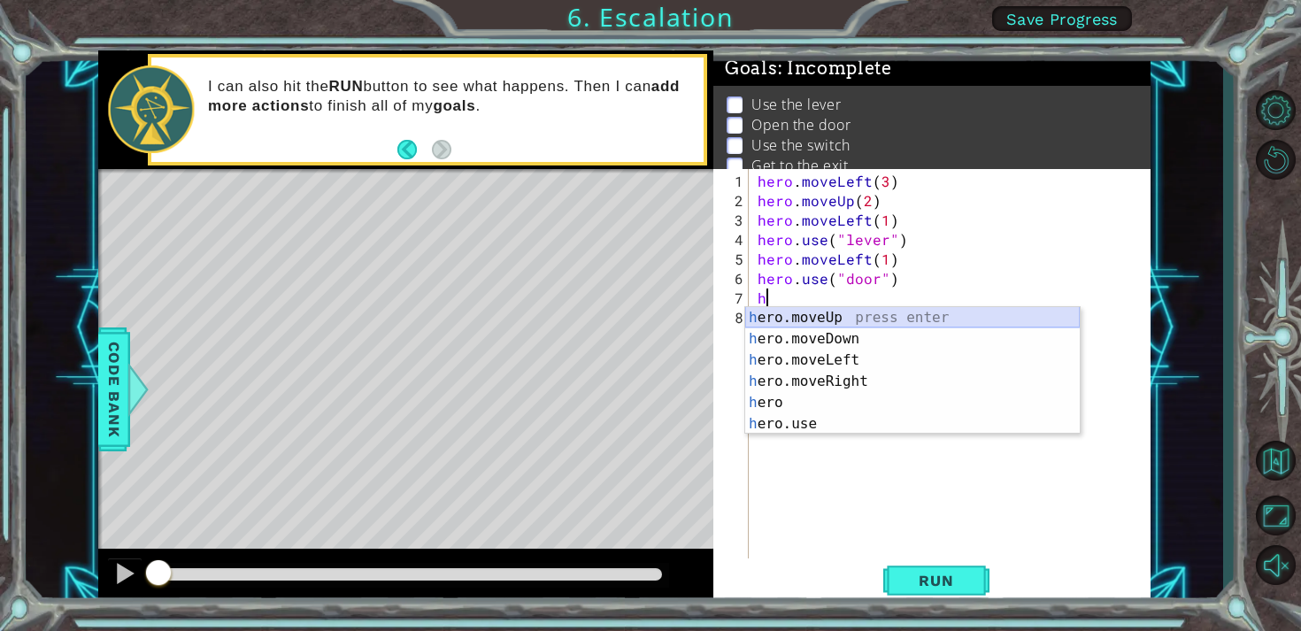
click at [794, 316] on div "h ero.moveUp press enter h ero.moveDown press enter h ero.moveLeft press enter …" at bounding box center [912, 392] width 335 height 170
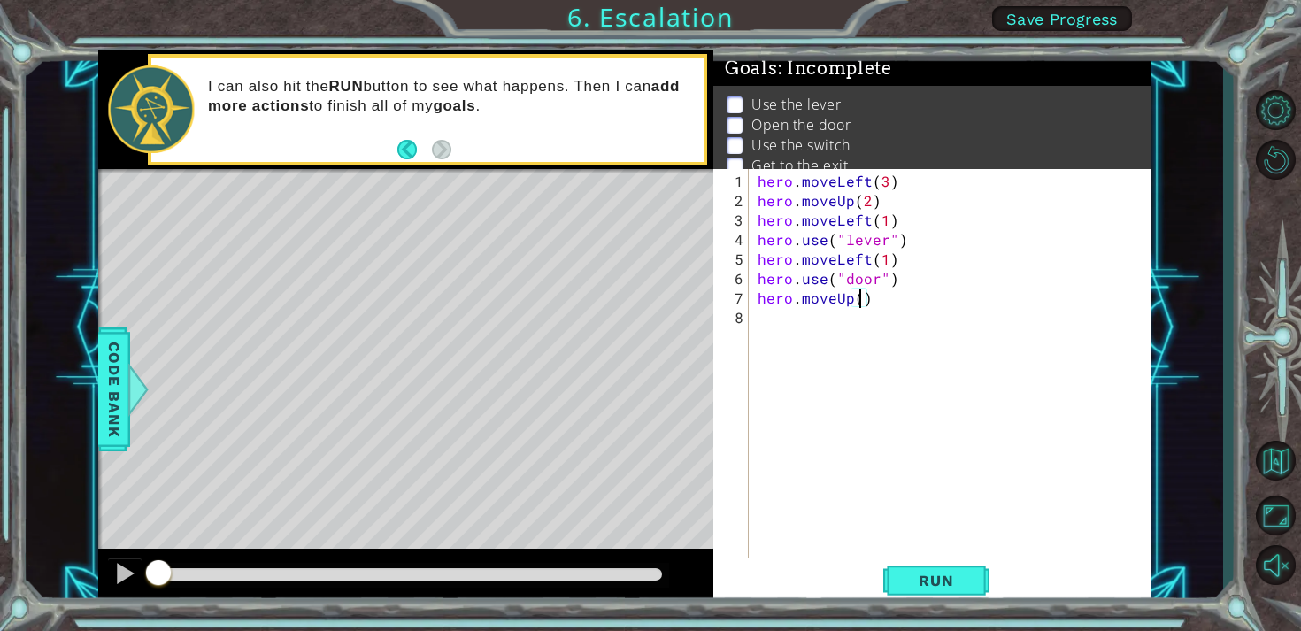
type textarea "hero.moveUp(2)"
click at [800, 332] on div "hero . moveLeft ( 3 ) hero . moveUp ( 2 ) hero . moveLeft ( 1 ) hero . use ( "l…" at bounding box center [954, 386] width 401 height 428
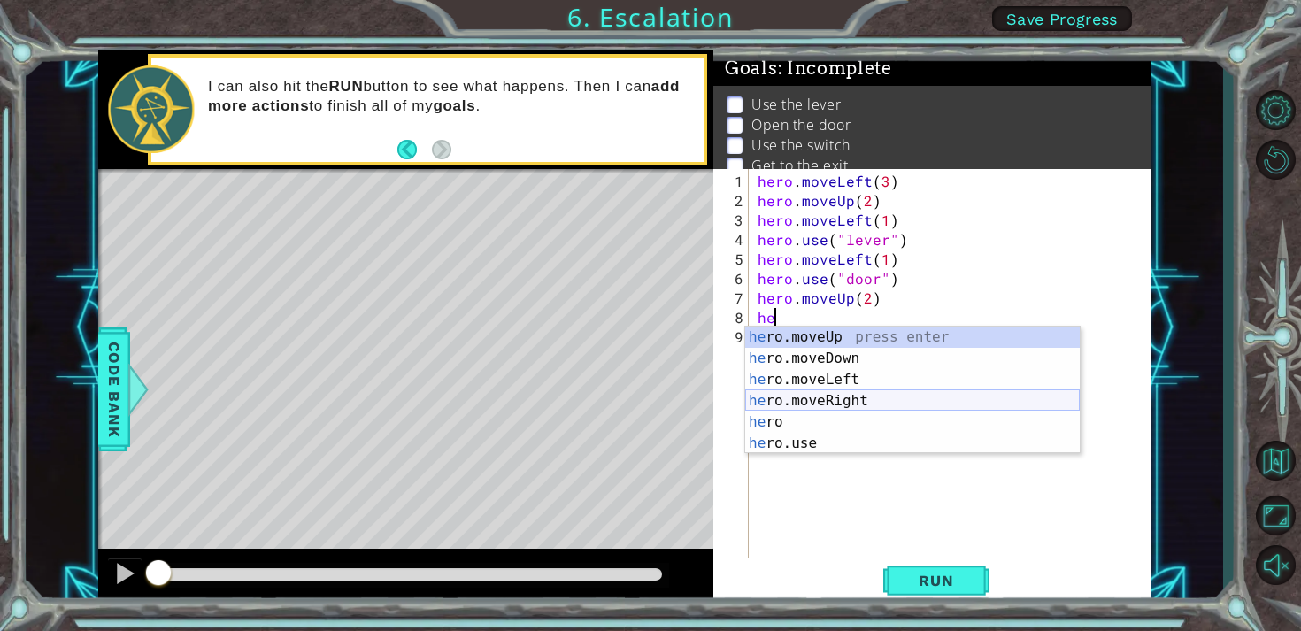
click at [808, 399] on div "he ro.moveUp press enter he ro.moveDown press enter he ro.moveLeft press enter …" at bounding box center [912, 412] width 335 height 170
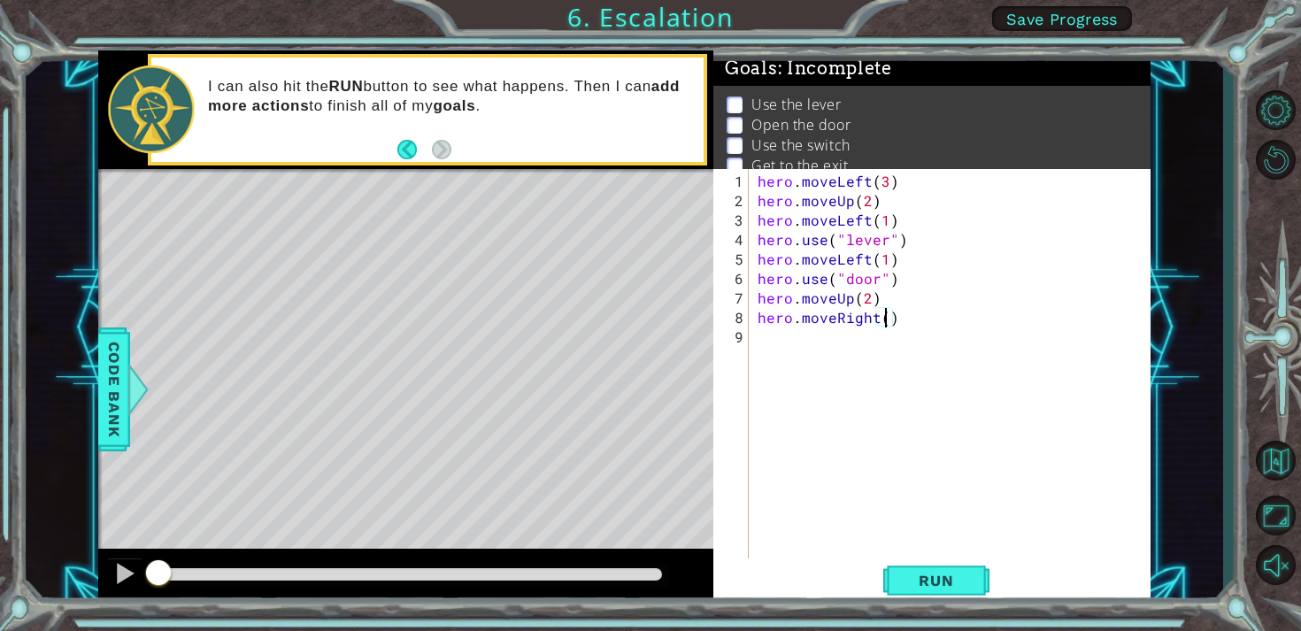
type textarea "hero.moveRight(2)"
click at [768, 335] on div "hero . moveLeft ( 3 ) hero . moveUp ( 2 ) hero . moveLeft ( 1 ) hero . use ( "l…" at bounding box center [954, 386] width 401 height 428
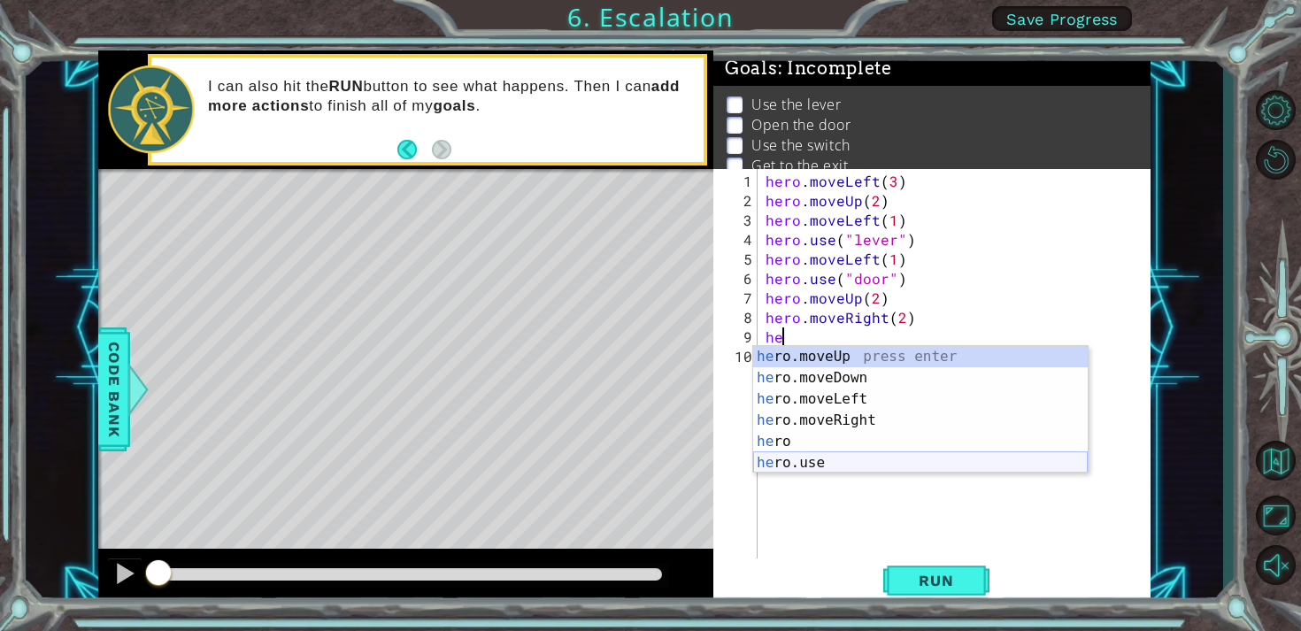
click at [802, 466] on div "he ro.moveUp press enter he ro.moveDown press enter he ro.moveLeft press enter …" at bounding box center [920, 431] width 335 height 170
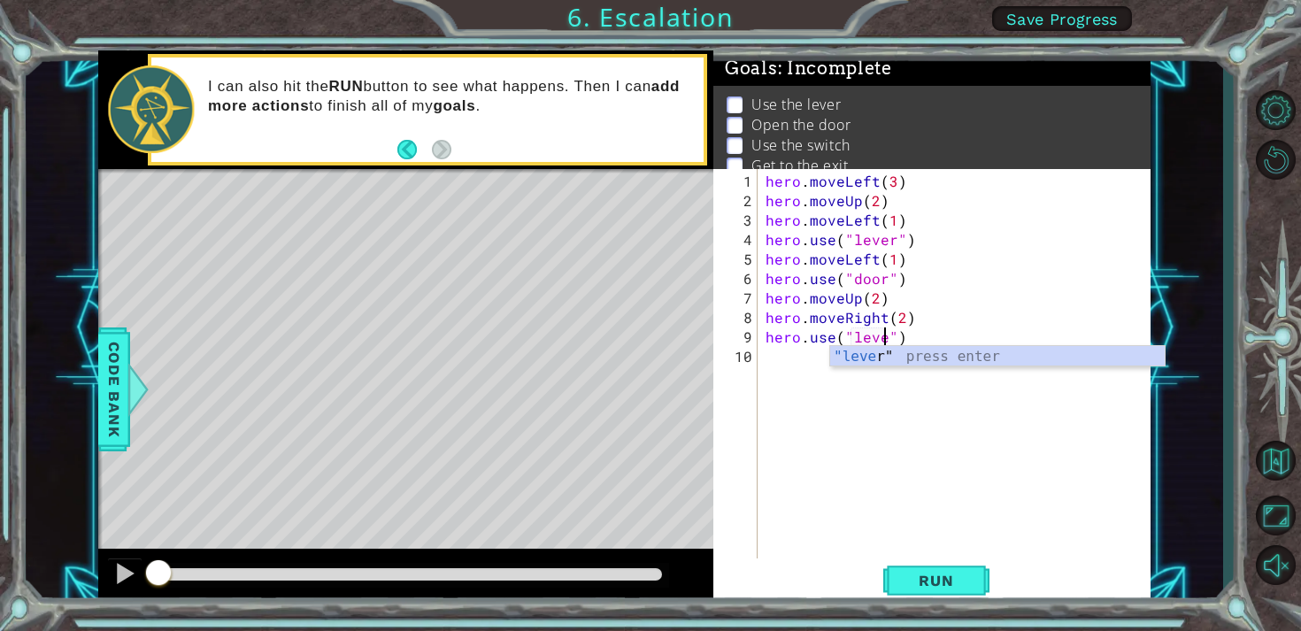
type textarea "hero.use("lever")"
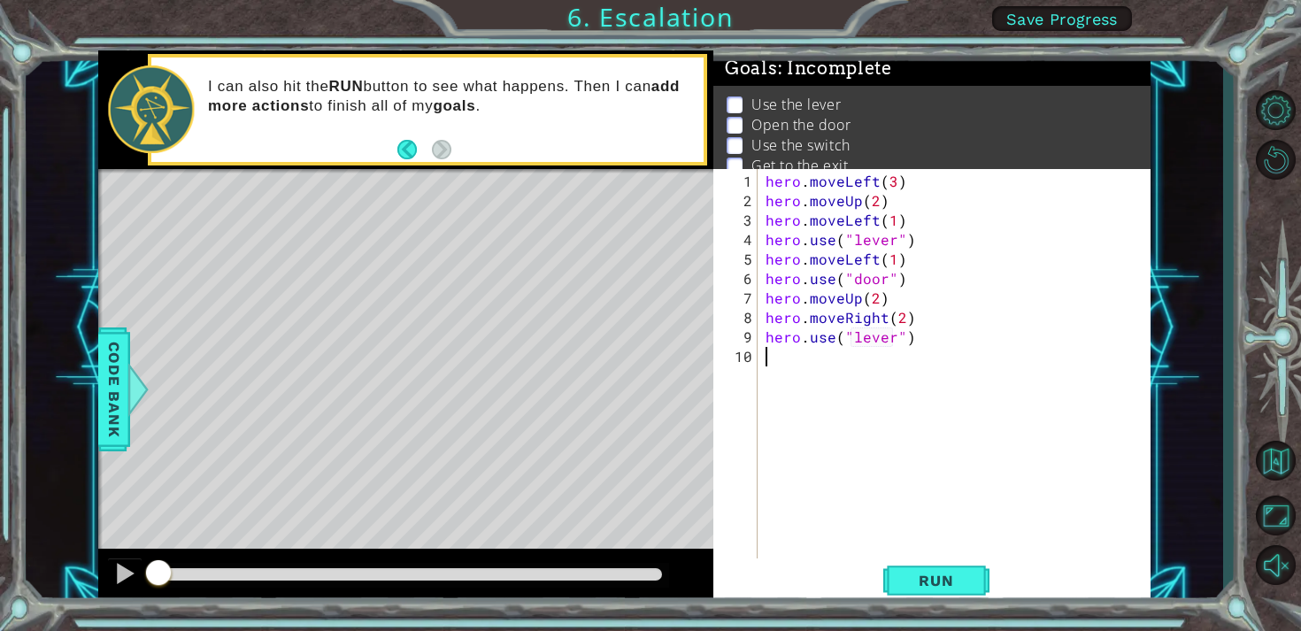
click at [779, 356] on div "hero . moveLeft ( 3 ) hero . moveUp ( 2 ) hero . moveLeft ( 1 ) hero . use ( "l…" at bounding box center [958, 386] width 393 height 428
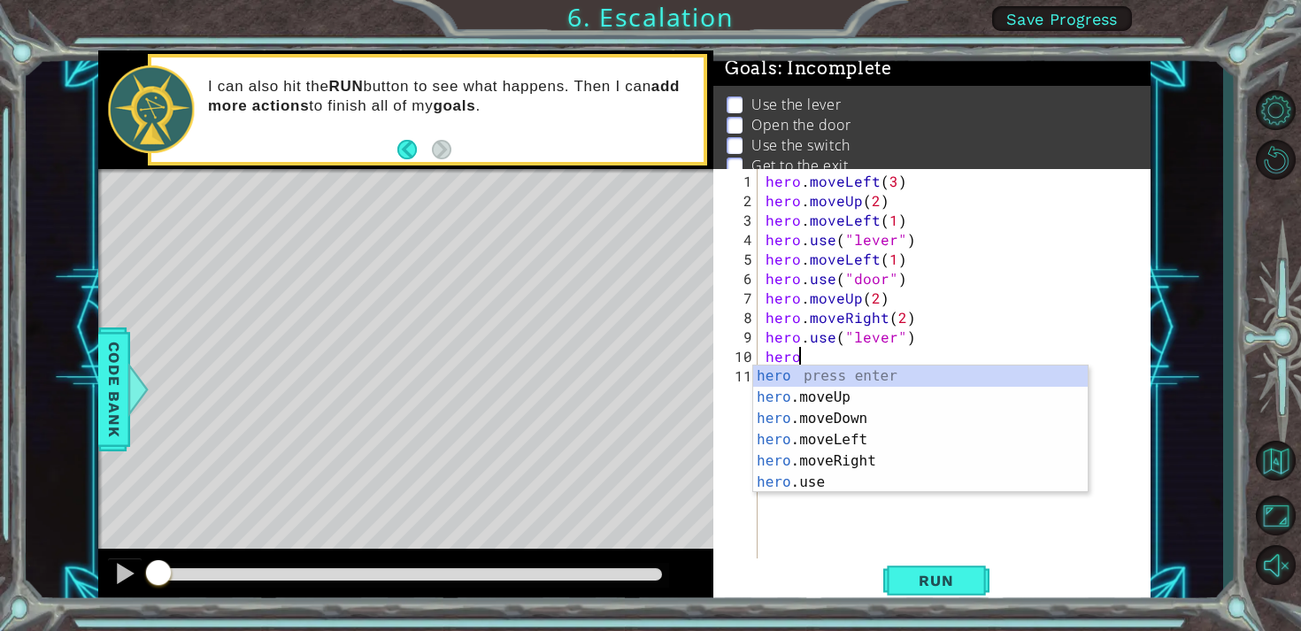
scroll to position [0, 1]
click at [801, 452] on div "hero press enter hero .moveUp press enter hero .moveDown press enter hero .move…" at bounding box center [920, 450] width 335 height 170
type textarea "hero.moveRight(1)"
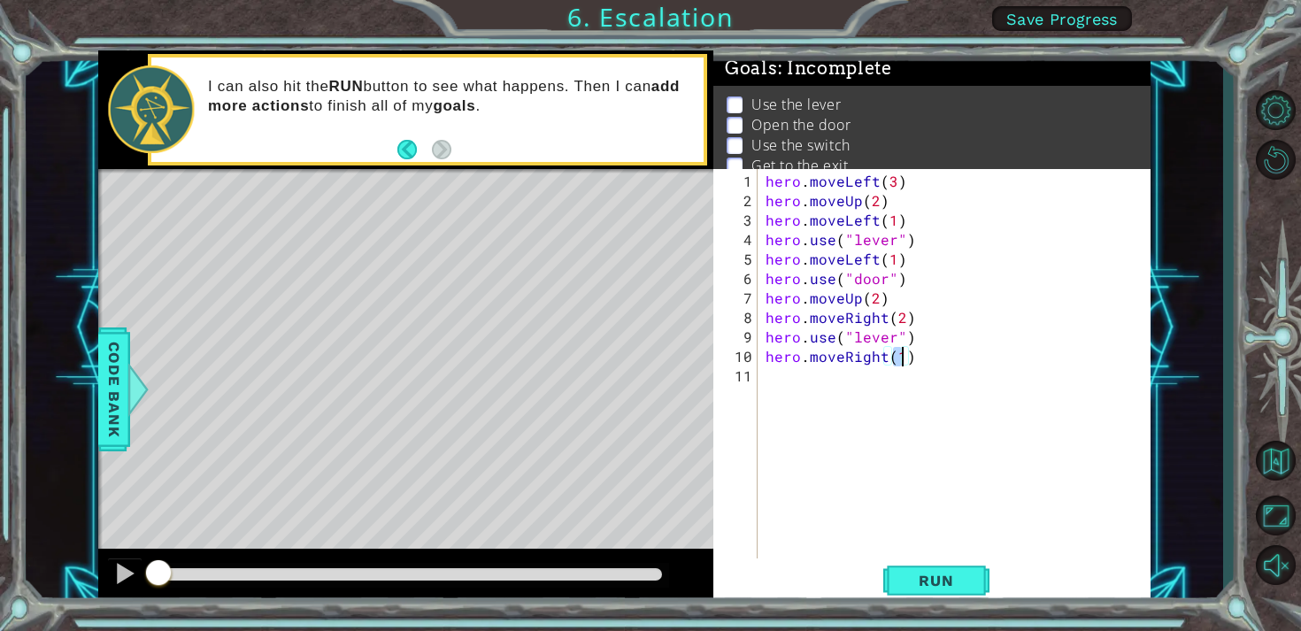
click at [771, 419] on div "hero . moveLeft ( 3 ) hero . moveUp ( 2 ) hero . moveLeft ( 1 ) hero . use ( "l…" at bounding box center [958, 386] width 393 height 428
click at [907, 579] on span "Run" at bounding box center [936, 581] width 70 height 18
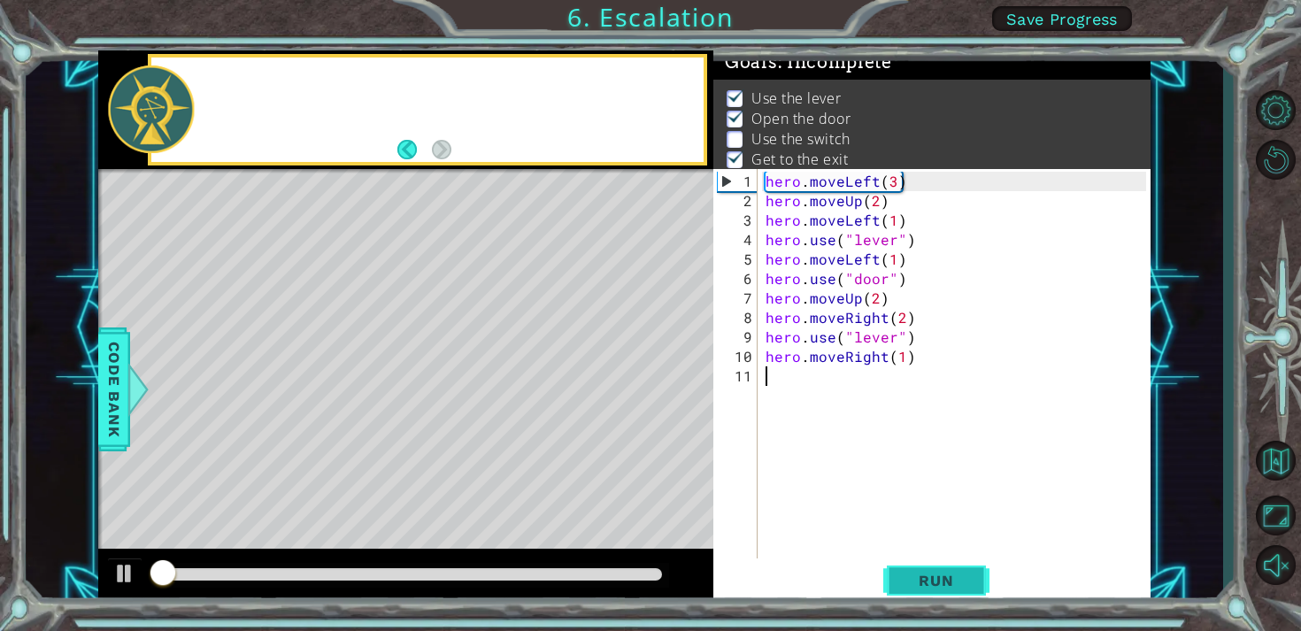
scroll to position [8, 0]
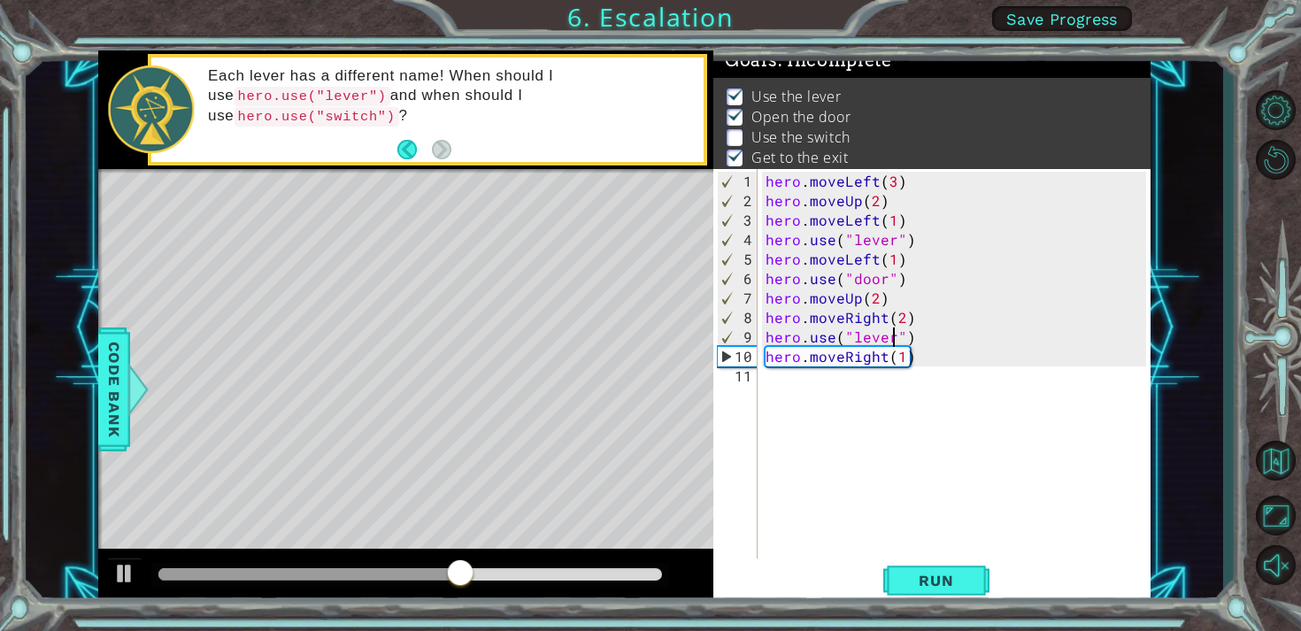
click at [890, 339] on div "hero . moveLeft ( 3 ) hero . moveUp ( 2 ) hero . moveLeft ( 1 ) hero . use ( "l…" at bounding box center [958, 386] width 393 height 428
type textarea "hero.use("switch")"
click at [953, 581] on span "Run" at bounding box center [936, 581] width 70 height 18
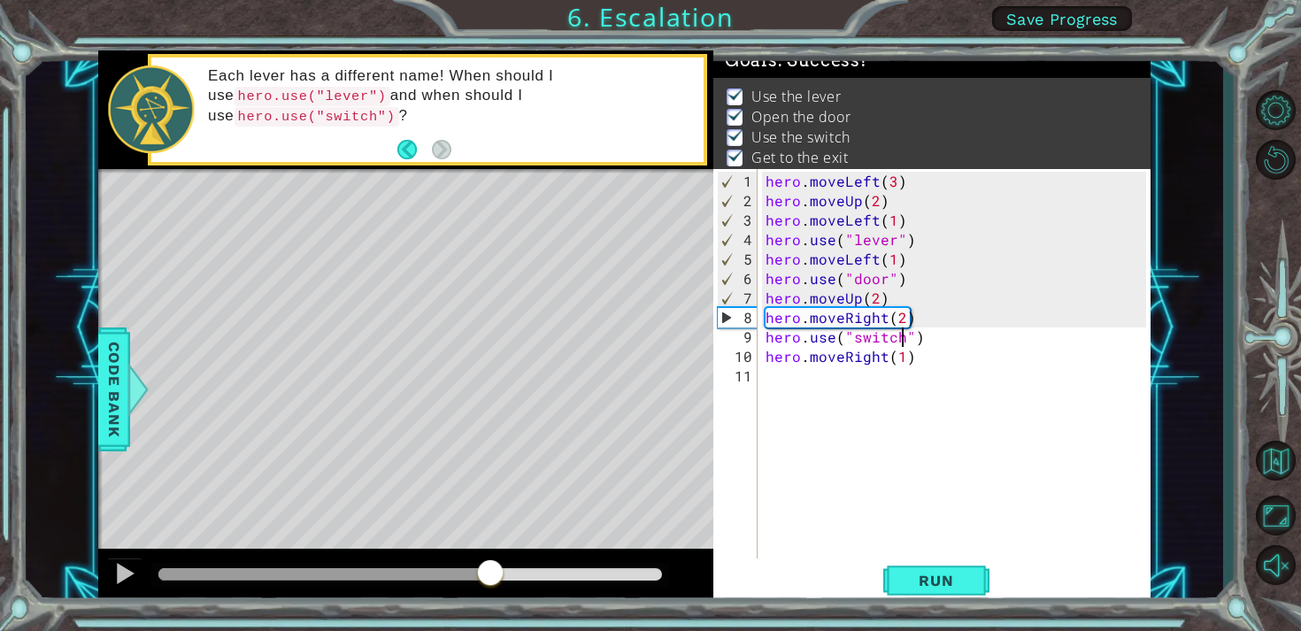
drag, startPoint x: 212, startPoint y: 575, endPoint x: 489, endPoint y: 563, distance: 277.3
click at [489, 563] on div at bounding box center [490, 574] width 32 height 32
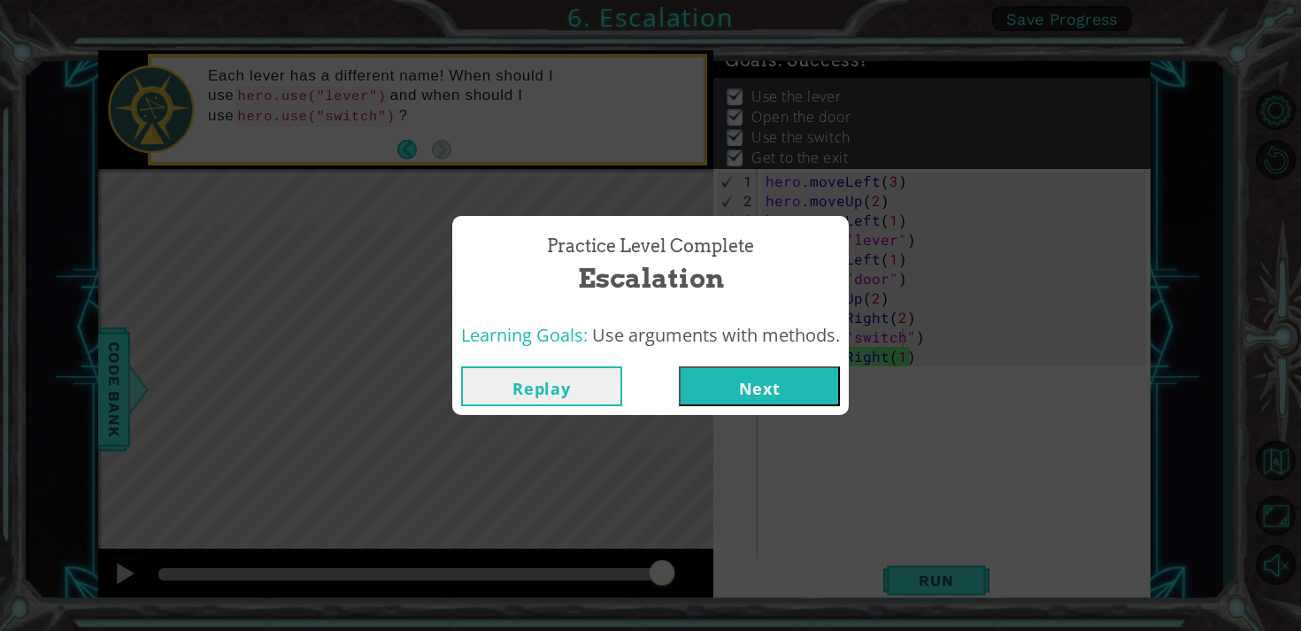
click at [712, 396] on button "Next" at bounding box center [759, 386] width 161 height 40
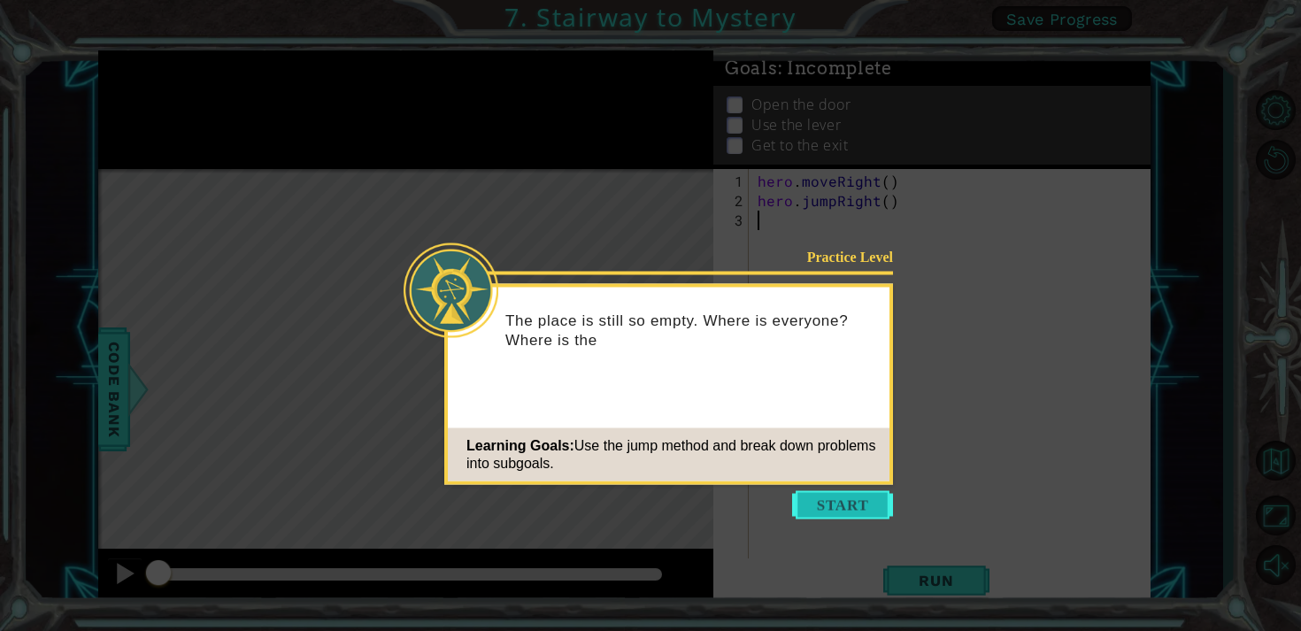
click at [851, 509] on button "Start" at bounding box center [842, 505] width 101 height 28
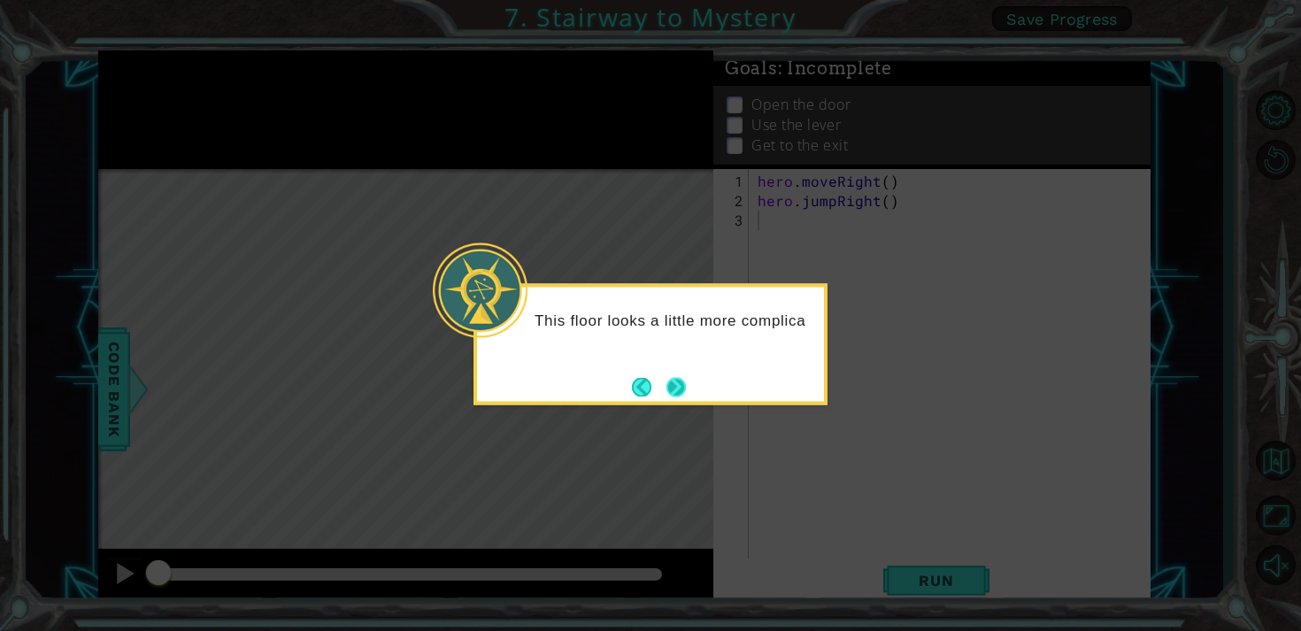
click at [669, 392] on button "Next" at bounding box center [676, 386] width 23 height 23
